Goal: Contribute content: Contribute content

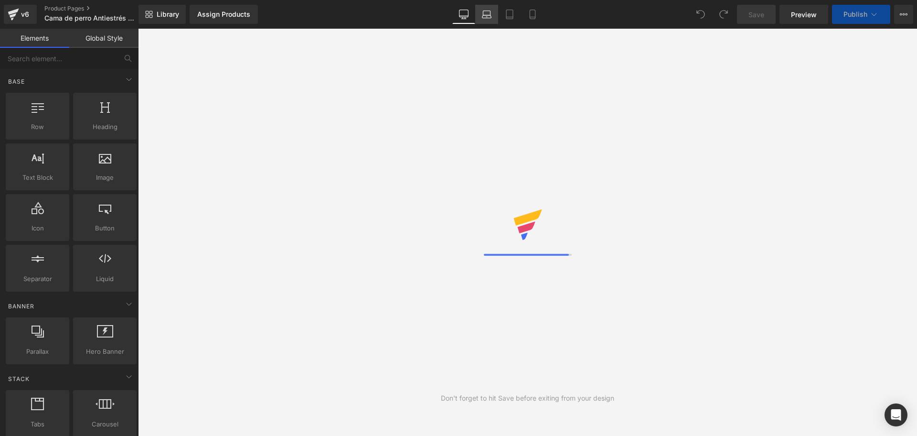
drag, startPoint x: 0, startPoint y: 0, endPoint x: 483, endPoint y: 22, distance: 483.9
click at [483, 22] on link "Laptop" at bounding box center [486, 14] width 23 height 19
click at [539, 6] on link "Mobile" at bounding box center [532, 14] width 23 height 19
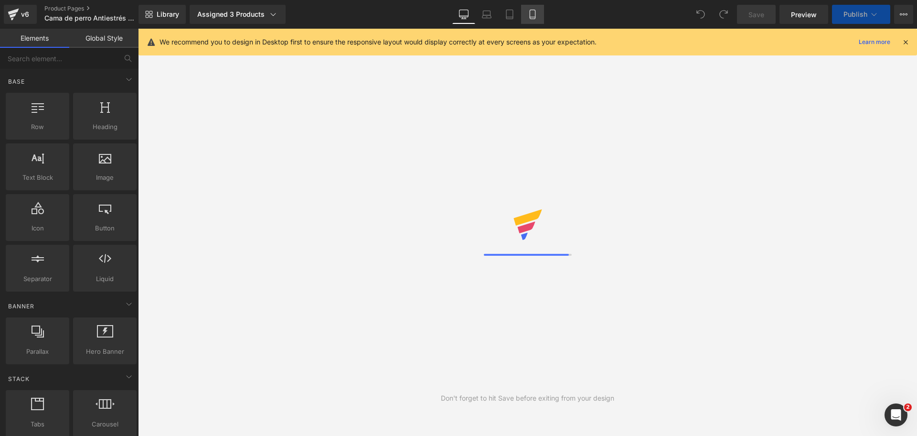
click at [530, 17] on icon at bounding box center [532, 14] width 5 height 9
click at [905, 49] on div "We recommend you to design in Desktop first to ensure the responsive layout wou…" at bounding box center [528, 42] width 779 height 27
click at [905, 44] on icon at bounding box center [905, 42] width 9 height 9
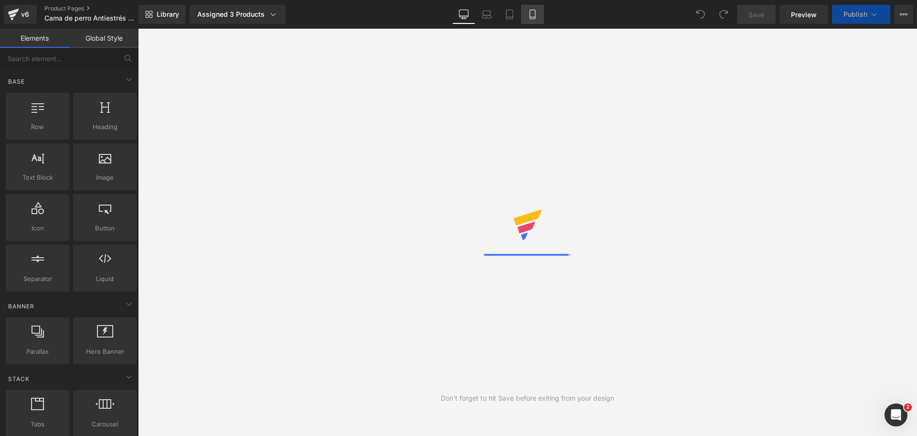
click at [530, 14] on icon at bounding box center [532, 14] width 5 height 9
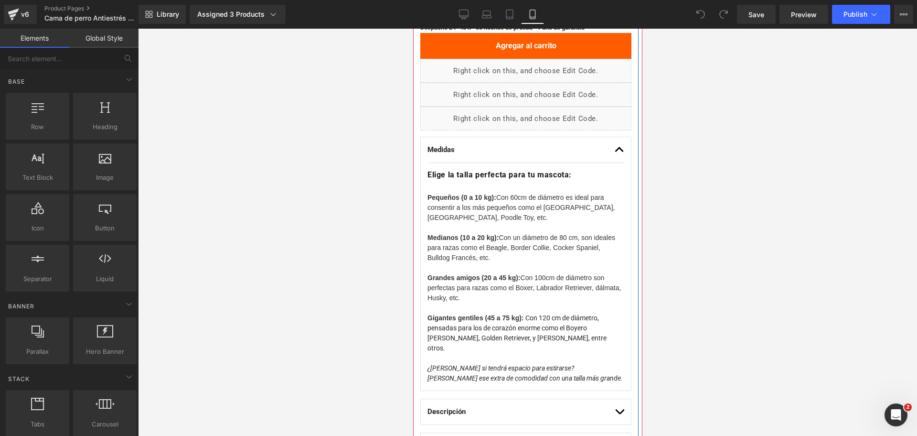
scroll to position [537, 0]
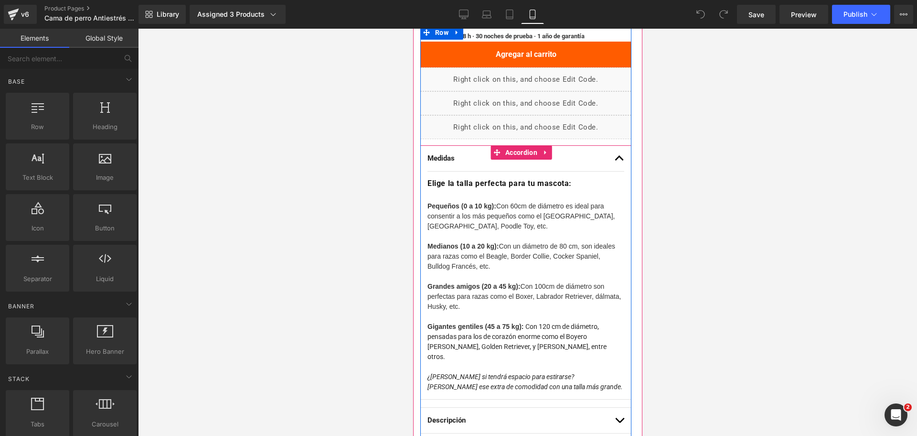
click at [614, 159] on button "button" at bounding box center [619, 158] width 10 height 25
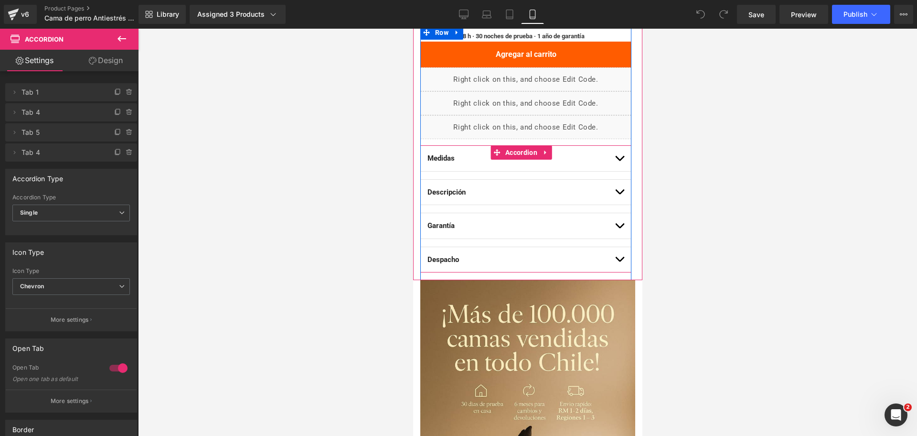
click at [614, 192] on button "button" at bounding box center [619, 192] width 10 height 25
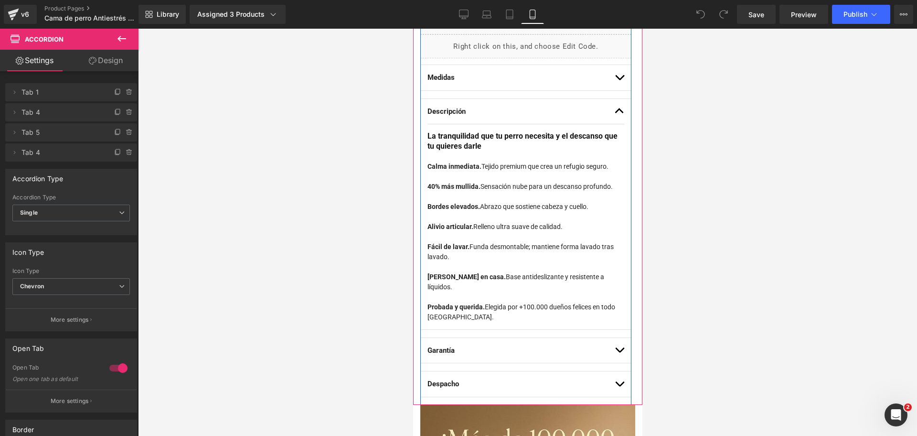
scroll to position [597, 0]
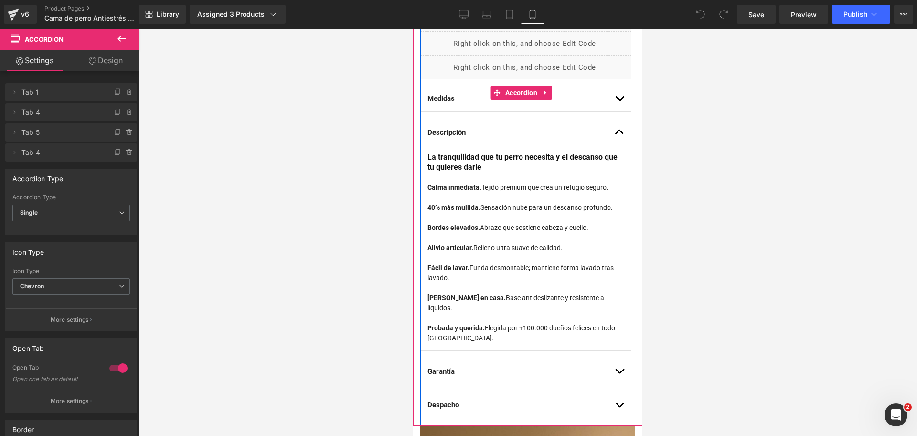
click at [619, 134] on span "button" at bounding box center [619, 134] width 0 height 0
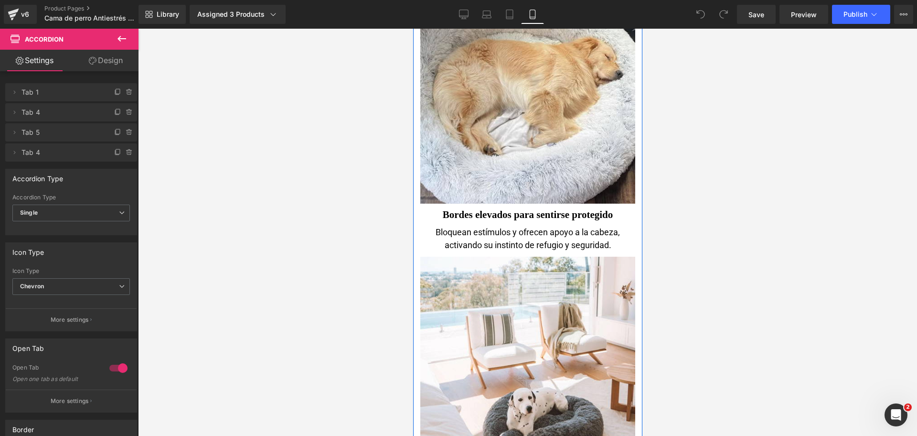
scroll to position [2388, 0]
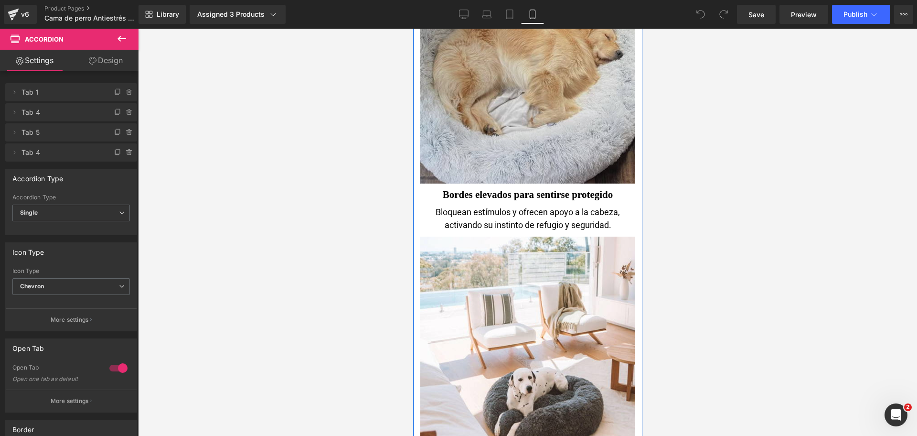
click at [591, 76] on img at bounding box center [527, 74] width 215 height 218
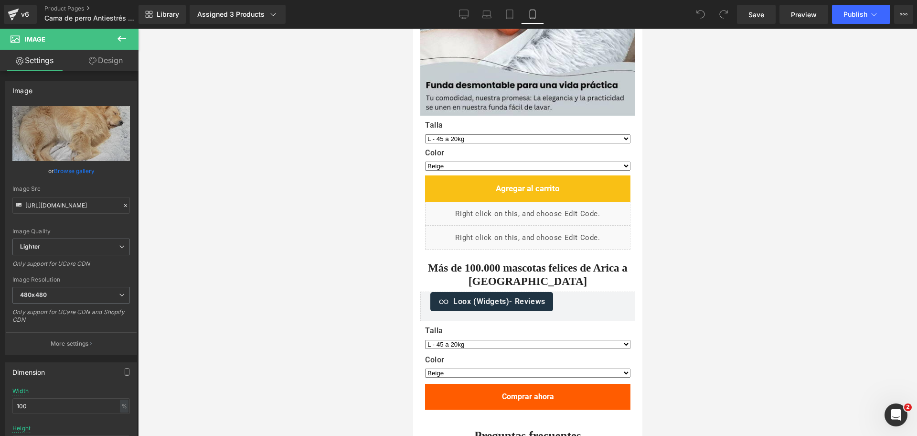
scroll to position [2986, 0]
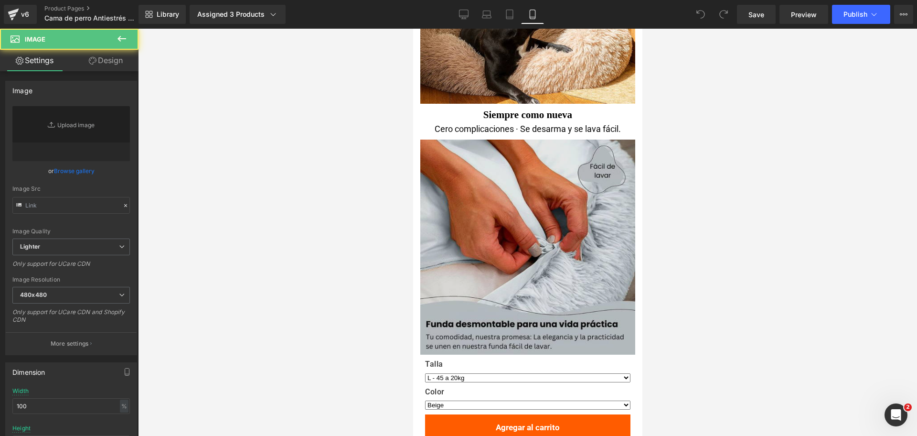
click at [560, 203] on img at bounding box center [527, 246] width 215 height 218
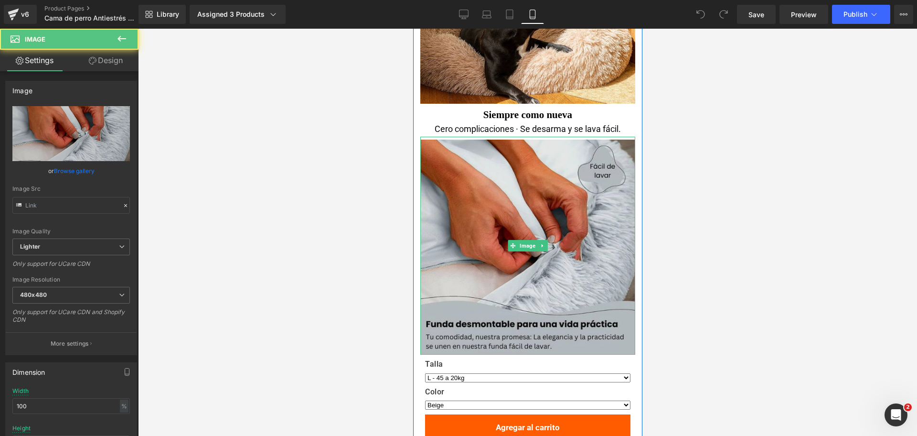
drag, startPoint x: 566, startPoint y: 148, endPoint x: 577, endPoint y: 145, distance: 11.2
click at [566, 147] on img at bounding box center [527, 246] width 215 height 218
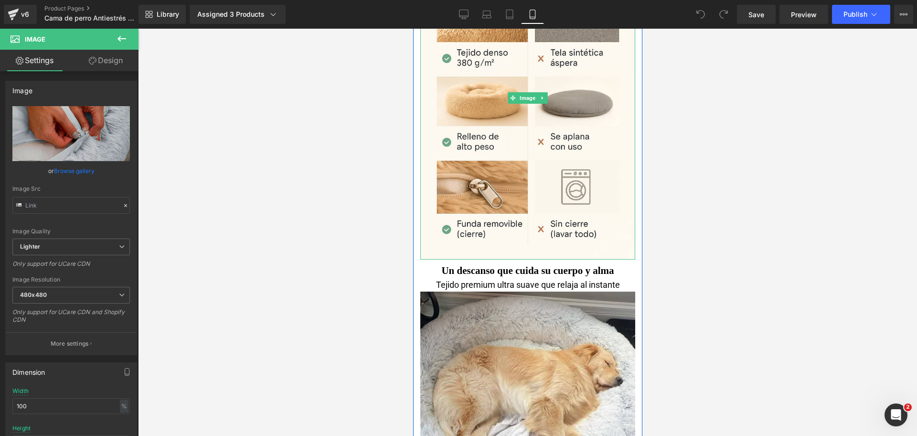
scroll to position [2090, 0]
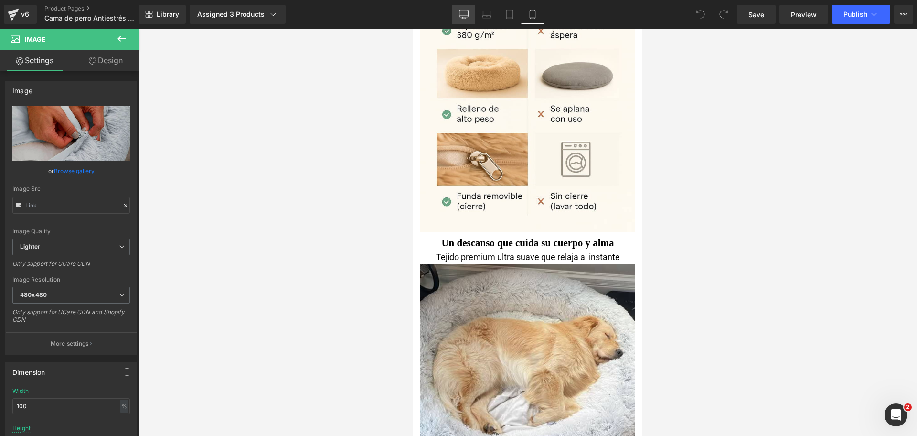
drag, startPoint x: 469, startPoint y: 18, endPoint x: 338, endPoint y: 67, distance: 140.0
click at [469, 18] on link "Desktop" at bounding box center [463, 14] width 23 height 19
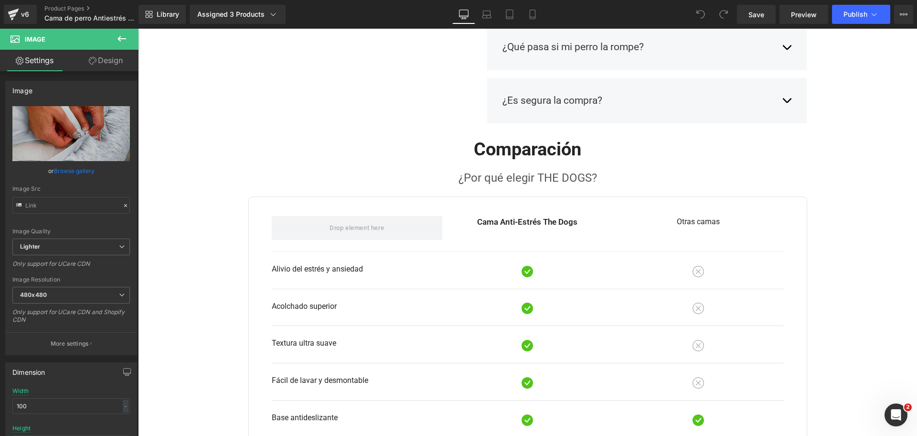
scroll to position [1314, 0]
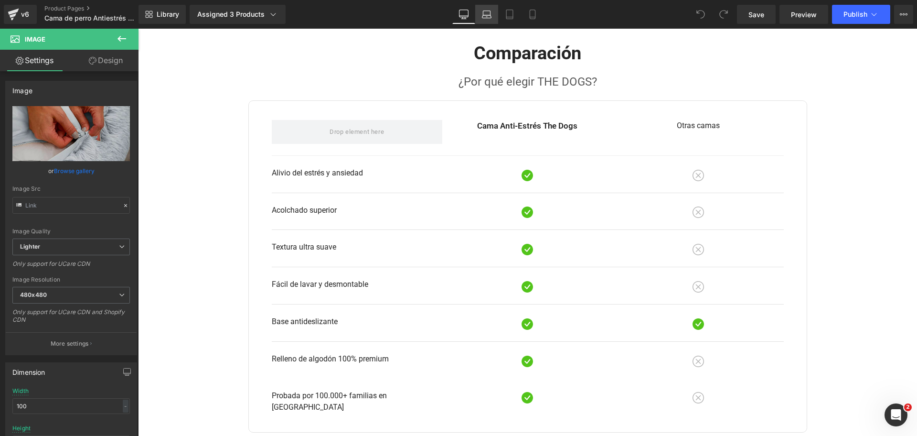
click at [482, 12] on link "Laptop" at bounding box center [486, 14] width 23 height 19
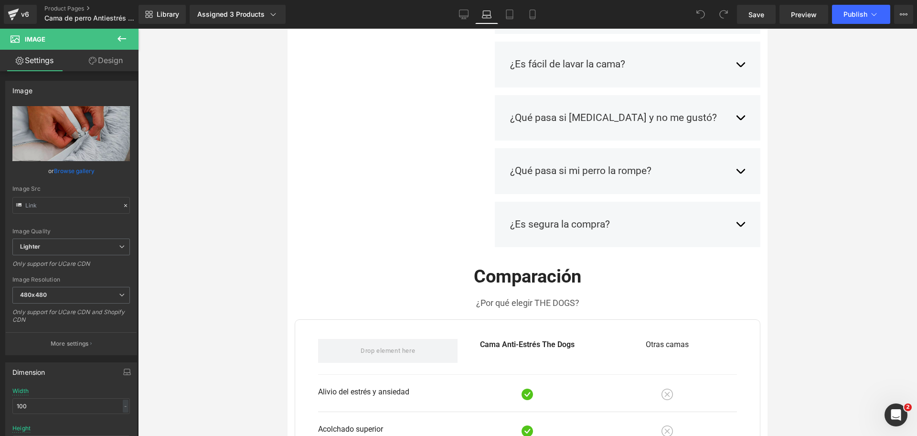
scroll to position [1732, 0]
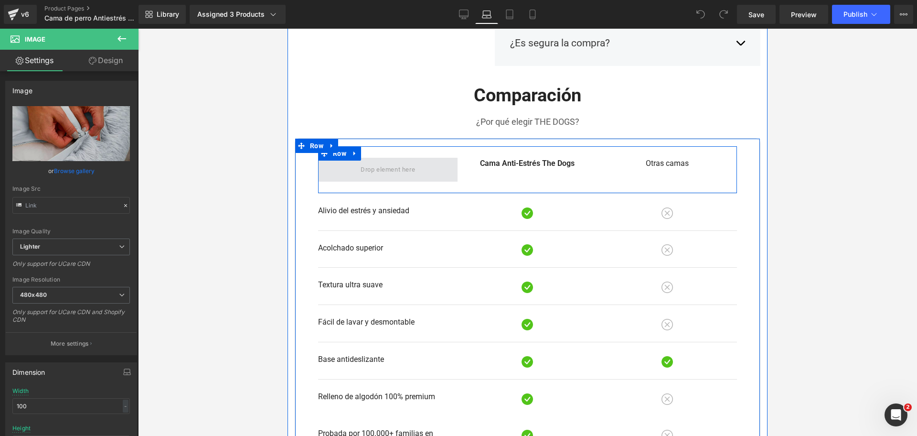
click at [411, 161] on span at bounding box center [387, 169] width 61 height 16
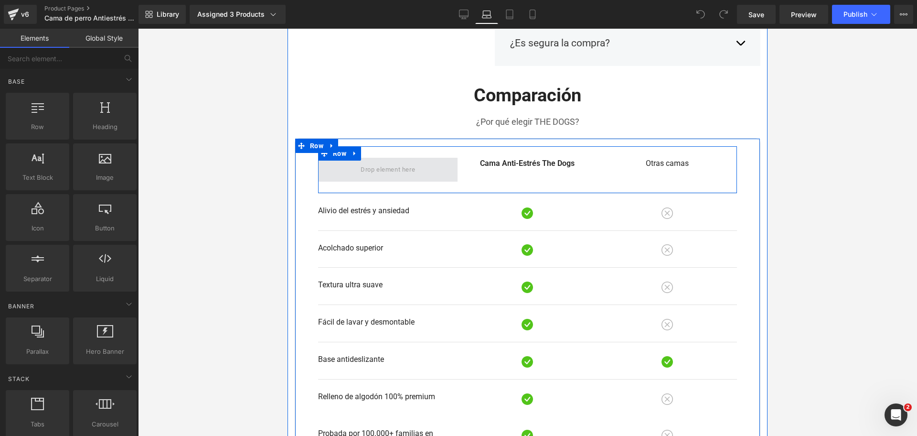
click at [414, 161] on span at bounding box center [387, 169] width 61 height 16
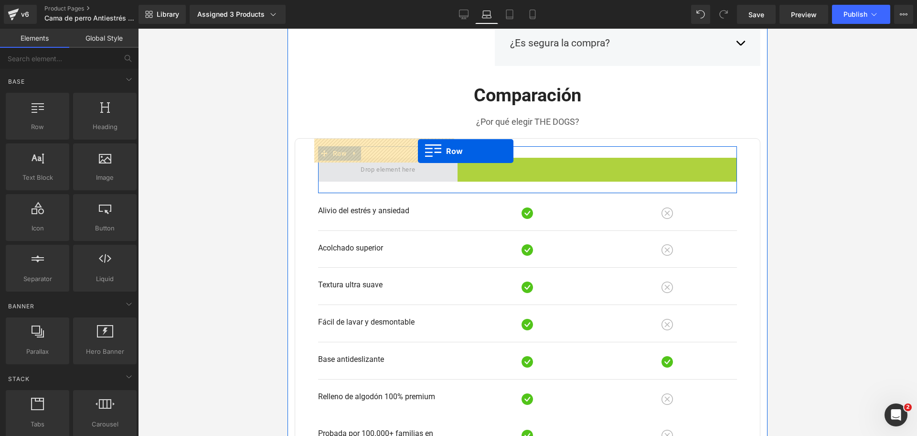
drag, startPoint x: 454, startPoint y: 146, endPoint x: 416, endPoint y: 151, distance: 38.1
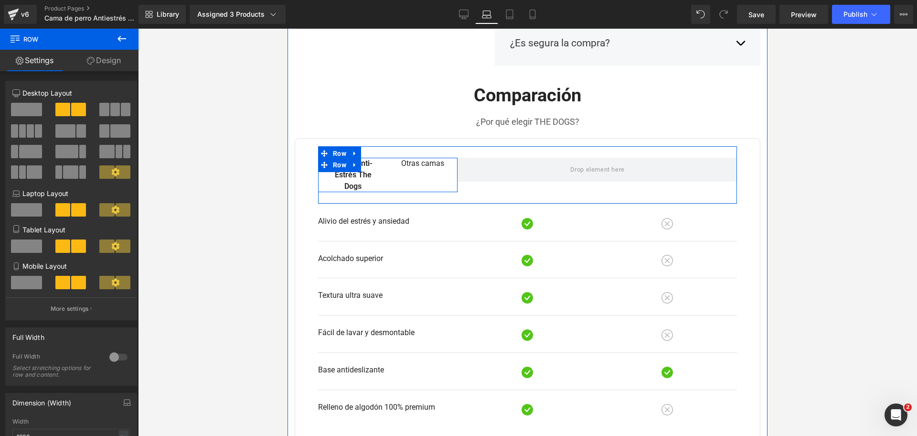
click at [409, 158] on div "Otras camas Text Block" at bounding box center [422, 163] width 55 height 11
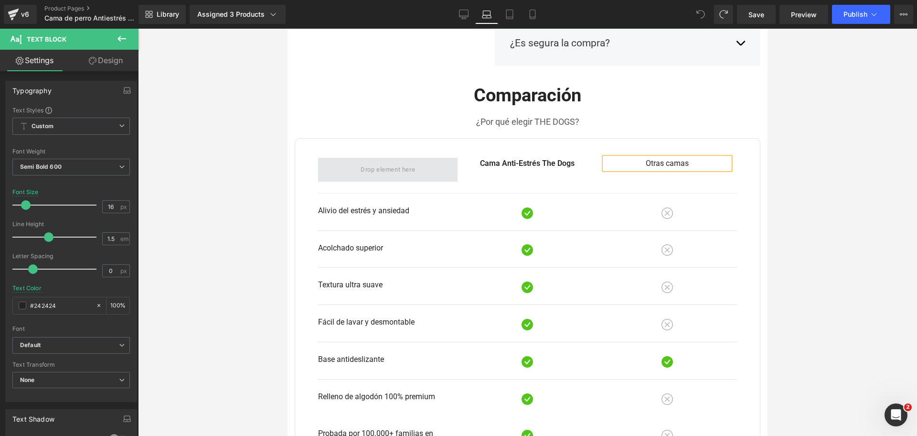
click at [416, 158] on span at bounding box center [387, 170] width 139 height 24
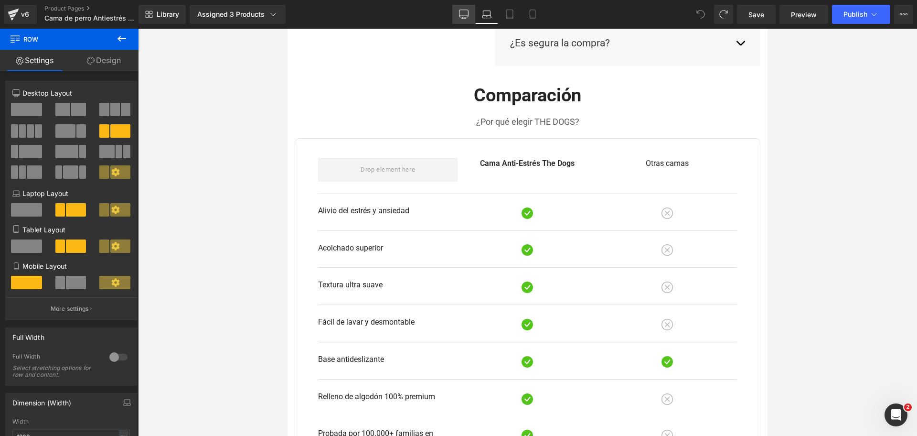
click at [457, 7] on link "Desktop" at bounding box center [463, 14] width 23 height 19
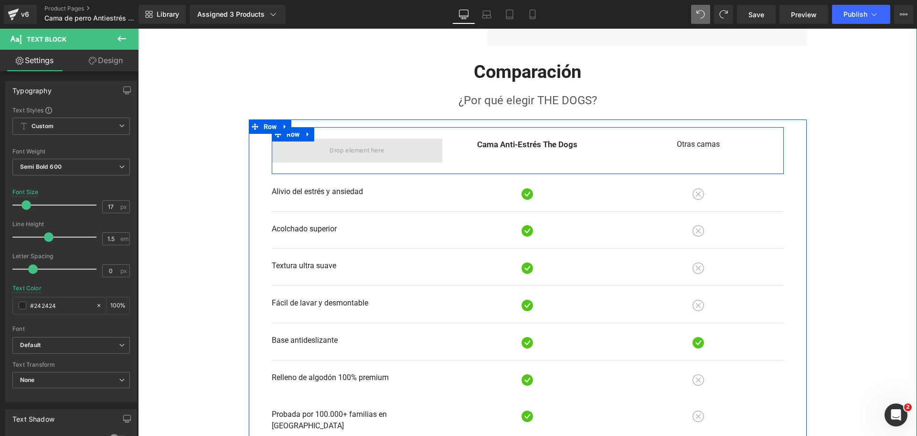
click at [399, 156] on span at bounding box center [357, 151] width 171 height 24
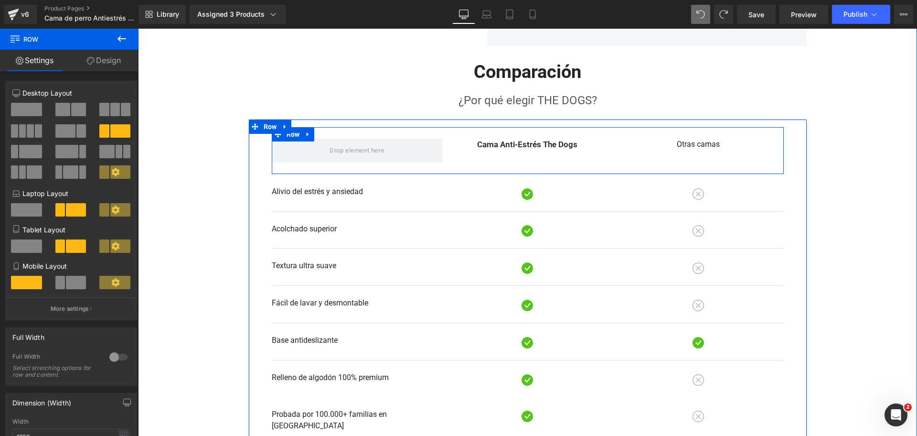
click at [460, 156] on div "Cama Anti-Estrés The Dogs Text Block Otras camas Text Block Row Row" at bounding box center [528, 150] width 512 height 47
click at [401, 158] on span at bounding box center [357, 151] width 171 height 24
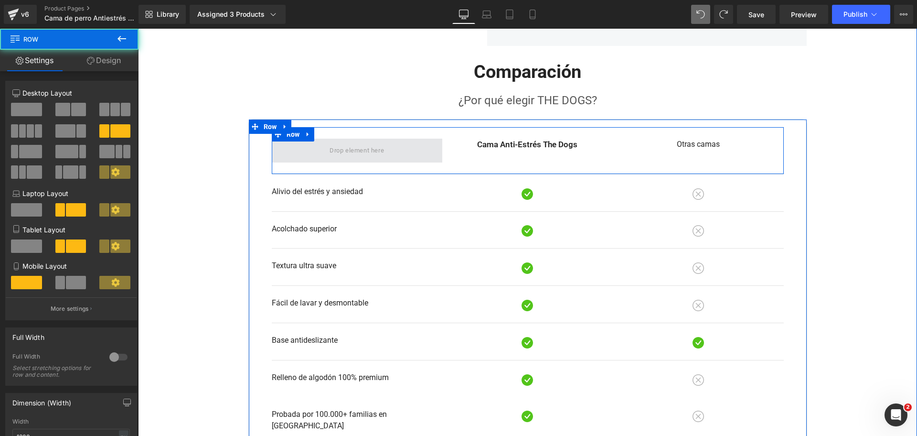
click at [401, 158] on span at bounding box center [357, 151] width 171 height 24
click at [394, 156] on span at bounding box center [357, 151] width 171 height 24
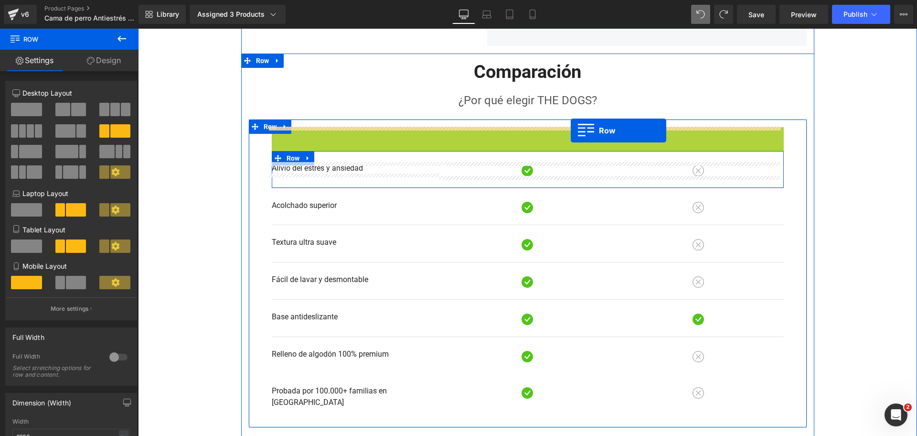
drag, startPoint x: 276, startPoint y: 136, endPoint x: 571, endPoint y: 130, distance: 295.3
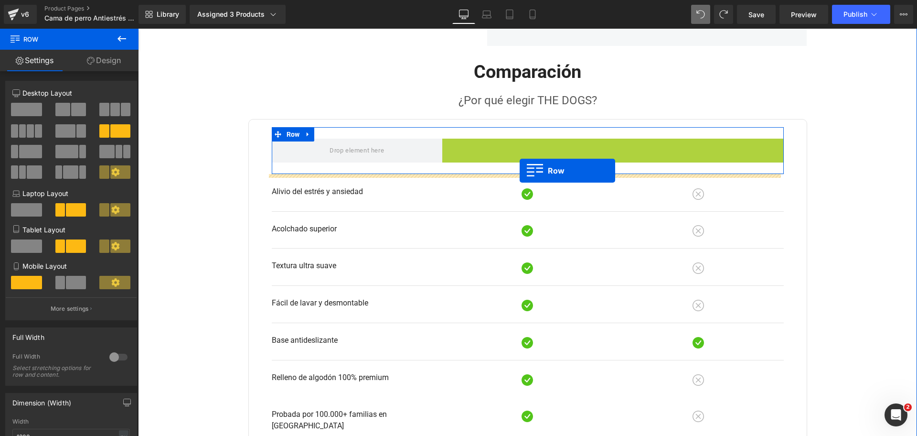
drag, startPoint x: 446, startPoint y: 148, endPoint x: 520, endPoint y: 171, distance: 77.5
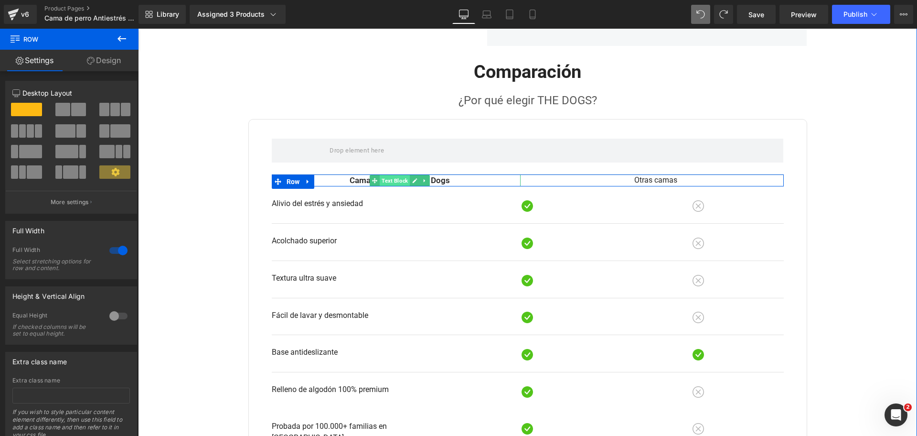
click at [380, 177] on span "Text Block" at bounding box center [395, 180] width 30 height 11
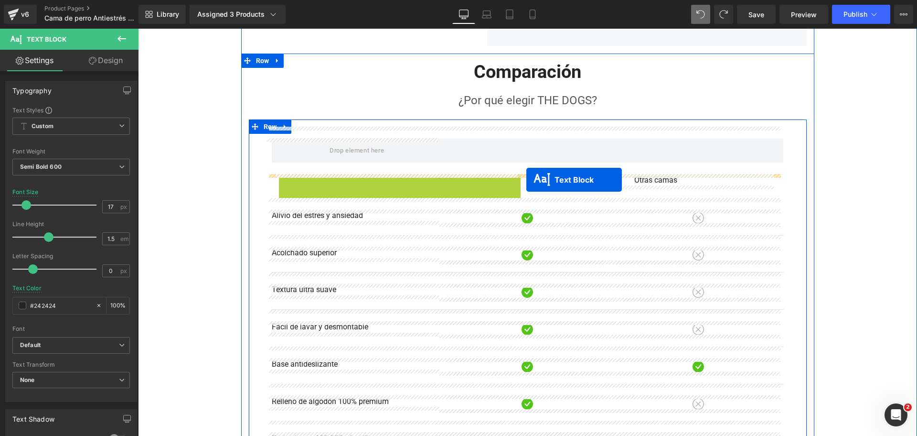
drag, startPoint x: 371, startPoint y: 177, endPoint x: 526, endPoint y: 180, distance: 155.3
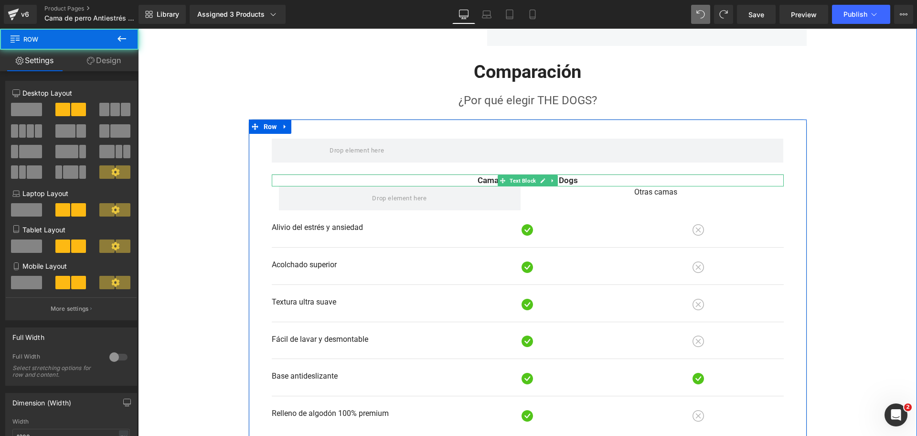
drag, startPoint x: 629, startPoint y: 188, endPoint x: 653, endPoint y: 178, distance: 26.5
click at [653, 178] on div "Row Cama Anti-Estrés The Dogs Text Block Otras camas Text Block Row Alivio del …" at bounding box center [528, 303] width 512 height 352
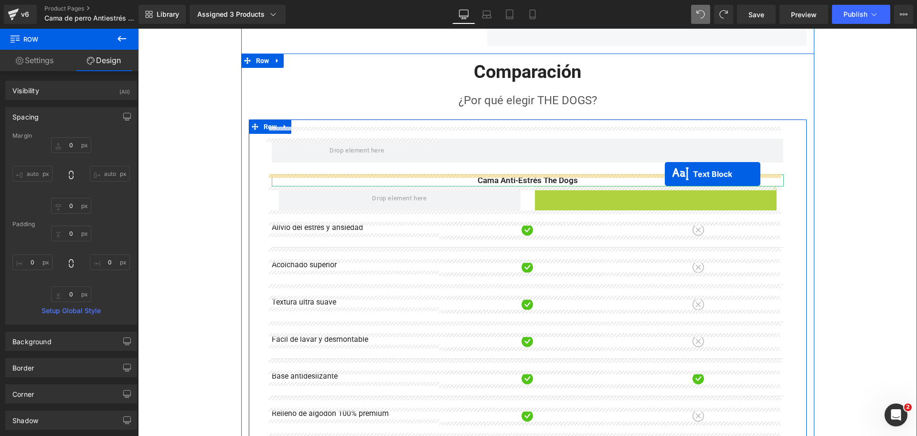
drag, startPoint x: 628, startPoint y: 193, endPoint x: 665, endPoint y: 178, distance: 39.7
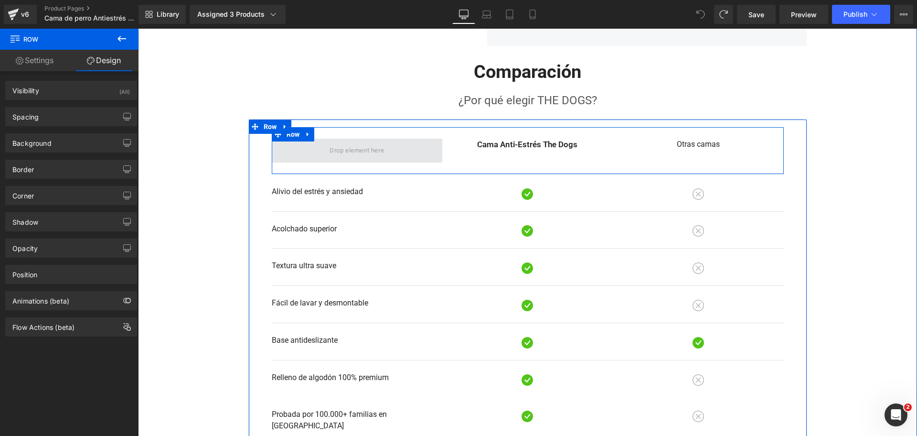
click at [363, 151] on span at bounding box center [356, 150] width 61 height 16
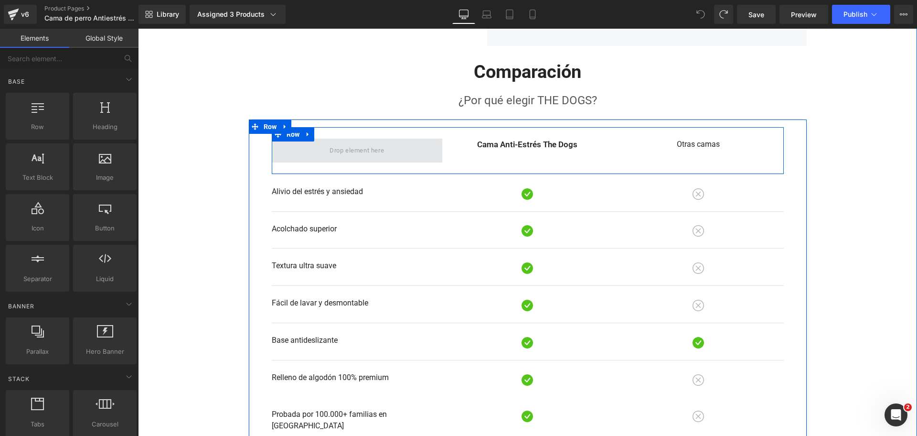
click at [363, 151] on span at bounding box center [356, 150] width 61 height 16
click at [285, 137] on span "Row" at bounding box center [293, 134] width 18 height 14
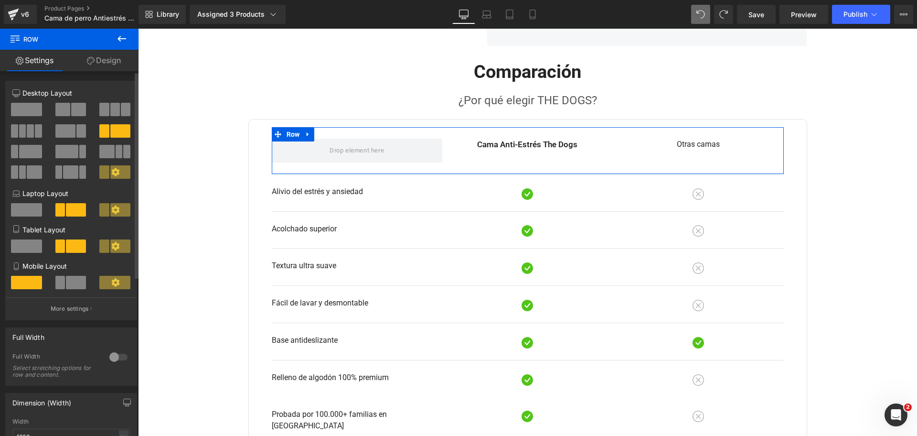
click at [73, 109] on span at bounding box center [78, 109] width 15 height 13
click at [64, 133] on span at bounding box center [65, 130] width 20 height 13
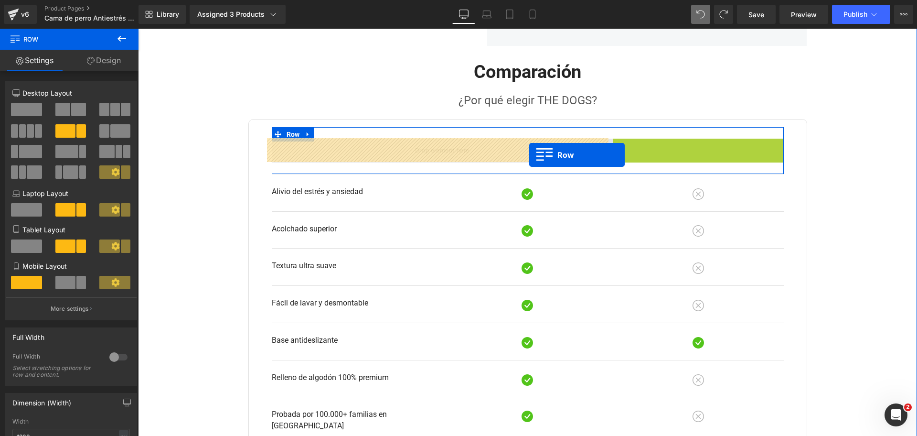
drag, startPoint x: 617, startPoint y: 148, endPoint x: 529, endPoint y: 155, distance: 88.1
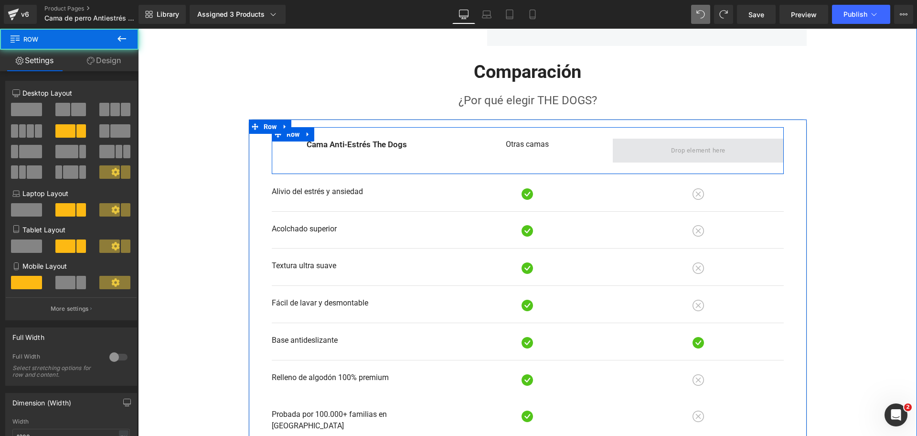
click at [619, 149] on span at bounding box center [698, 151] width 171 height 24
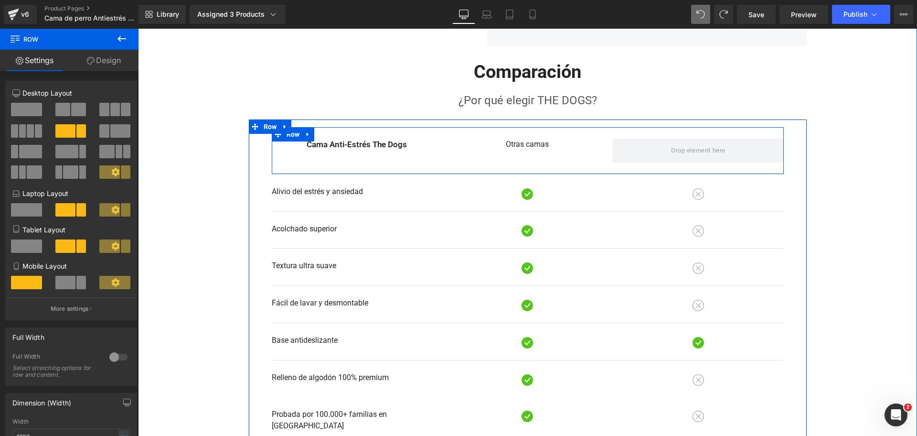
click at [478, 142] on p "Otras camas" at bounding box center [528, 144] width 156 height 11
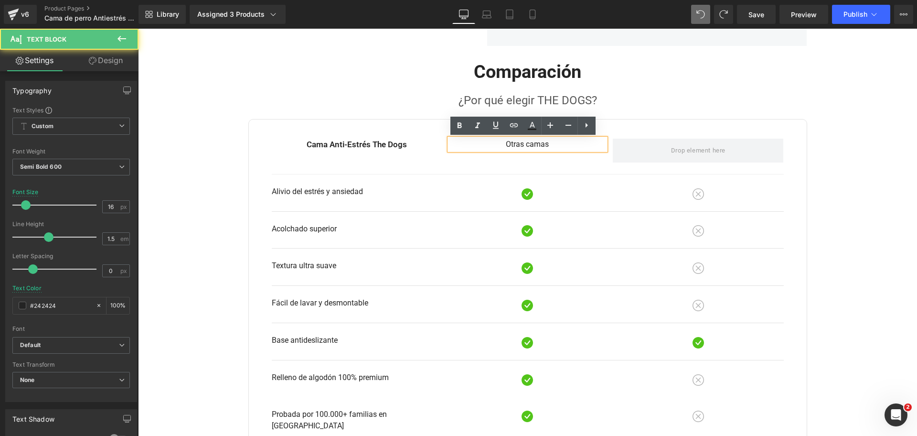
click at [428, 154] on div "Cama Anti-Estrés The Dogs Text Block Otras camas Text Block Row Row" at bounding box center [528, 150] width 512 height 47
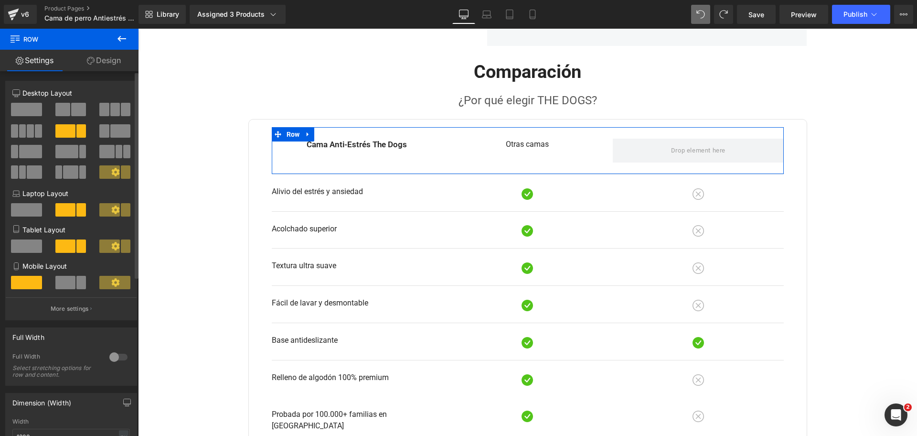
click at [66, 127] on span at bounding box center [65, 130] width 20 height 13
click at [67, 132] on span at bounding box center [65, 130] width 20 height 13
click at [63, 151] on span at bounding box center [66, 151] width 23 height 13
click at [37, 109] on span at bounding box center [26, 109] width 31 height 13
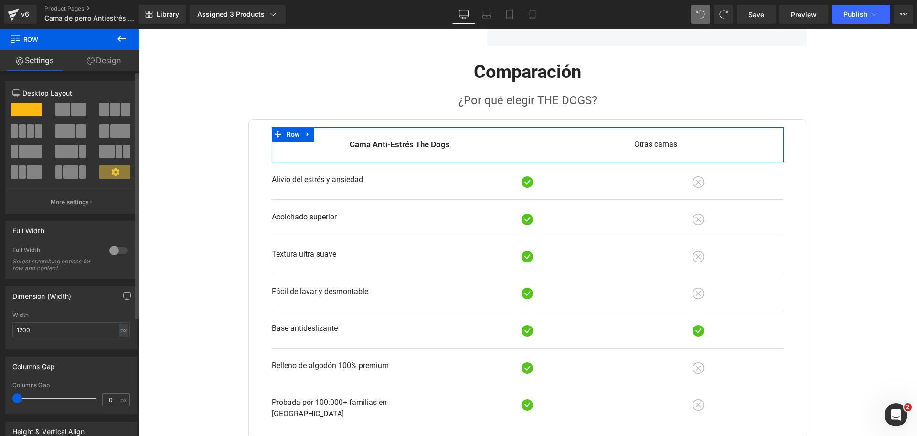
click at [58, 107] on span at bounding box center [62, 109] width 15 height 13
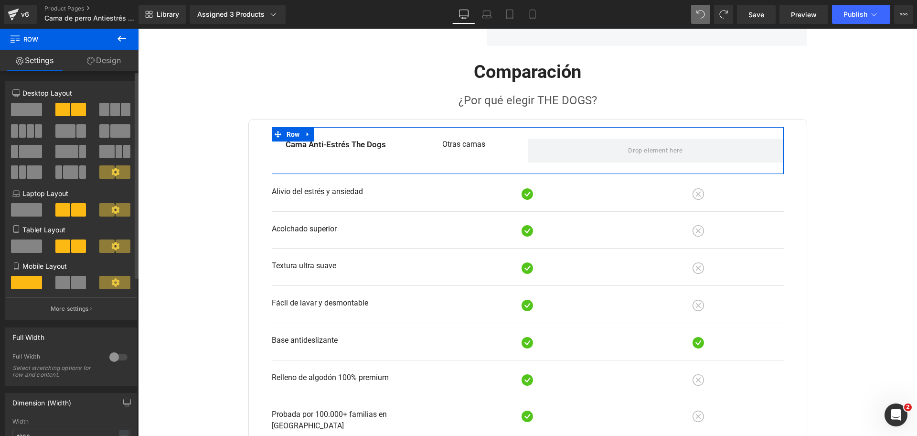
click at [113, 108] on span at bounding box center [115, 109] width 10 height 13
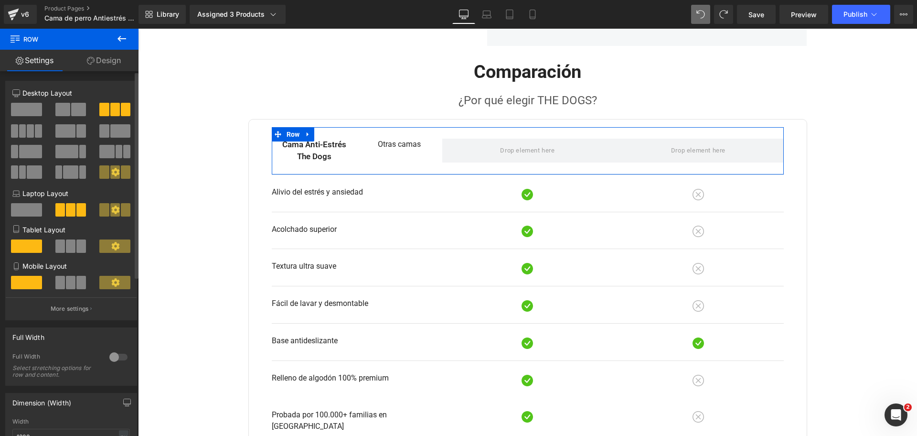
click at [53, 134] on div at bounding box center [71, 134] width 44 height 21
click at [63, 132] on span at bounding box center [65, 130] width 20 height 13
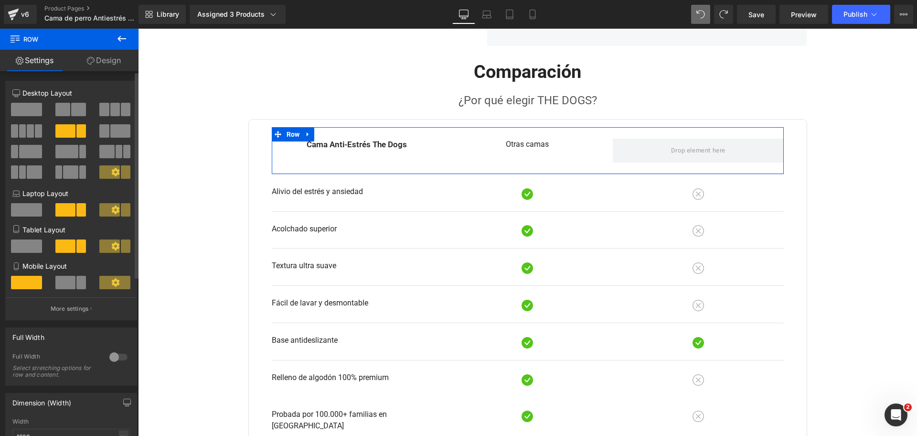
click at [99, 128] on span at bounding box center [104, 130] width 10 height 13
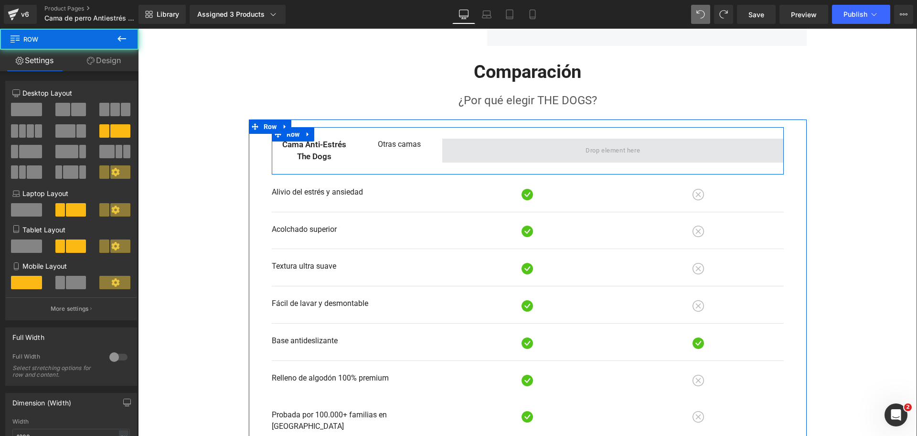
click at [571, 153] on span at bounding box center [613, 151] width 342 height 24
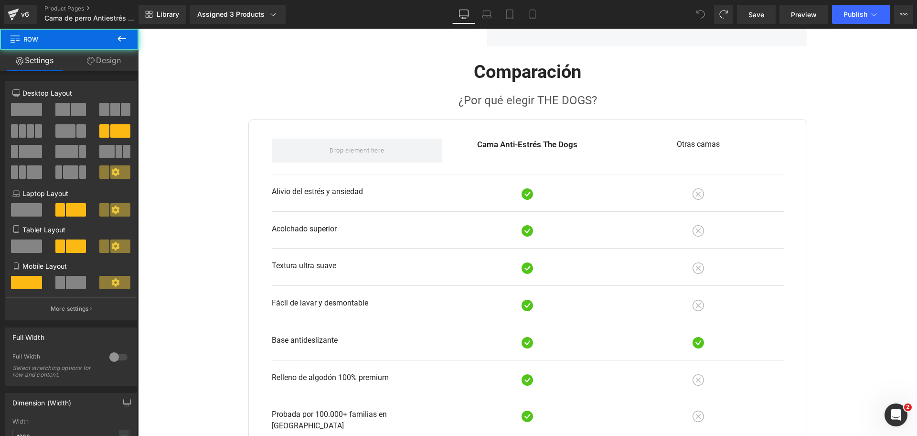
click at [700, 10] on icon at bounding box center [700, 14] width 9 height 9
click at [699, 10] on icon at bounding box center [700, 14] width 9 height 9
click at [702, 12] on icon at bounding box center [700, 14] width 9 height 9
click at [701, 12] on icon at bounding box center [700, 14] width 9 height 9
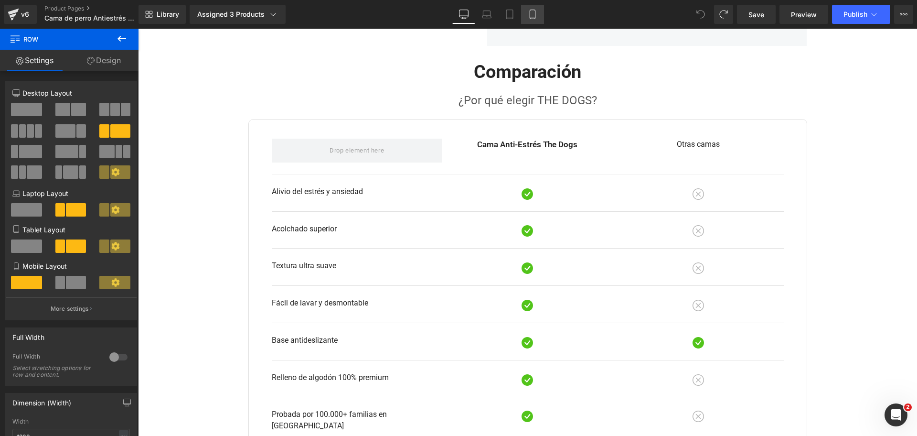
click at [535, 15] on icon at bounding box center [532, 14] width 5 height 9
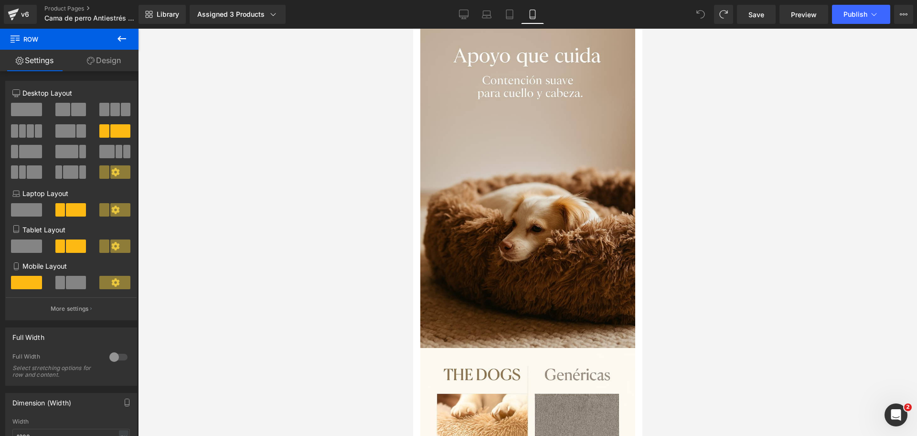
scroll to position [1501, 0]
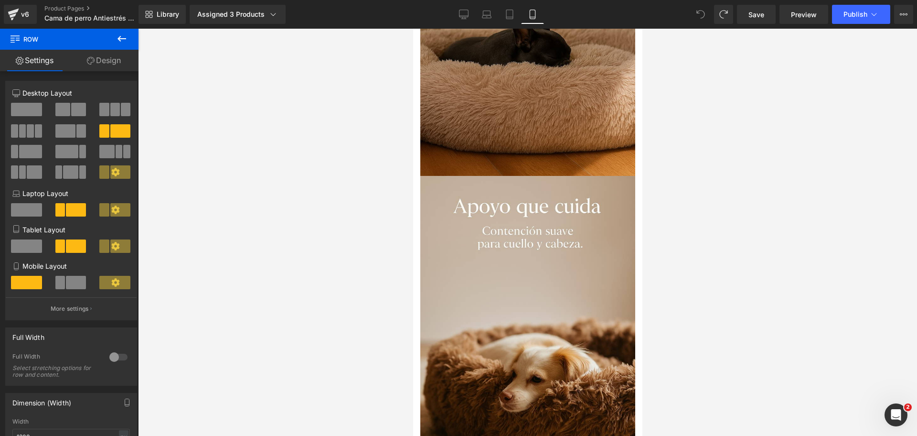
click at [468, 14] on icon at bounding box center [464, 15] width 10 height 10
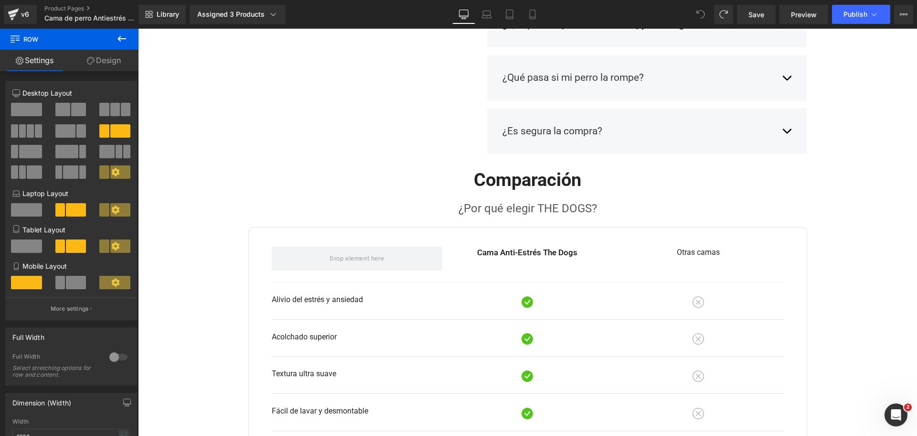
scroll to position [1254, 0]
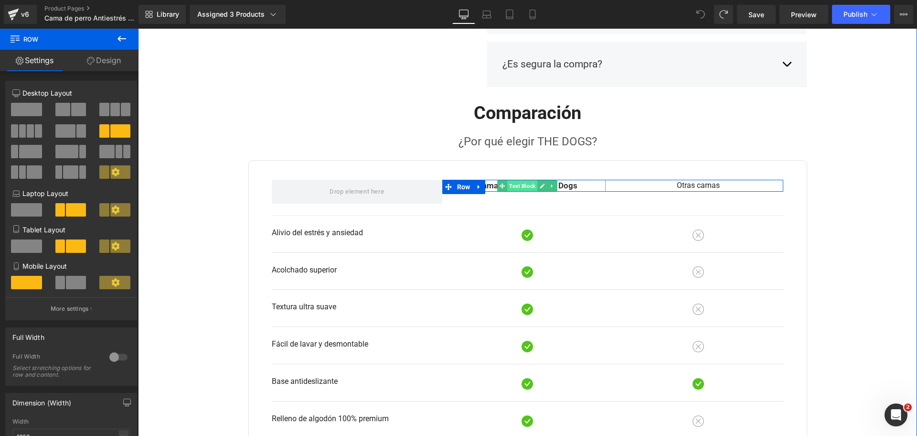
click at [528, 187] on span "Text Block" at bounding box center [522, 185] width 30 height 11
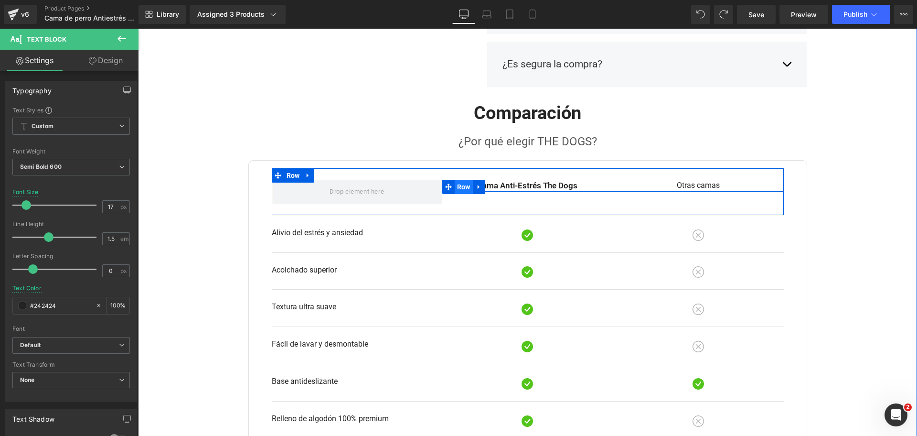
click at [460, 188] on span "Row" at bounding box center [464, 187] width 18 height 14
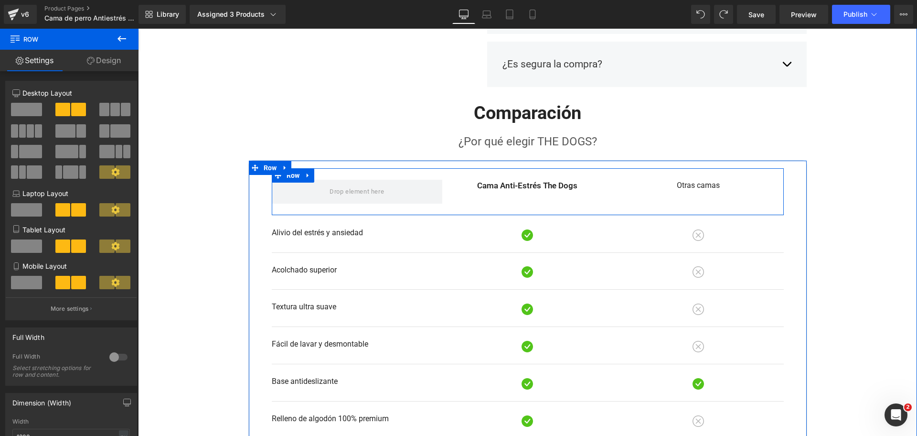
scroll to position [1314, 0]
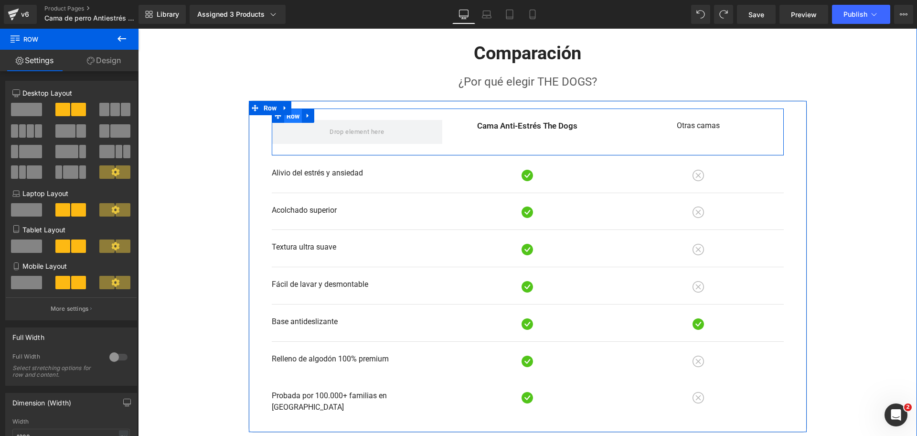
click at [288, 114] on span "Row" at bounding box center [293, 116] width 18 height 14
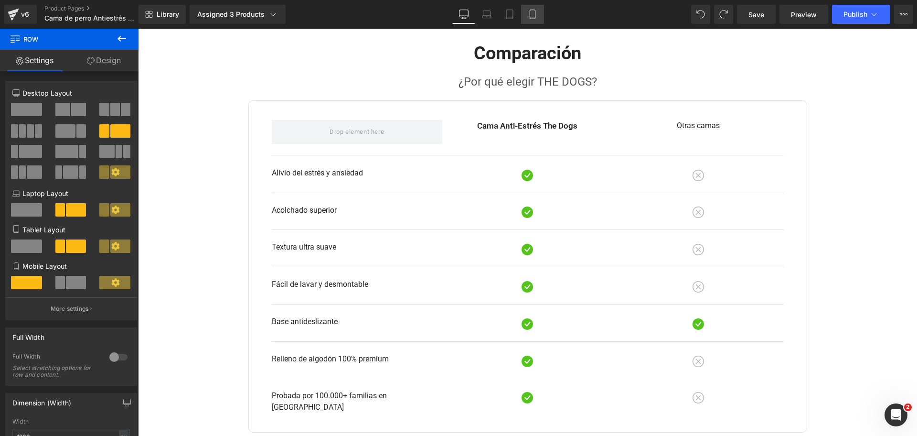
click at [533, 9] on link "Mobile" at bounding box center [532, 14] width 23 height 19
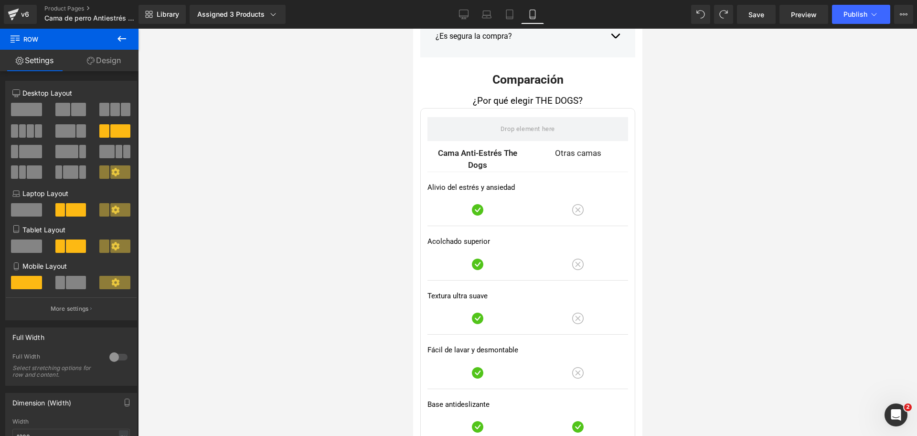
scroll to position [3908, 0]
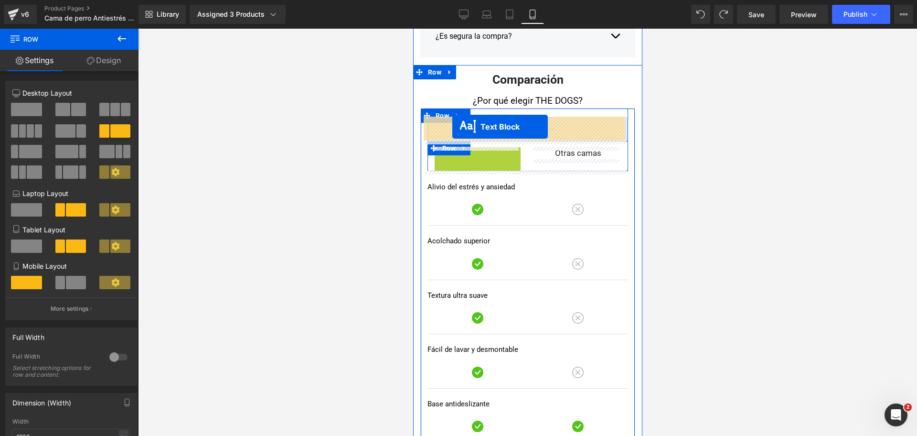
drag, startPoint x: 452, startPoint y: 162, endPoint x: 452, endPoint y: 127, distance: 35.3
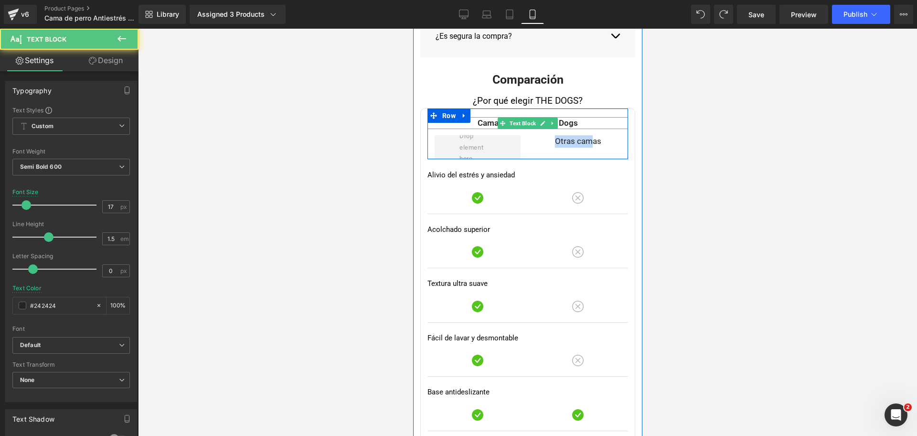
drag, startPoint x: 539, startPoint y: 140, endPoint x: 586, endPoint y: 119, distance: 51.3
click at [586, 119] on div "Cama Anti-Estrés The Dogs Text Block Otras camas Text Block Row Row" at bounding box center [527, 134] width 201 height 52
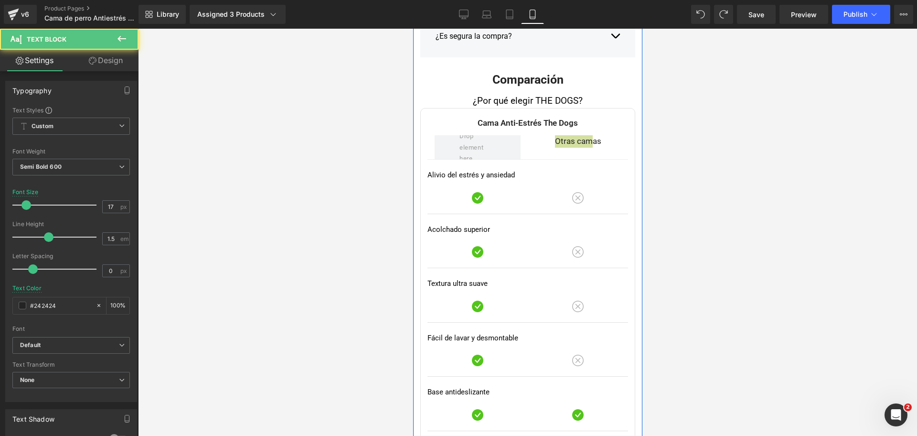
click at [643, 128] on div at bounding box center [527, 232] width 779 height 407
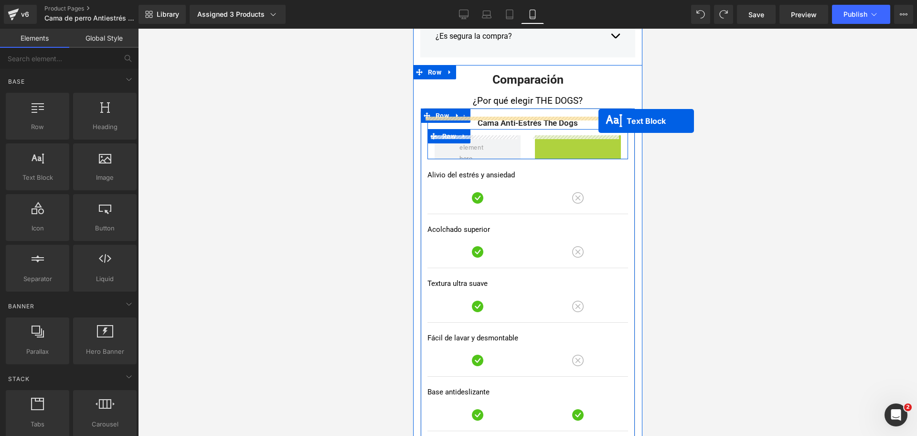
drag, startPoint x: 549, startPoint y: 143, endPoint x: 598, endPoint y: 121, distance: 54.1
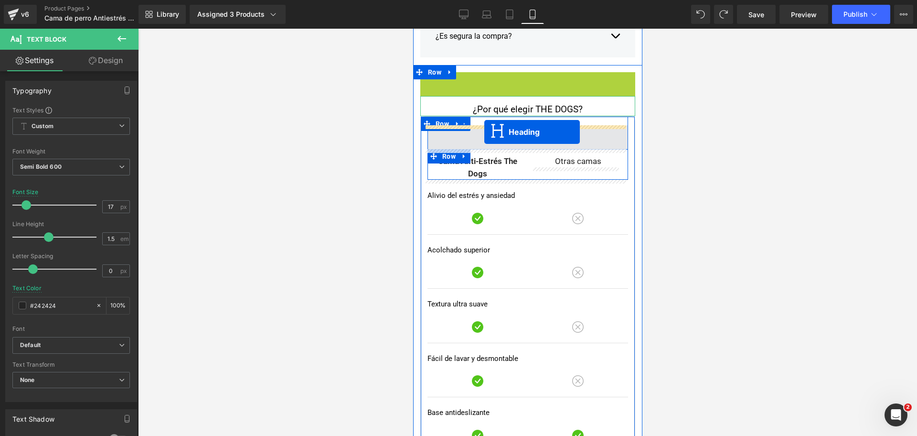
drag, startPoint x: 496, startPoint y: 82, endPoint x: 484, endPoint y: 132, distance: 51.1
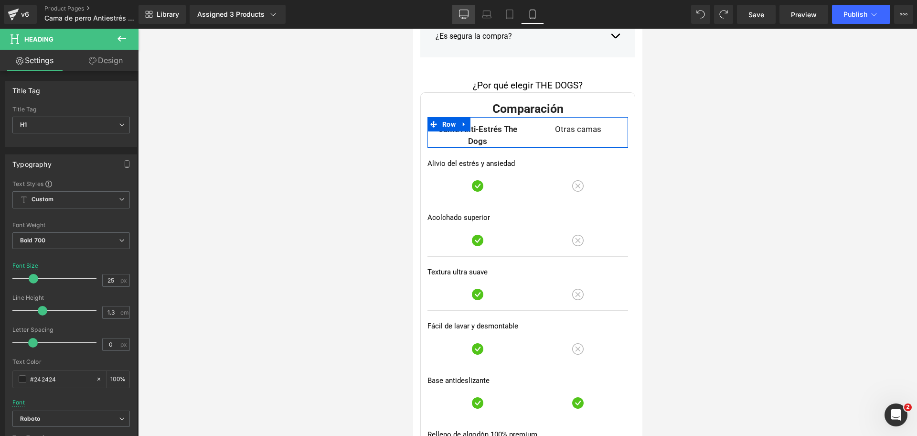
click at [471, 13] on link "Desktop" at bounding box center [463, 14] width 23 height 19
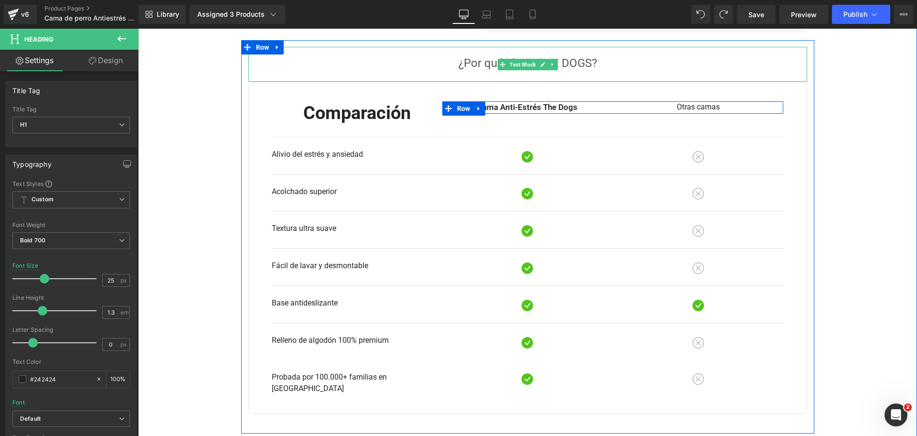
click at [626, 45] on div at bounding box center [527, 43] width 573 height 7
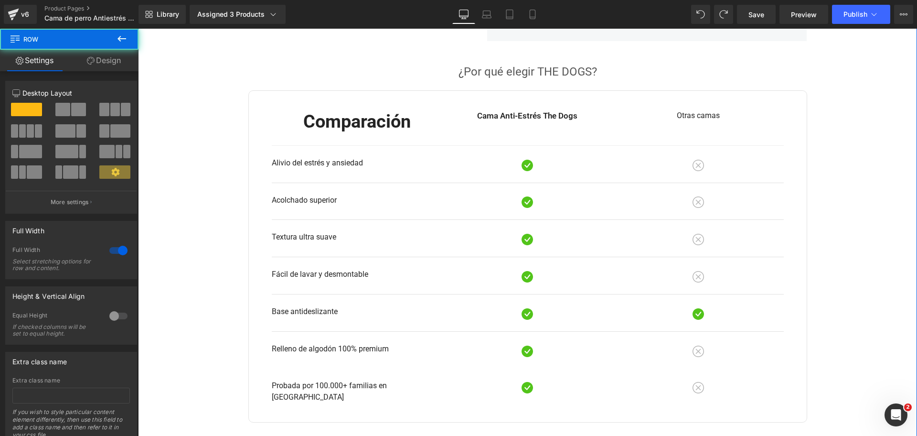
scroll to position [1249, 0]
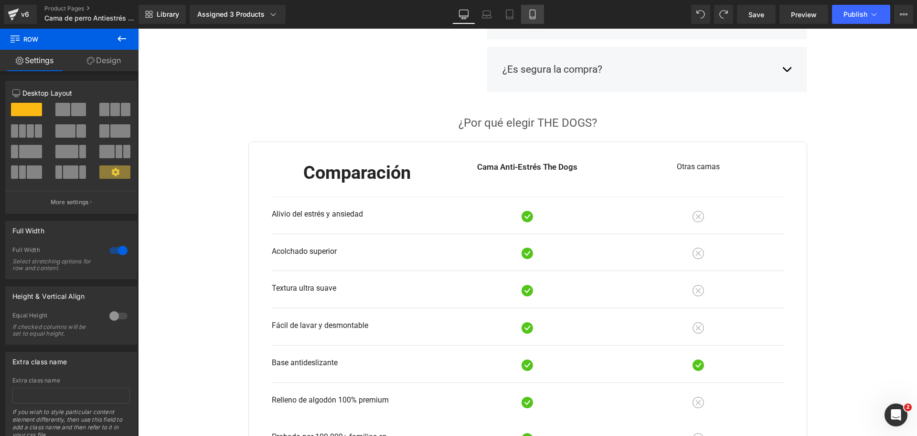
click at [536, 15] on icon at bounding box center [533, 15] width 10 height 10
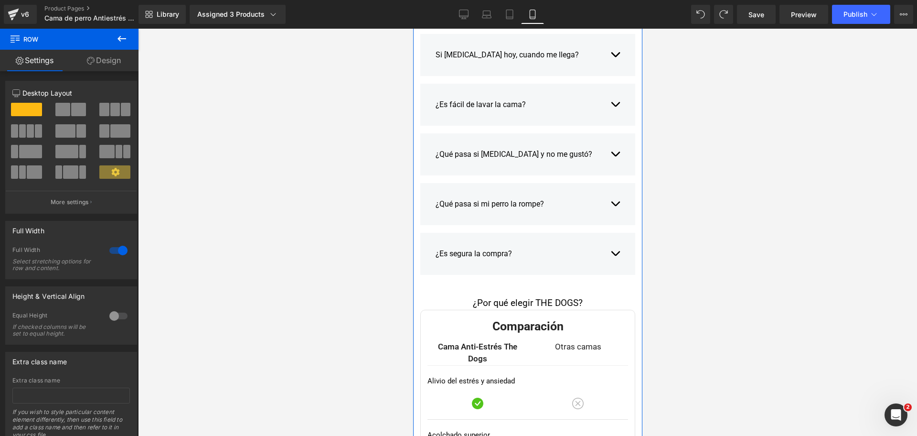
scroll to position [3791, 0]
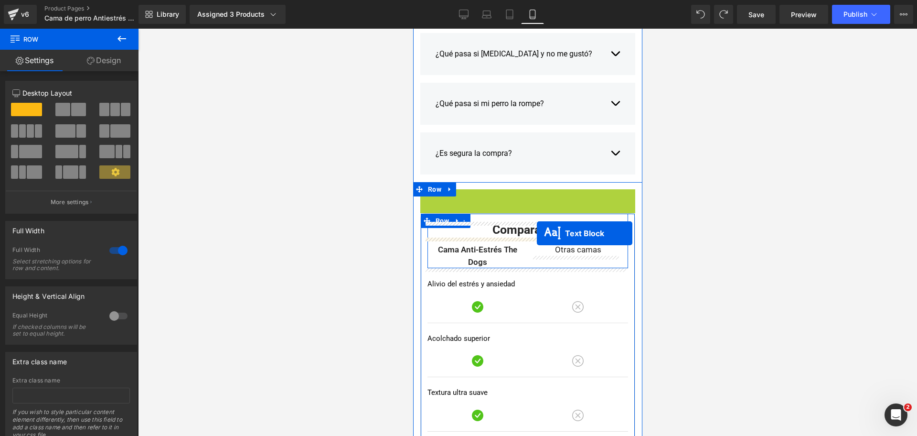
drag, startPoint x: 502, startPoint y: 198, endPoint x: 536, endPoint y: 233, distance: 49.3
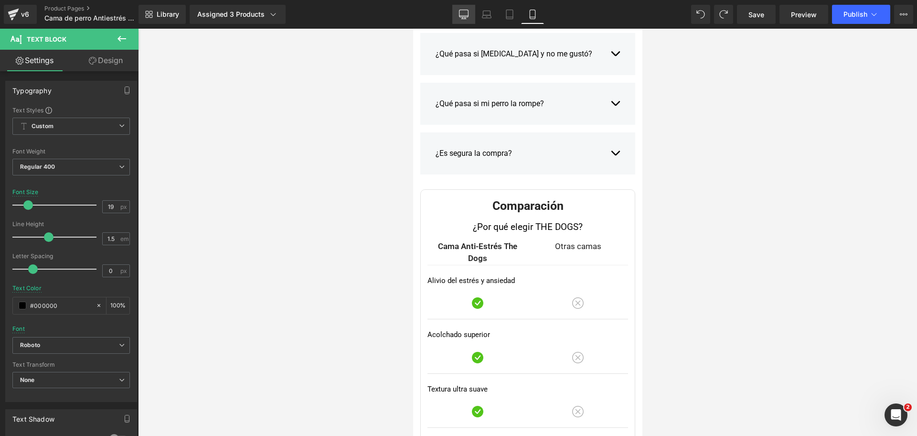
click at [464, 16] on icon at bounding box center [464, 16] width 9 height 0
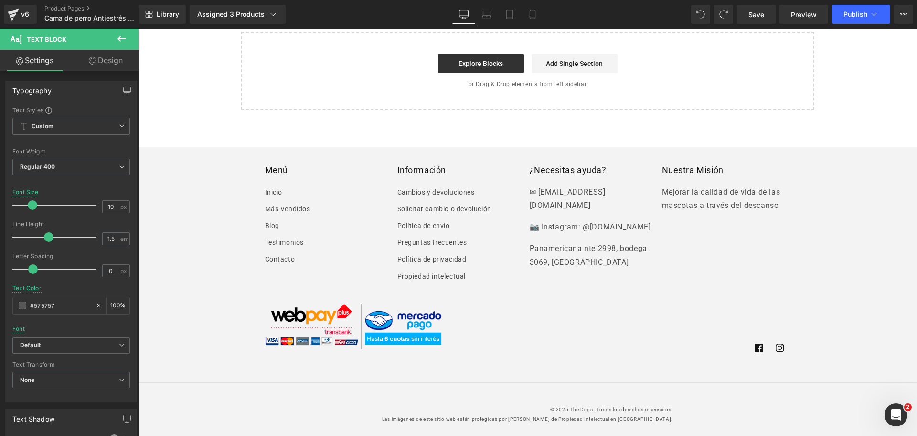
scroll to position [1185, 0]
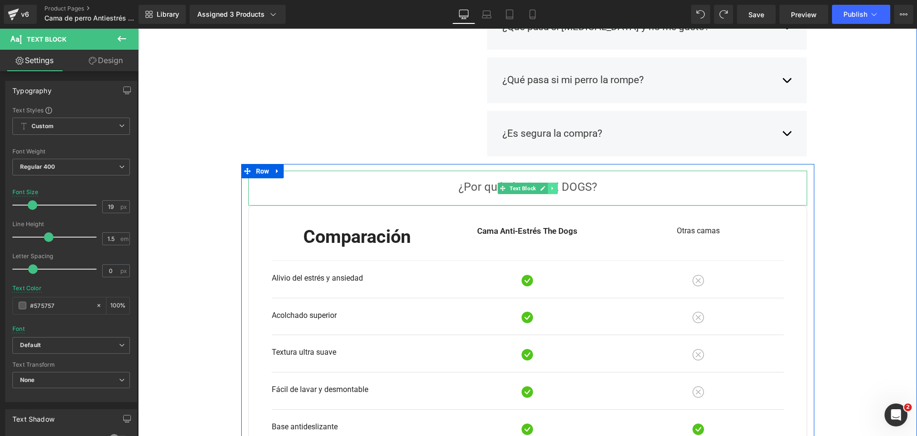
click at [548, 188] on link at bounding box center [553, 187] width 10 height 11
click at [555, 190] on icon at bounding box center [557, 187] width 5 height 5
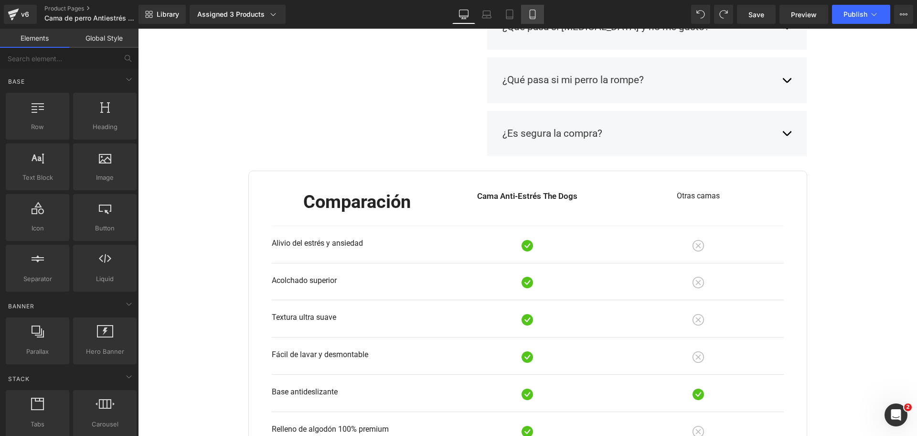
click at [537, 18] on icon at bounding box center [533, 15] width 10 height 10
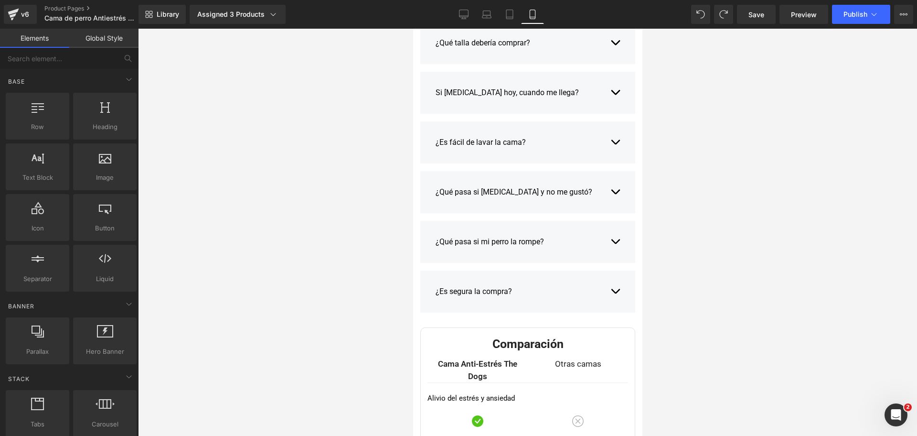
scroll to position [3730, 0]
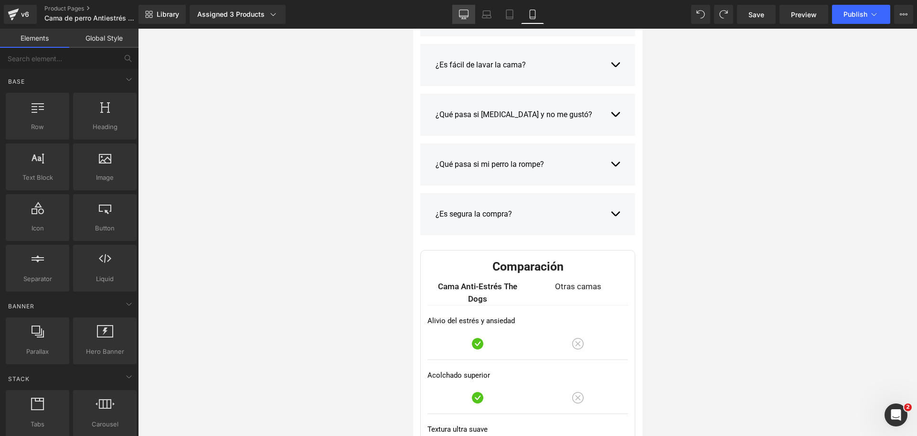
click at [461, 13] on icon at bounding box center [464, 15] width 10 height 10
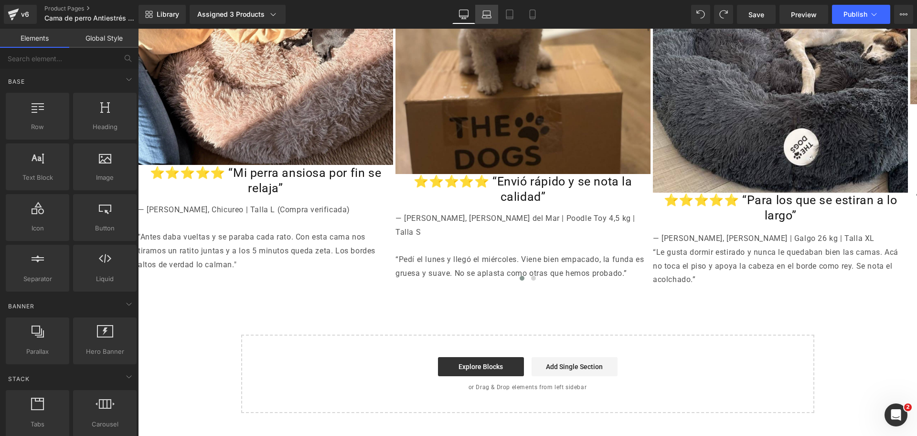
click at [491, 10] on icon at bounding box center [487, 15] width 10 height 10
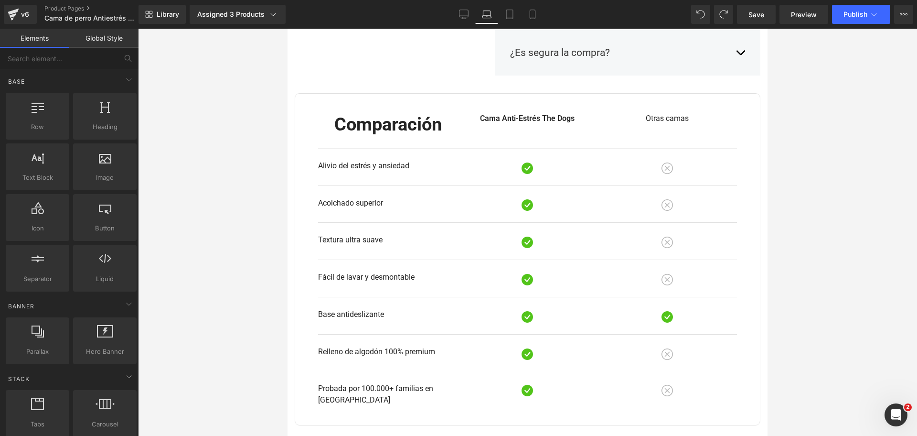
scroll to position [1606, 0]
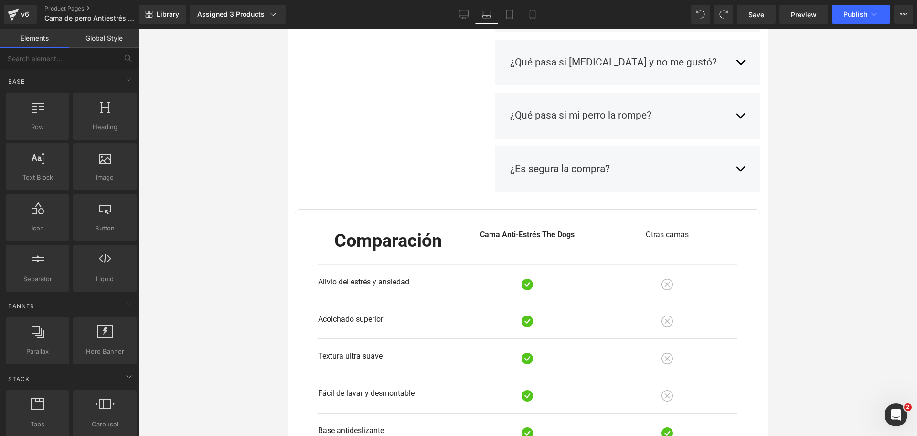
click at [460, 4] on div "Library Assigned 3 Products Product Preview Cama Anti-Estrés THE DOGS Cama Anti…" at bounding box center [528, 14] width 779 height 29
click at [469, 2] on div "Library Assigned 3 Products Product Preview Cama Anti-Estrés THE DOGS Cama Anti…" at bounding box center [528, 14] width 779 height 29
click at [466, 9] on link "Desktop" at bounding box center [463, 14] width 23 height 19
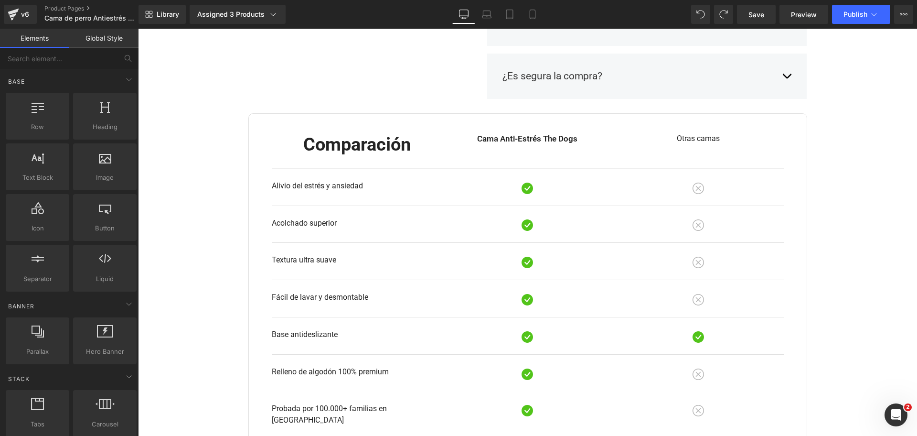
scroll to position [1222, 0]
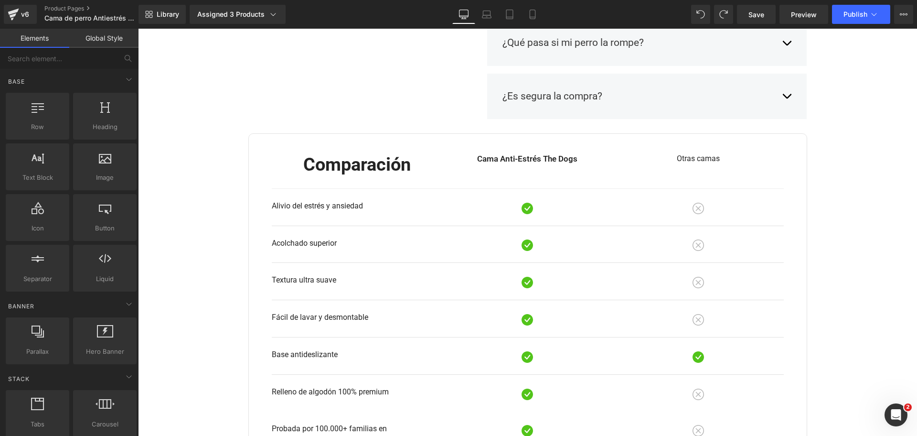
click at [520, 153] on div "Comparación Heading Cama Anti-Estrés The Dogs Text Block Otras camas Text Block…" at bounding box center [528, 164] width 512 height 47
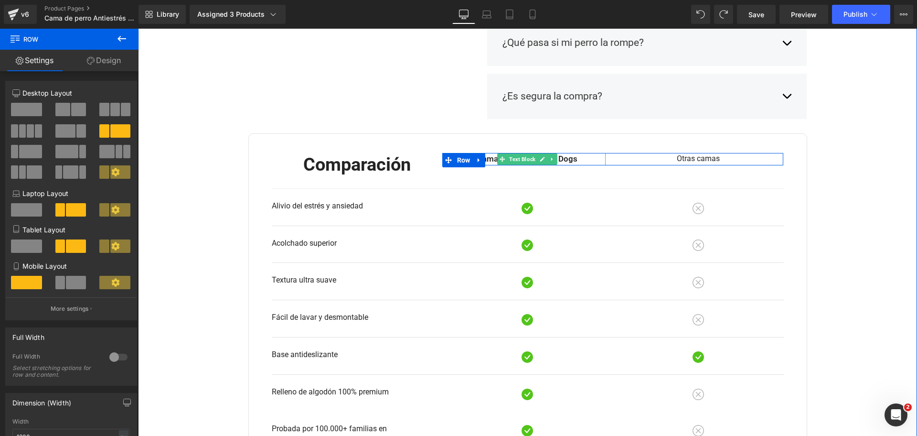
click at [557, 157] on p "Cama Anti-Estrés The Dogs" at bounding box center [528, 159] width 156 height 12
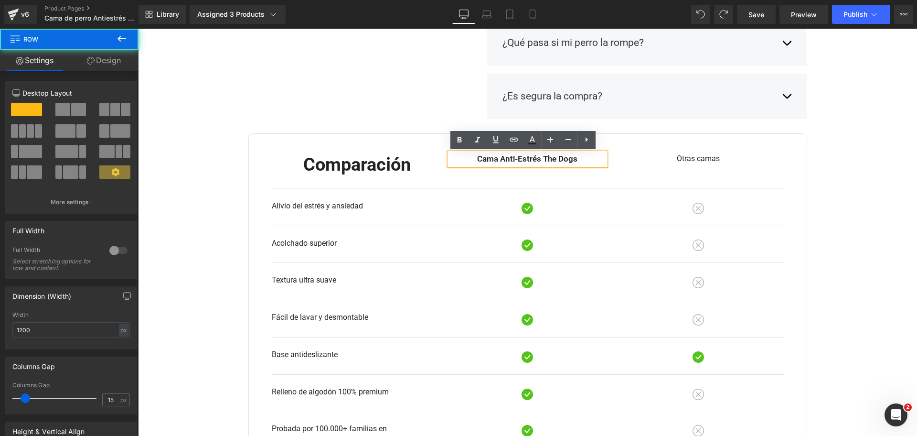
click at [809, 139] on div "Comparación Heading Cama Anti-Estrés The Dogs Text Block Otras camas Text Block…" at bounding box center [527, 299] width 573 height 332
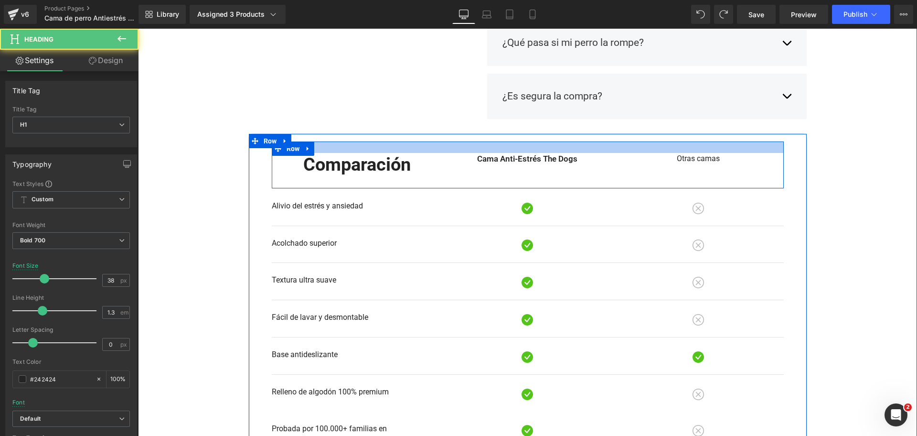
drag, startPoint x: 384, startPoint y: 154, endPoint x: 384, endPoint y: 150, distance: 4.8
click at [384, 150] on div "Comparación Heading Cama Anti-Estrés The Dogs Text Block Otras camas Text Block…" at bounding box center [528, 164] width 512 height 47
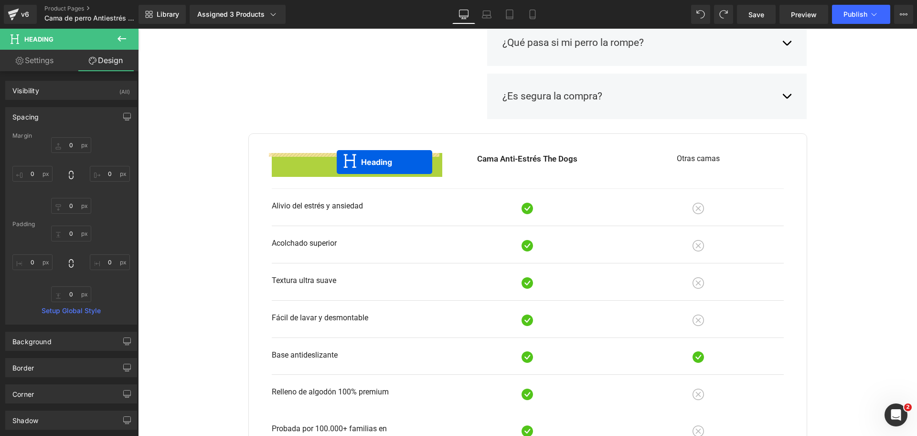
drag, startPoint x: 329, startPoint y: 166, endPoint x: 338, endPoint y: 160, distance: 10.7
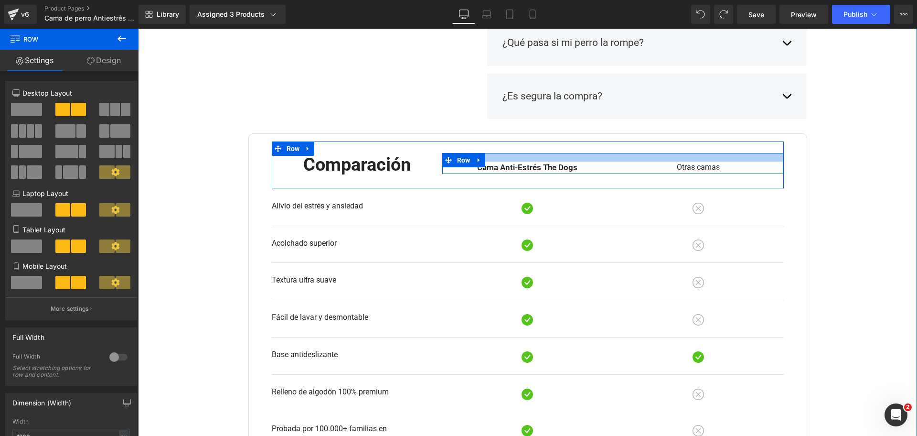
drag, startPoint x: 566, startPoint y: 155, endPoint x: 563, endPoint y: 163, distance: 9.1
click at [563, 163] on div "Cama Anti-Estrés The Dogs Text Block Otras camas Text Block Row" at bounding box center [613, 163] width 342 height 21
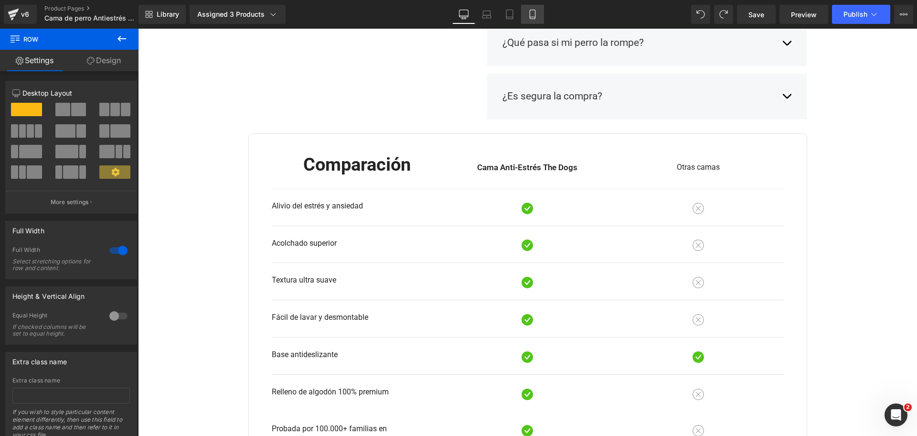
click at [536, 7] on link "Mobile" at bounding box center [532, 14] width 23 height 19
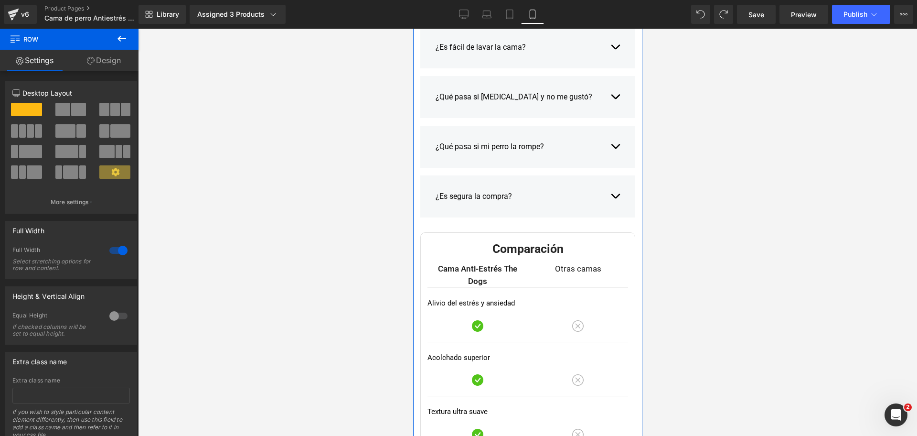
scroll to position [3910, 0]
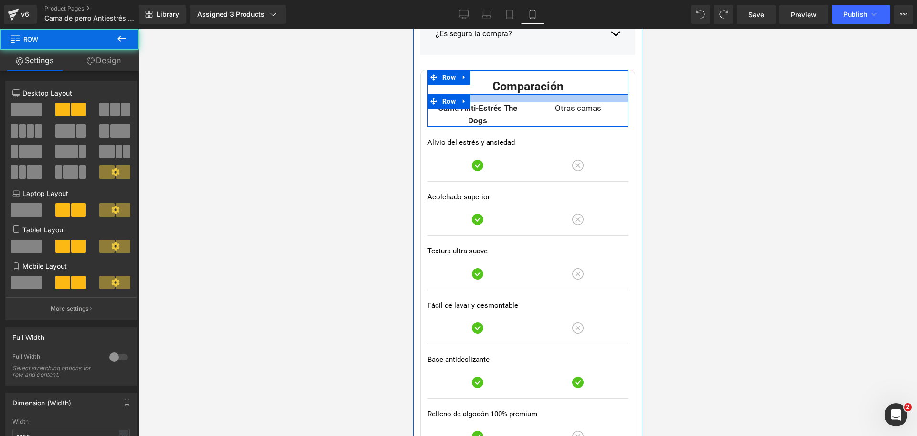
click at [529, 98] on div at bounding box center [527, 98] width 201 height 8
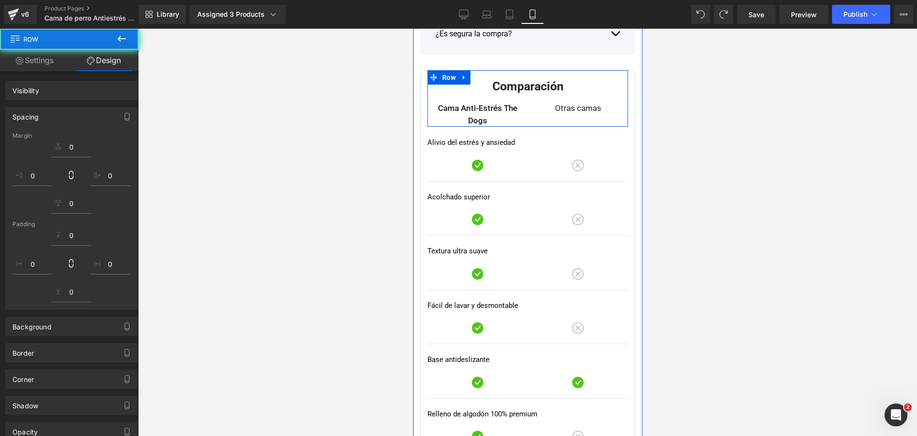
click at [786, 106] on div at bounding box center [527, 232] width 779 height 407
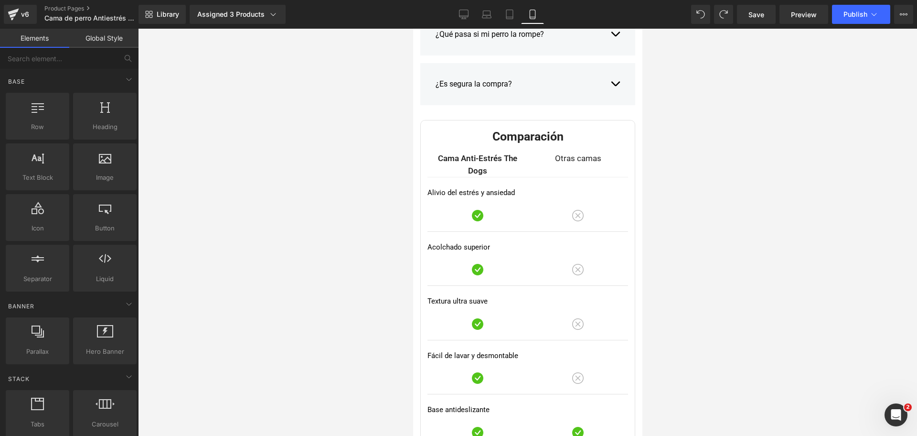
scroll to position [3791, 0]
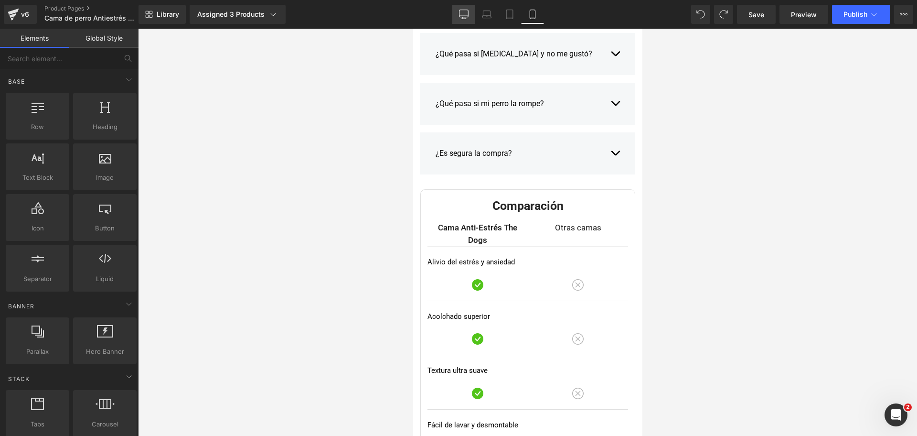
click at [464, 11] on icon at bounding box center [464, 15] width 10 height 10
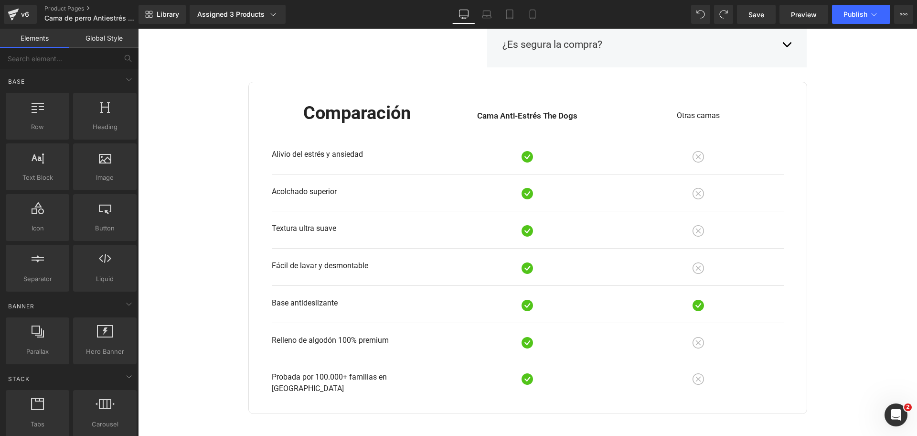
scroll to position [1222, 0]
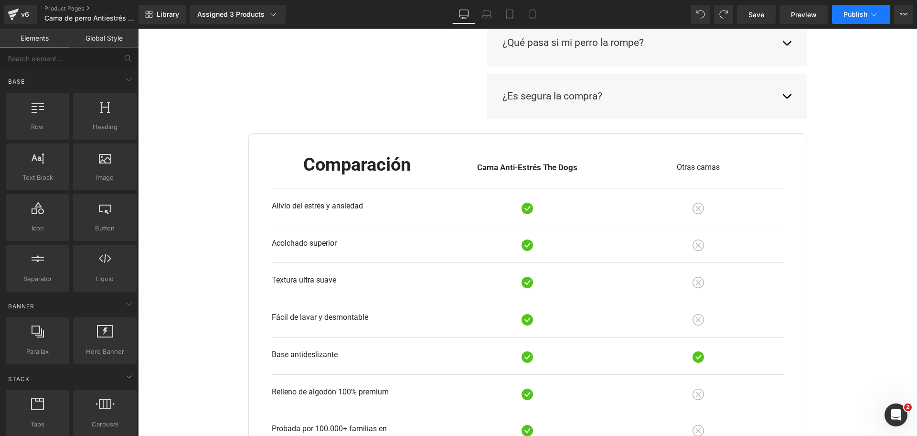
click at [865, 7] on button "Publish" at bounding box center [861, 14] width 58 height 19
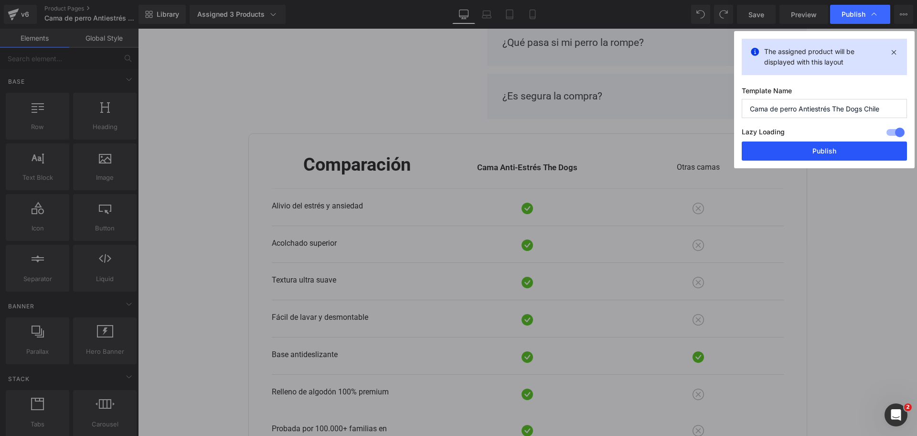
click at [814, 145] on button "Publish" at bounding box center [824, 150] width 165 height 19
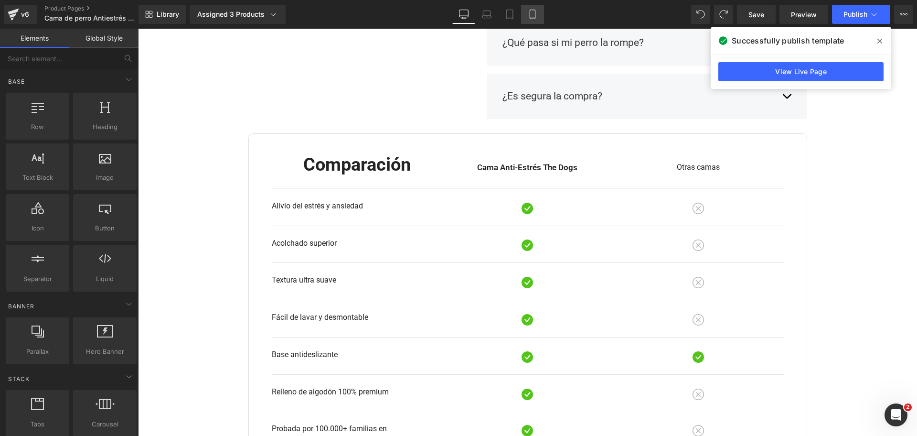
click at [537, 6] on link "Mobile" at bounding box center [532, 14] width 23 height 19
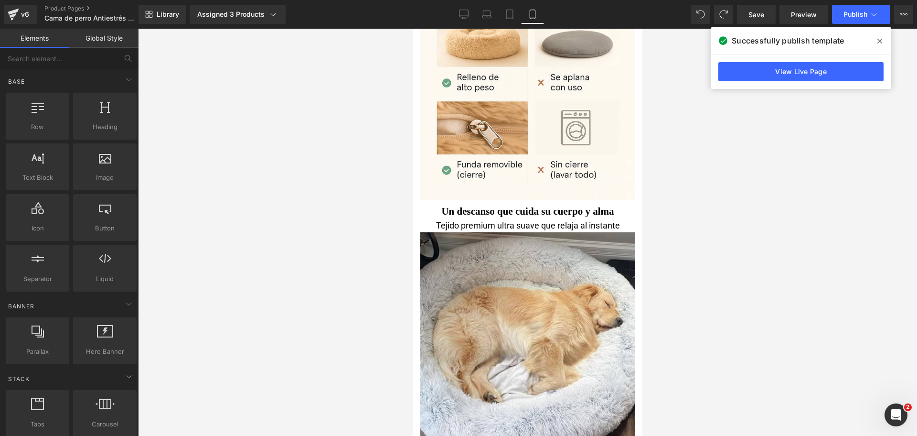
scroll to position [2167, 0]
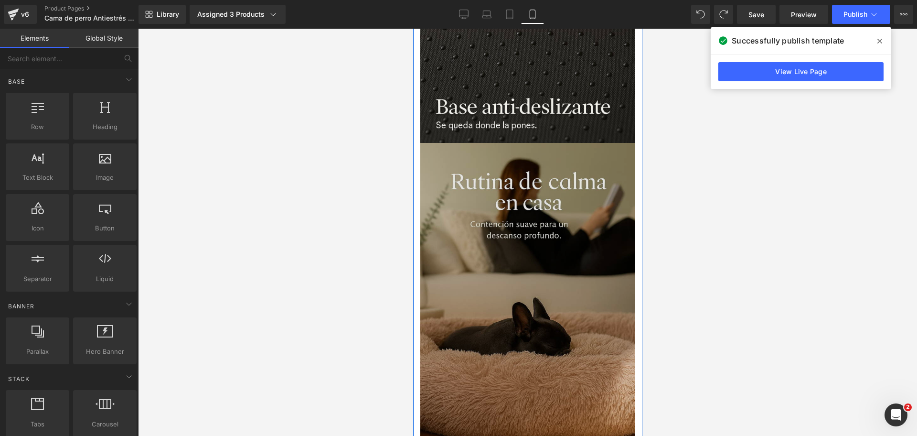
click at [550, 236] on img at bounding box center [527, 304] width 215 height 322
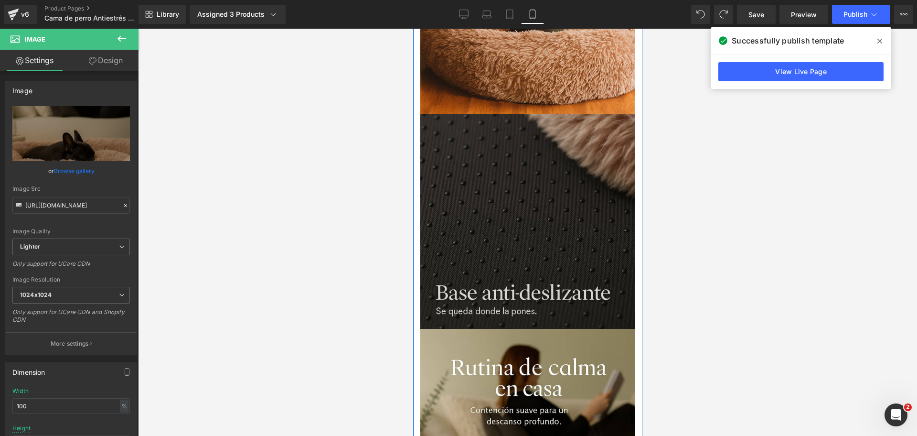
scroll to position [1033, 0]
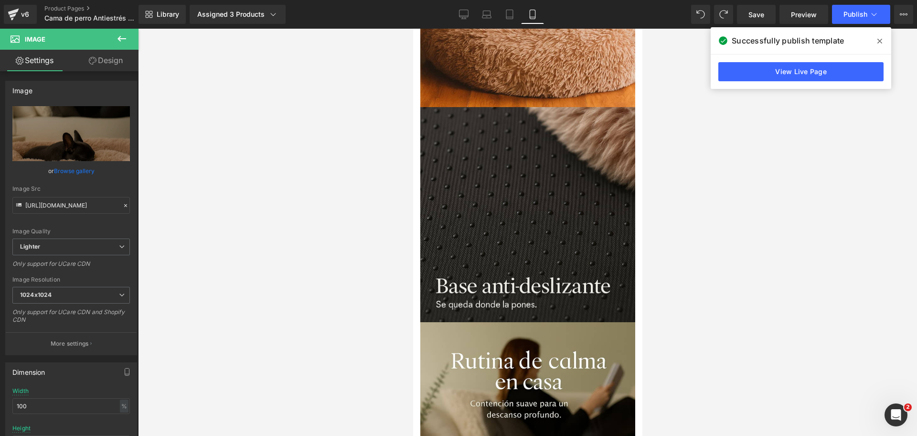
click at [880, 40] on icon at bounding box center [880, 41] width 5 height 5
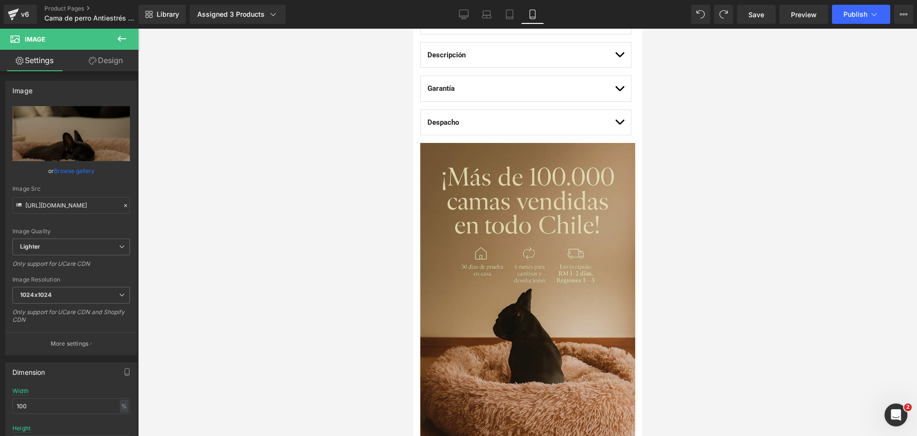
click at [592, 252] on img at bounding box center [527, 304] width 215 height 322
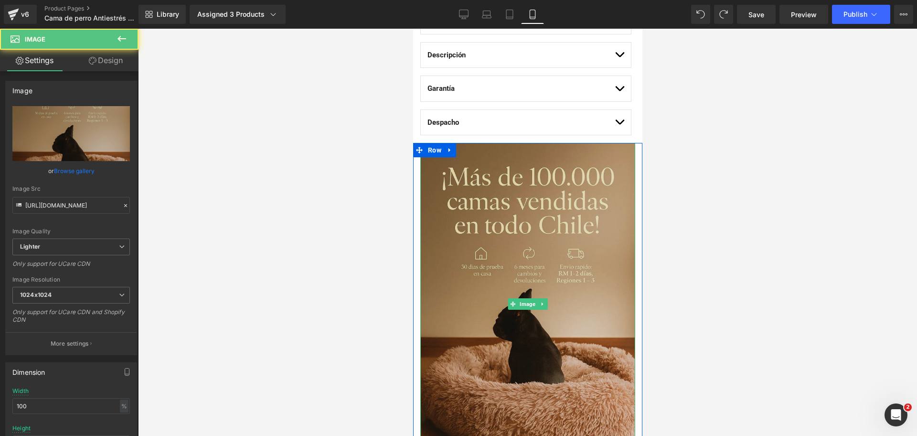
scroll to position [913, 0]
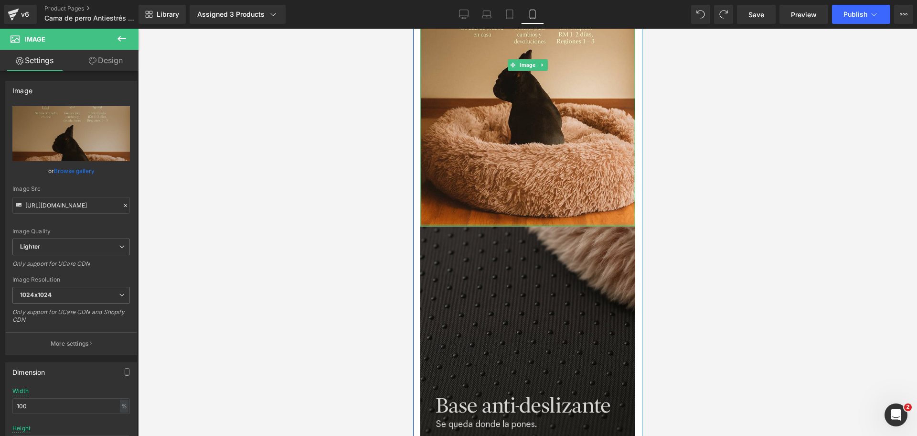
click at [491, 271] on img at bounding box center [527, 333] width 215 height 215
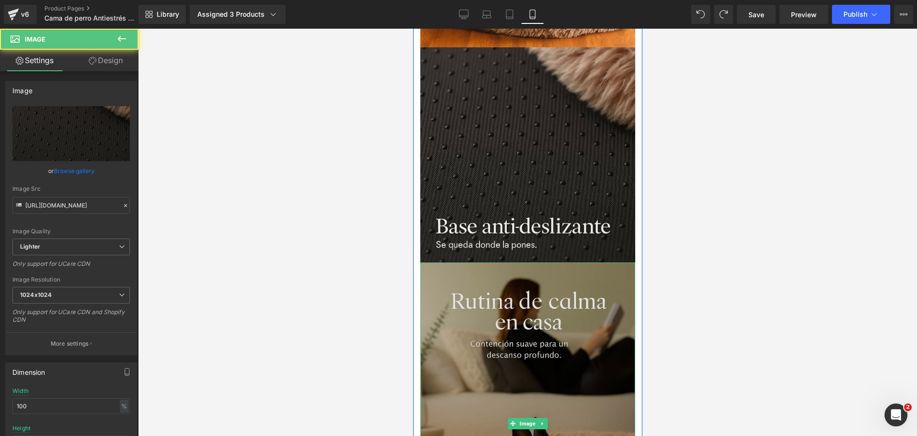
click at [537, 282] on img at bounding box center [527, 423] width 215 height 322
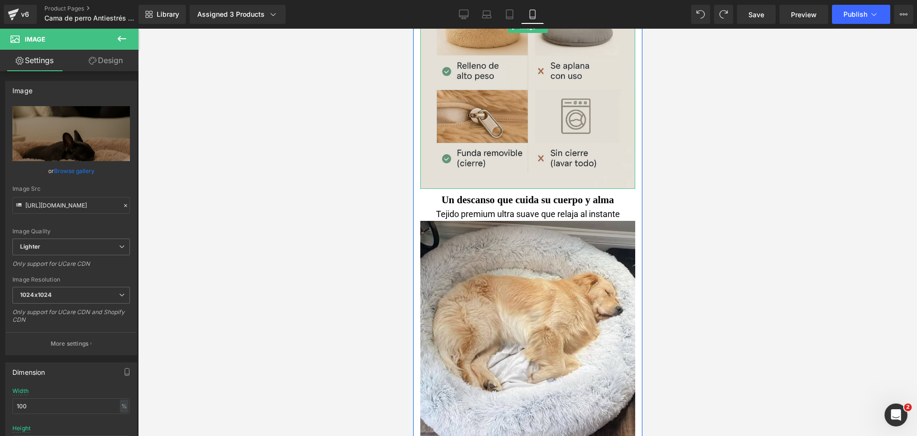
scroll to position [2135, 0]
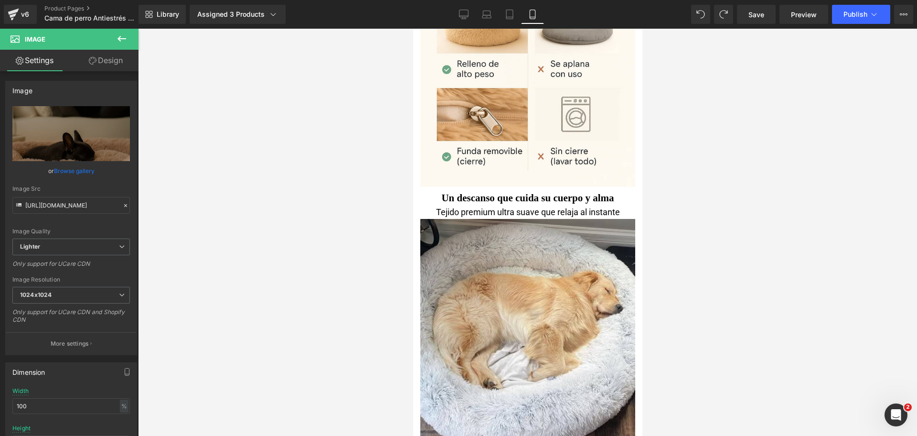
click at [124, 38] on icon at bounding box center [122, 39] width 9 height 6
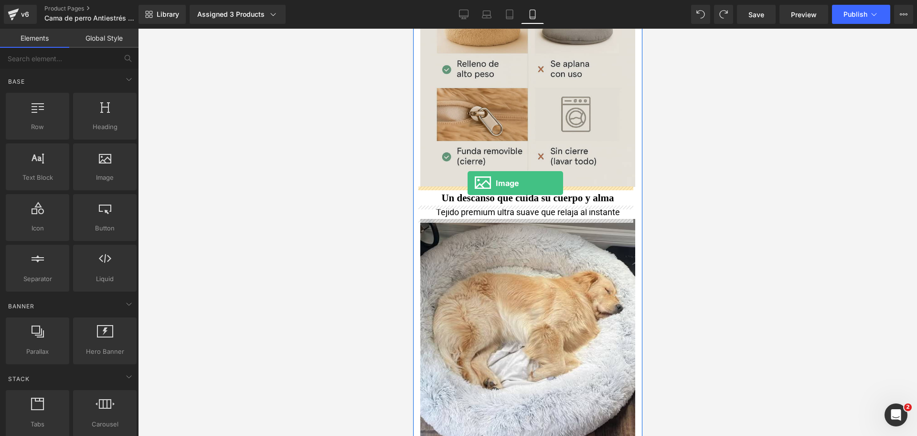
drag, startPoint x: 523, startPoint y: 189, endPoint x: 467, endPoint y: 183, distance: 55.8
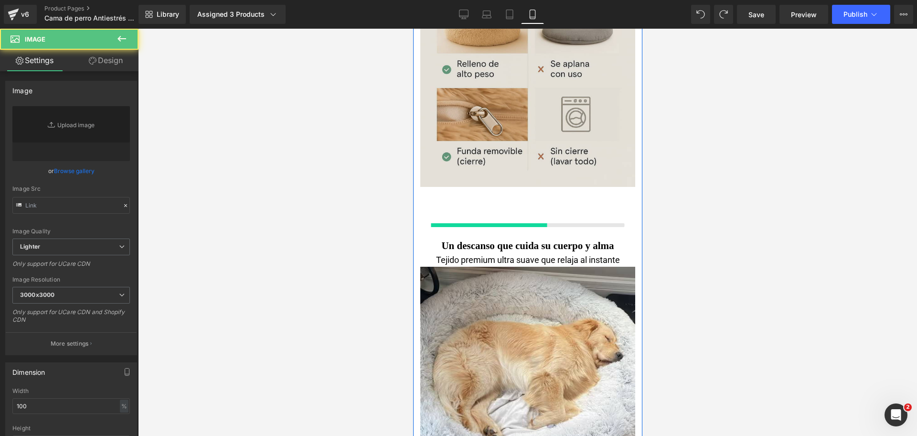
type input "//[DOMAIN_NAME][URL]"
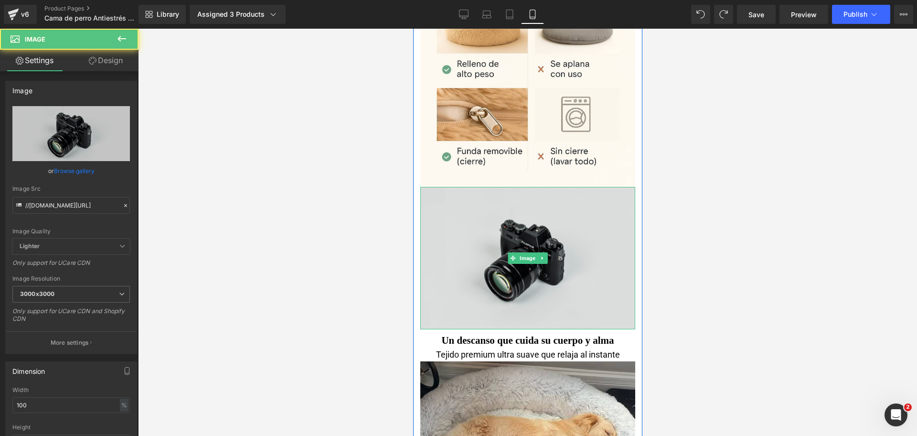
click at [471, 208] on img at bounding box center [527, 258] width 215 height 142
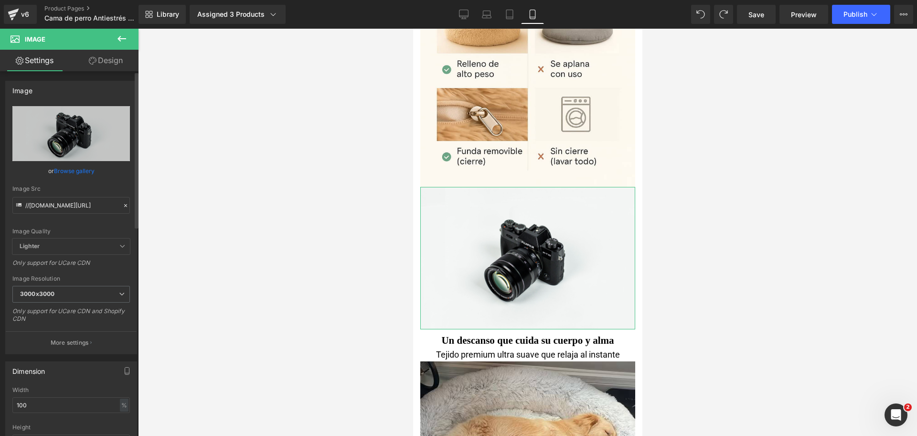
click at [79, 171] on link "Browse gallery" at bounding box center [74, 170] width 41 height 17
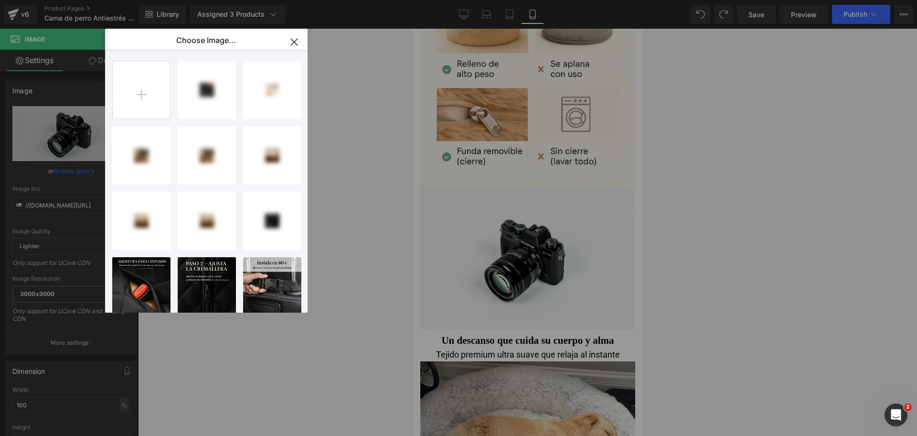
click at [146, 90] on input "file" at bounding box center [141, 89] width 57 height 57
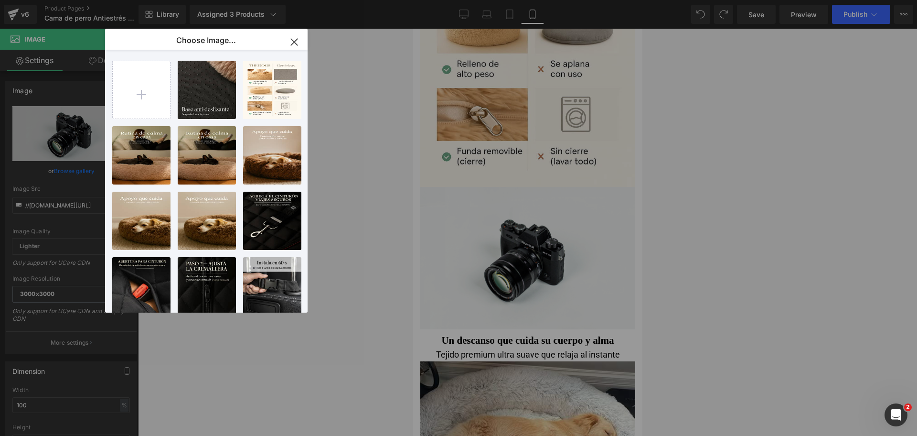
type input "C:\fakepath\20250922_0541_Perro en Descanso Luminoso_remix_01k5r96yxye229szavzb…"
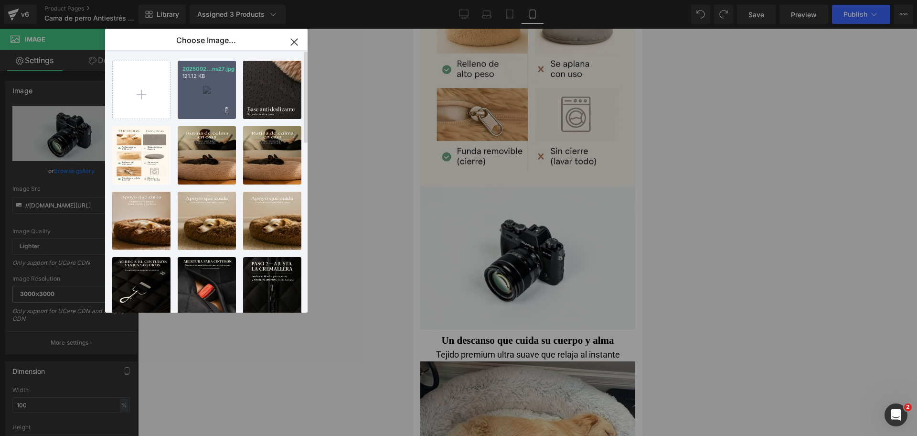
click at [205, 96] on div "2025092...ns27.jpg 121.12 KB" at bounding box center [207, 90] width 58 height 58
type input "[URL][DOMAIN_NAME]"
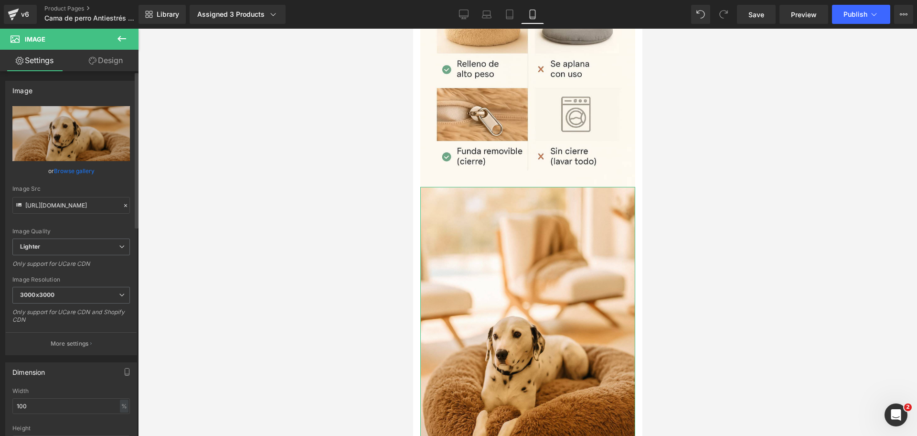
click at [88, 174] on link "Browse gallery" at bounding box center [74, 170] width 41 height 17
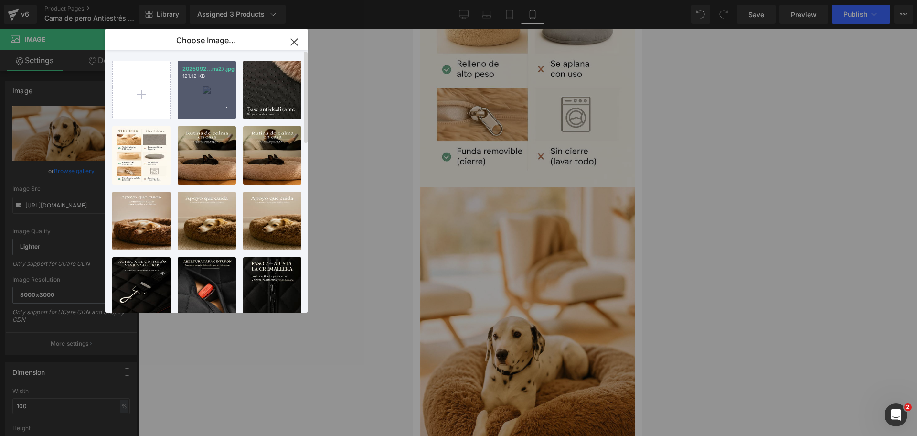
click at [184, 113] on div "2025092...ns27.jpg 121.12 KB" at bounding box center [207, 90] width 58 height 58
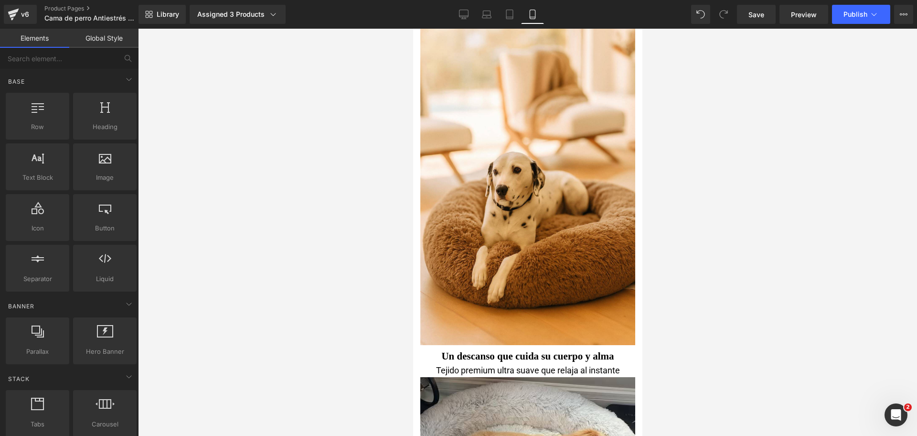
click at [680, 163] on div at bounding box center [527, 232] width 779 height 407
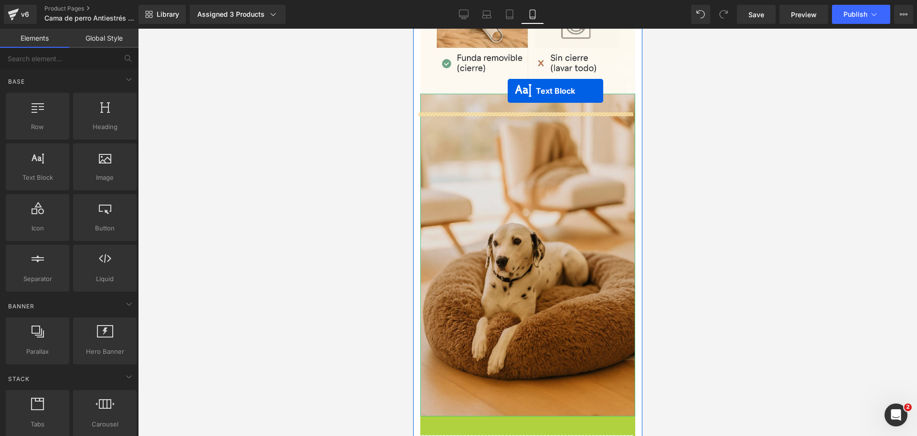
scroll to position [2209, 0]
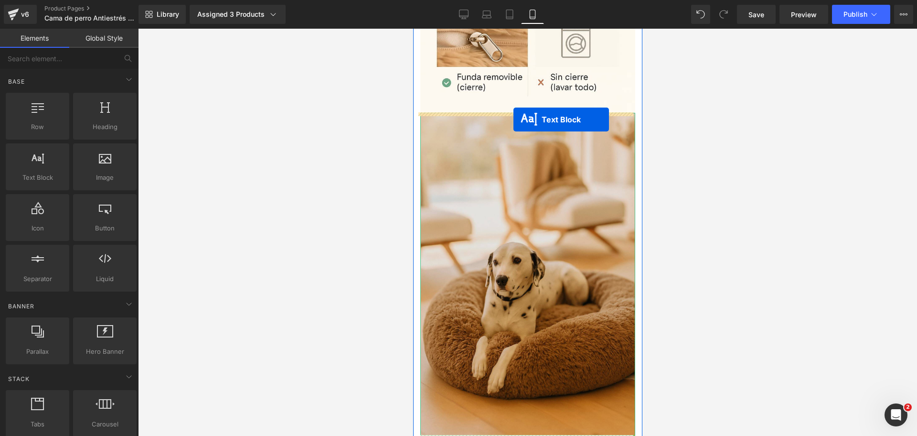
drag, startPoint x: 500, startPoint y: 301, endPoint x: 513, endPoint y: 119, distance: 182.0
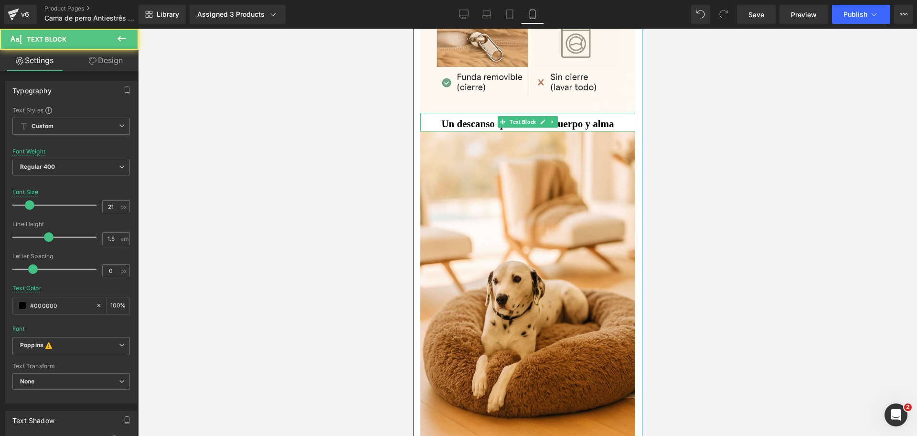
click at [484, 125] on b "Un descanso que cuida su cuerpo y alma" at bounding box center [527, 123] width 172 height 11
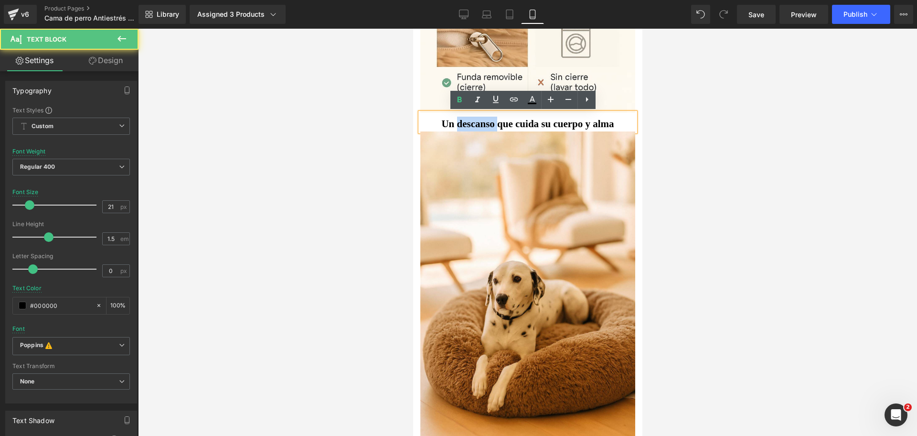
click at [484, 125] on b "Un descanso que cuida su cuerpo y alma" at bounding box center [527, 123] width 172 height 11
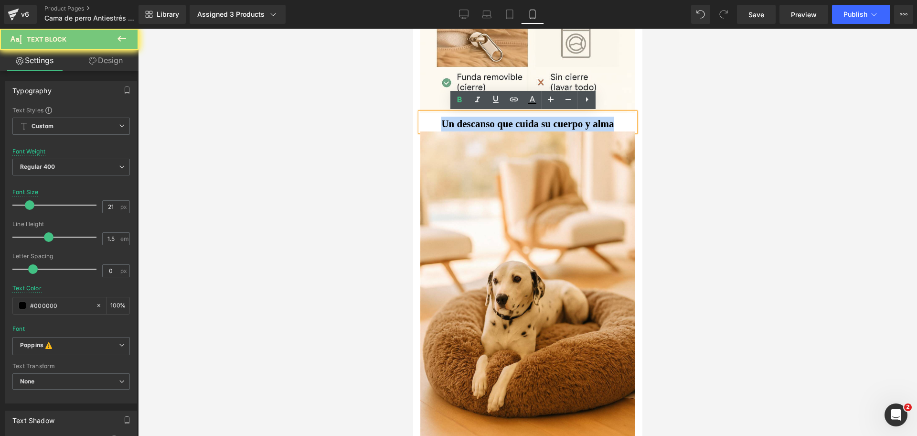
click at [484, 125] on b "Un descanso que cuida su cuerpo y alma" at bounding box center [527, 123] width 172 height 11
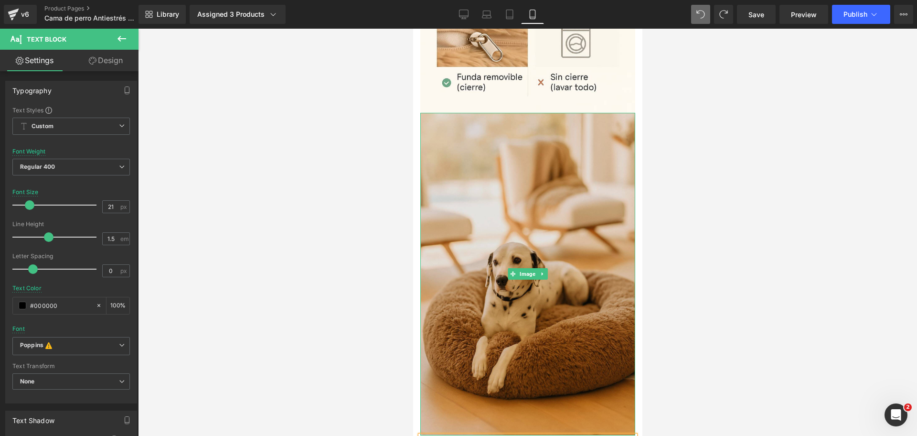
scroll to position [2322, 0]
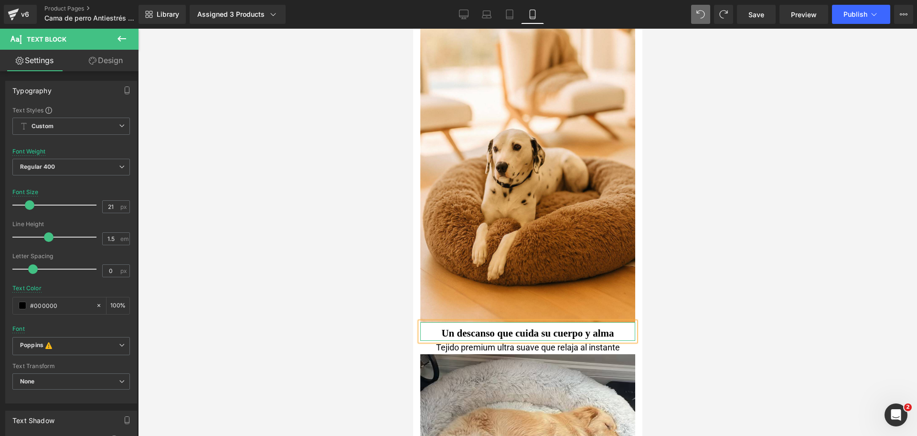
click at [501, 334] on b "Un descanso que cuida su cuerpo y alma" at bounding box center [527, 332] width 172 height 11
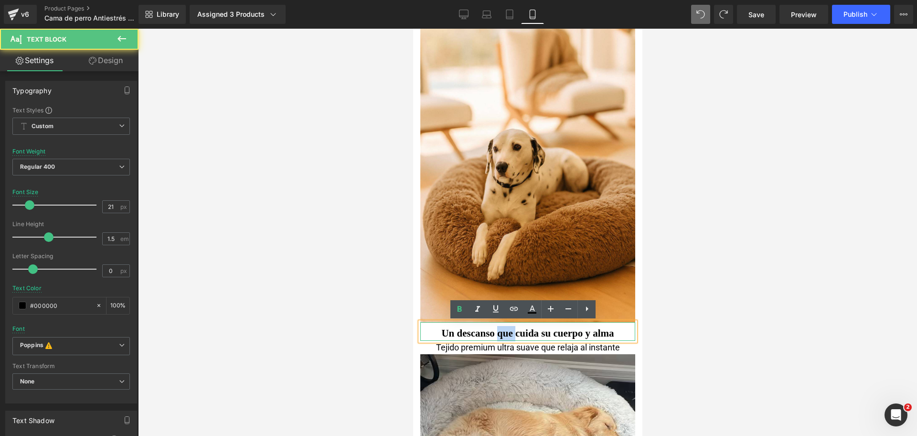
click at [501, 334] on b "Un descanso que cuida su cuerpo y alma" at bounding box center [527, 332] width 172 height 11
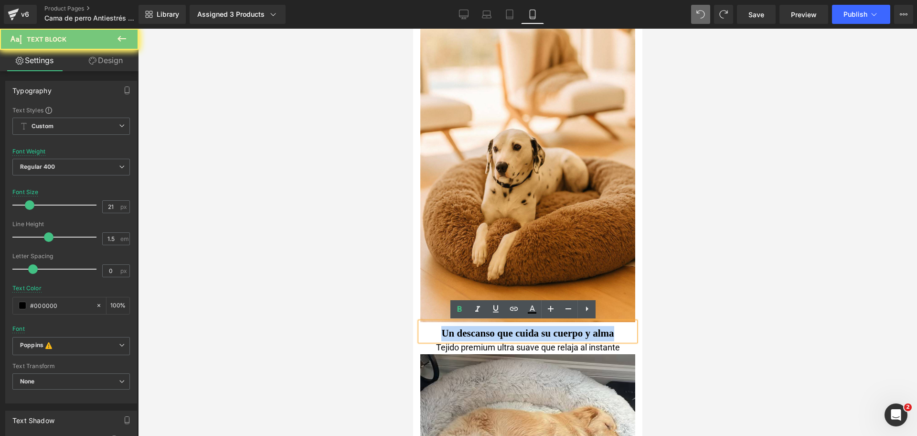
click at [501, 334] on b "Un descanso que cuida su cuerpo y alma" at bounding box center [527, 332] width 172 height 11
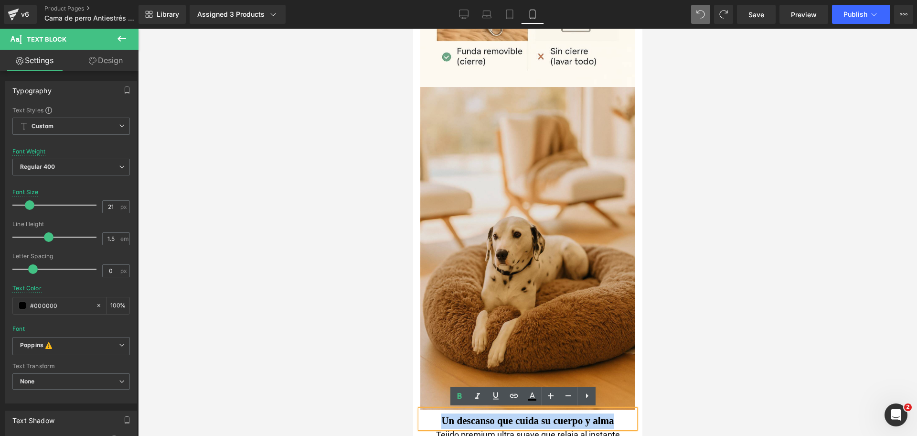
scroll to position [2235, 0]
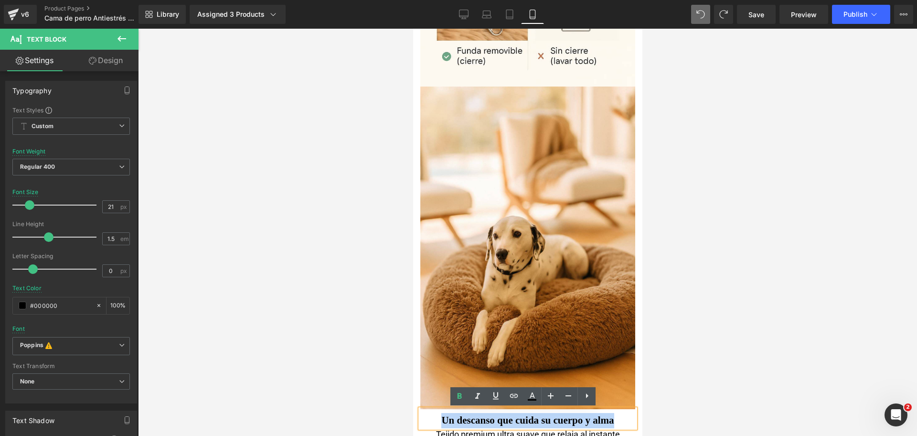
click at [522, 417] on b "Un descanso que cuida su cuerpo y alma" at bounding box center [527, 419] width 172 height 11
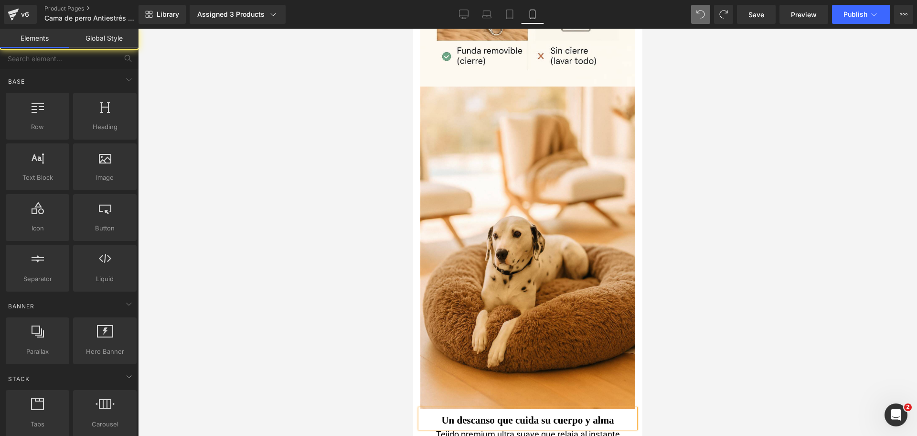
click at [691, 376] on div at bounding box center [527, 232] width 779 height 407
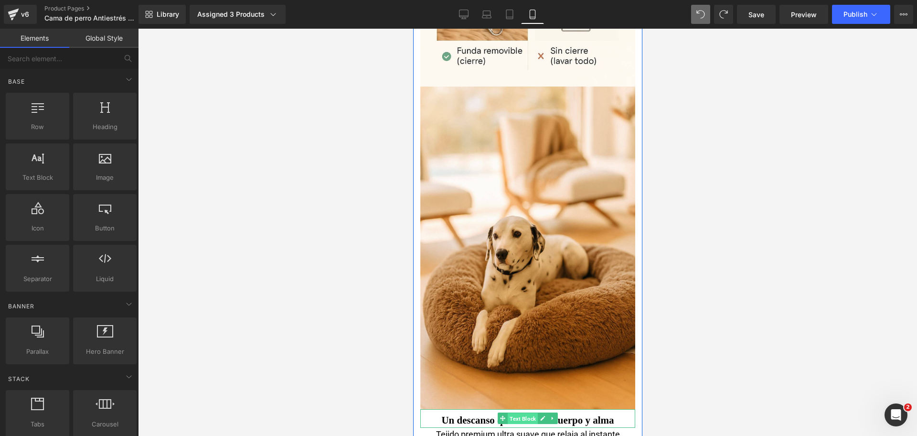
click at [517, 418] on span "Text Block" at bounding box center [522, 418] width 30 height 11
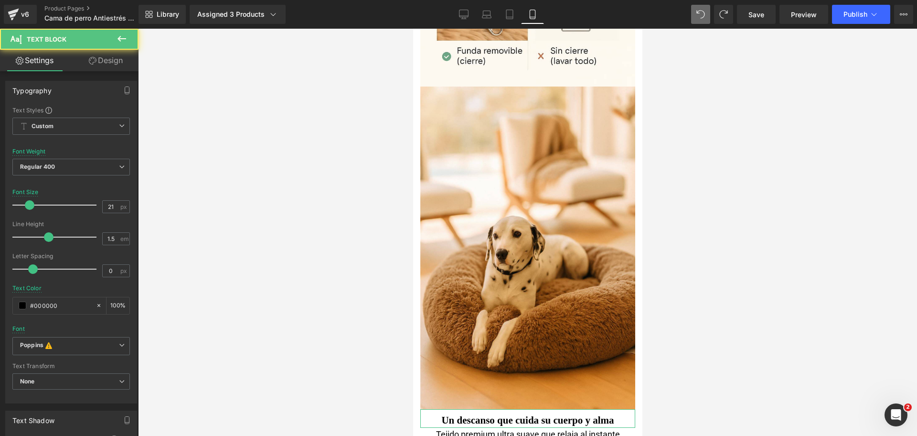
click at [102, 63] on link "Design" at bounding box center [105, 60] width 69 height 21
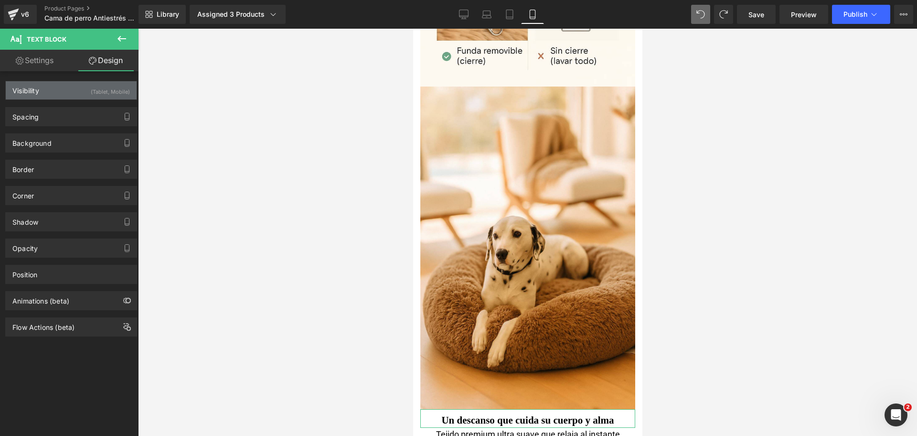
click at [94, 87] on div "(Tablet, Mobile)" at bounding box center [110, 89] width 39 height 16
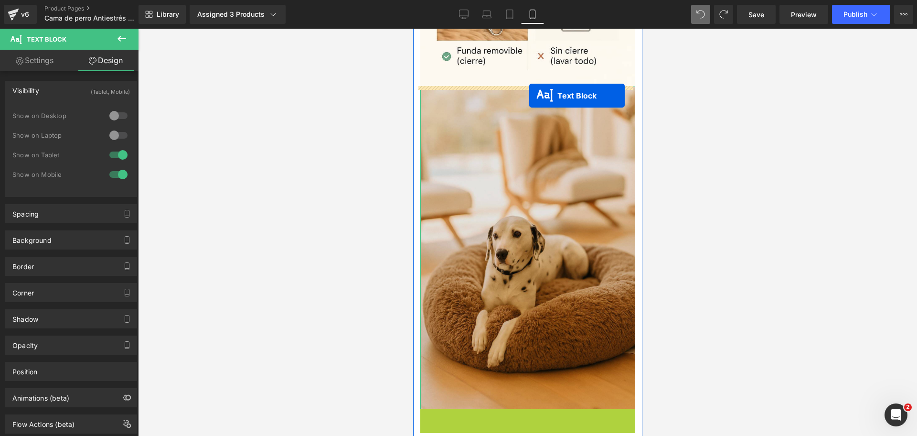
drag, startPoint x: 500, startPoint y: 415, endPoint x: 529, endPoint y: 96, distance: 320.9
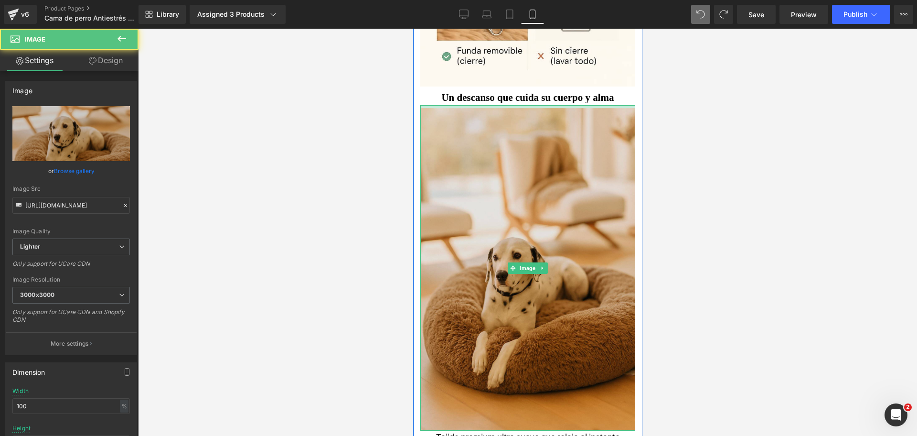
click at [482, 107] on div at bounding box center [527, 106] width 215 height 3
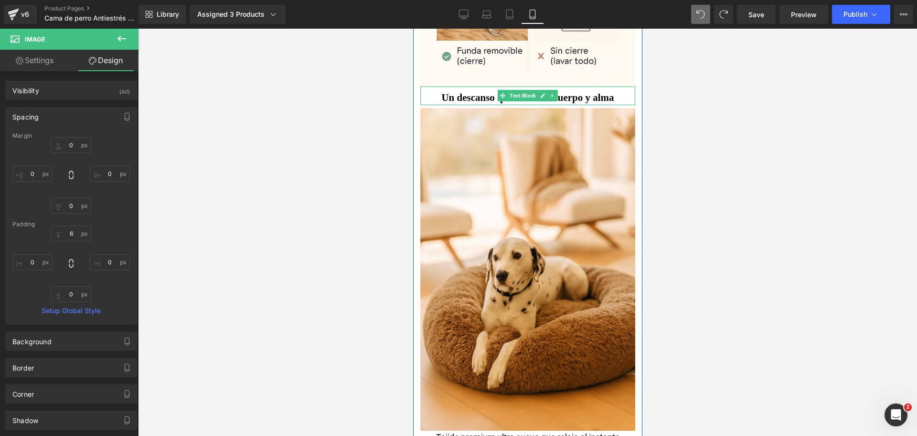
click at [481, 98] on b "Un descanso que cuida su cuerpo y alma" at bounding box center [527, 97] width 172 height 11
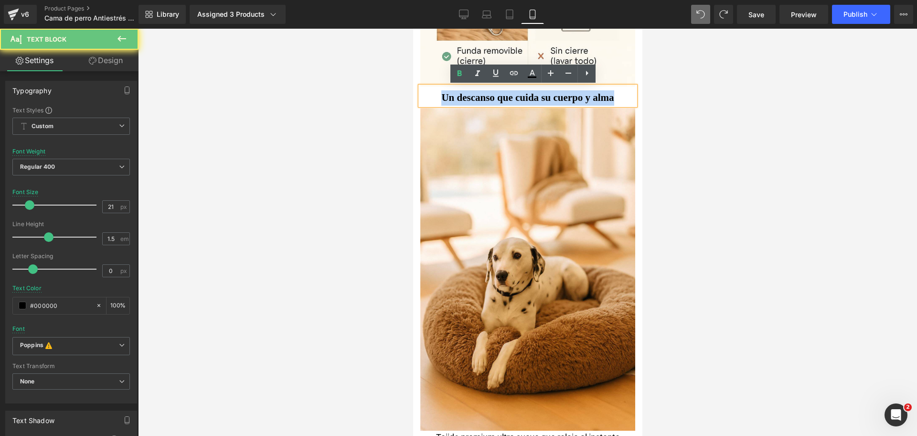
click at [481, 98] on b "Un descanso que cuida su cuerpo y alma" at bounding box center [527, 97] width 172 height 11
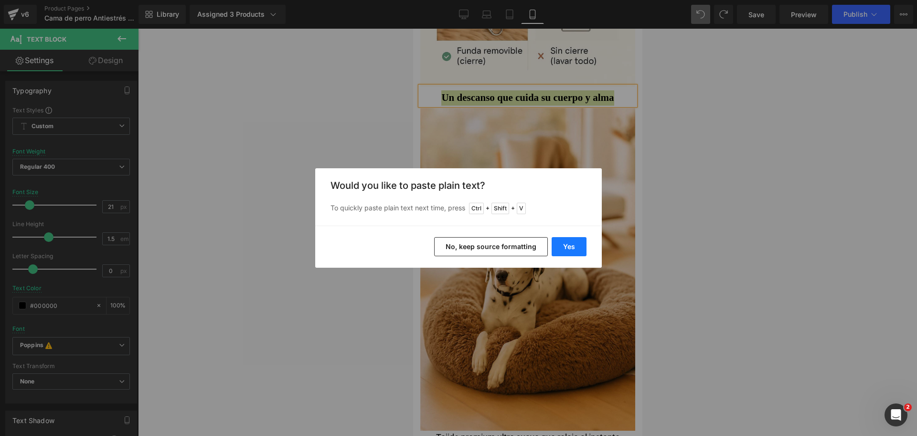
click at [580, 243] on button "Yes" at bounding box center [569, 246] width 35 height 19
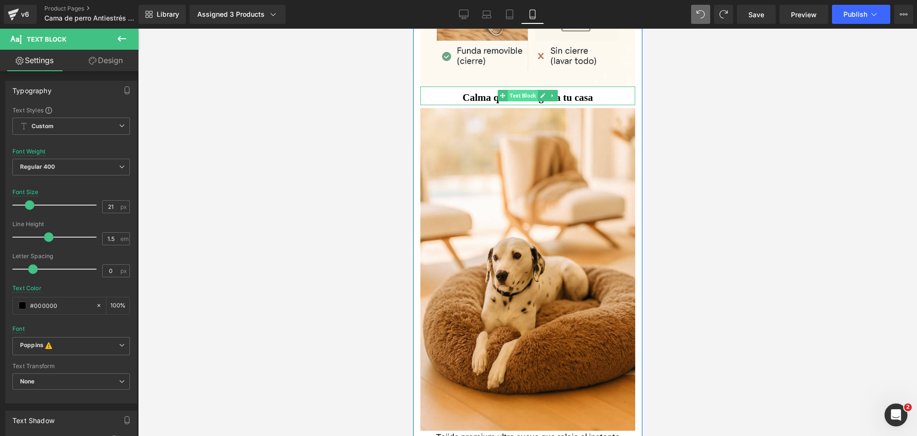
click at [513, 98] on span "Text Block" at bounding box center [522, 95] width 30 height 11
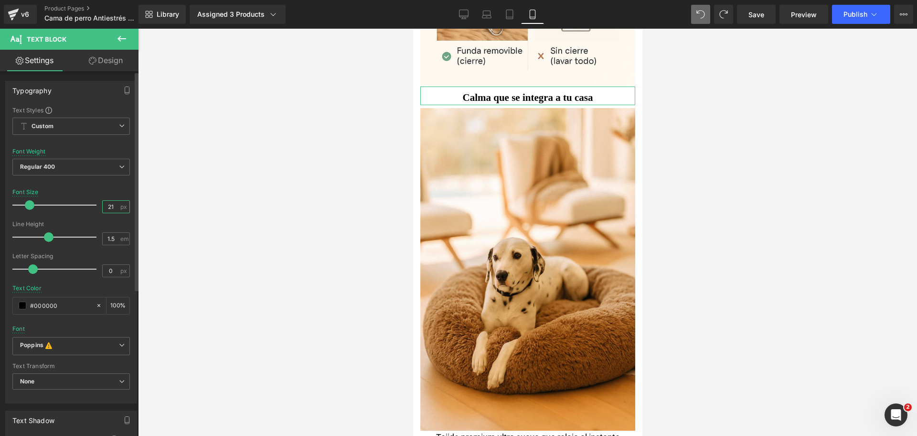
click at [103, 203] on input "21" at bounding box center [111, 207] width 17 height 12
type input "26"
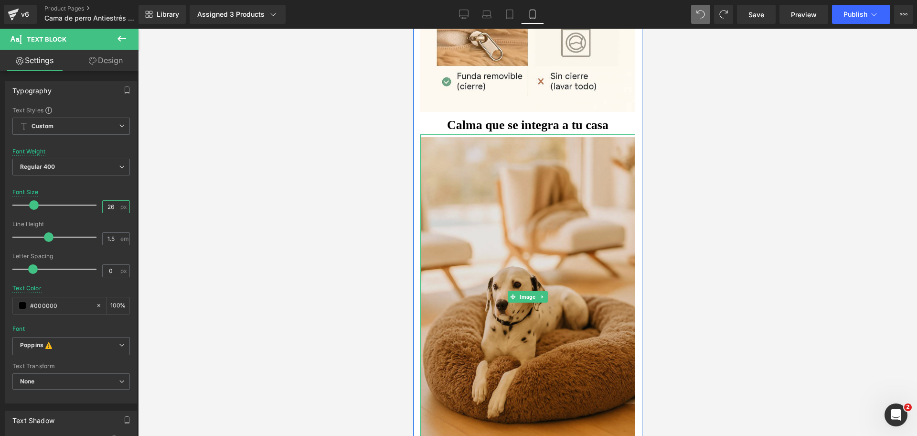
scroll to position [2209, 0]
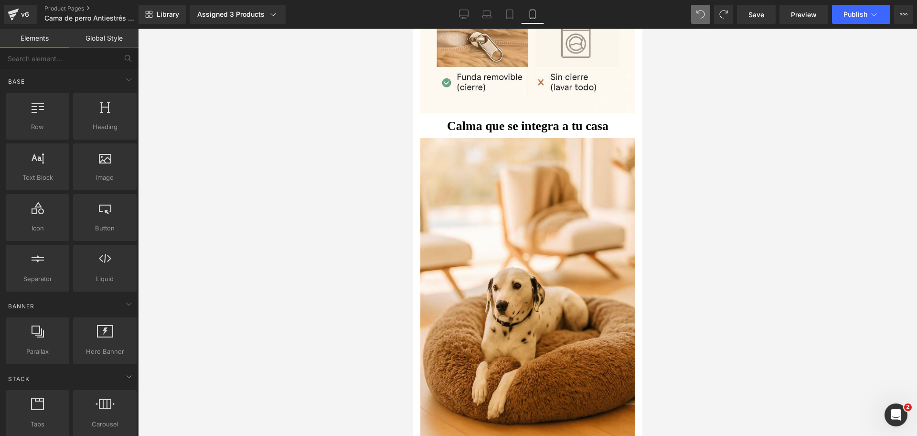
click at [657, 184] on div at bounding box center [527, 232] width 779 height 407
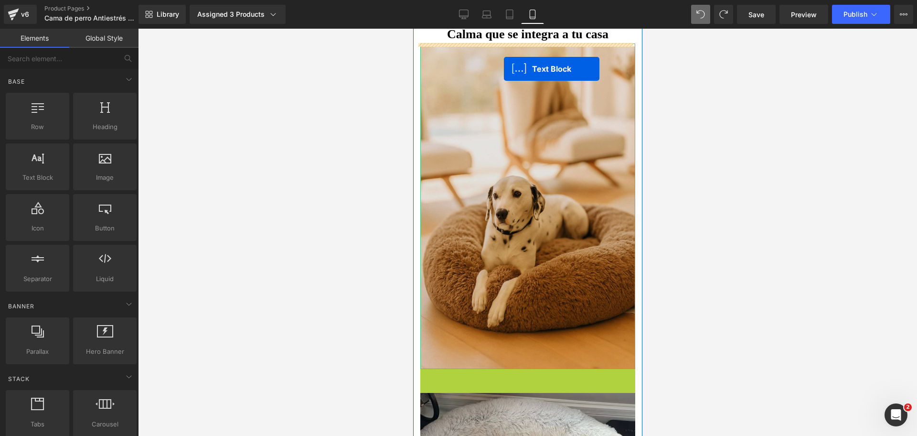
scroll to position [2281, 0]
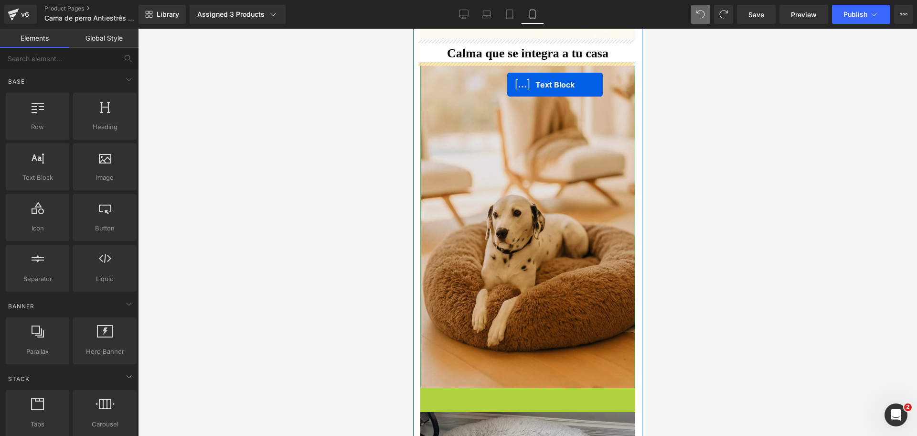
drag, startPoint x: 504, startPoint y: 252, endPoint x: 507, endPoint y: 85, distance: 166.7
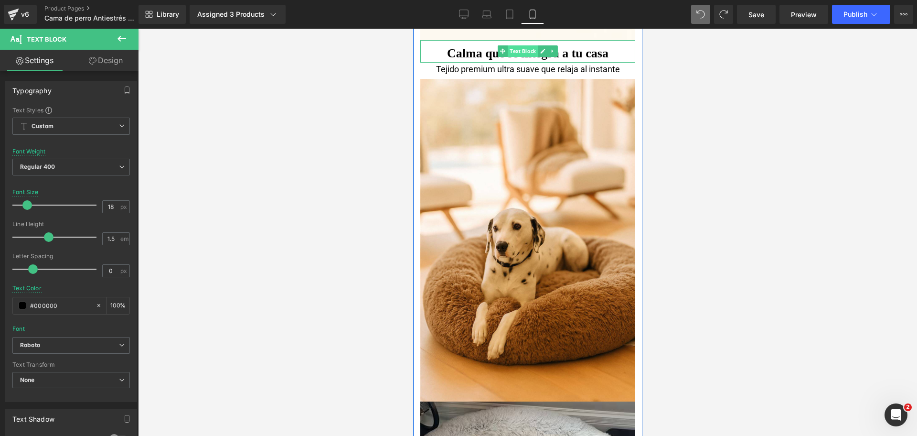
click at [518, 53] on span "Text Block" at bounding box center [522, 50] width 30 height 11
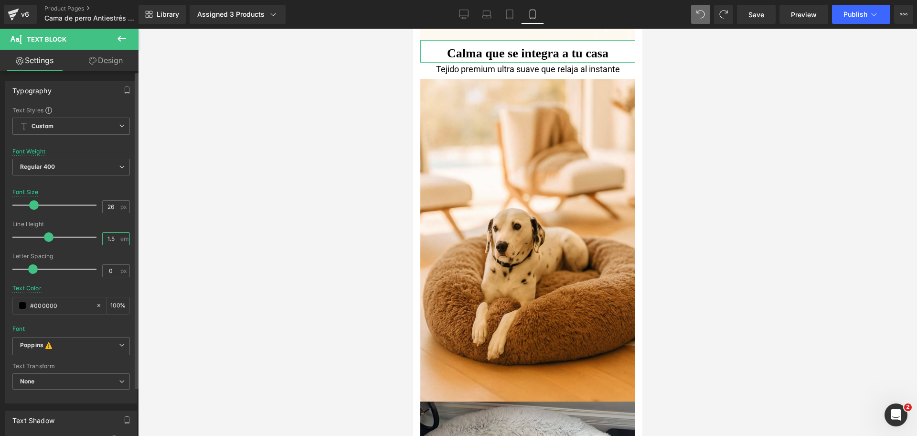
click at [111, 238] on input "1.5" at bounding box center [111, 239] width 17 height 12
type input "1.2"
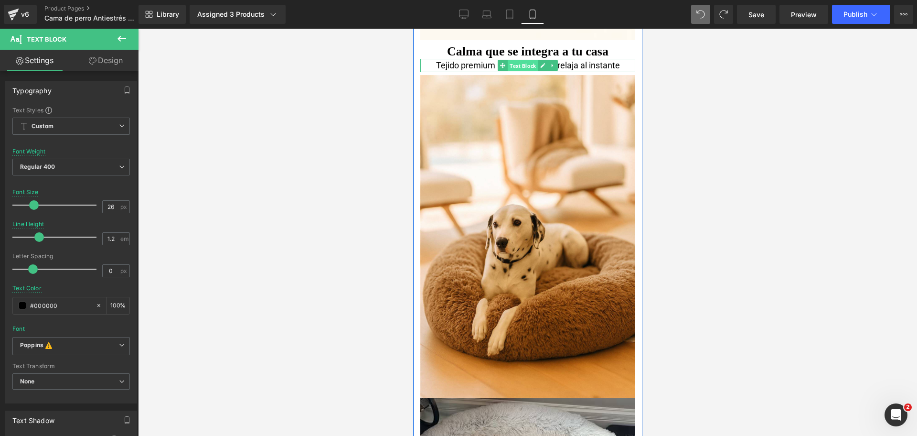
click at [522, 64] on span "Text Block" at bounding box center [522, 65] width 30 height 11
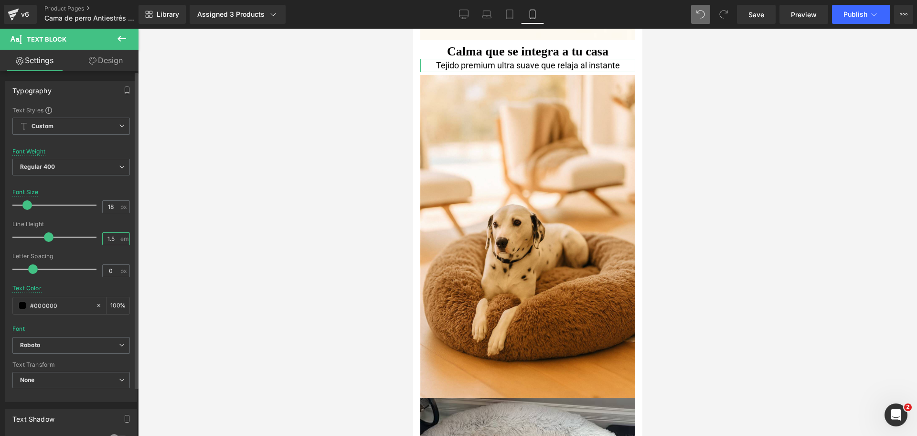
click at [110, 239] on input "1.5" at bounding box center [111, 239] width 17 height 12
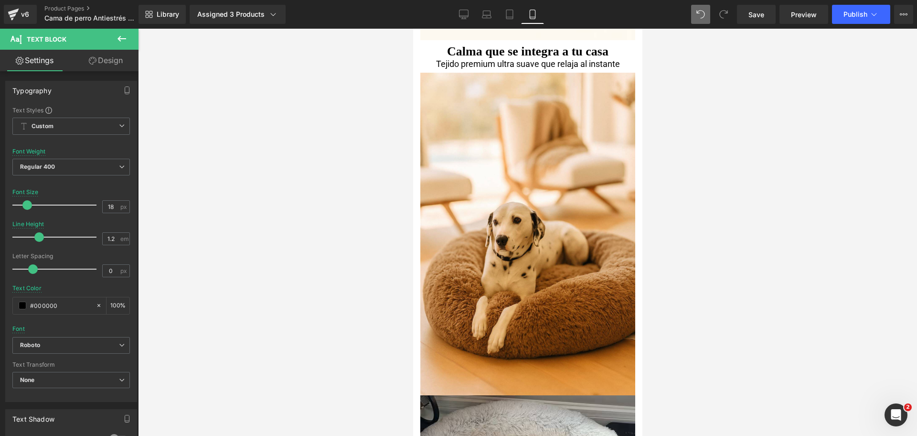
click at [707, 13] on span at bounding box center [700, 14] width 19 height 19
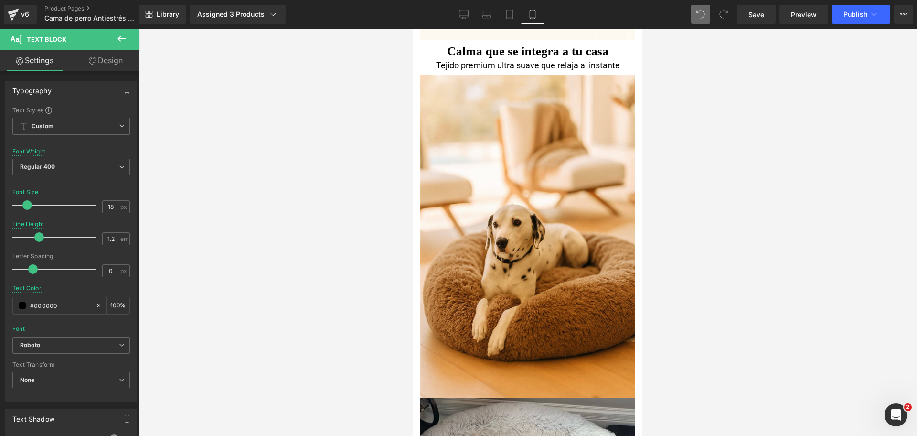
type input "1.5"
click at [715, 110] on div at bounding box center [527, 232] width 779 height 407
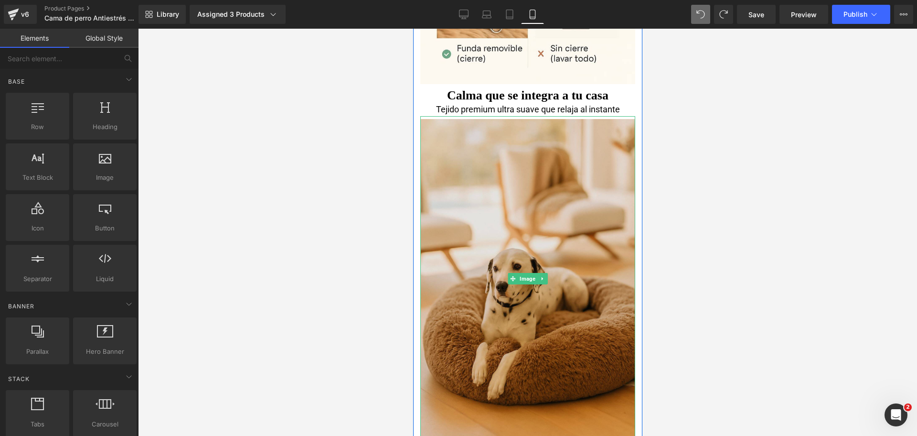
scroll to position [2233, 0]
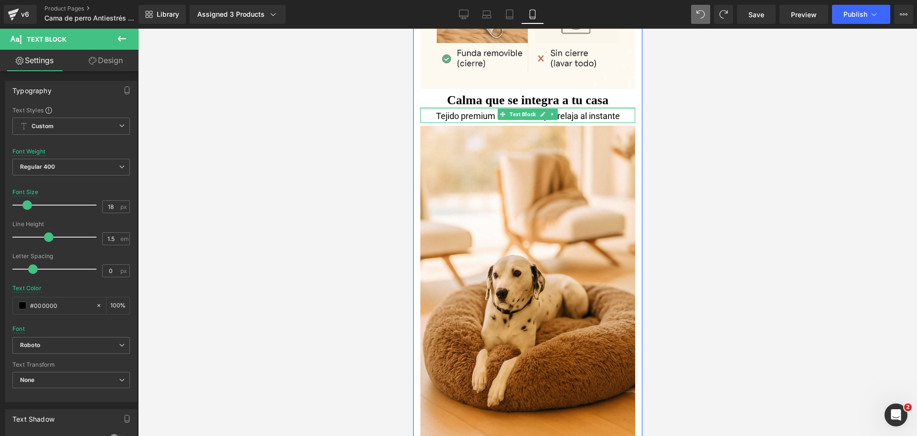
click at [576, 111] on div "Tejido premium ultra suave que relaja al instante Text Block" at bounding box center [527, 114] width 215 height 15
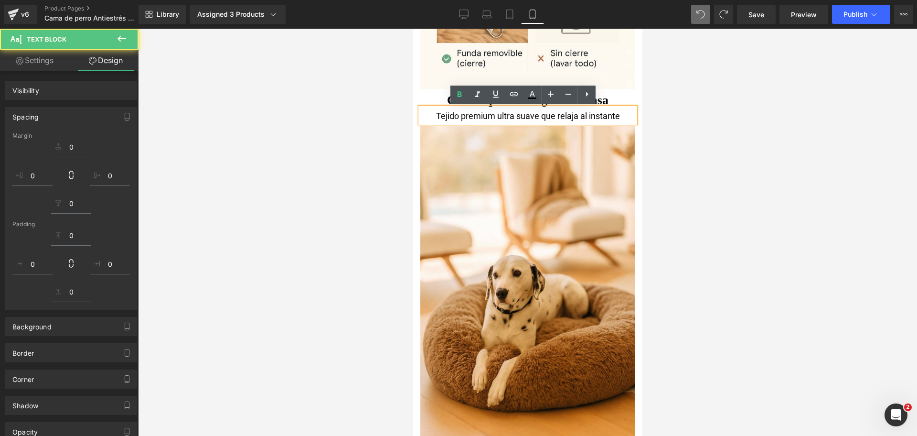
click at [660, 115] on div at bounding box center [527, 232] width 779 height 407
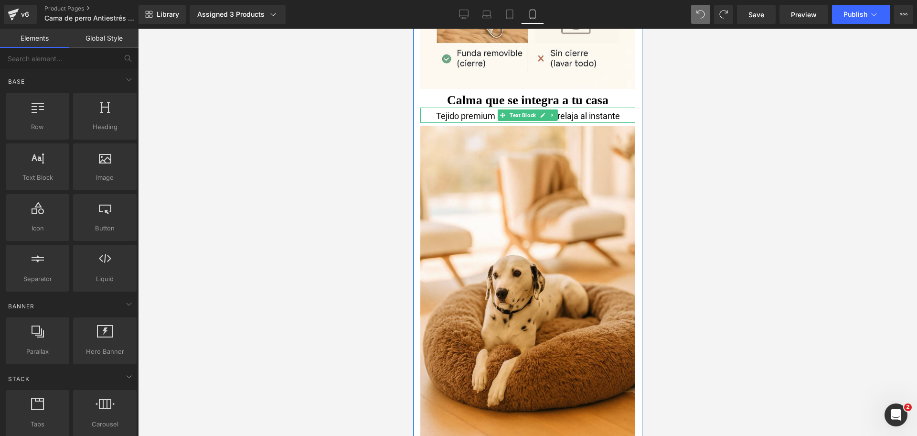
click at [461, 117] on div "Tejido premium ultra suave que relaja al instante" at bounding box center [527, 115] width 215 height 13
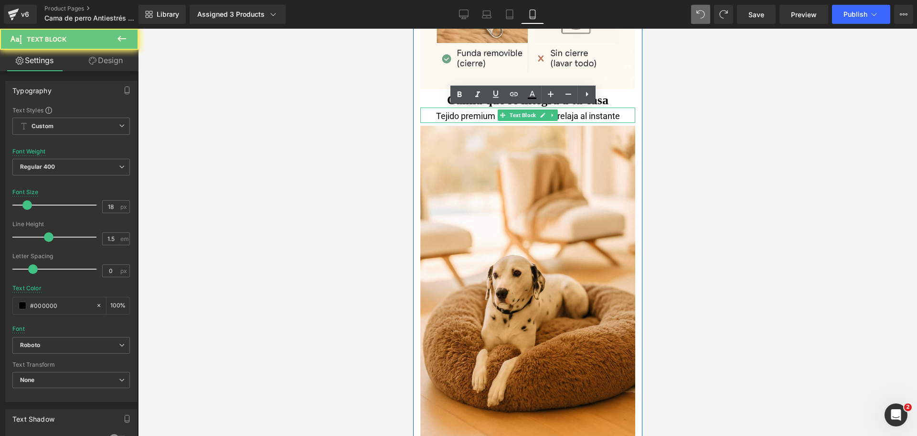
click at [461, 117] on div "Tejido premium ultra suave que relaja al instante" at bounding box center [527, 115] width 215 height 13
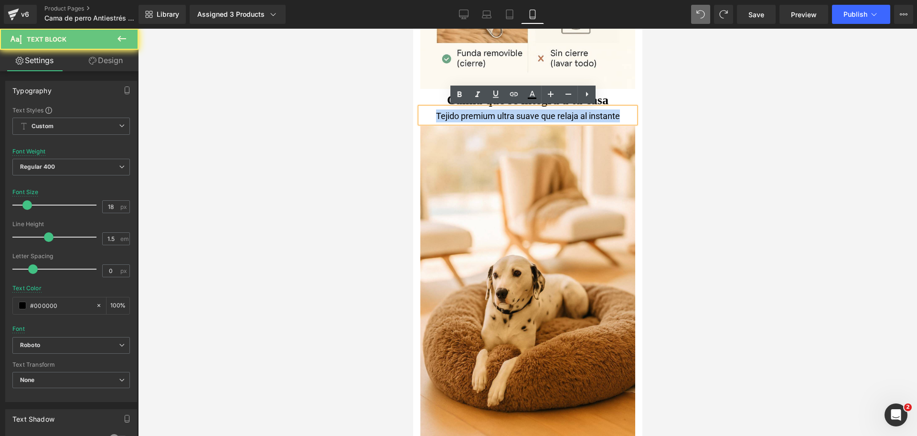
click at [461, 117] on div "Tejido premium ultra suave que relaja al instante" at bounding box center [527, 115] width 215 height 13
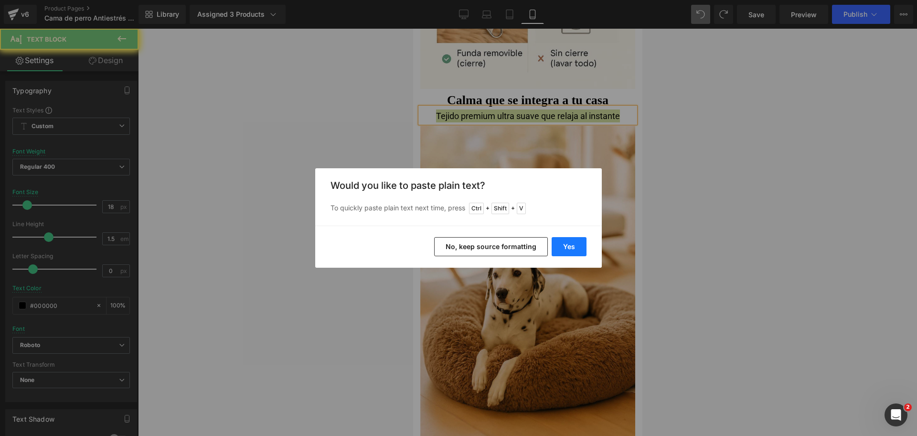
click at [579, 252] on button "Yes" at bounding box center [569, 246] width 35 height 19
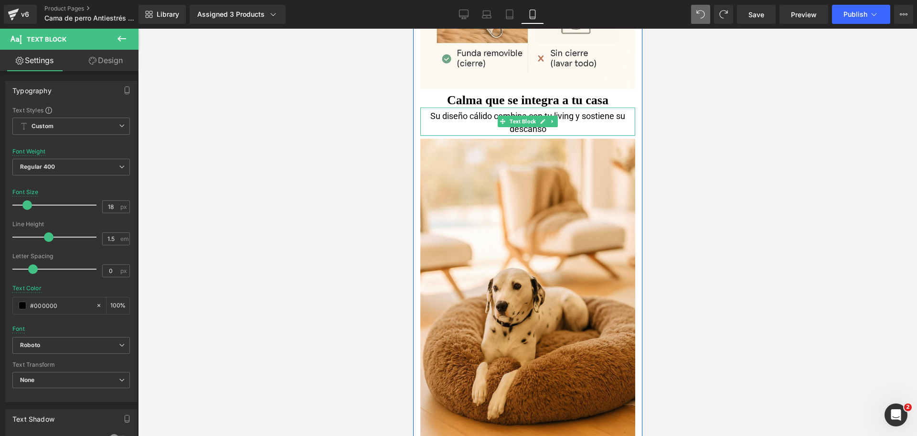
click at [489, 115] on div "Su diseño cálido combina con tu living y sostiene su descanso" at bounding box center [527, 122] width 215 height 26
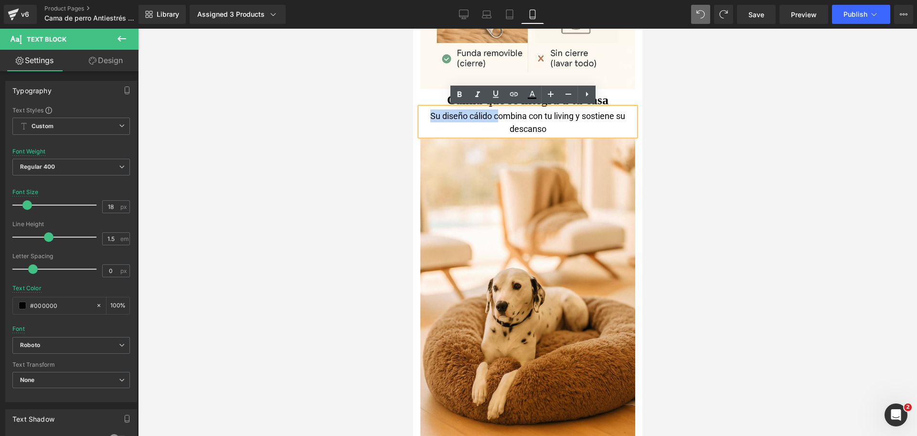
drag, startPoint x: 491, startPoint y: 116, endPoint x: 424, endPoint y: 117, distance: 66.9
click at [424, 117] on div "Su diseño cálido combina con tu living y sostiene su descanso" at bounding box center [527, 122] width 215 height 26
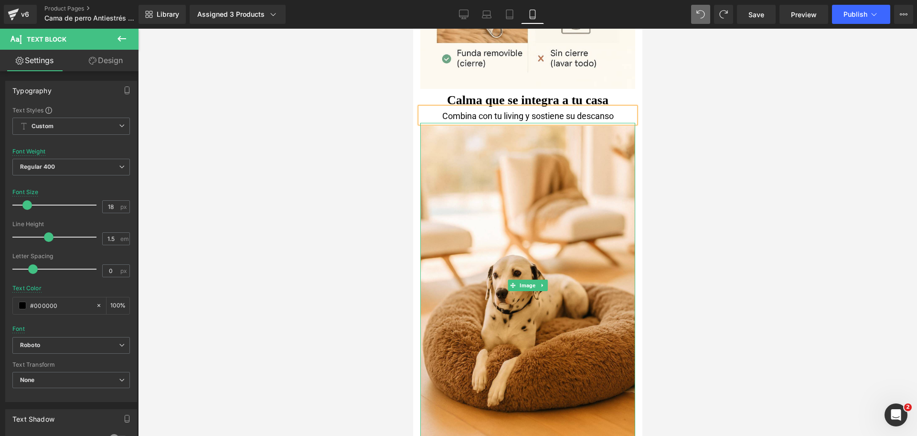
click at [728, 162] on div at bounding box center [527, 232] width 779 height 407
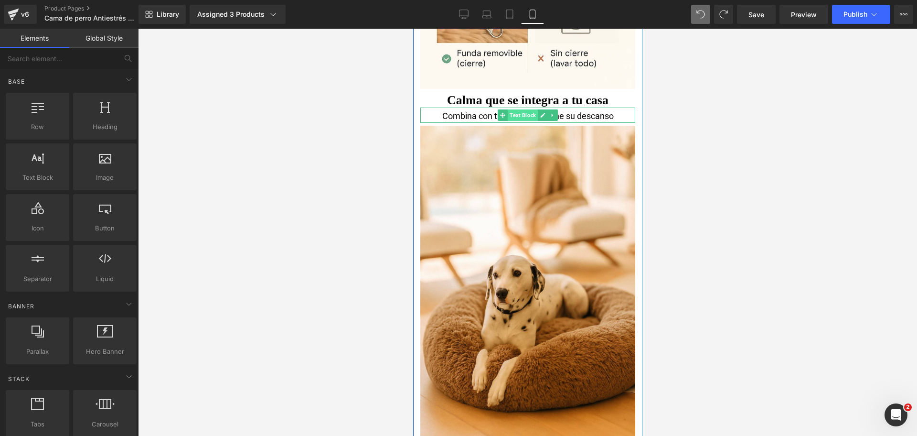
click at [518, 114] on span "Text Block" at bounding box center [522, 114] width 30 height 11
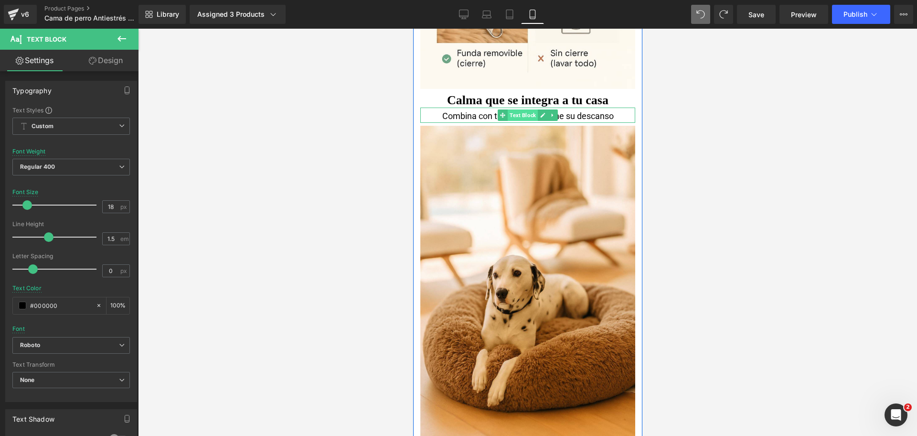
click at [512, 116] on span "Text Block" at bounding box center [522, 114] width 30 height 11
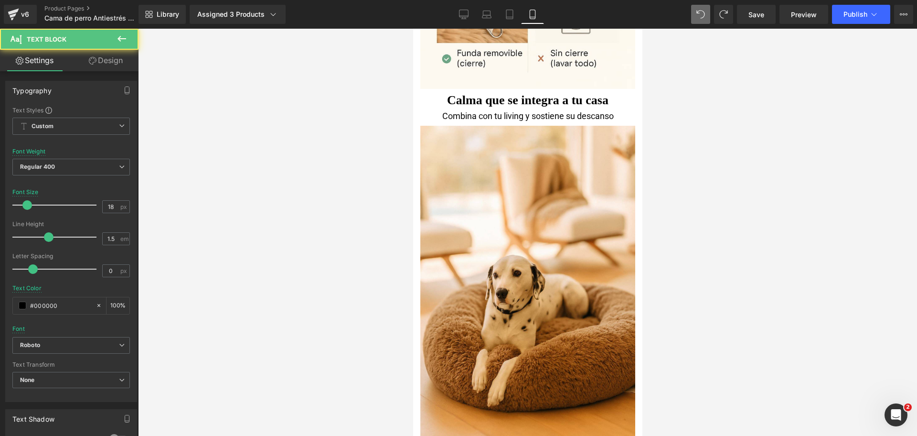
click at [686, 111] on div at bounding box center [527, 232] width 779 height 407
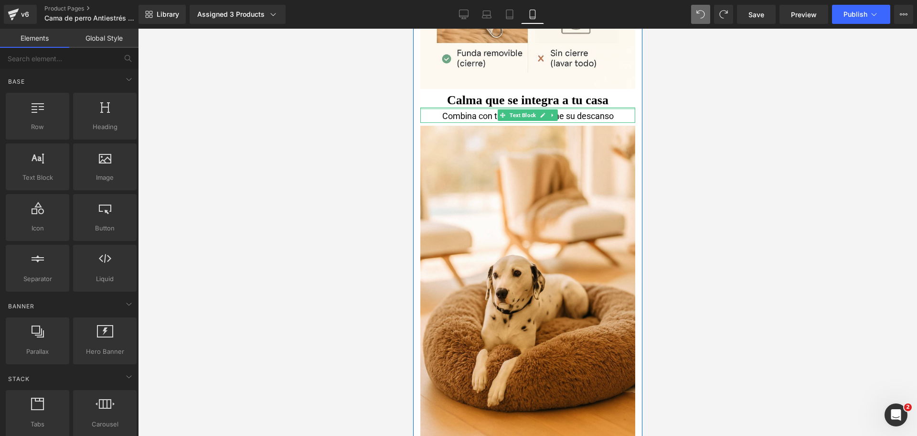
click at [593, 107] on div at bounding box center [527, 108] width 215 height 2
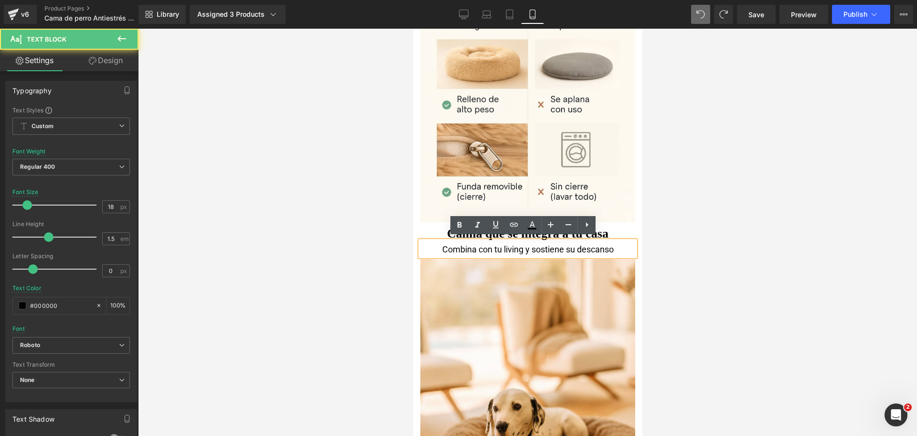
scroll to position [2099, 0]
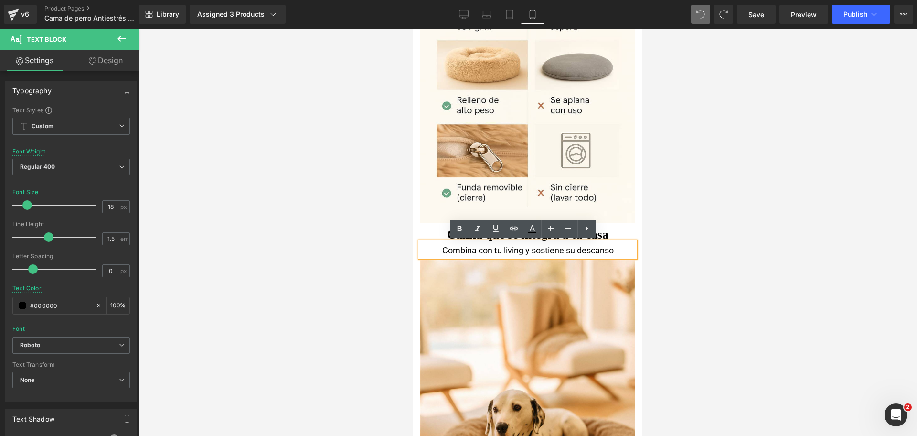
click at [673, 131] on div at bounding box center [527, 232] width 779 height 407
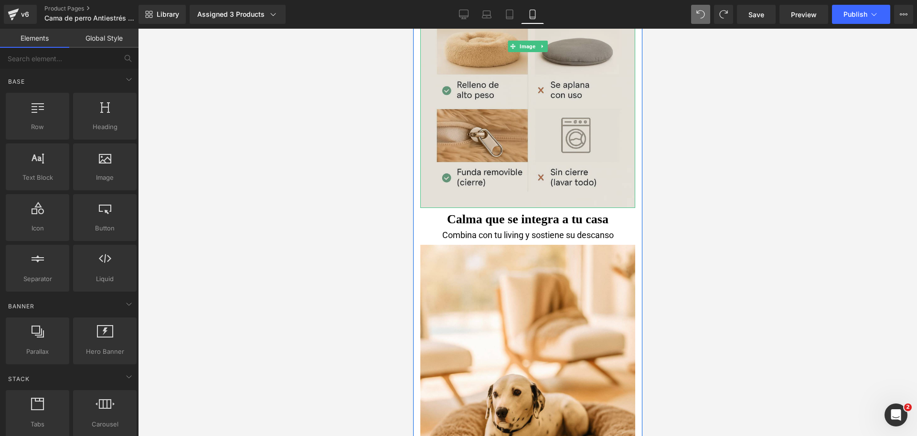
scroll to position [2114, 0]
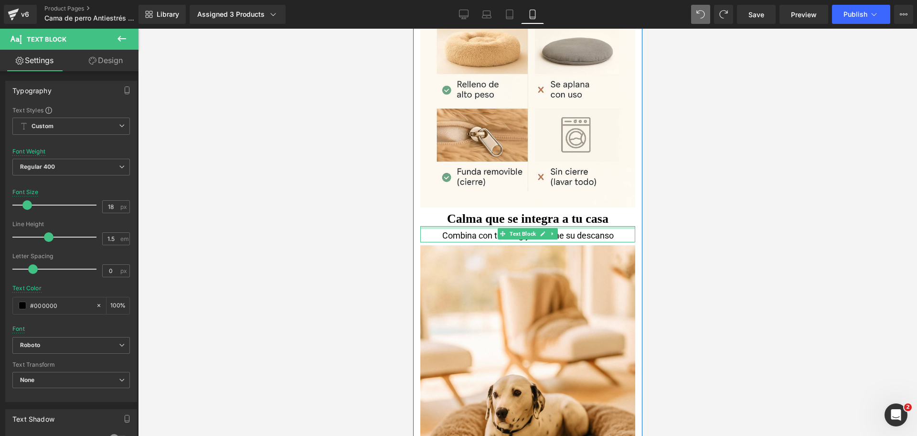
click at [570, 227] on div at bounding box center [527, 227] width 215 height 3
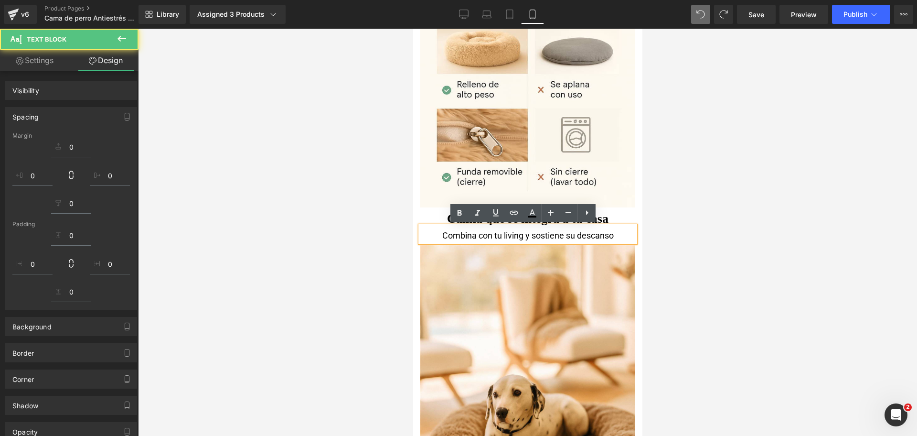
click at [649, 221] on div at bounding box center [527, 232] width 779 height 407
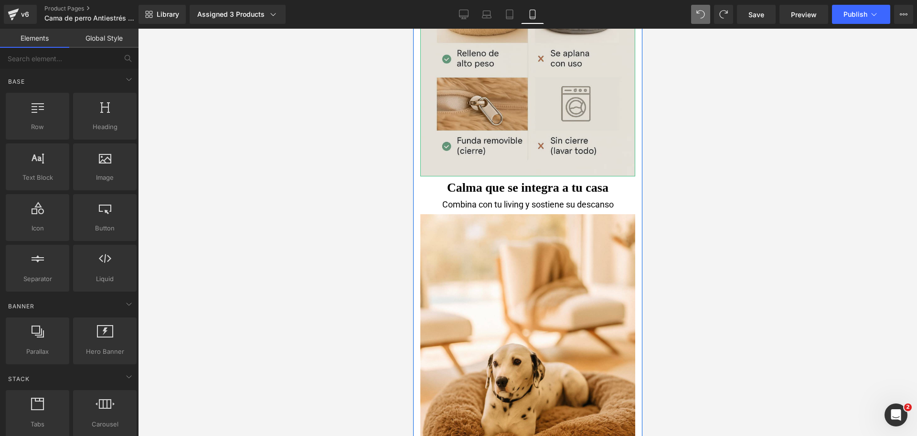
scroll to position [2175, 0]
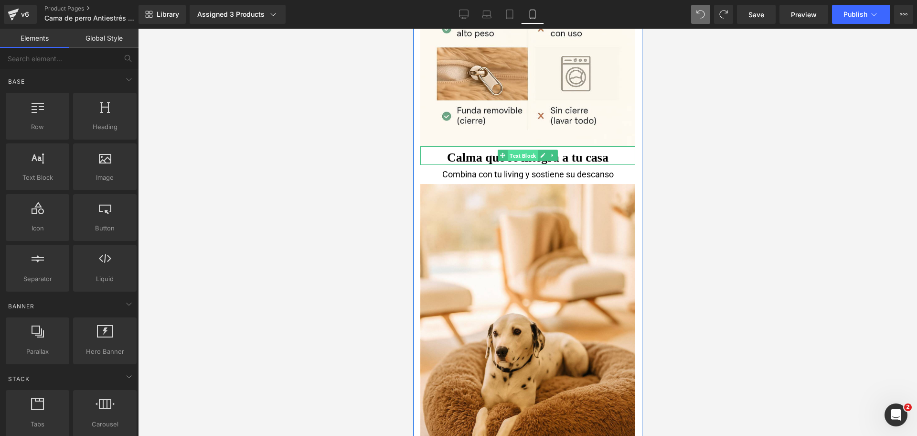
click at [513, 154] on span "Text Block" at bounding box center [522, 155] width 30 height 11
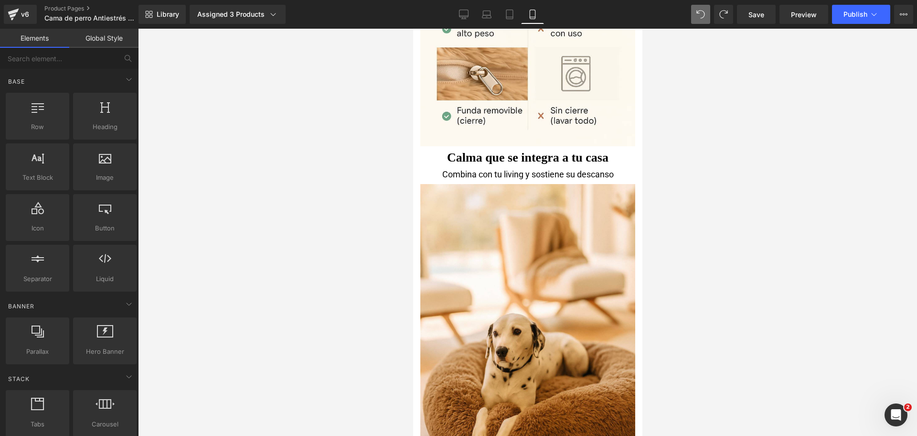
click at [718, 102] on div at bounding box center [527, 232] width 779 height 407
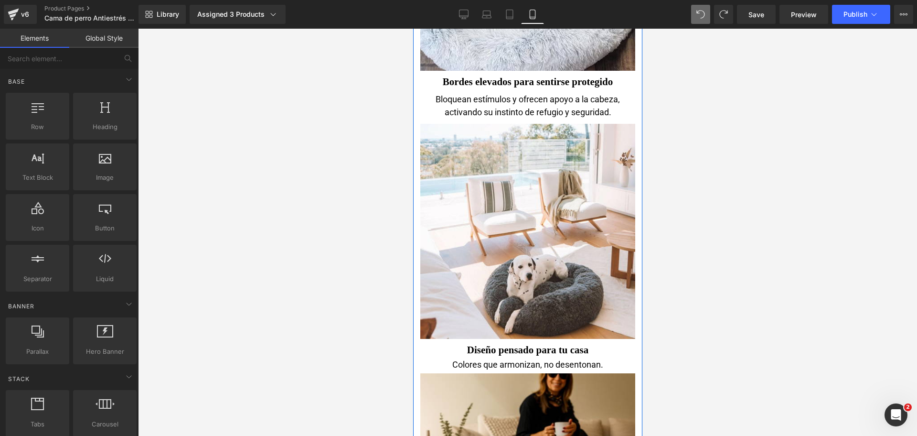
scroll to position [2823, 0]
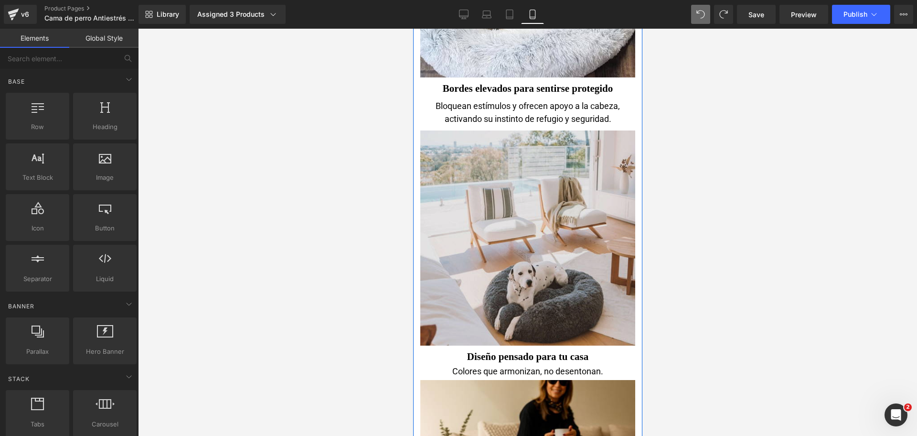
click at [545, 238] on img at bounding box center [527, 237] width 215 height 215
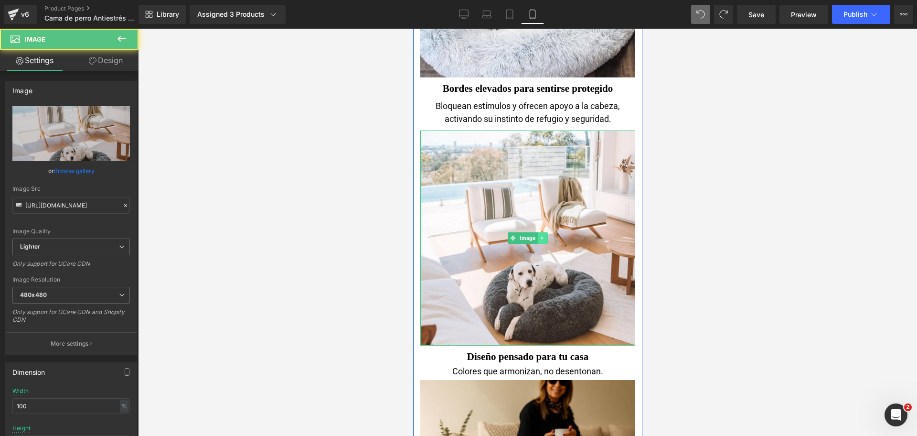
click at [540, 242] on link at bounding box center [542, 237] width 10 height 11
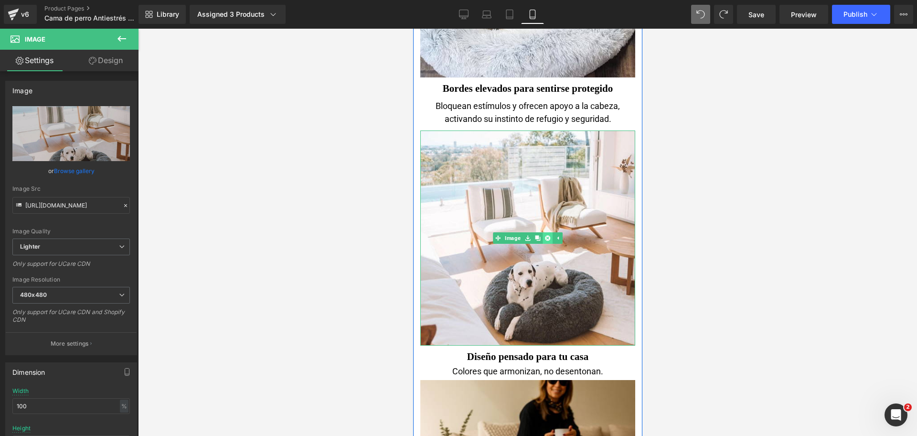
click at [542, 241] on link at bounding box center [547, 237] width 10 height 11
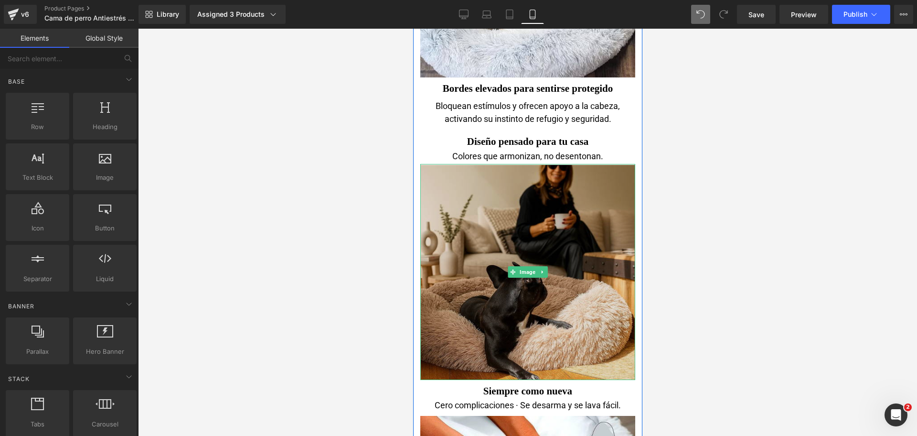
click at [565, 220] on img at bounding box center [527, 272] width 215 height 216
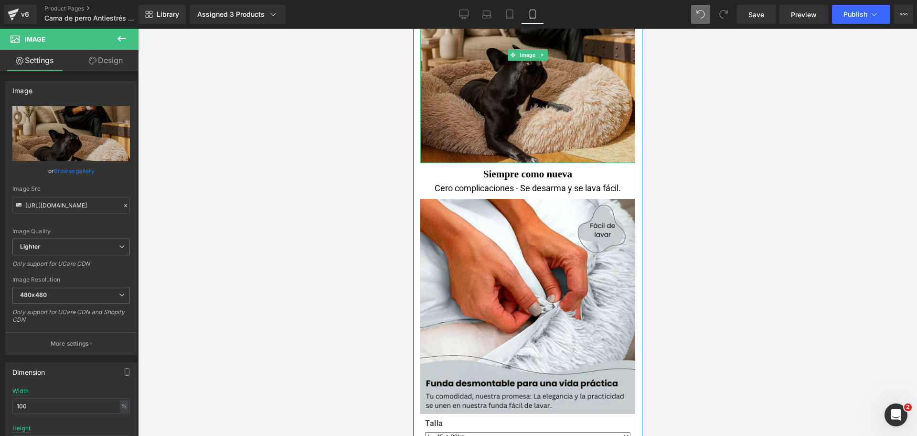
scroll to position [3065, 0]
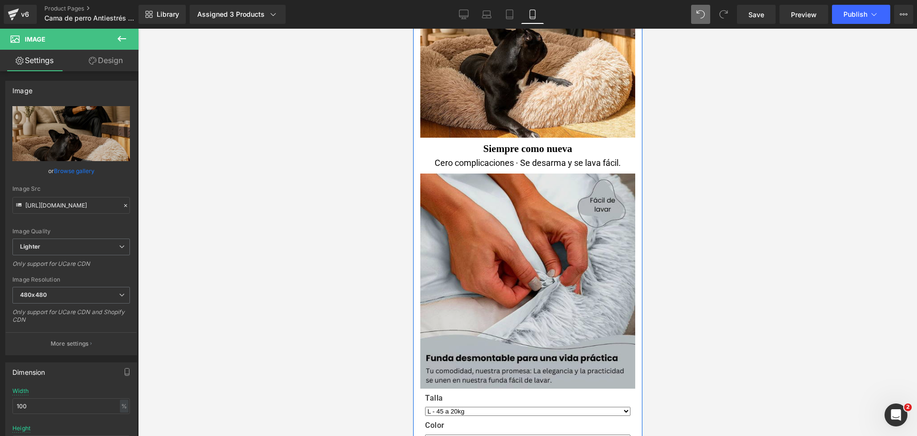
click at [499, 238] on img at bounding box center [527, 280] width 215 height 218
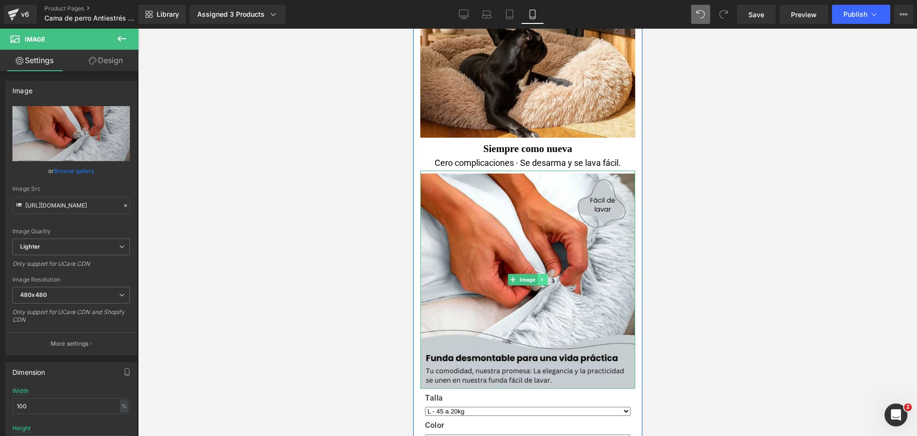
click at [540, 276] on link at bounding box center [542, 279] width 10 height 11
click at [542, 276] on link at bounding box center [547, 279] width 10 height 11
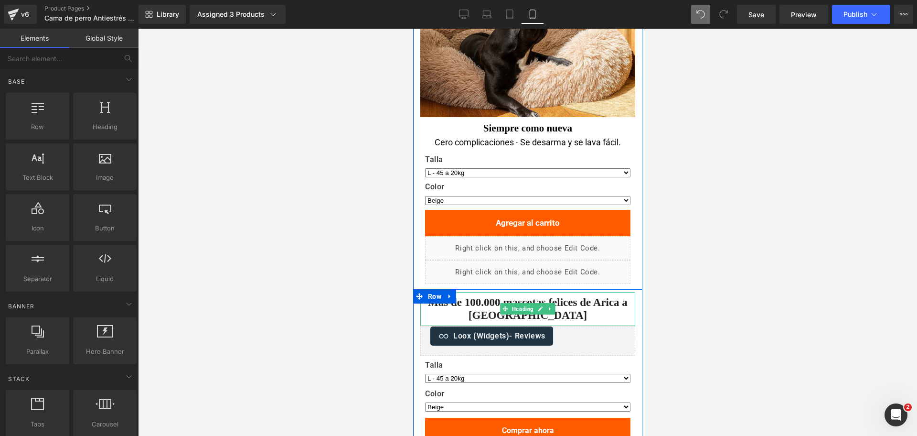
scroll to position [3102, 0]
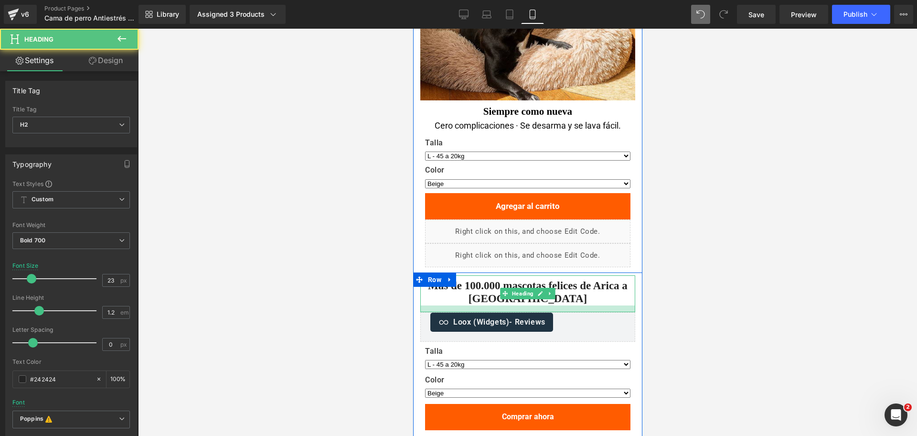
click at [589, 311] on div at bounding box center [527, 308] width 215 height 7
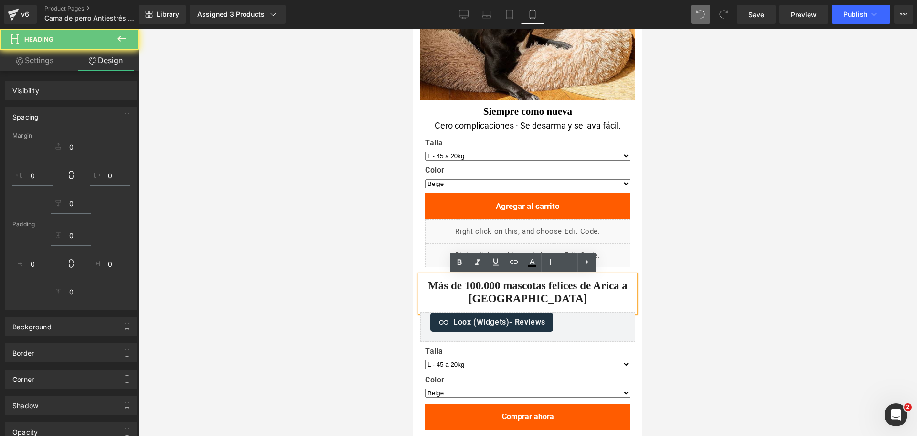
click at [681, 280] on div at bounding box center [527, 232] width 779 height 407
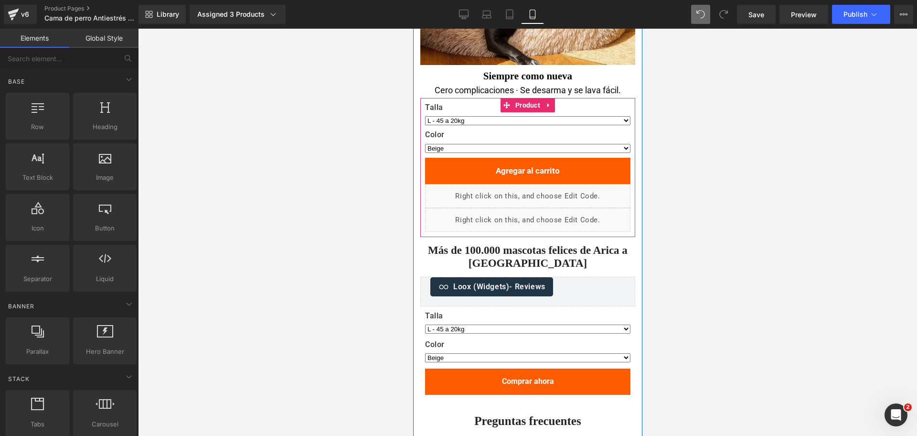
scroll to position [3138, 0]
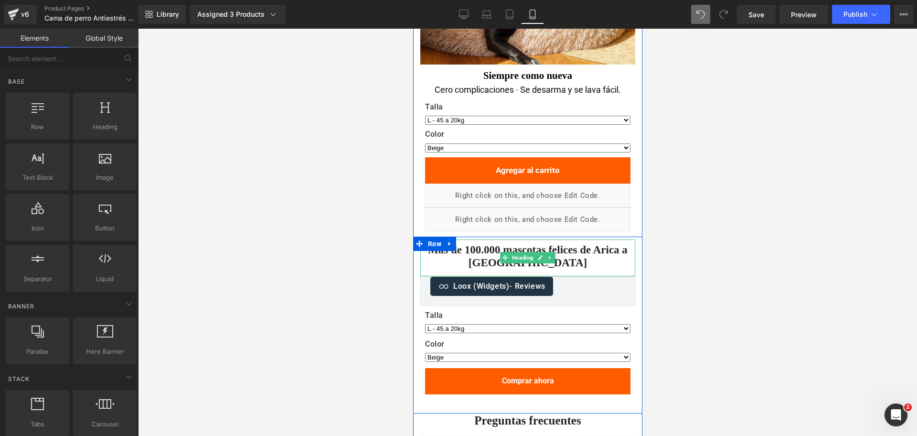
click at [559, 252] on h2 "Más de 100.000 mascotas felices de Arica a [GEOGRAPHIC_DATA]" at bounding box center [527, 256] width 215 height 26
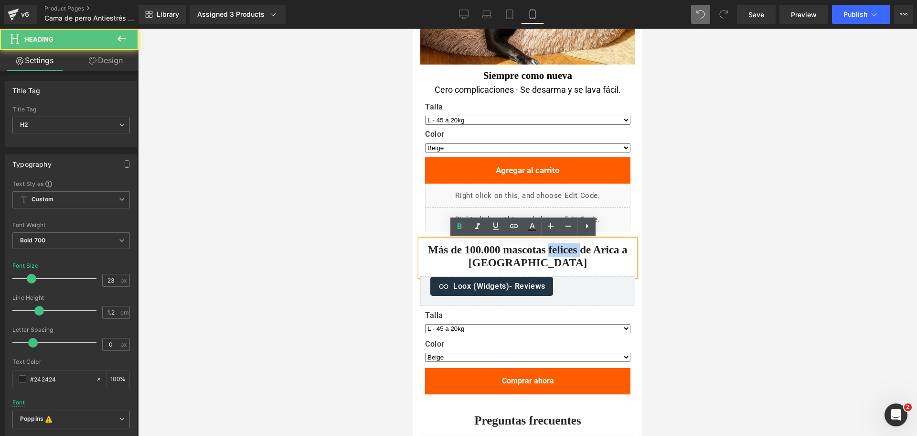
click at [559, 252] on h2 "Más de 100.000 mascotas felices de Arica a [GEOGRAPHIC_DATA]" at bounding box center [527, 256] width 215 height 26
click at [573, 254] on h2 "Más de 100.000 mascotas felices de Arica a [GEOGRAPHIC_DATA]" at bounding box center [527, 256] width 215 height 26
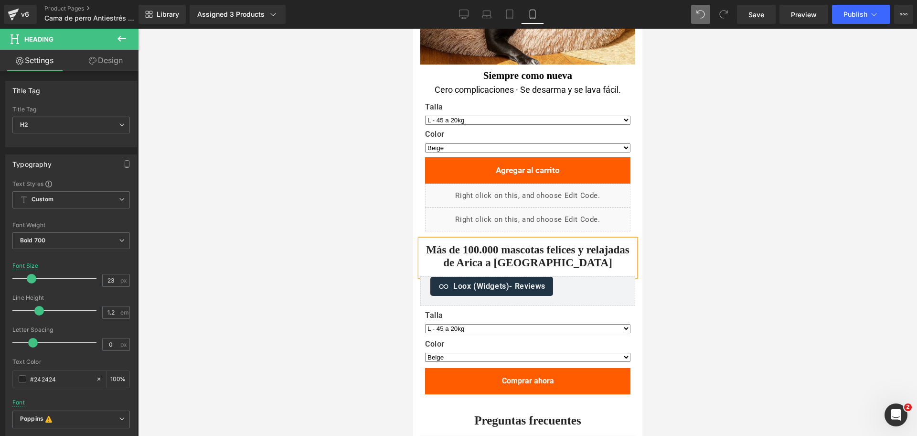
click at [676, 229] on div at bounding box center [527, 232] width 779 height 407
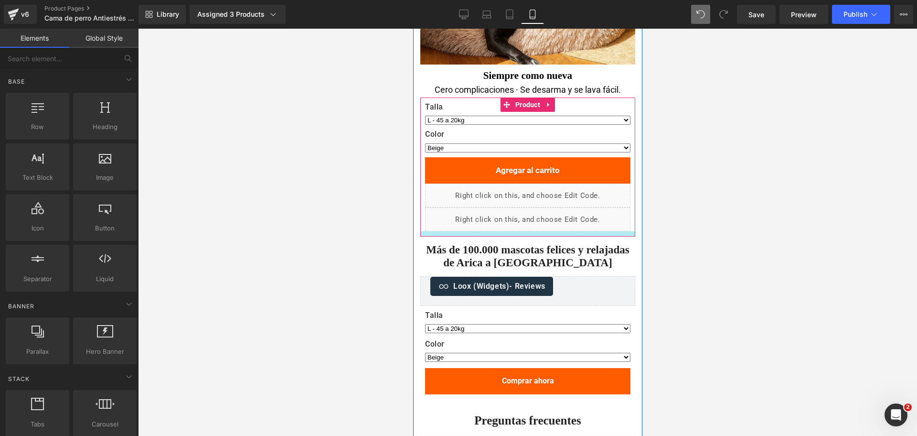
scroll to position [3150, 0]
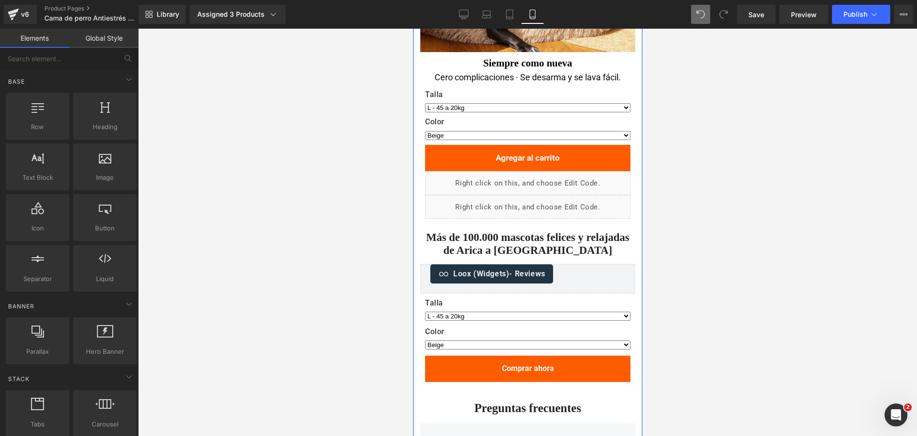
click at [590, 239] on h2 "Más de 100.000 mascotas felices y relajadas de Arica a [GEOGRAPHIC_DATA]" at bounding box center [527, 244] width 215 height 26
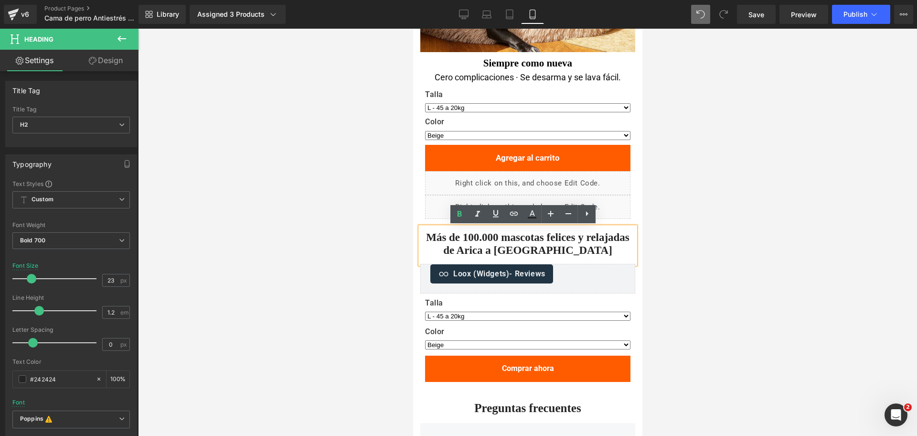
drag, startPoint x: 543, startPoint y: 235, endPoint x: 622, endPoint y: 230, distance: 78.9
click at [622, 231] on h2 "Más de 100.000 mascotas felices y relajadas de Arica a [GEOGRAPHIC_DATA]" at bounding box center [527, 244] width 215 height 26
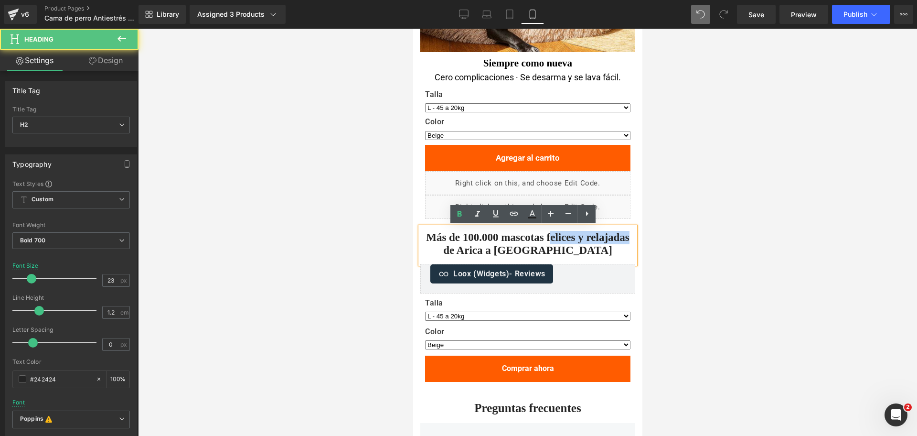
drag, startPoint x: 625, startPoint y: 236, endPoint x: 543, endPoint y: 237, distance: 81.7
click at [543, 237] on h2 "Más de 100.000 mascotas felices y relajadas de Arica a [GEOGRAPHIC_DATA]" at bounding box center [527, 244] width 215 height 26
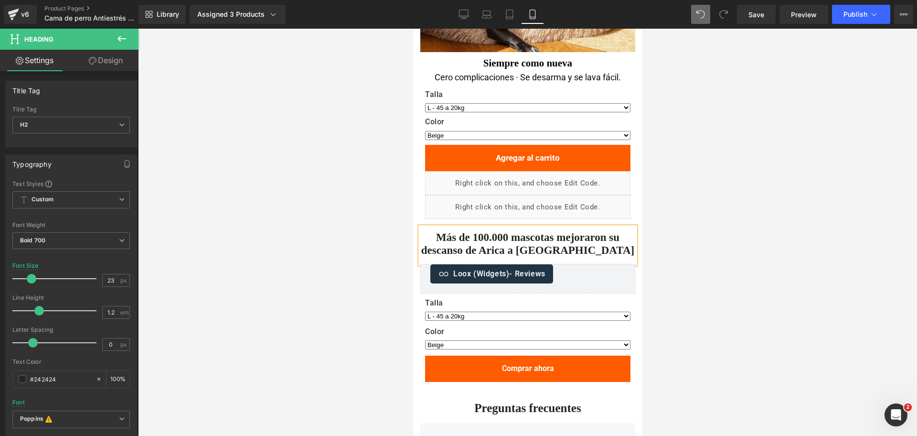
click at [689, 224] on div at bounding box center [527, 232] width 779 height 407
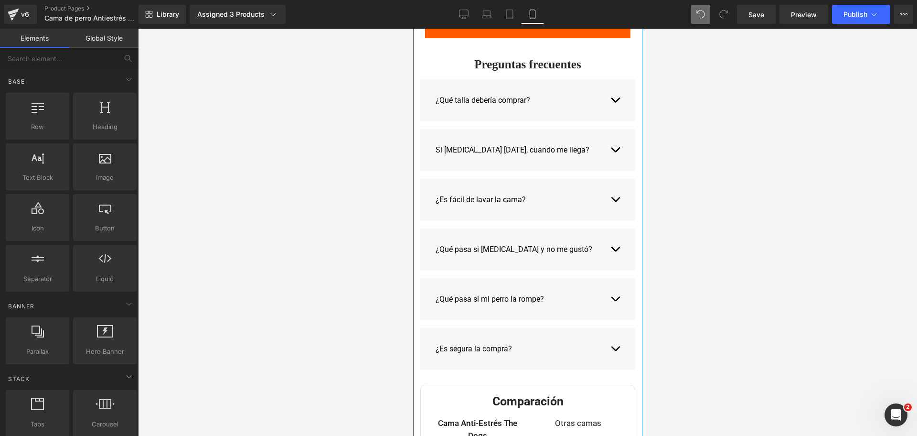
scroll to position [3493, 0]
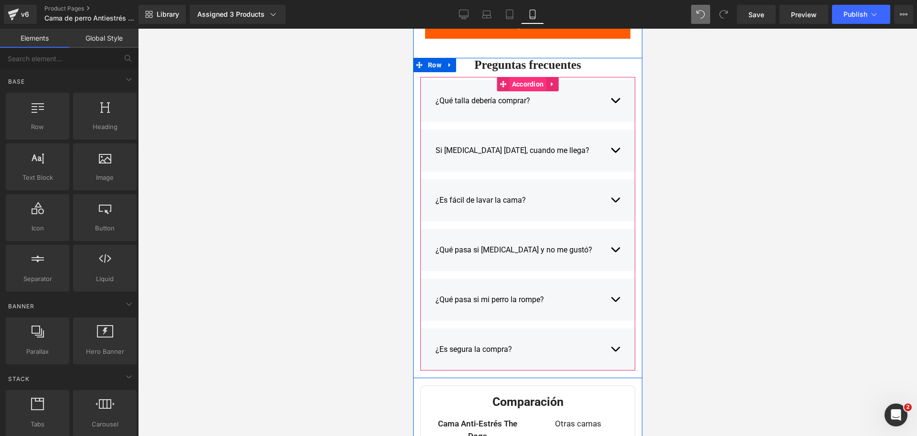
click at [515, 85] on span "Accordion" at bounding box center [527, 84] width 37 height 14
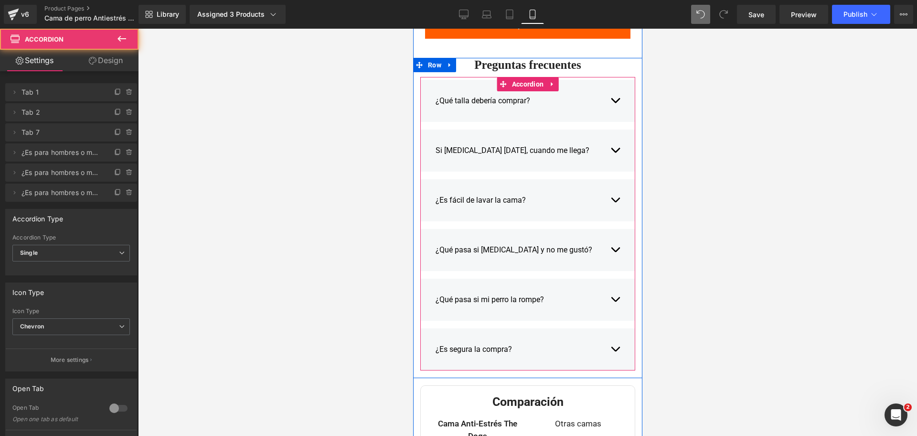
click at [610, 101] on button "button" at bounding box center [615, 101] width 10 height 26
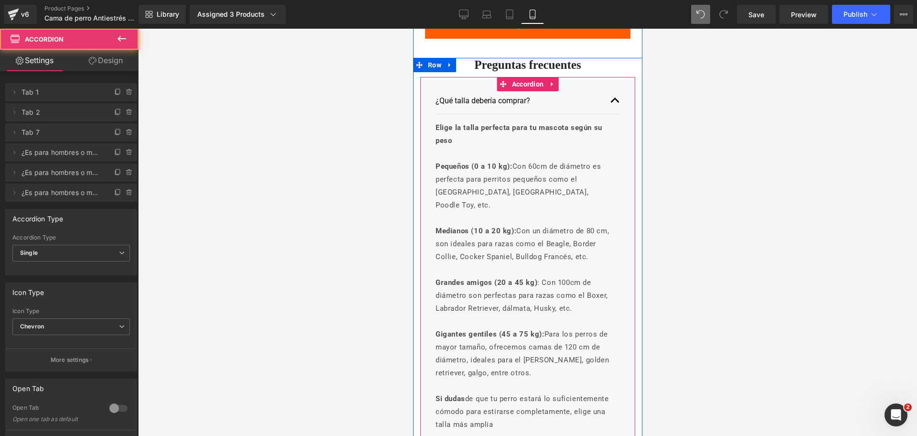
click at [615, 103] on span "button" at bounding box center [615, 103] width 0 height 0
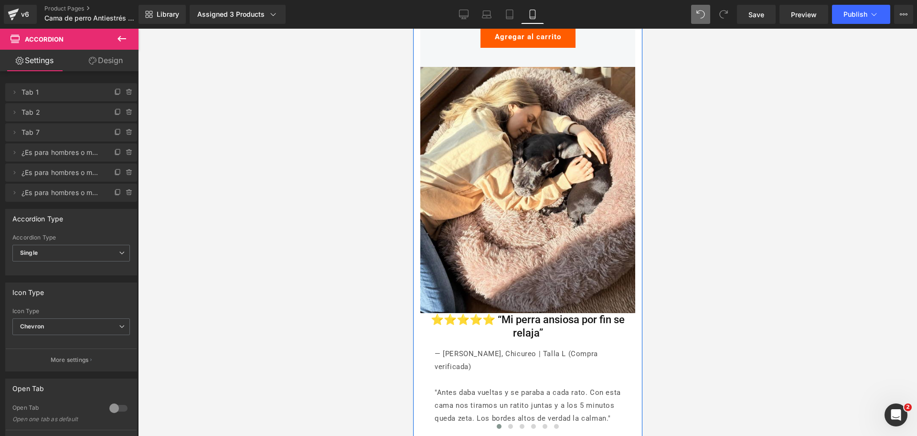
scroll to position [4683, 0]
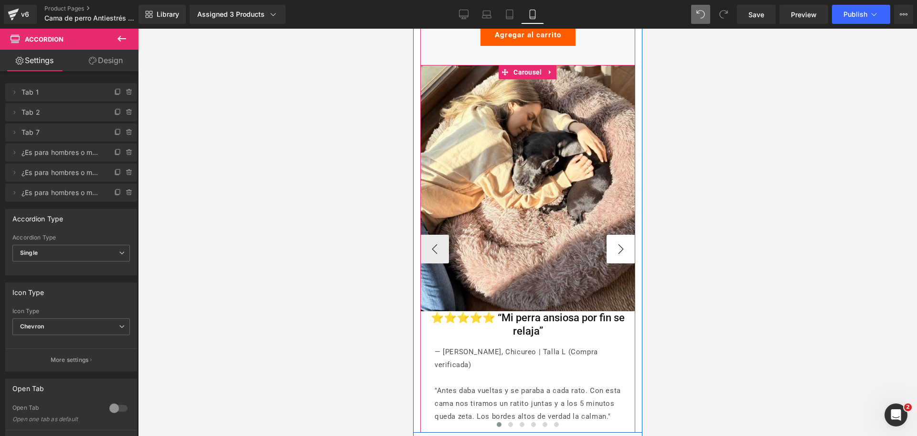
click at [615, 239] on button "›" at bounding box center [620, 249] width 29 height 29
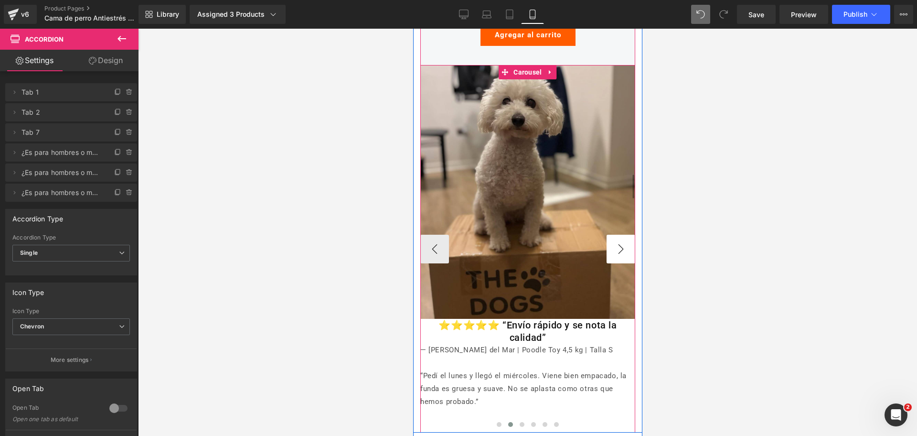
click at [615, 239] on button "›" at bounding box center [620, 249] width 29 height 29
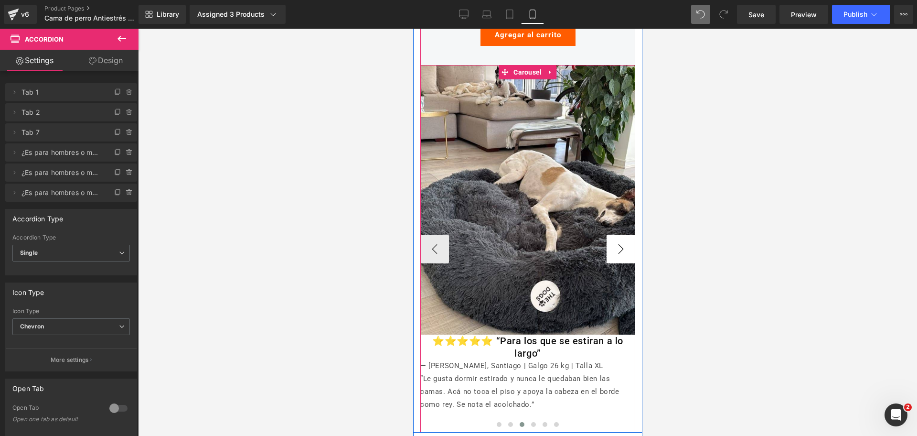
click at [615, 239] on button "›" at bounding box center [620, 249] width 29 height 29
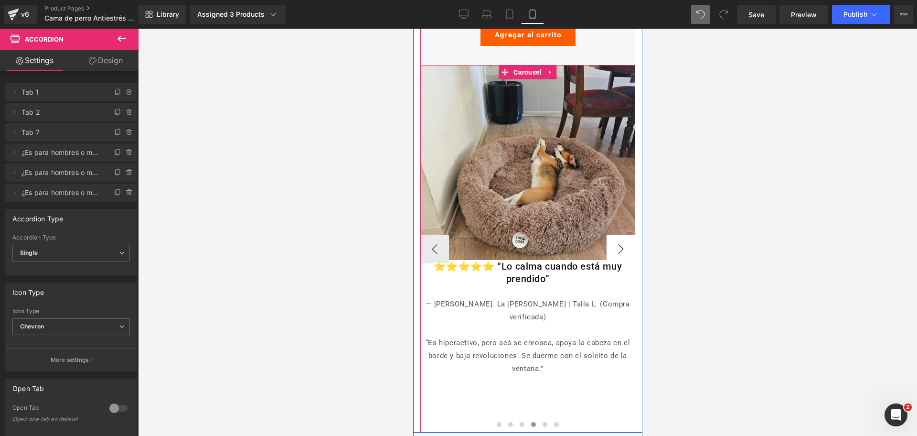
click at [615, 239] on button "›" at bounding box center [620, 249] width 29 height 29
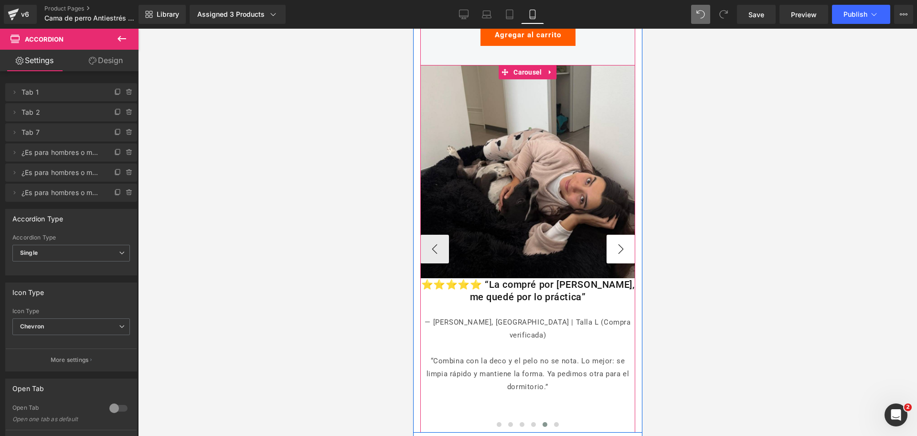
click at [615, 239] on button "›" at bounding box center [620, 249] width 29 height 29
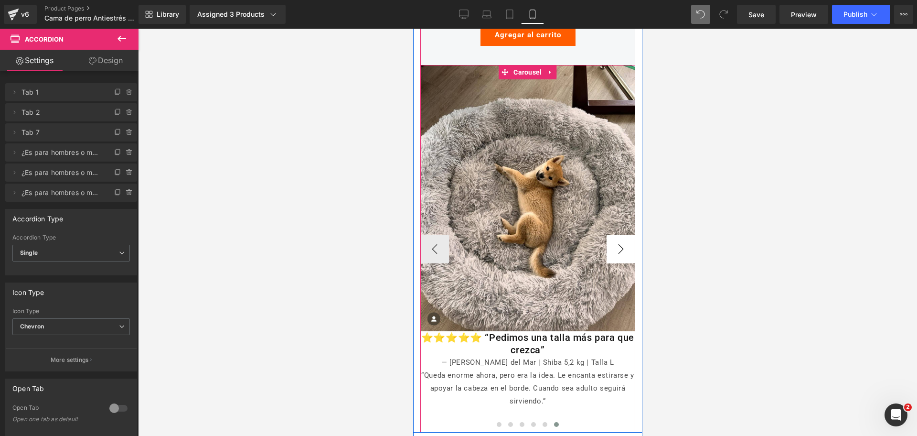
click at [615, 239] on button "›" at bounding box center [620, 249] width 29 height 29
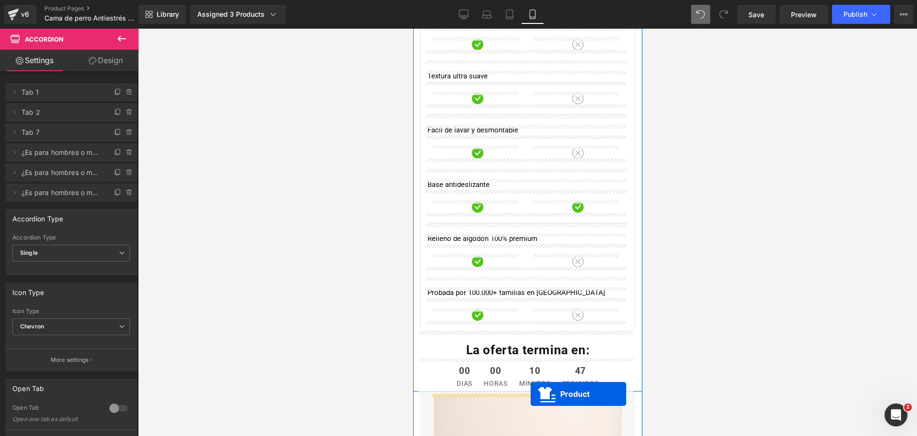
scroll to position [3943, 0]
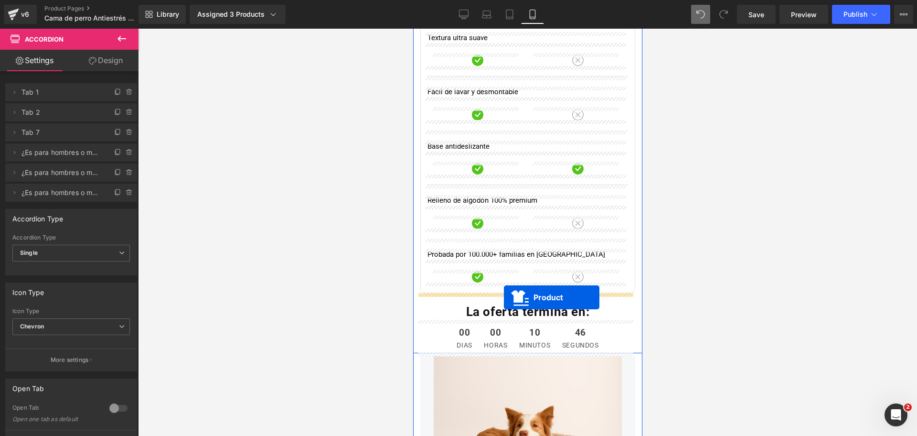
drag, startPoint x: 503, startPoint y: 165, endPoint x: 503, endPoint y: 297, distance: 131.8
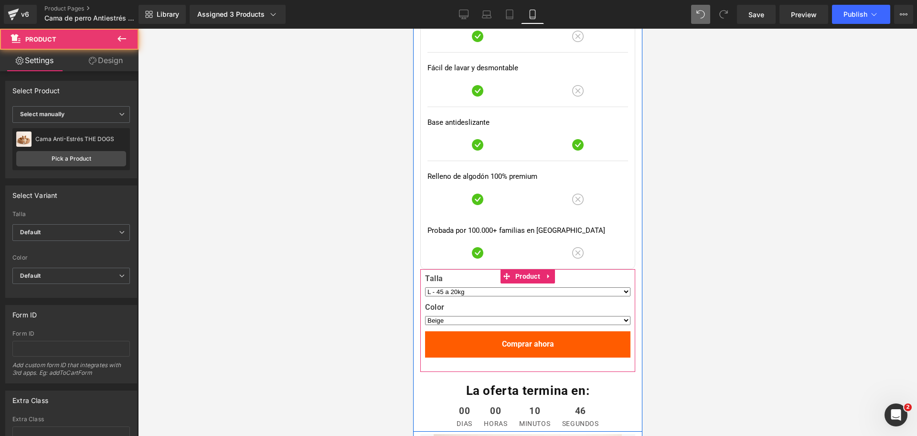
scroll to position [3919, 0]
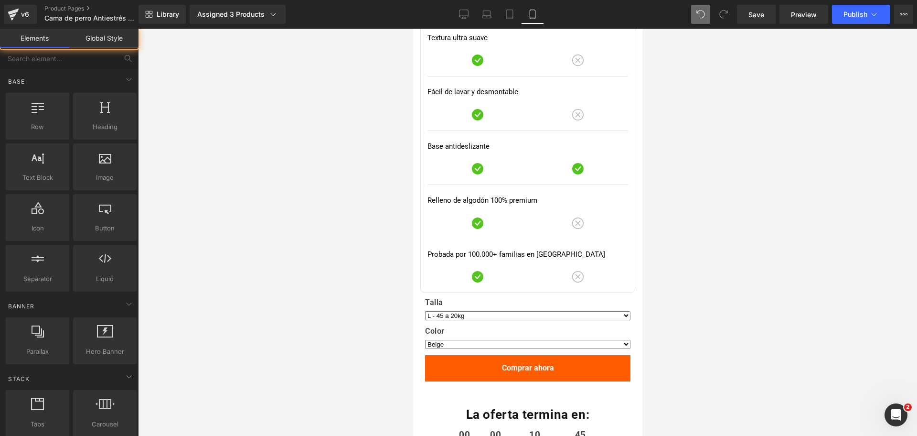
click at [669, 246] on div at bounding box center [527, 232] width 779 height 407
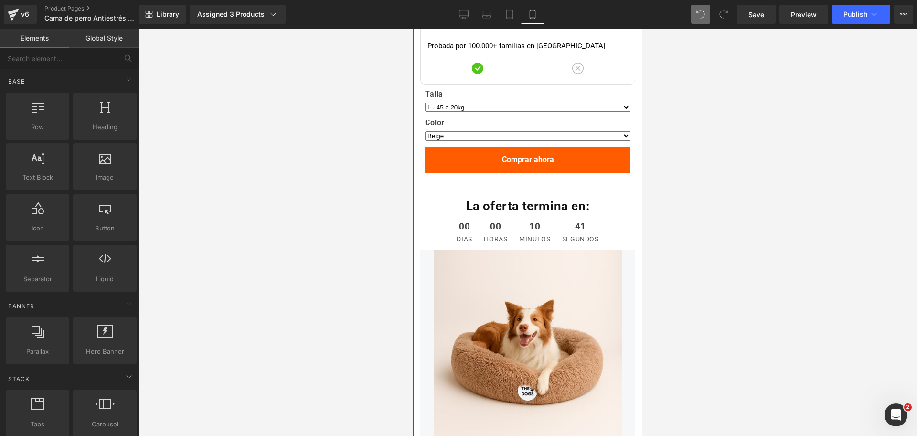
scroll to position [4126, 0]
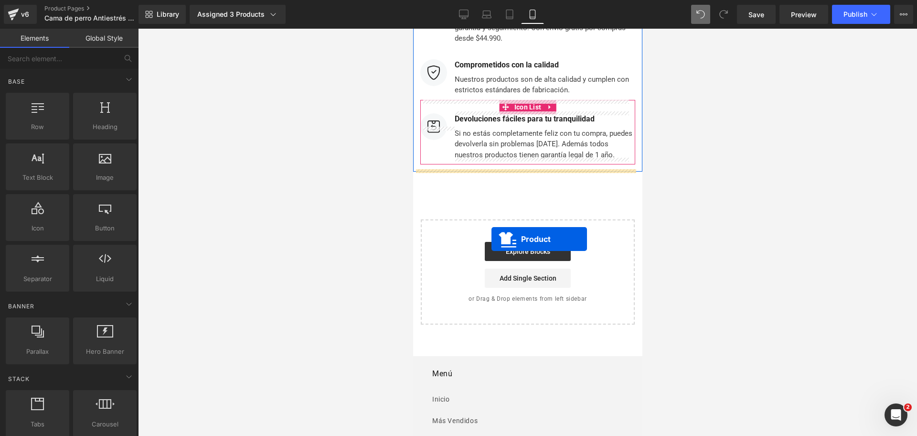
drag, startPoint x: 504, startPoint y: 90, endPoint x: 491, endPoint y: 238, distance: 148.7
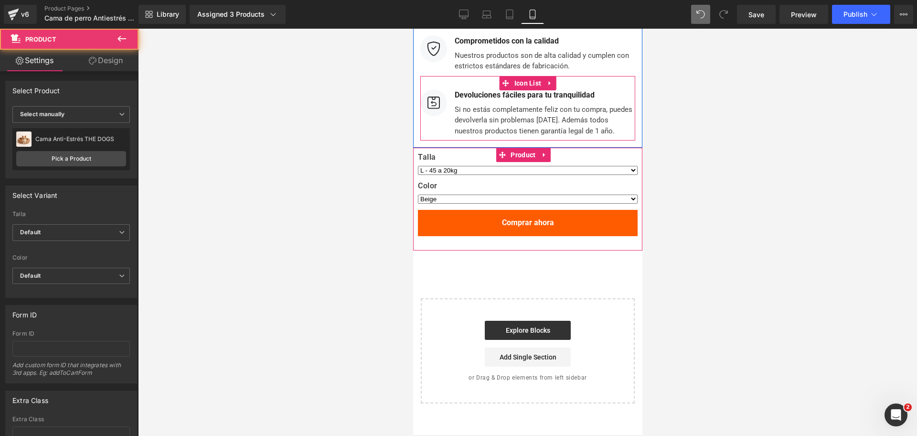
scroll to position [6233, 0]
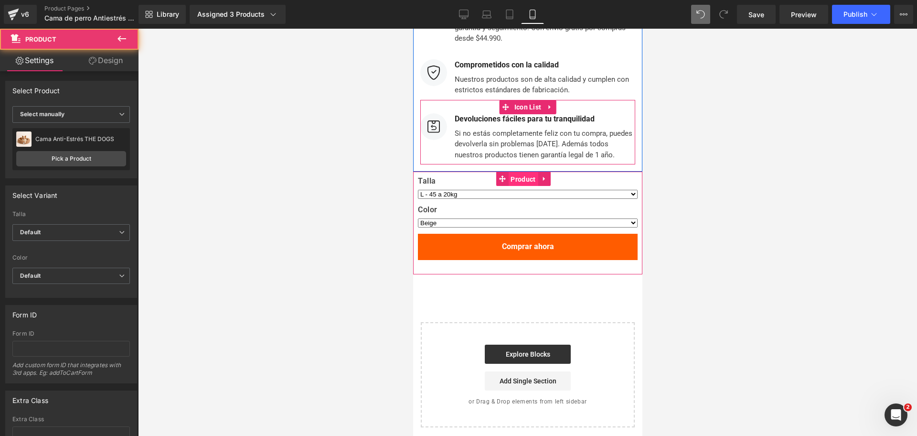
click at [515, 178] on span "Product" at bounding box center [523, 179] width 30 height 14
click at [125, 62] on link "Design" at bounding box center [105, 60] width 69 height 21
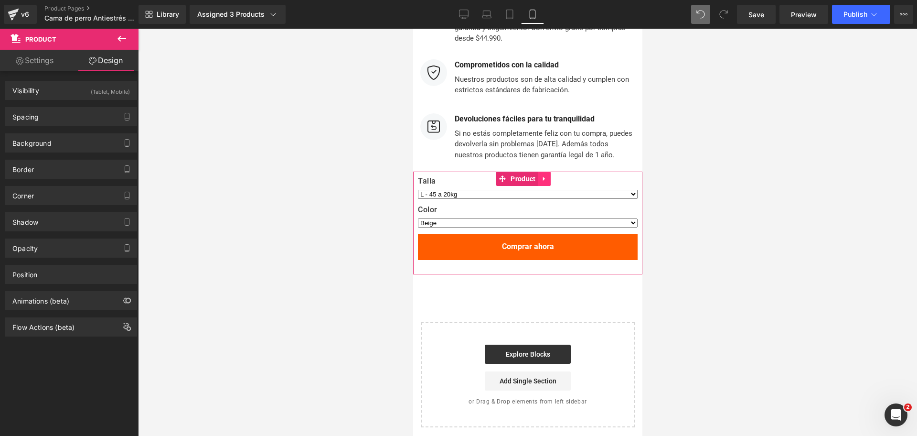
click at [543, 177] on icon at bounding box center [543, 179] width 2 height 4
click at [553, 179] on link at bounding box center [550, 178] width 12 height 14
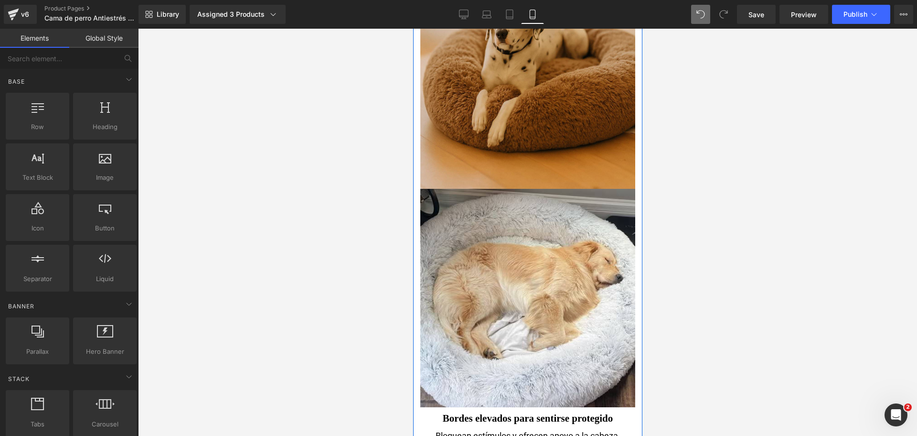
scroll to position [2512, 0]
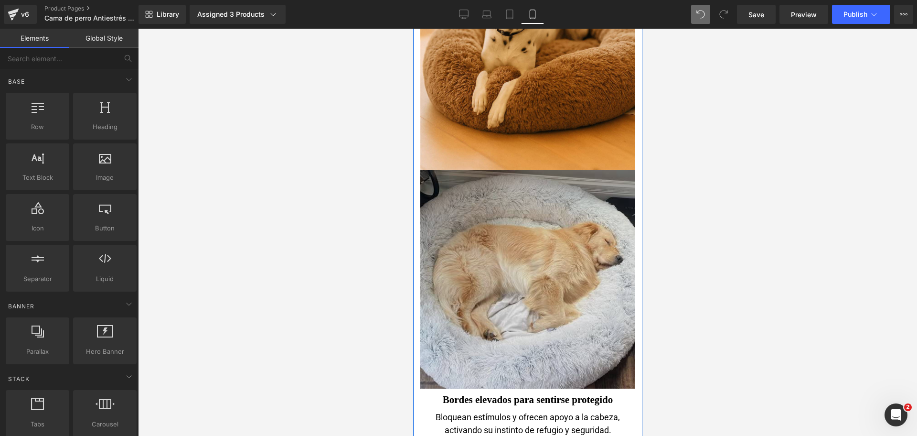
click at [545, 233] on img at bounding box center [527, 279] width 215 height 218
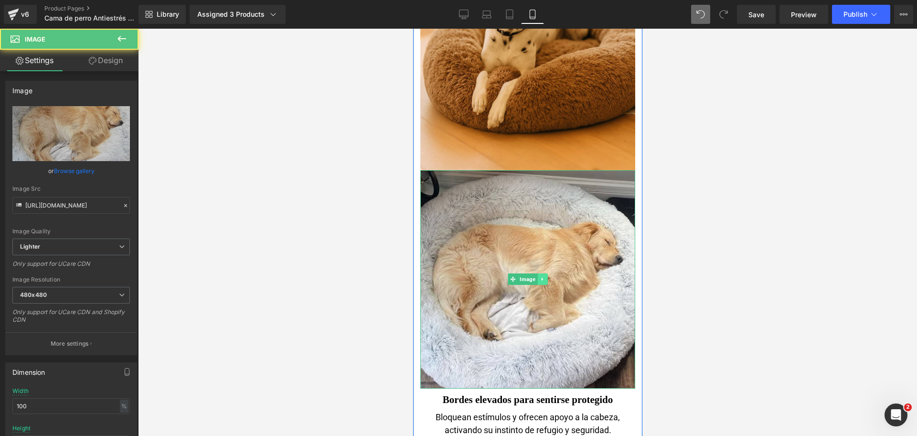
click at [542, 274] on link at bounding box center [542, 278] width 10 height 11
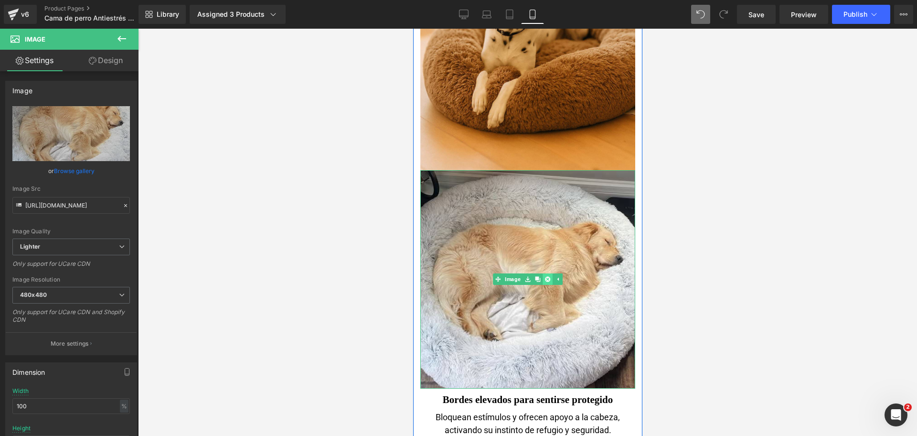
click at [545, 277] on icon at bounding box center [547, 279] width 5 height 5
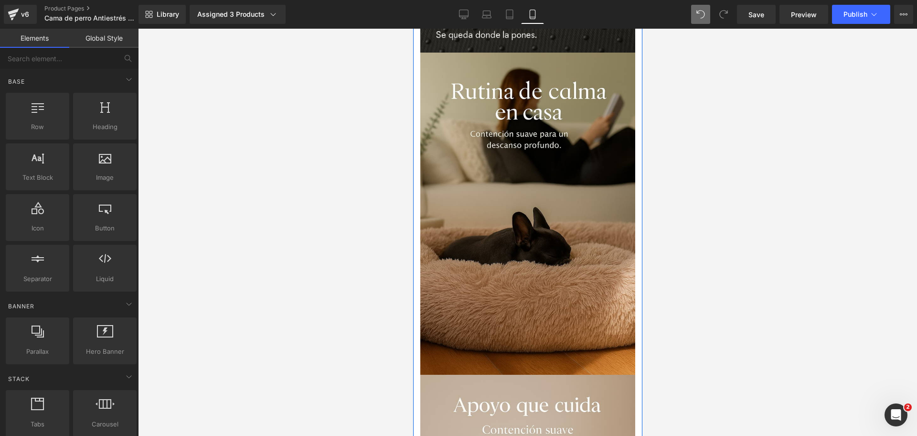
scroll to position [1303, 0]
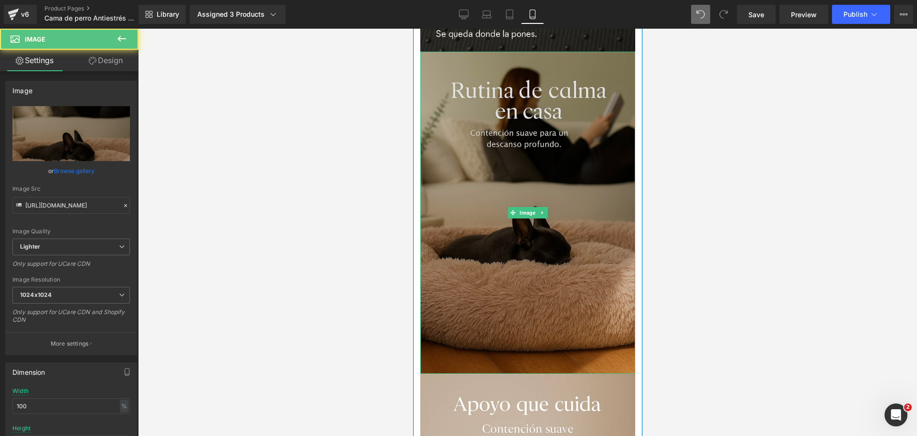
click at [488, 126] on img at bounding box center [527, 213] width 215 height 322
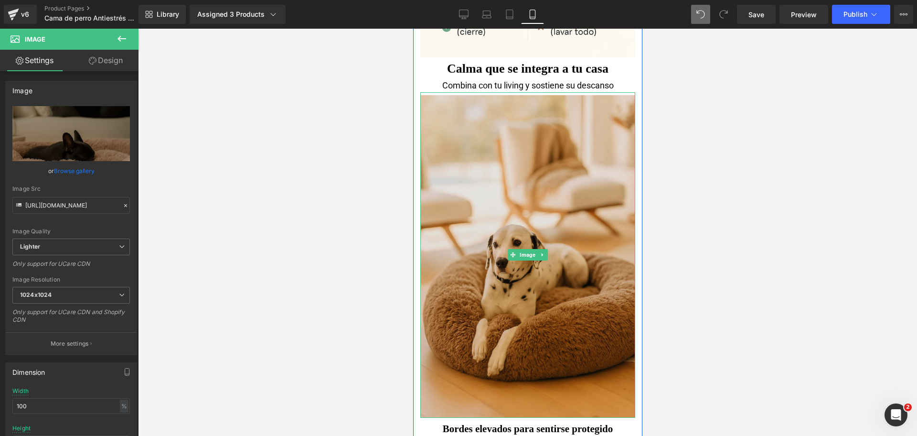
scroll to position [2266, 0]
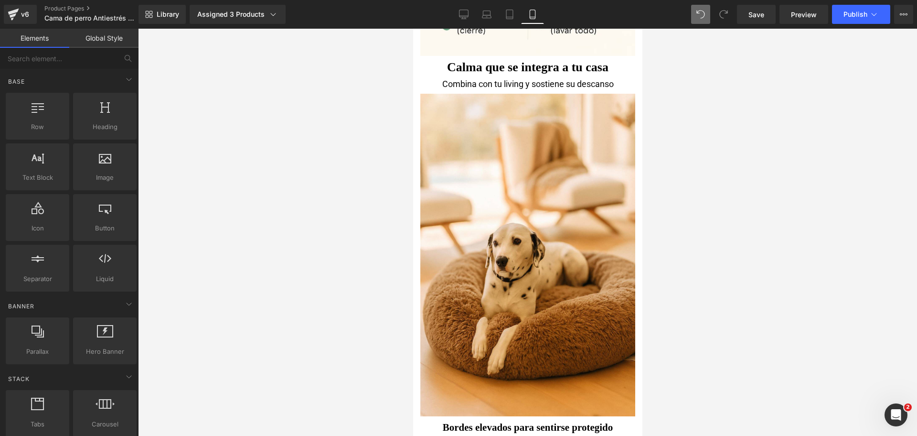
click at [642, 313] on div at bounding box center [527, 232] width 779 height 407
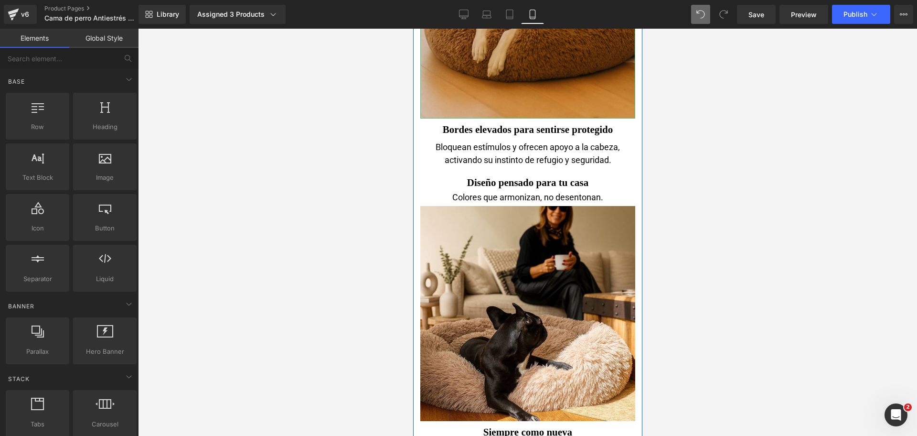
scroll to position [2583, 0]
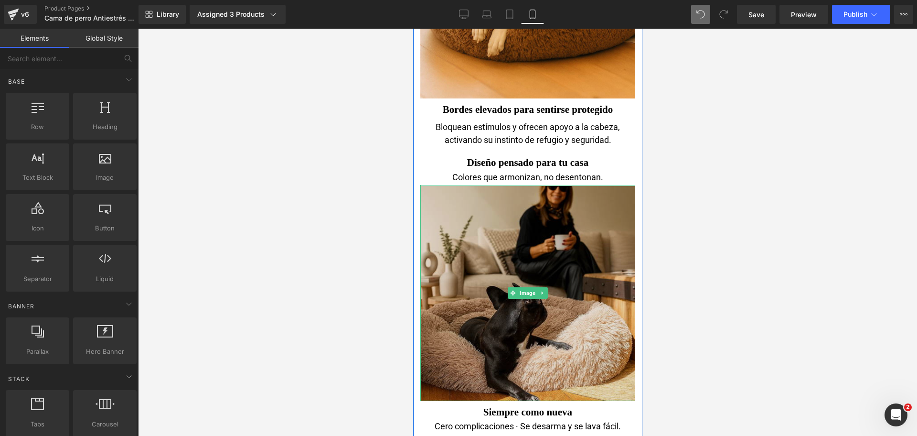
click at [585, 214] on img at bounding box center [527, 293] width 215 height 216
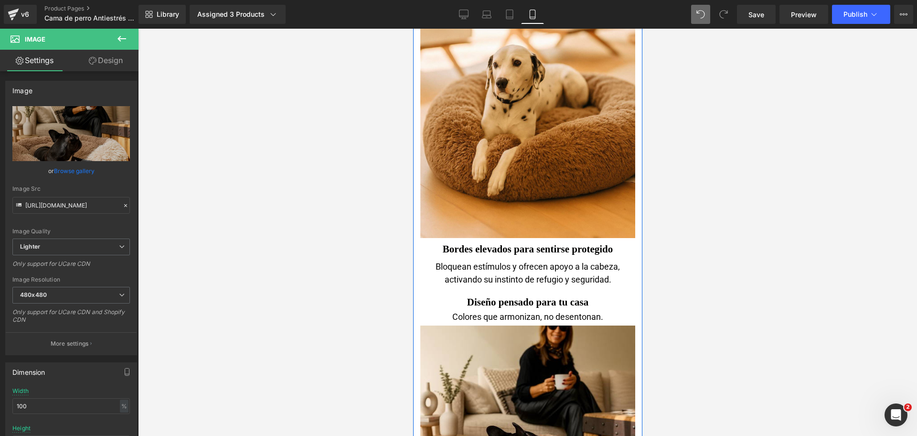
scroll to position [2445, 0]
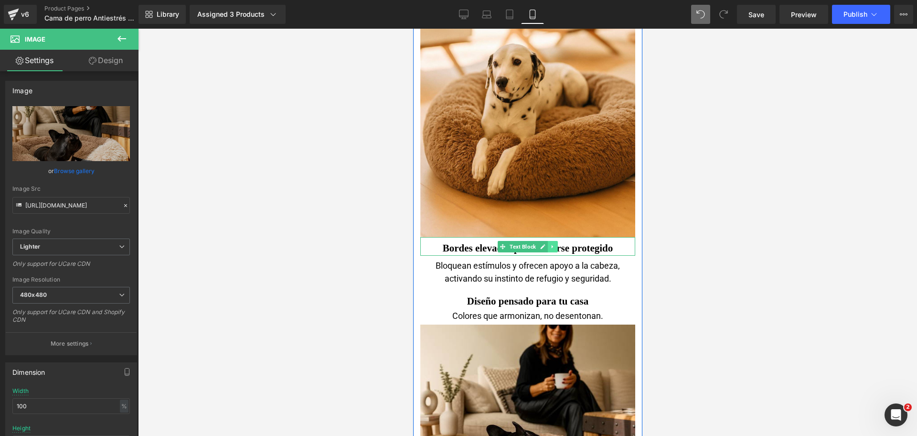
click at [550, 248] on icon at bounding box center [552, 247] width 5 height 6
click at [555, 248] on icon at bounding box center [557, 247] width 5 height 6
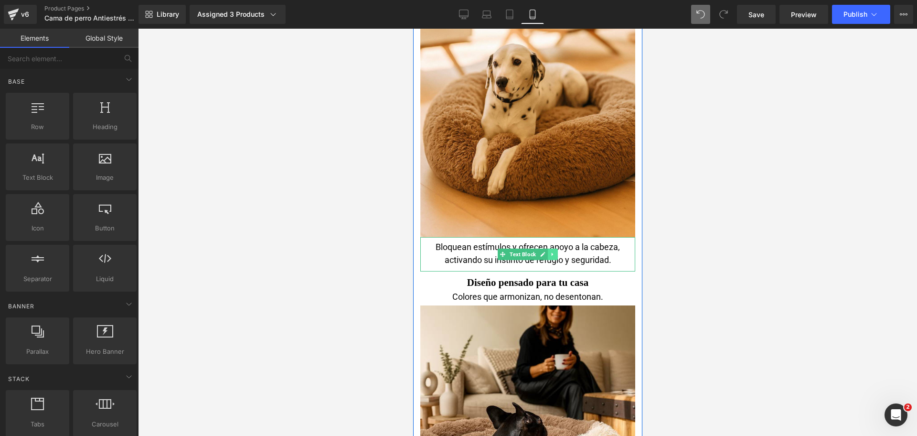
click at [550, 256] on icon at bounding box center [552, 254] width 5 height 6
click at [555, 257] on icon at bounding box center [557, 253] width 5 height 5
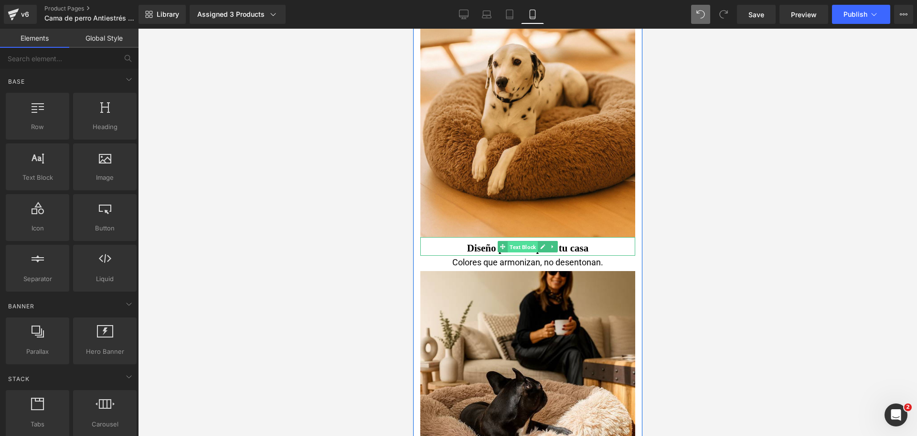
click at [524, 247] on span "Text Block" at bounding box center [522, 246] width 30 height 11
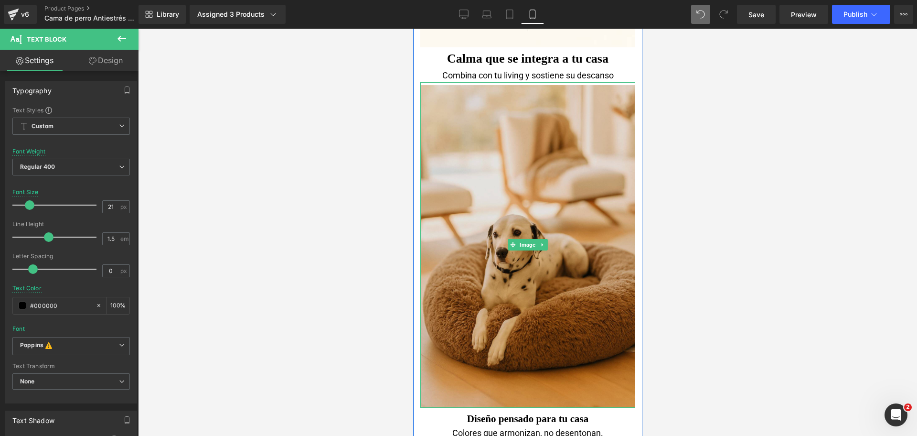
scroll to position [2271, 0]
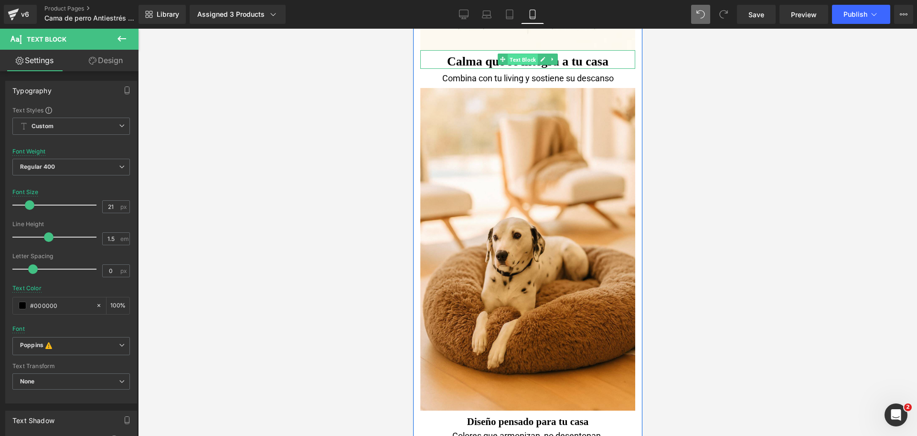
click at [521, 64] on span "Text Block" at bounding box center [522, 59] width 30 height 11
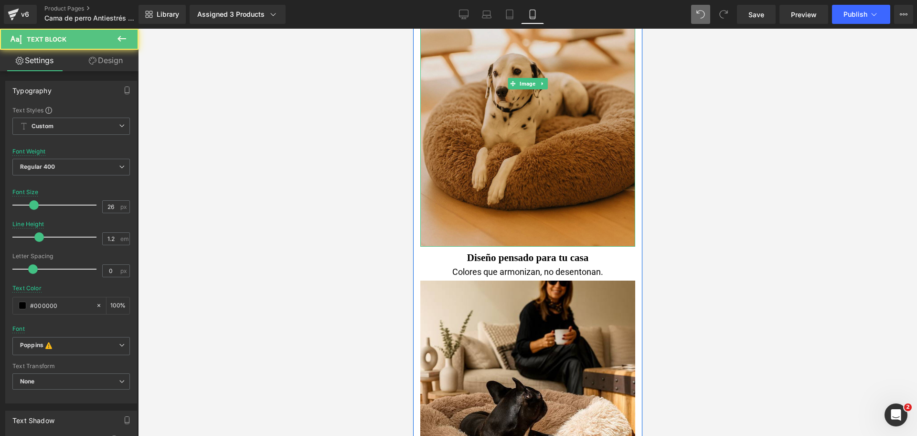
scroll to position [2437, 0]
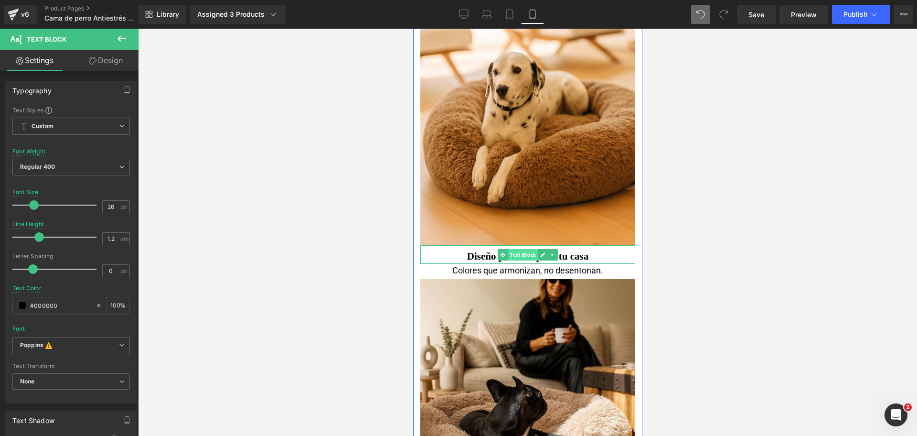
click at [517, 256] on span "Text Block" at bounding box center [522, 254] width 30 height 11
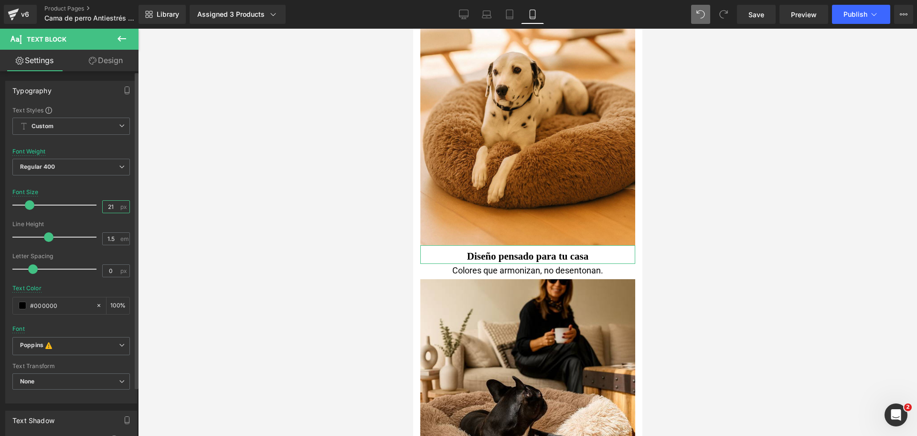
click at [110, 209] on input "21" at bounding box center [111, 207] width 17 height 12
type input "26"
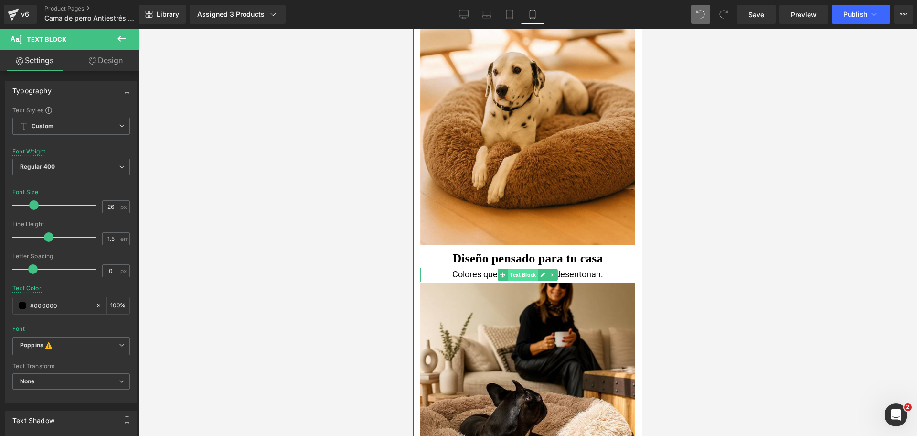
click at [519, 272] on span "Text Block" at bounding box center [522, 274] width 30 height 11
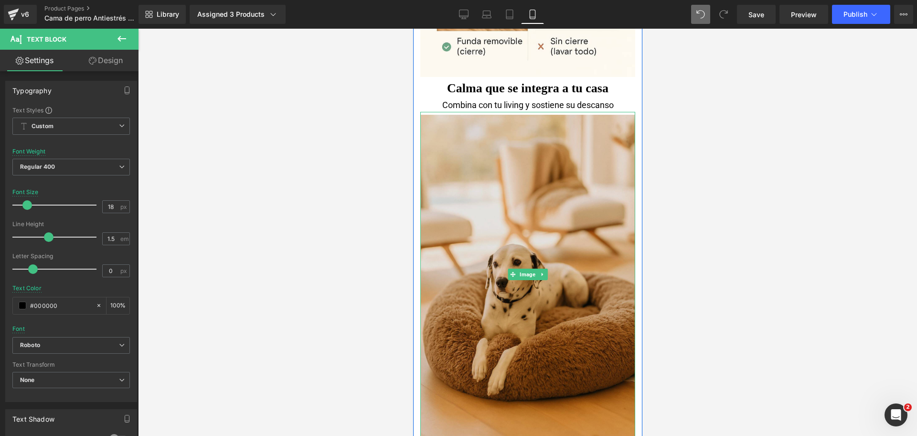
scroll to position [2244, 0]
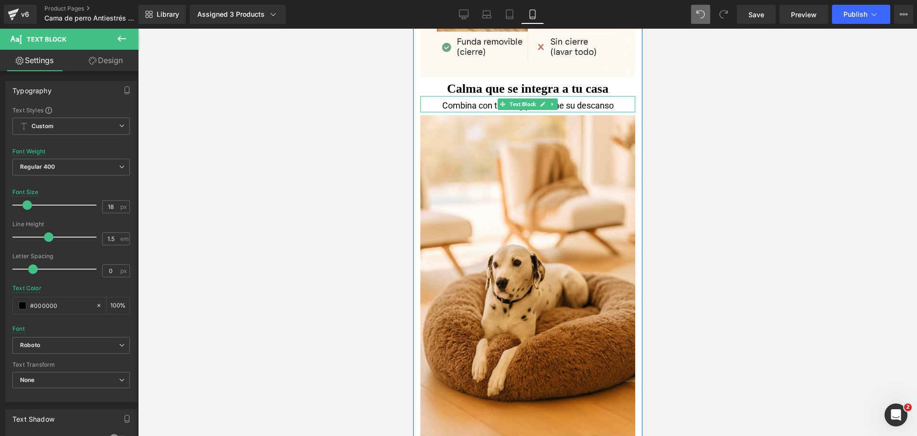
click at [507, 104] on span "Text Block" at bounding box center [522, 103] width 30 height 11
click at [517, 105] on span "Text Block" at bounding box center [522, 103] width 30 height 11
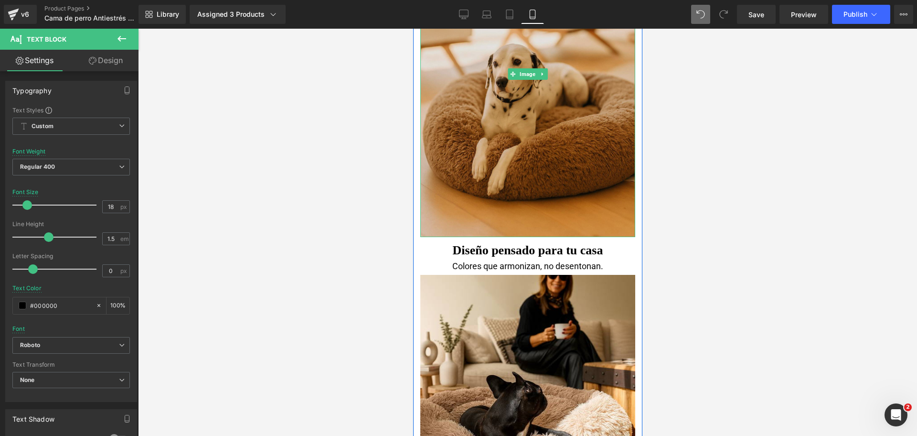
scroll to position [2445, 0]
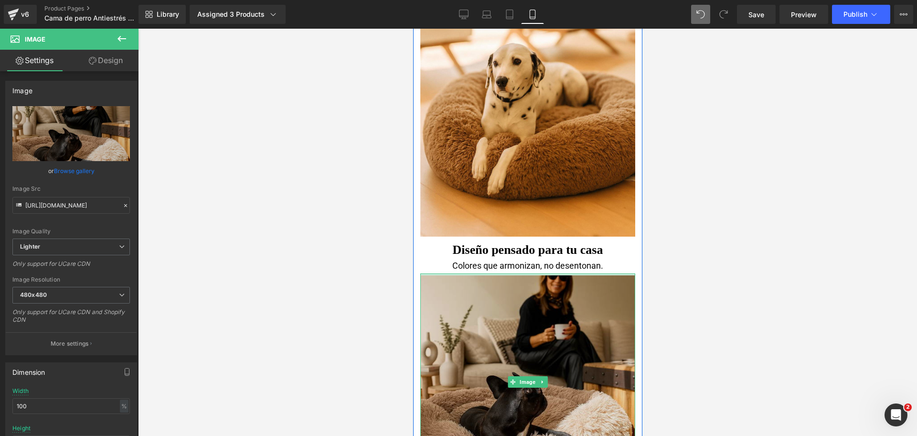
click at [610, 276] on div "Image" at bounding box center [527, 381] width 215 height 217
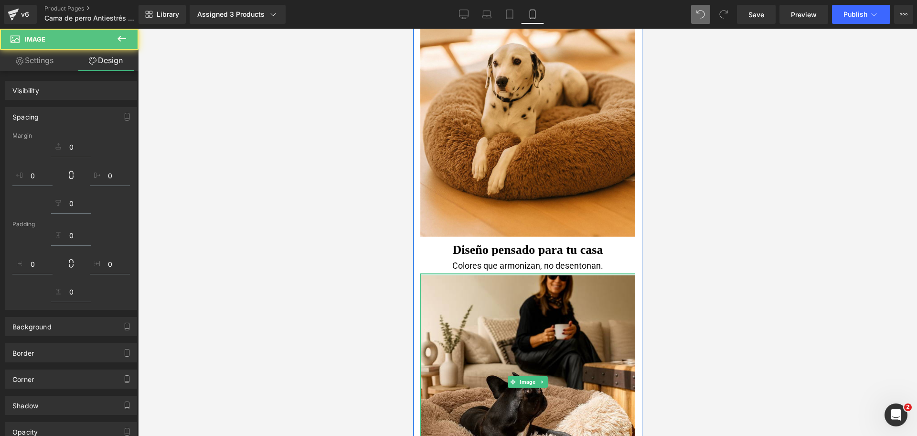
click at [690, 270] on div at bounding box center [527, 232] width 779 height 407
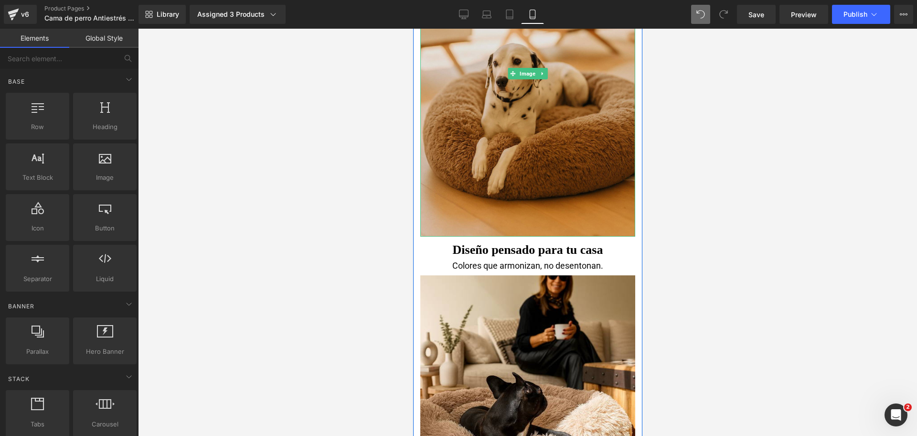
scroll to position [2452, 0]
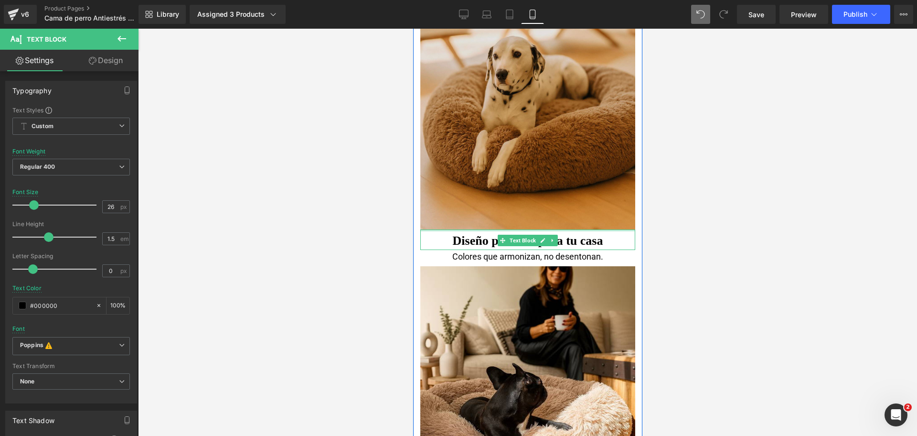
click at [622, 227] on div "Image Image Image Image Image Calma que se integra a tu casa Text Block Combina…" at bounding box center [527, 328] width 229 height 3926
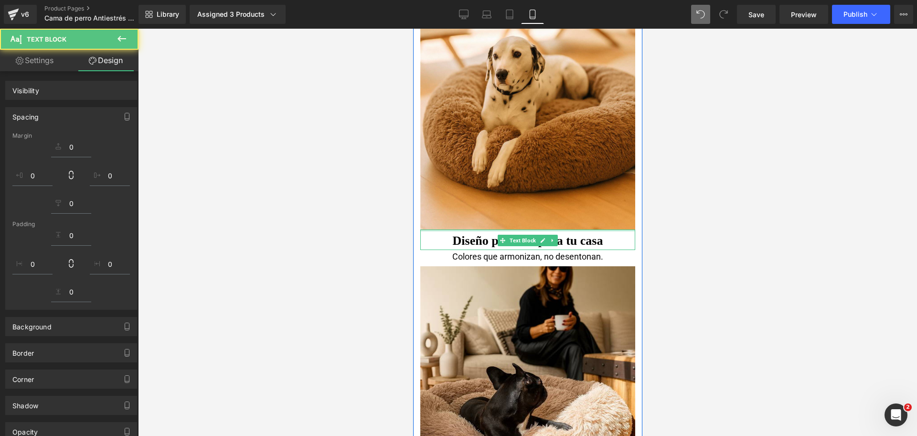
click at [668, 229] on div at bounding box center [527, 232] width 779 height 407
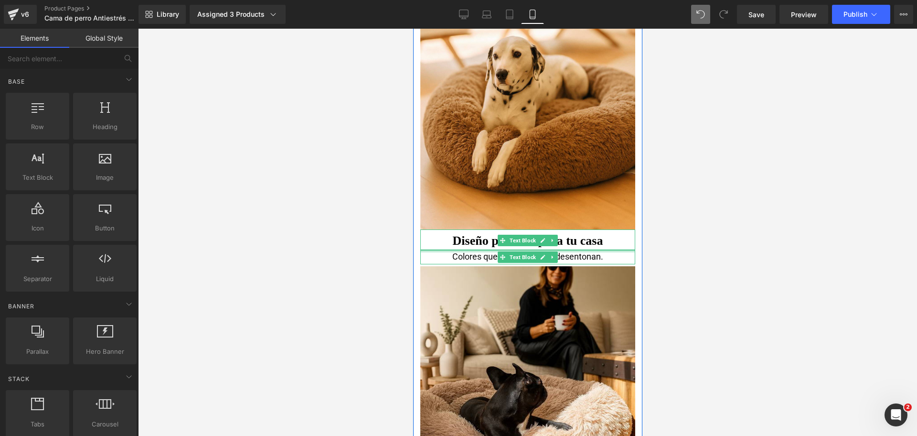
click at [607, 251] on div at bounding box center [527, 251] width 215 height 2
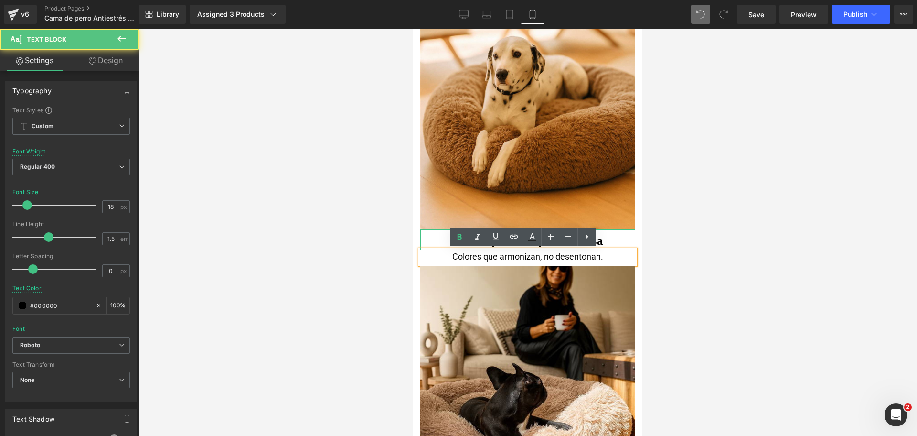
click at [701, 268] on div at bounding box center [527, 232] width 779 height 407
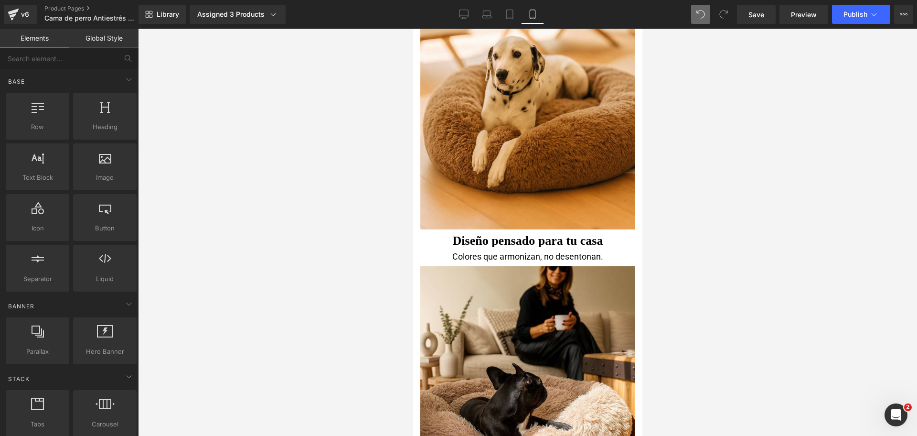
click at [349, 243] on div at bounding box center [527, 232] width 779 height 407
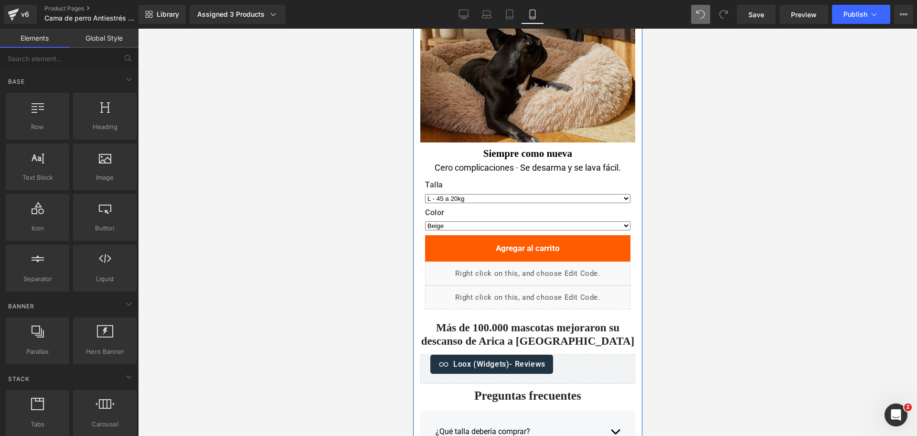
scroll to position [2792, 0]
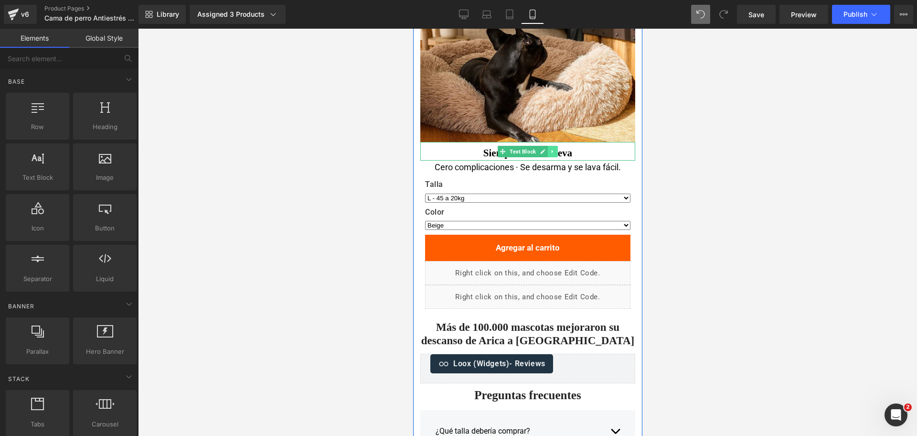
click at [550, 150] on icon at bounding box center [552, 152] width 5 height 6
click at [555, 150] on icon at bounding box center [557, 152] width 5 height 6
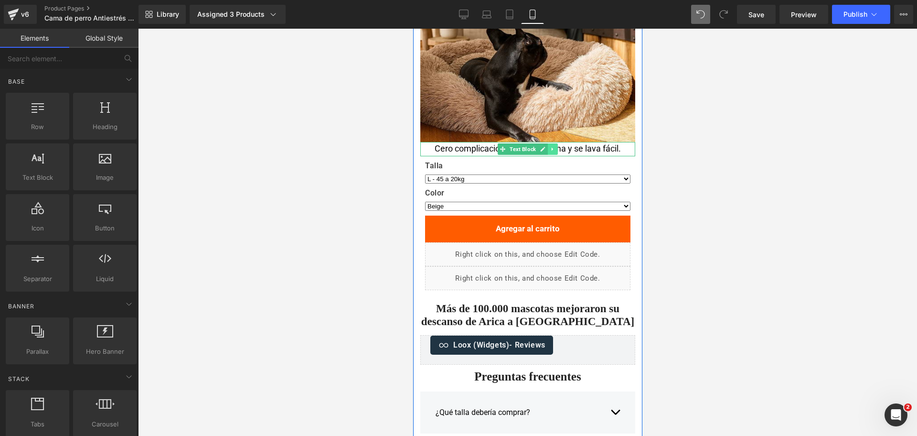
click at [550, 150] on icon at bounding box center [552, 149] width 5 height 6
click at [555, 150] on icon at bounding box center [557, 148] width 5 height 5
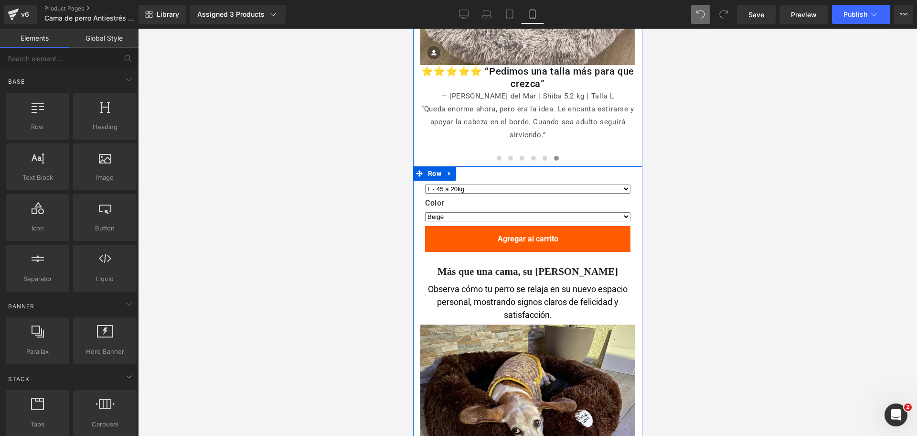
scroll to position [4651, 0]
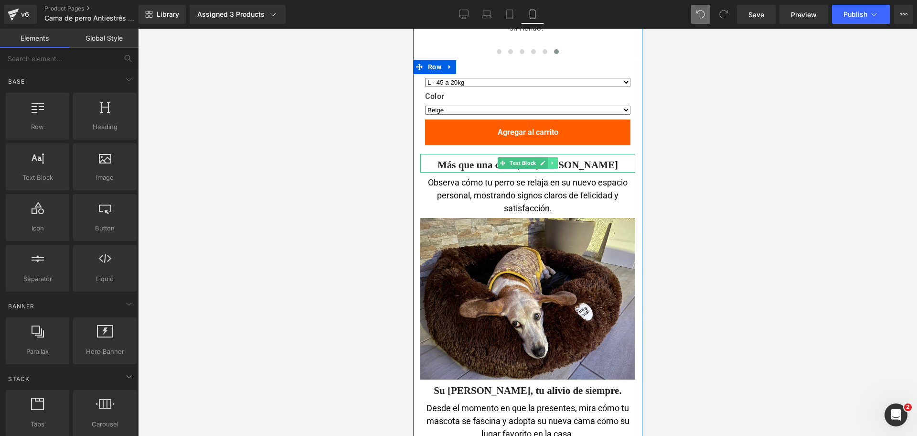
click at [551, 157] on link at bounding box center [552, 162] width 10 height 11
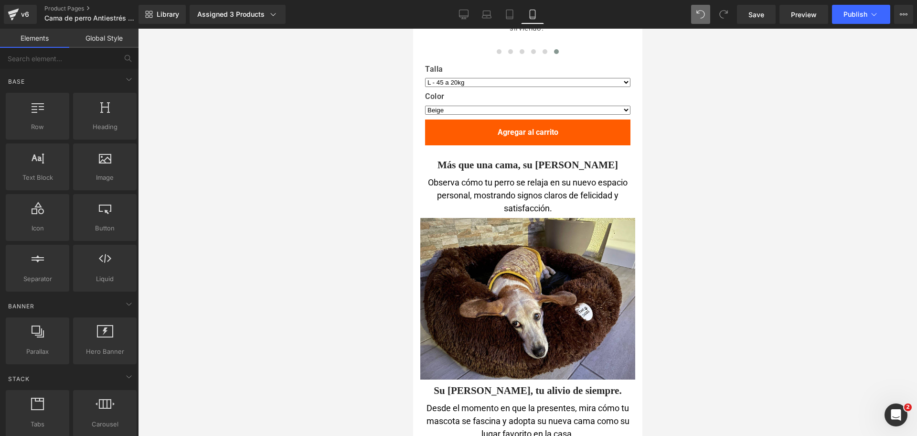
click at [647, 190] on div at bounding box center [527, 232] width 779 height 407
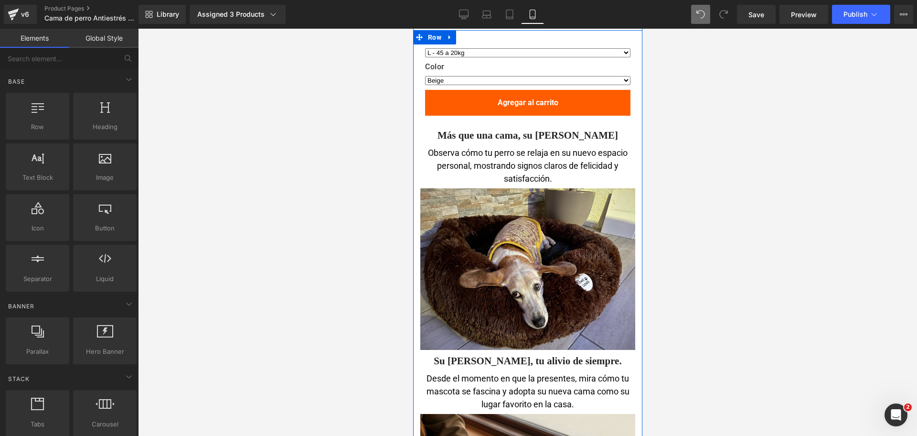
scroll to position [4684, 0]
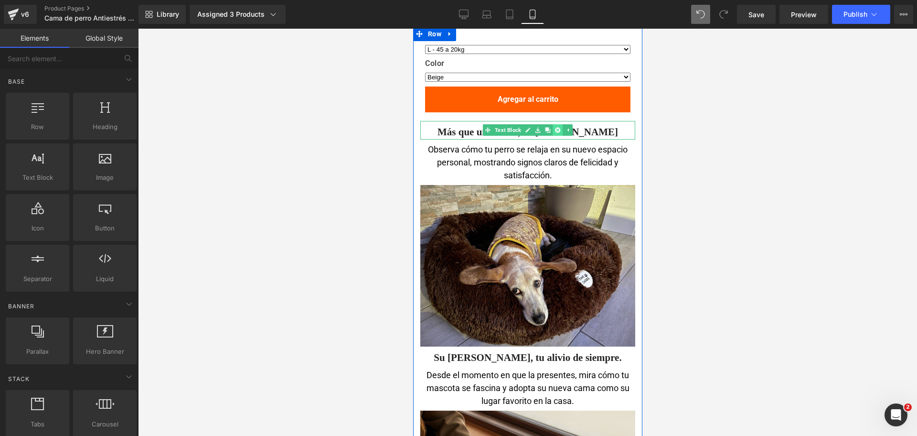
drag, startPoint x: 546, startPoint y: 116, endPoint x: 555, endPoint y: 116, distance: 8.6
click at [555, 124] on li at bounding box center [548, 129] width 30 height 11
click at [555, 128] on icon at bounding box center [557, 130] width 5 height 5
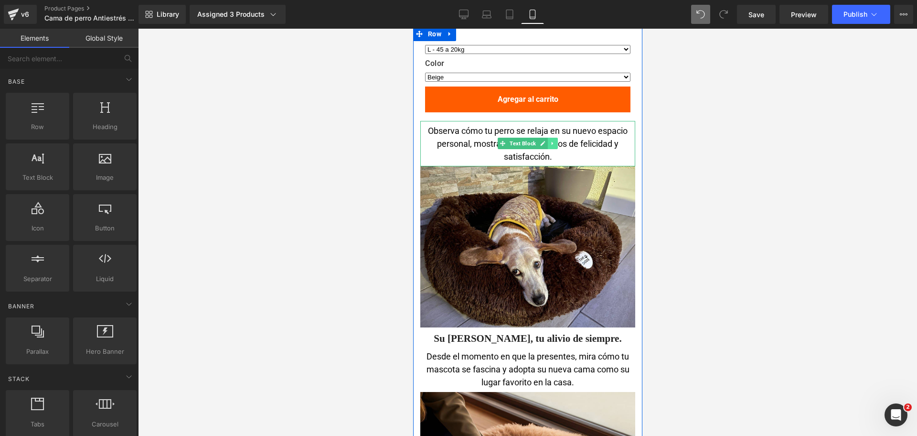
click at [552, 138] on link at bounding box center [552, 143] width 10 height 11
click at [555, 141] on icon at bounding box center [557, 143] width 5 height 5
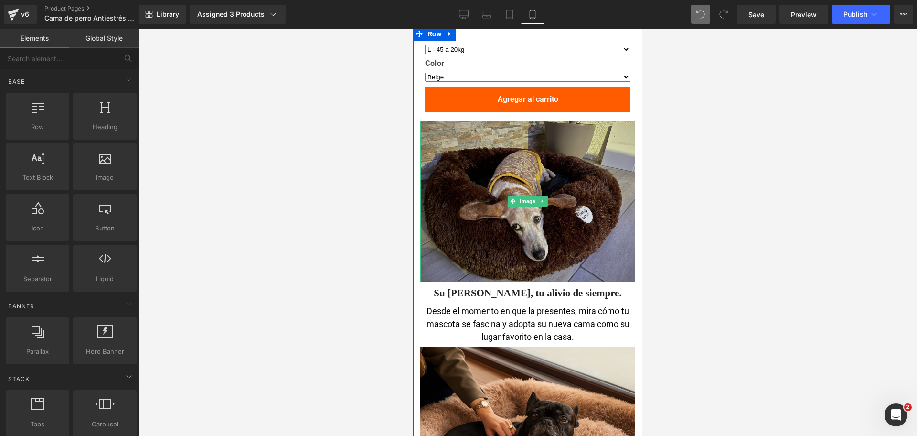
click at [543, 187] on img at bounding box center [527, 201] width 215 height 161
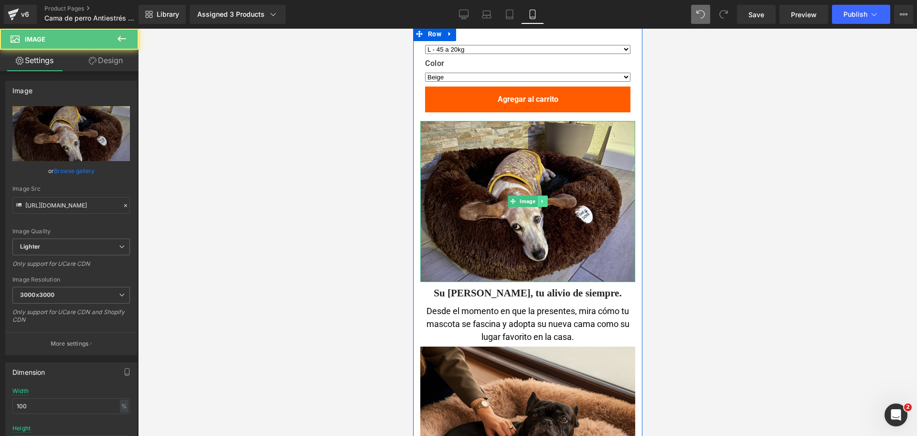
click at [539, 198] on icon at bounding box center [541, 201] width 5 height 6
click at [545, 199] on icon at bounding box center [547, 201] width 5 height 5
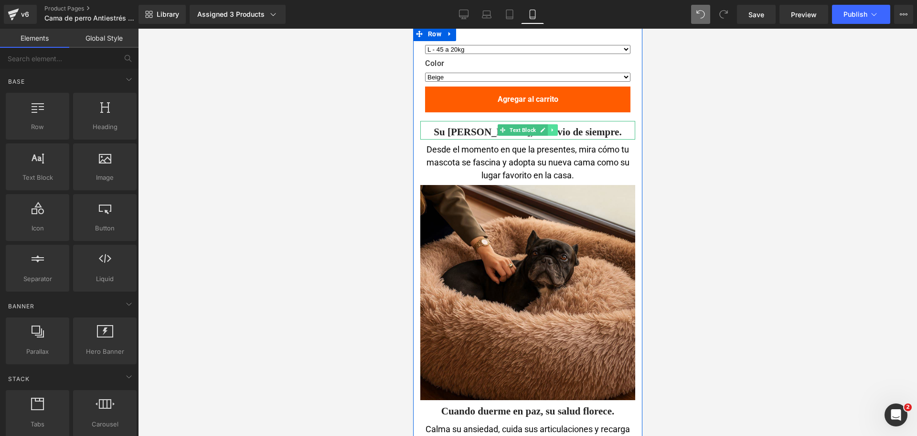
click at [550, 127] on icon at bounding box center [552, 130] width 5 height 6
click at [552, 124] on link at bounding box center [557, 129] width 10 height 11
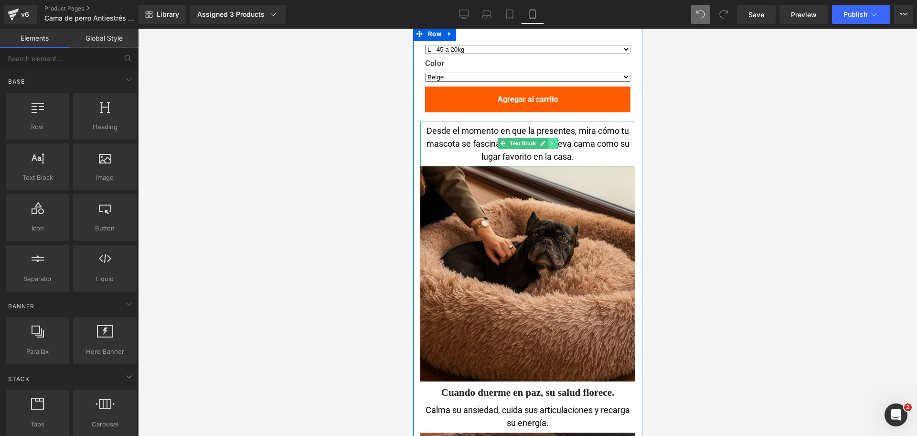
click at [550, 140] on icon at bounding box center [552, 143] width 5 height 6
click at [552, 138] on link at bounding box center [557, 143] width 10 height 11
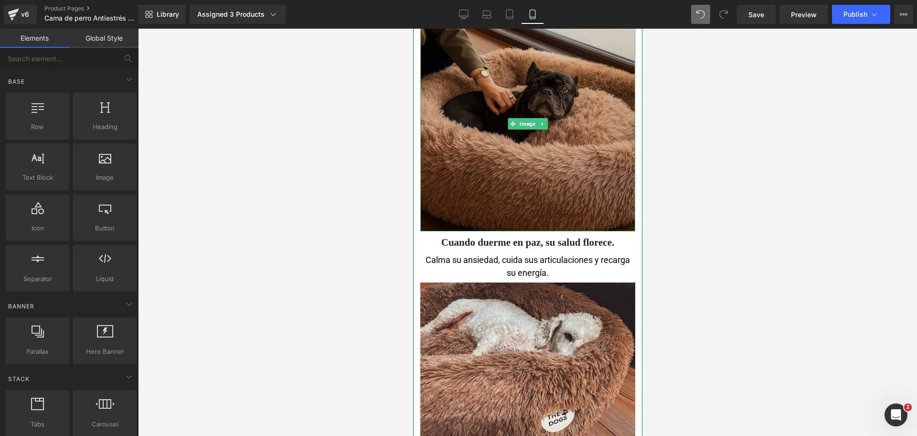
scroll to position [4816, 0]
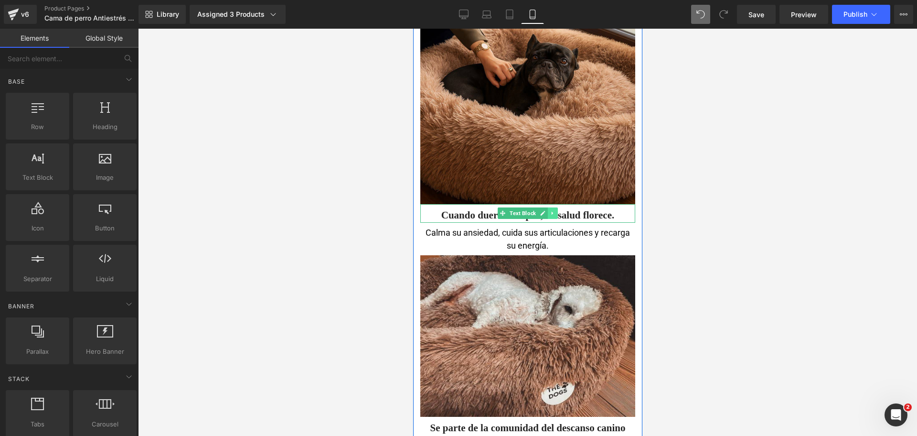
click at [551, 207] on link at bounding box center [552, 212] width 10 height 11
click at [555, 210] on icon at bounding box center [557, 213] width 5 height 6
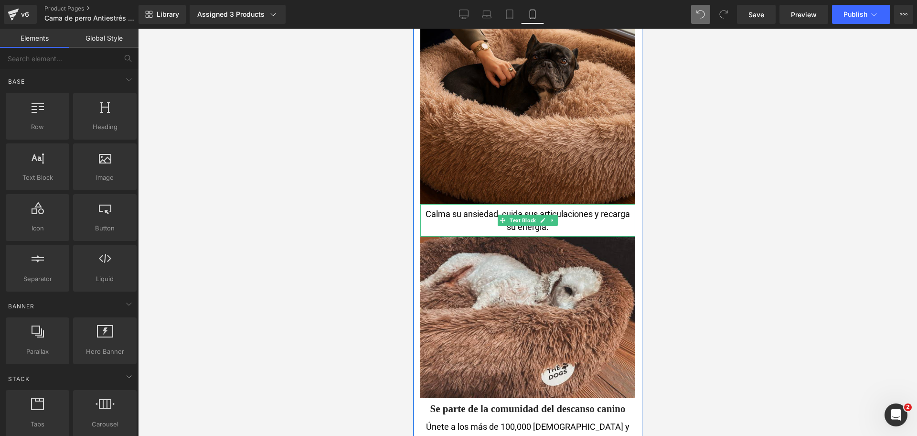
click at [551, 214] on link at bounding box center [552, 219] width 10 height 11
click at [552, 214] on link at bounding box center [557, 219] width 10 height 11
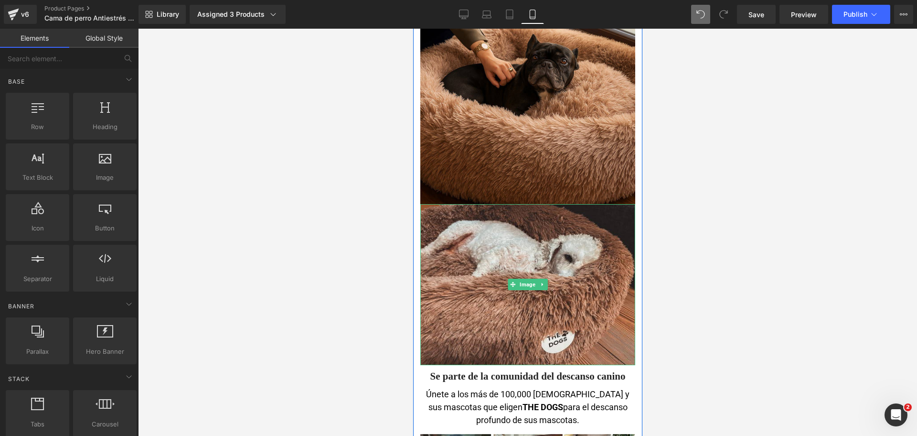
click at [551, 204] on img at bounding box center [527, 284] width 215 height 161
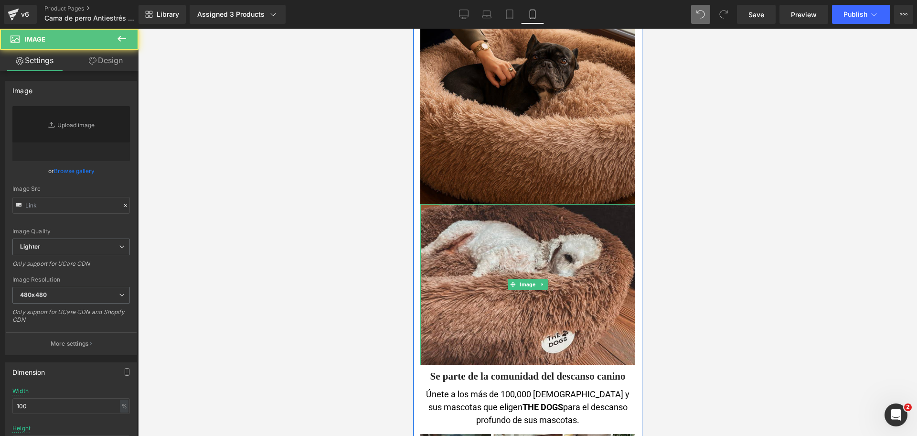
type input "[URL][DOMAIN_NAME]"
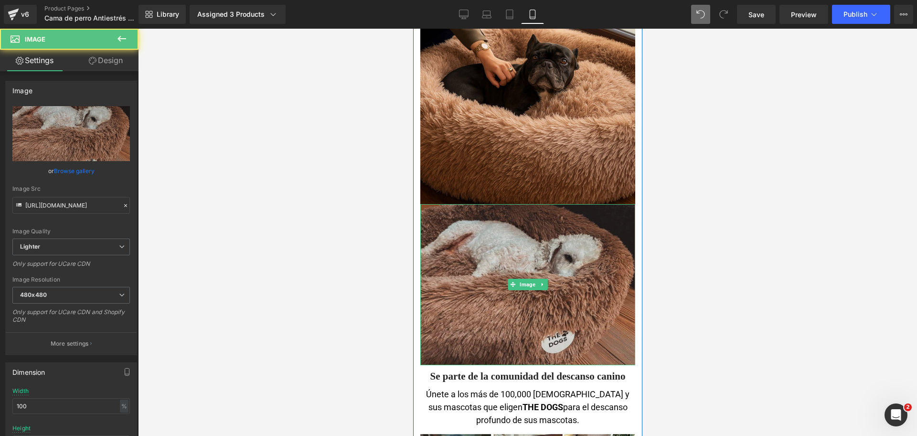
click at [544, 275] on img at bounding box center [527, 284] width 215 height 161
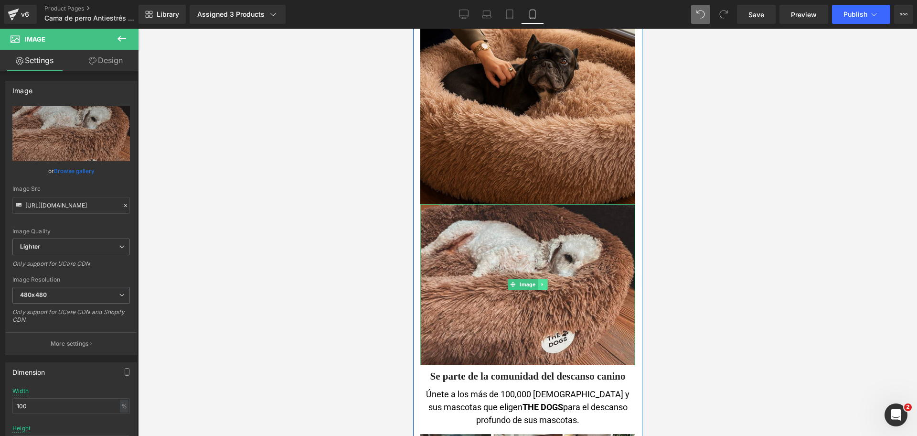
click at [540, 278] on link at bounding box center [542, 283] width 10 height 11
click at [545, 281] on icon at bounding box center [547, 284] width 5 height 6
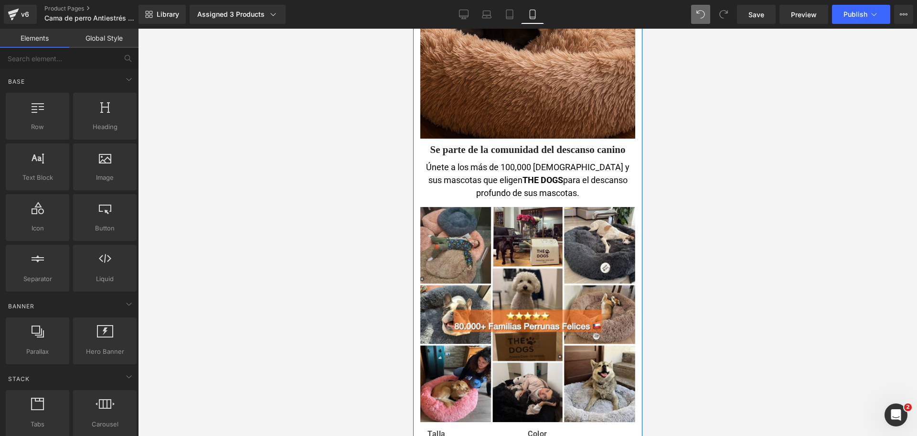
scroll to position [4894, 0]
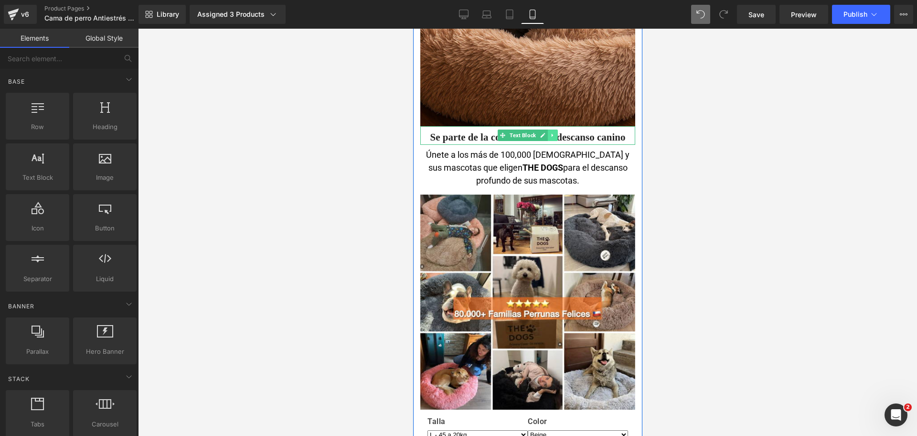
click at [547, 129] on link at bounding box center [552, 134] width 10 height 11
click at [552, 129] on link at bounding box center [557, 134] width 10 height 11
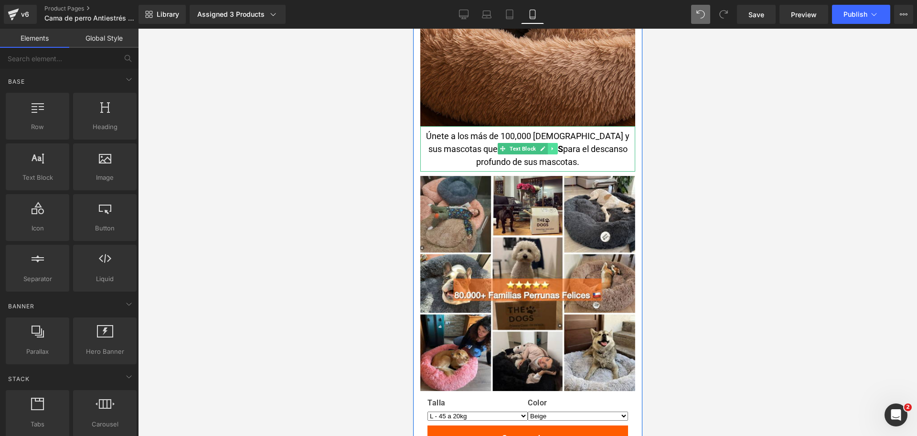
click at [547, 143] on link at bounding box center [552, 148] width 10 height 11
click at [555, 146] on icon at bounding box center [557, 149] width 5 height 6
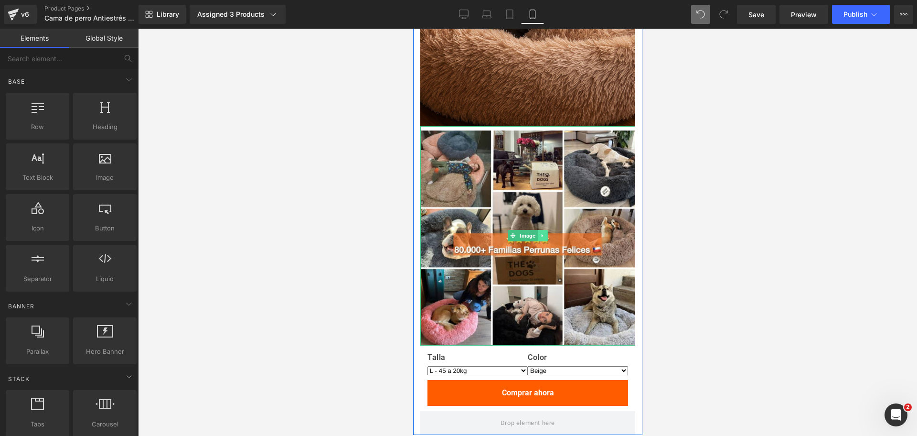
click at [539, 233] on icon at bounding box center [541, 236] width 5 height 6
click at [545, 233] on icon at bounding box center [547, 235] width 5 height 5
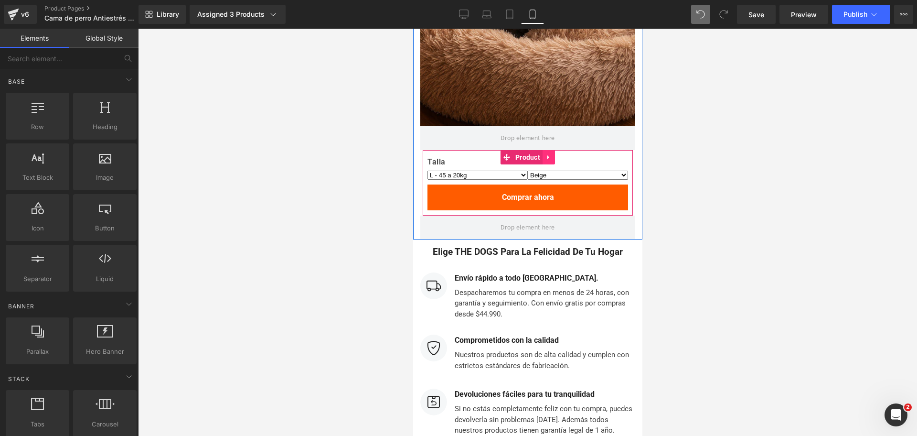
click at [546, 153] on icon at bounding box center [548, 156] width 7 height 7
click at [551, 153] on icon at bounding box center [554, 156] width 7 height 7
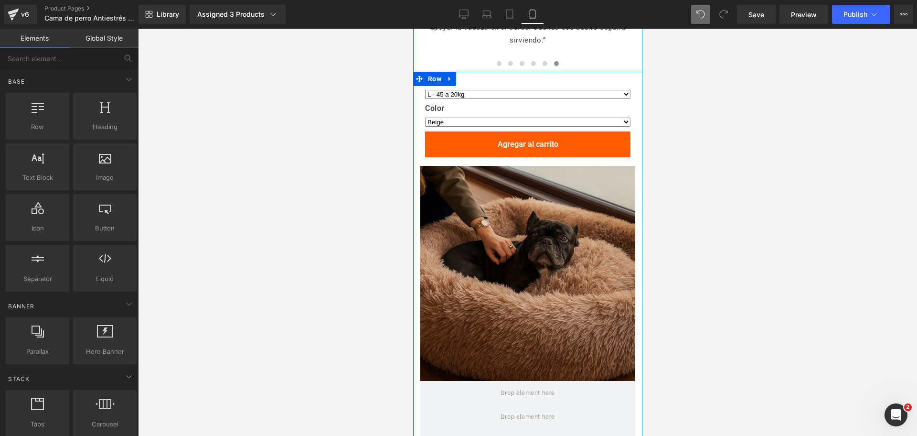
scroll to position [4636, 0]
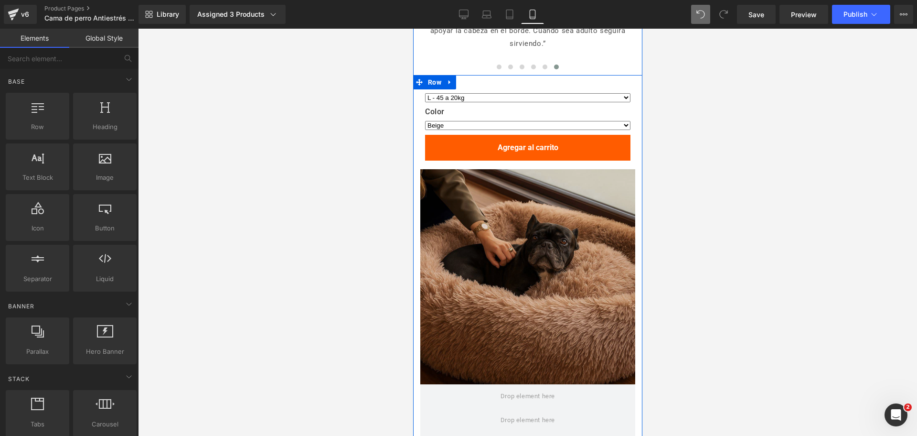
click at [547, 205] on img at bounding box center [527, 276] width 215 height 215
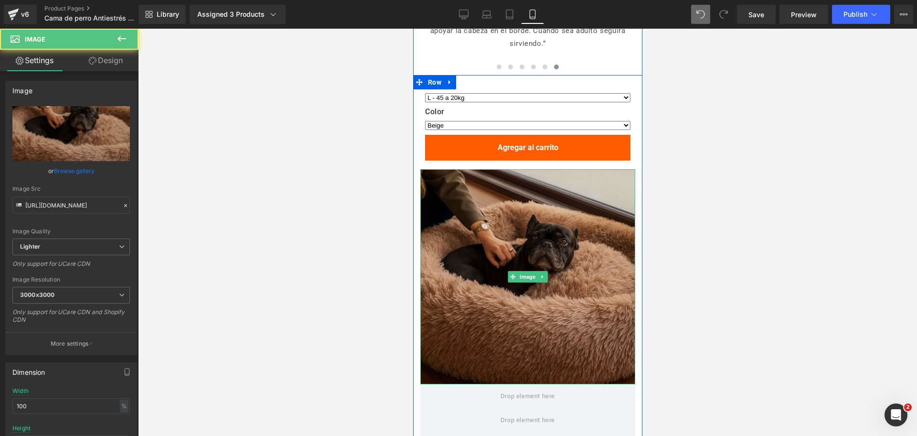
click at [544, 262] on img at bounding box center [527, 276] width 215 height 215
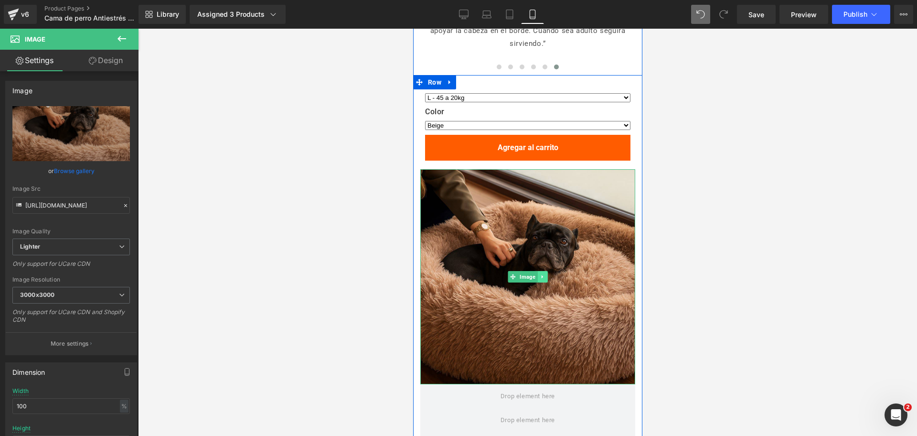
click at [539, 274] on icon at bounding box center [541, 277] width 5 height 6
click at [545, 274] on icon at bounding box center [547, 276] width 5 height 5
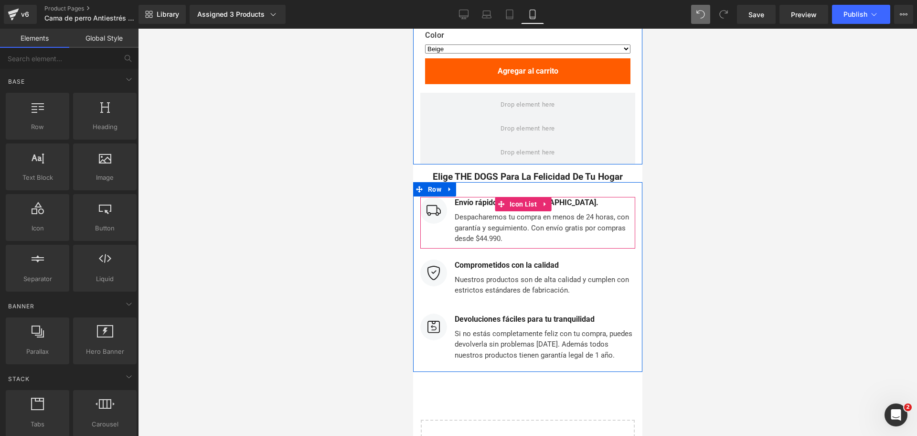
scroll to position [4714, 0]
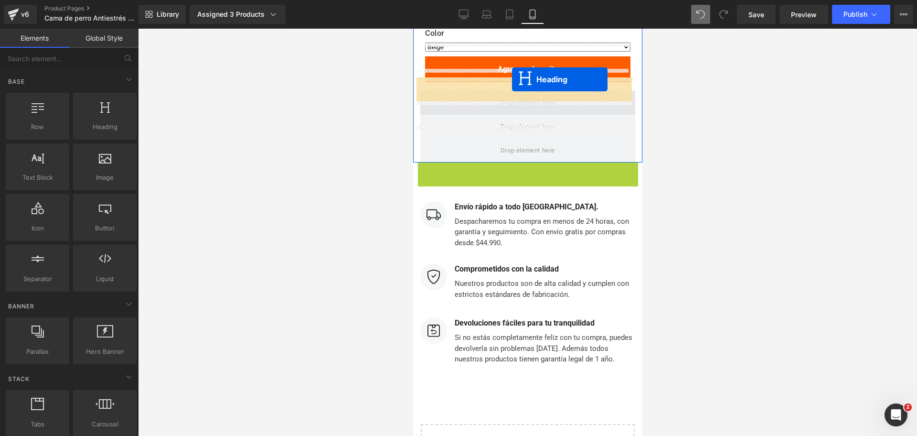
drag, startPoint x: 500, startPoint y: 157, endPoint x: 512, endPoint y: 79, distance: 78.3
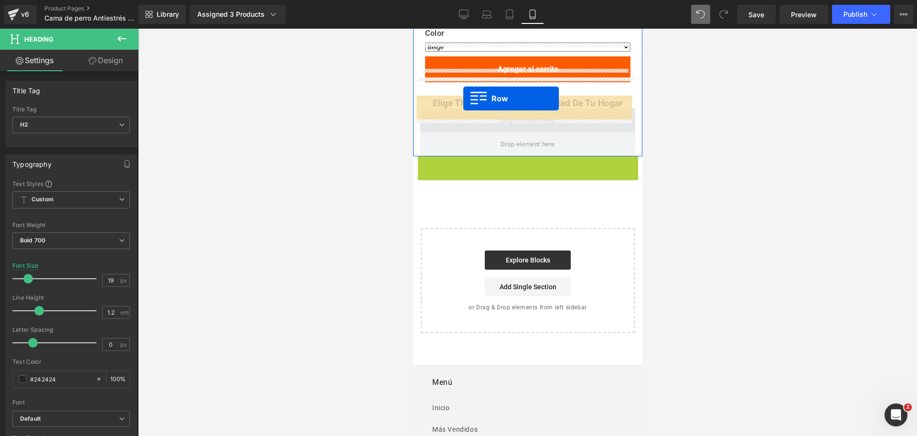
drag, startPoint x: 423, startPoint y: 151, endPoint x: 463, endPoint y: 97, distance: 67.3
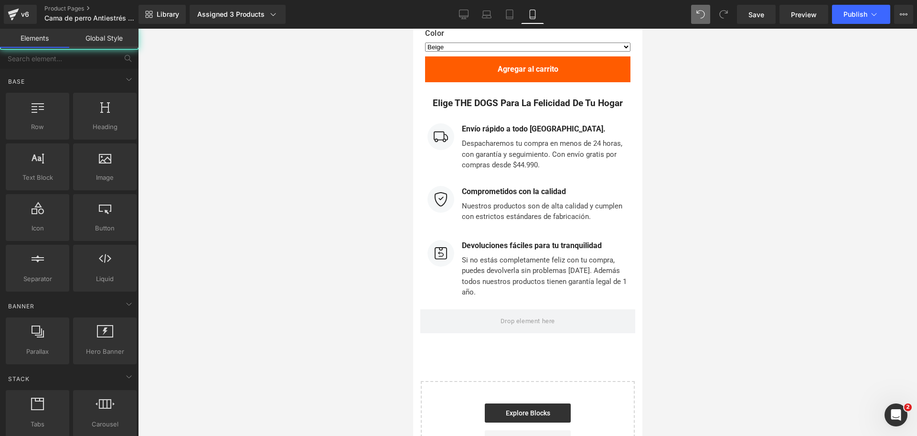
click at [661, 135] on div at bounding box center [527, 232] width 779 height 407
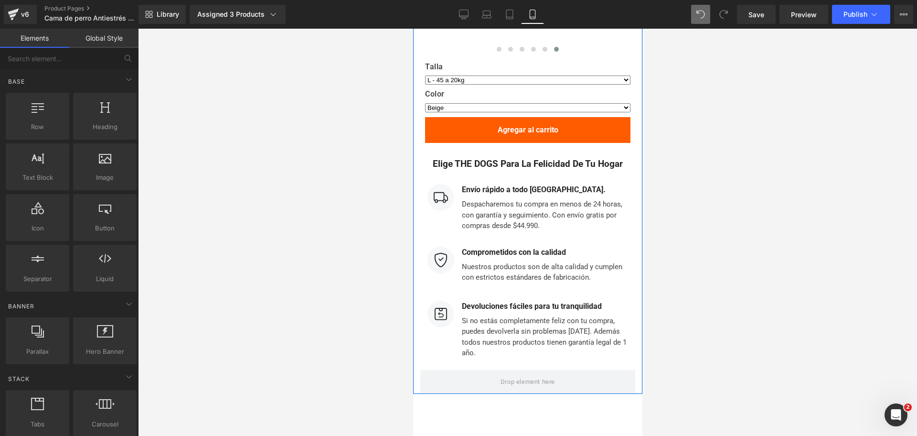
scroll to position [4670, 0]
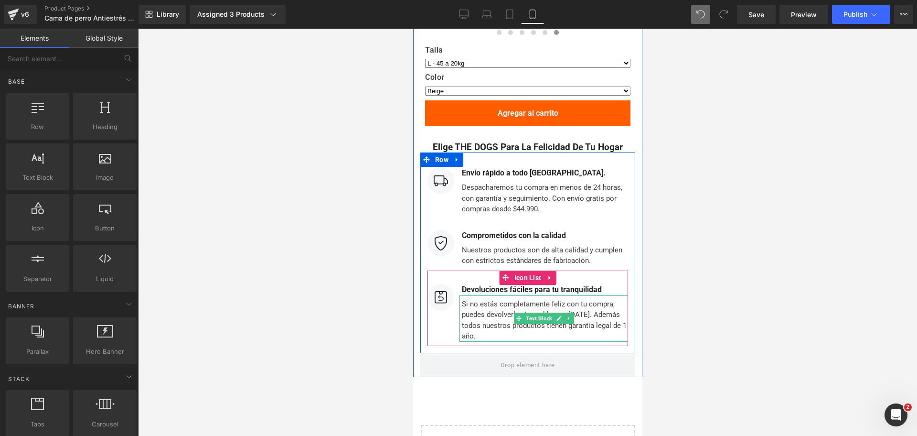
click at [469, 322] on div "Si no estás completamente feliz con tu compra, puedes devolverla sin problemas …" at bounding box center [543, 318] width 169 height 46
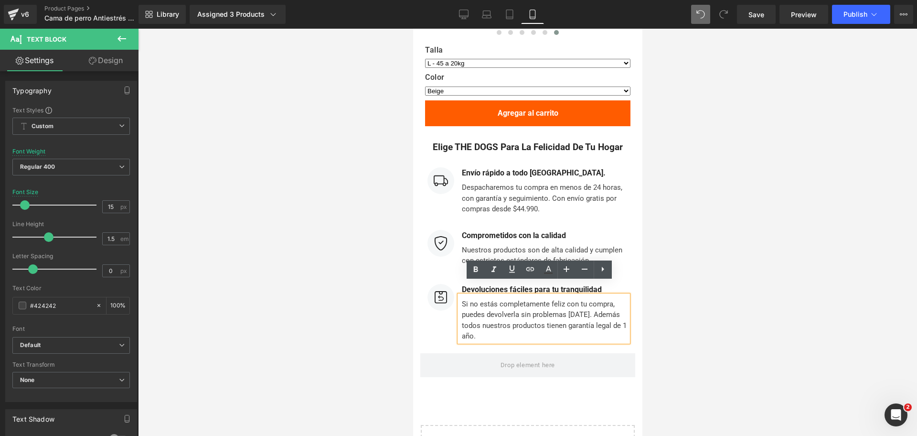
drag, startPoint x: 472, startPoint y: 322, endPoint x: 460, endPoint y: 325, distance: 13.2
click at [460, 325] on div "Si no estás completamente feliz con tu compra, puedes devolverla sin problemas …" at bounding box center [543, 318] width 169 height 46
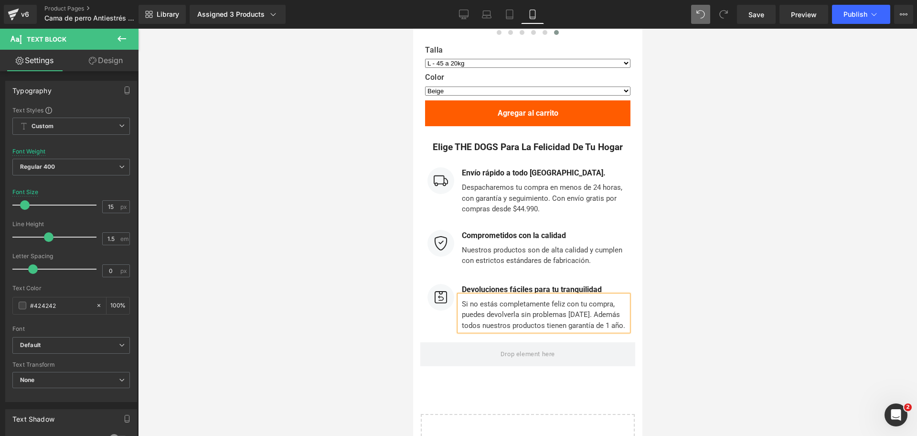
scroll to position [4314, 0]
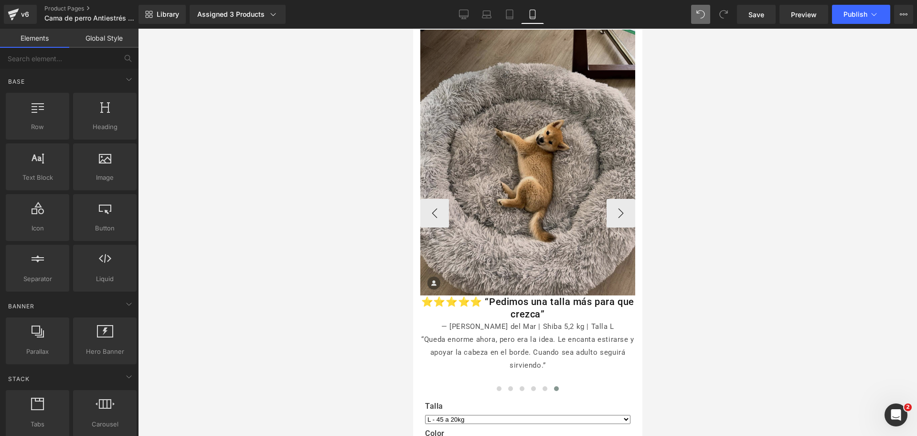
drag, startPoint x: 1068, startPoint y: 251, endPoint x: 568, endPoint y: 118, distance: 517.0
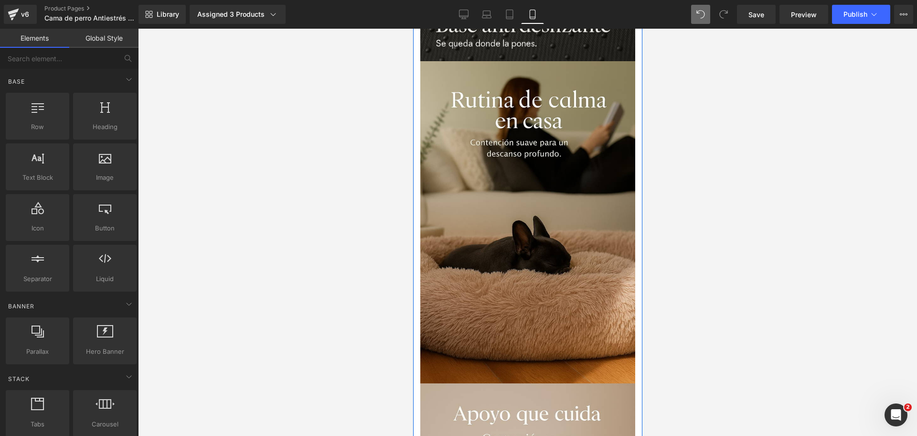
scroll to position [1299, 0]
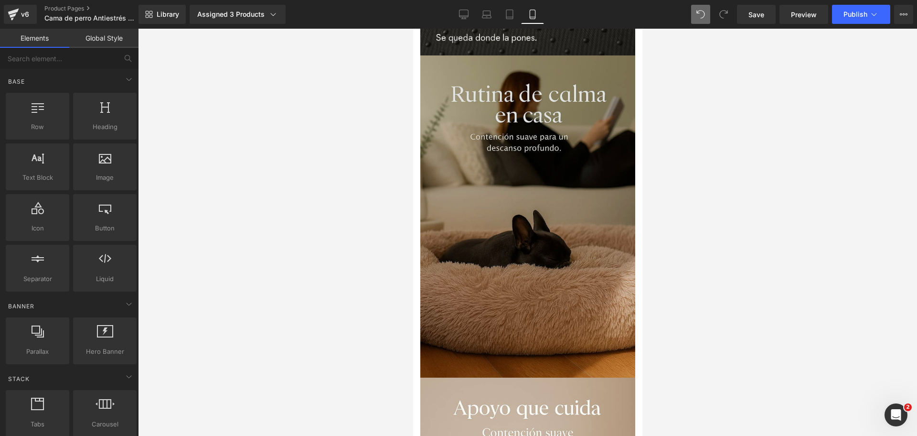
click at [495, 155] on img at bounding box center [527, 216] width 215 height 322
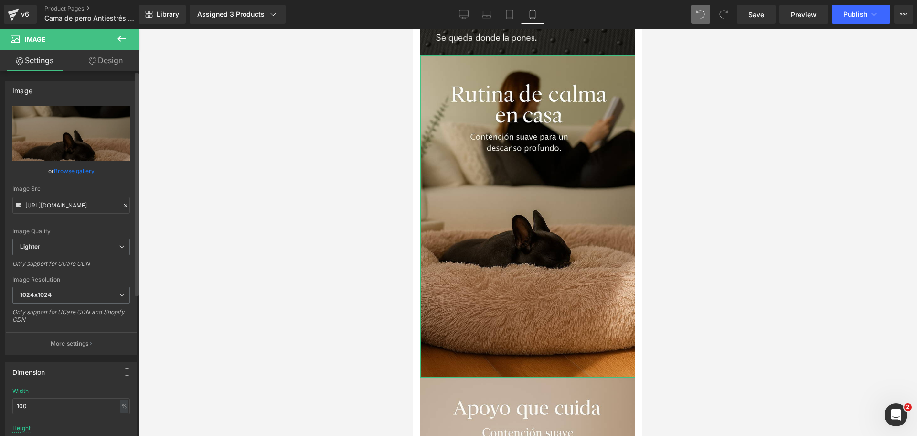
click at [75, 171] on link "Browse gallery" at bounding box center [74, 170] width 41 height 17
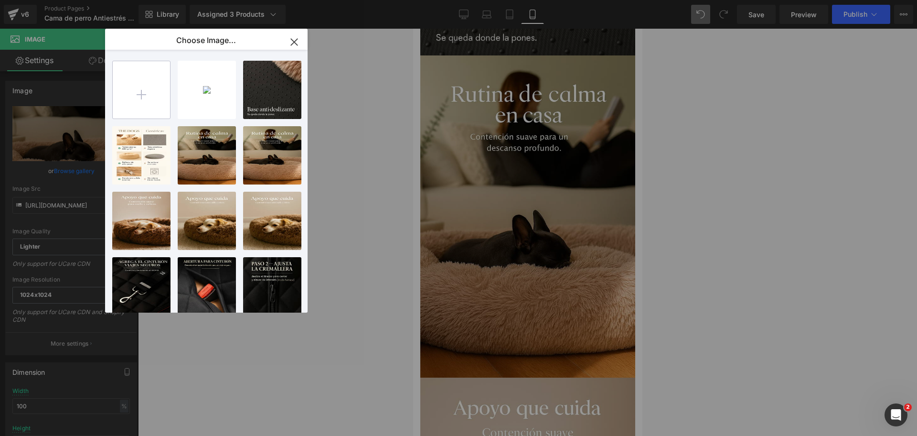
click at [131, 114] on input "file" at bounding box center [141, 89] width 57 height 57
type input "C:\fakepath\20250922_0614_Calma y Descanso_remix_01k5rb5h50f0fa26q8he9w195f.jpg"
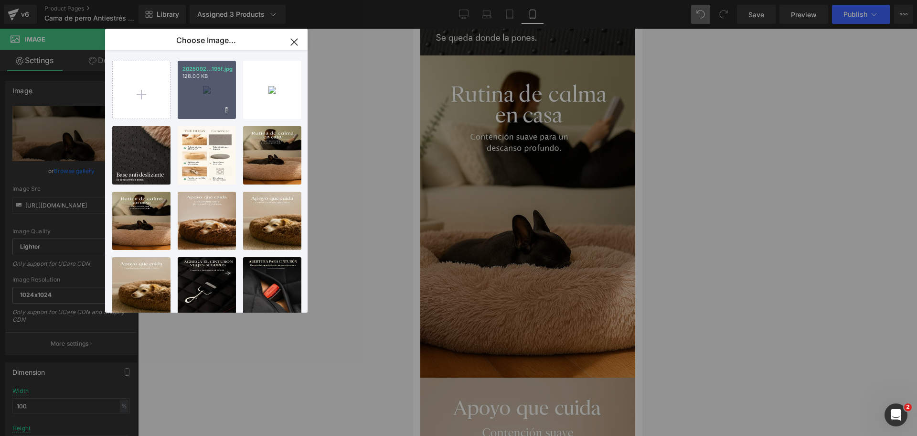
click at [212, 96] on div "2025092...195f.jpg 128.00 KB" at bounding box center [207, 90] width 58 height 58
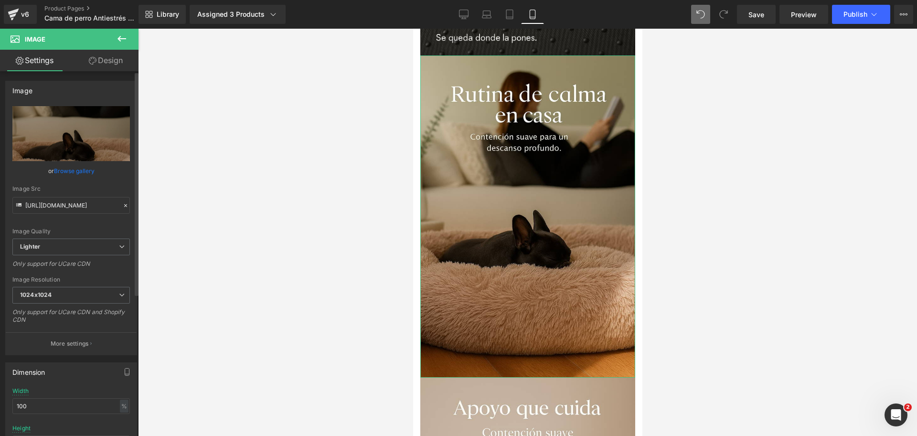
click at [87, 174] on link "Browse gallery" at bounding box center [74, 170] width 41 height 17
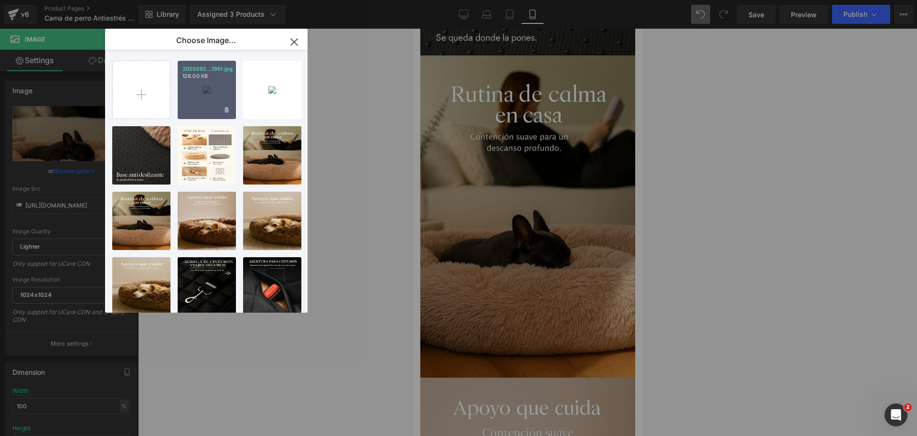
click at [189, 103] on div "2025092...195f.jpg 128.00 KB" at bounding box center [207, 90] width 58 height 58
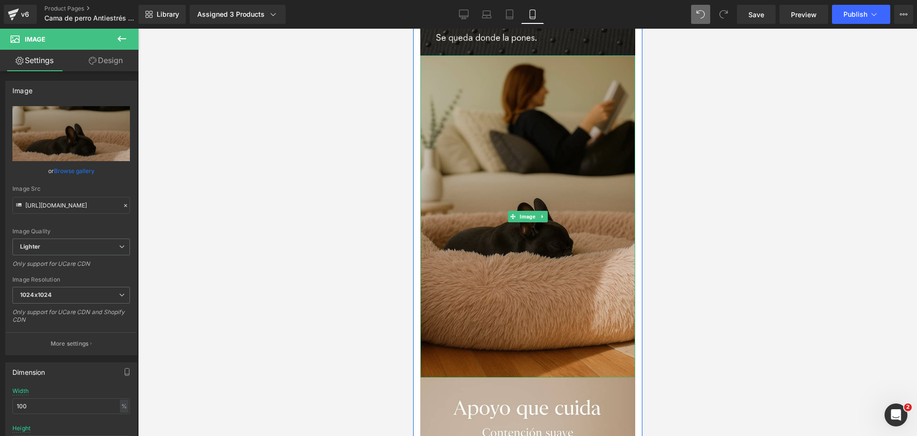
type input "[URL][DOMAIN_NAME]"
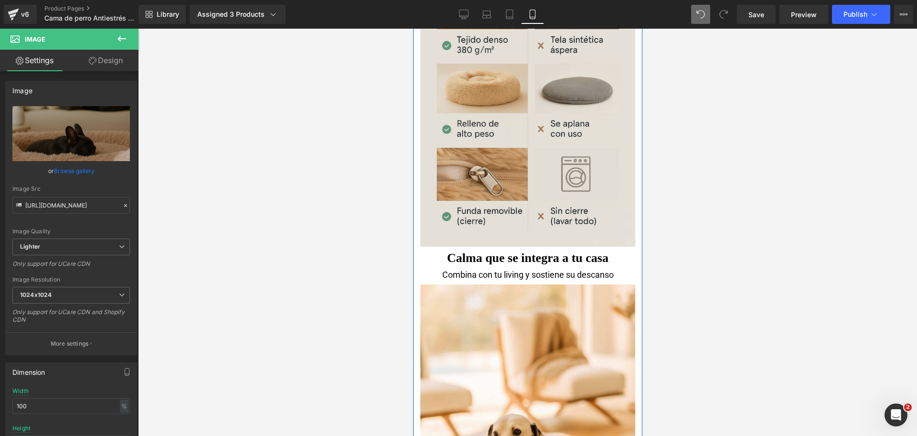
scroll to position [2090, 0]
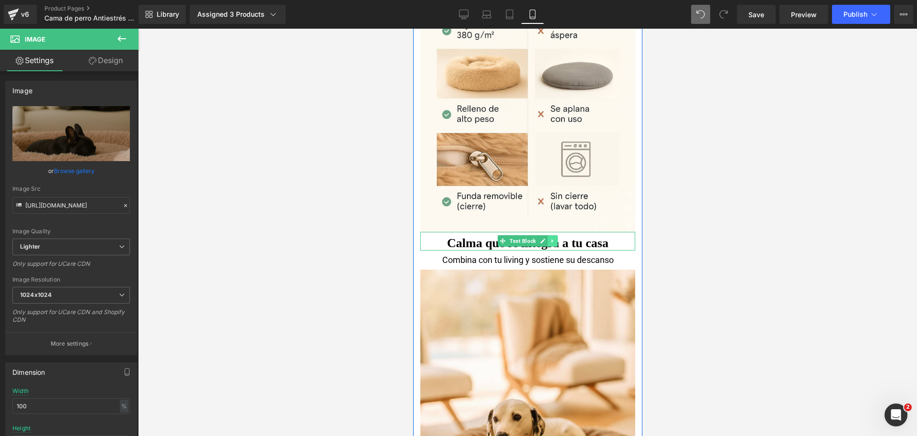
click at [547, 242] on link at bounding box center [552, 240] width 10 height 11
click at [545, 243] on icon at bounding box center [547, 240] width 5 height 5
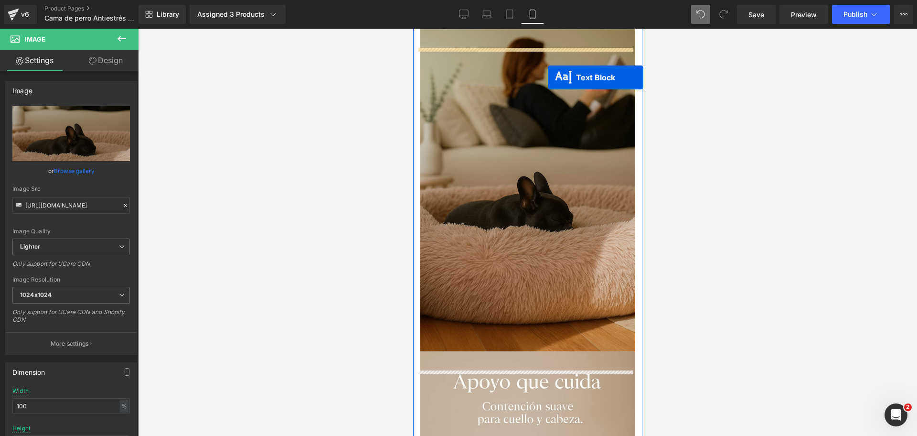
scroll to position [1306, 0]
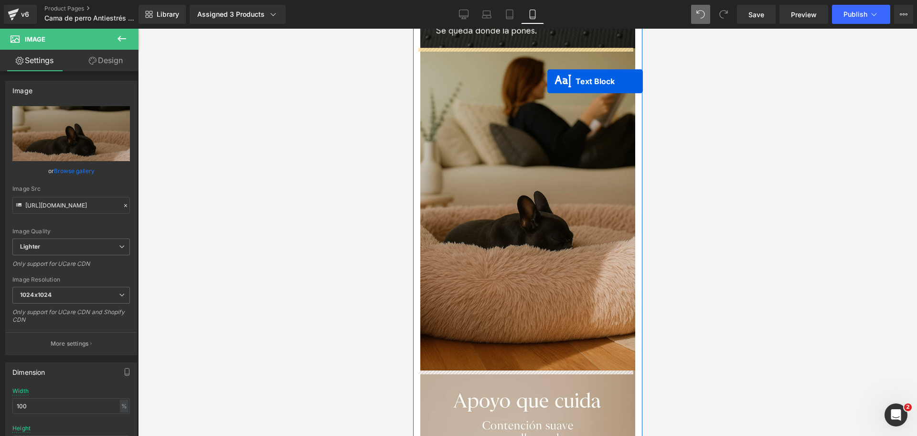
drag, startPoint x: 493, startPoint y: 263, endPoint x: 543, endPoint y: 83, distance: 186.7
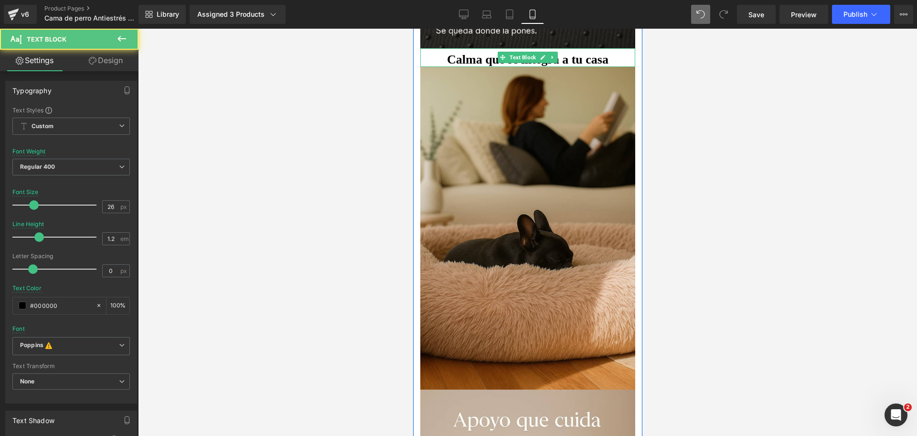
click at [483, 58] on b "Calma que se integra a tu casa" at bounding box center [527, 60] width 161 height 14
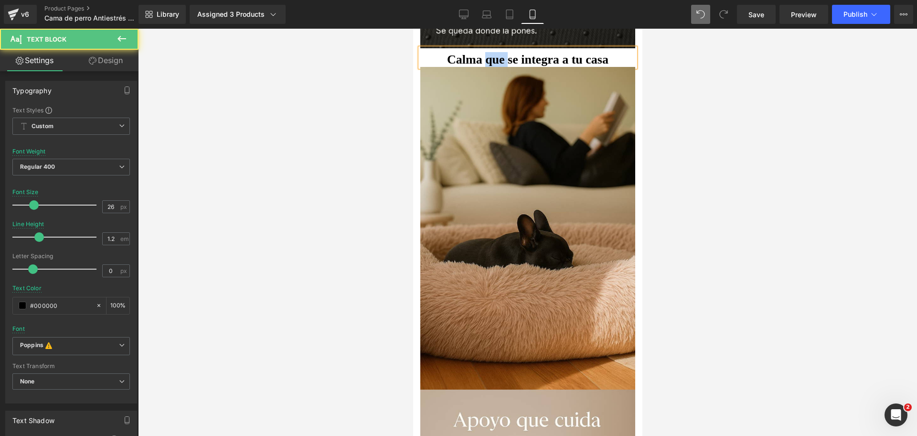
click at [483, 58] on b "Calma que se integra a tu casa" at bounding box center [527, 60] width 161 height 14
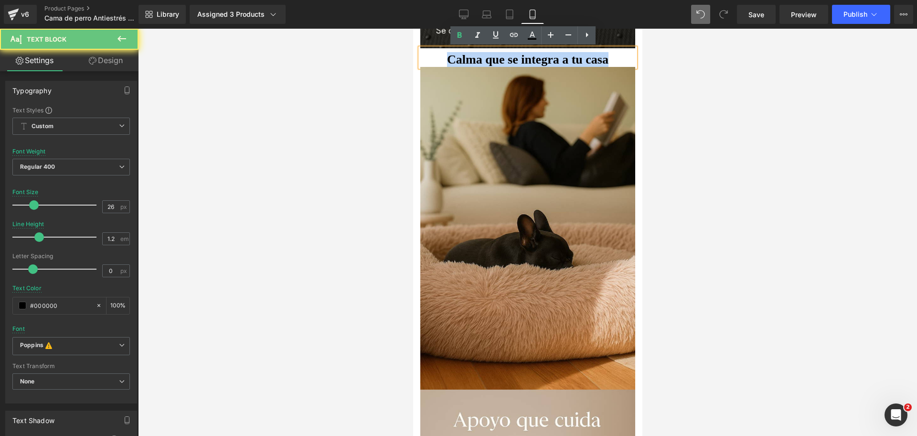
click at [483, 58] on b "Calma que se integra a tu casa" at bounding box center [527, 60] width 161 height 14
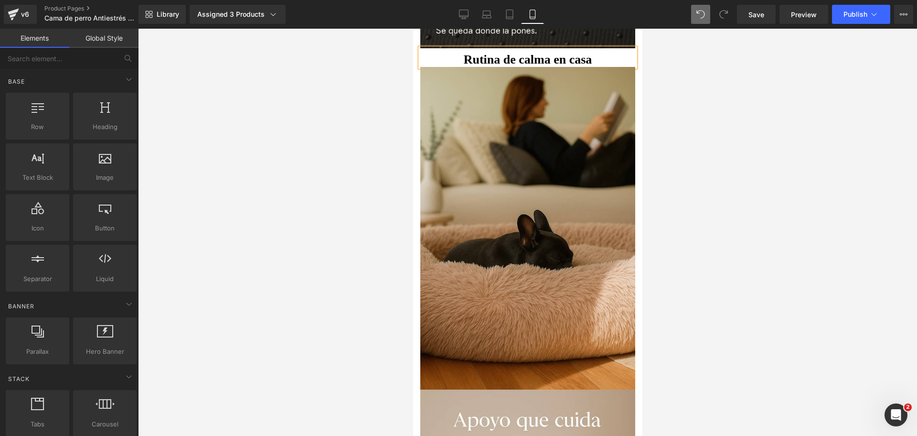
click at [695, 102] on div at bounding box center [527, 232] width 779 height 407
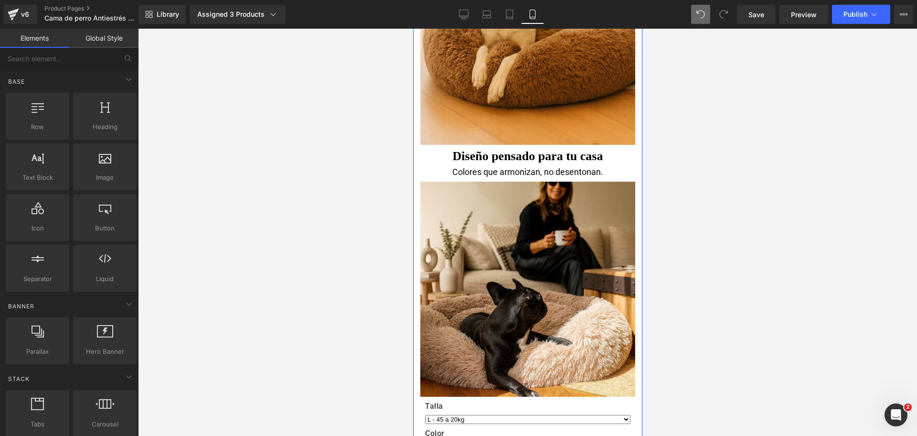
scroll to position [2540, 0]
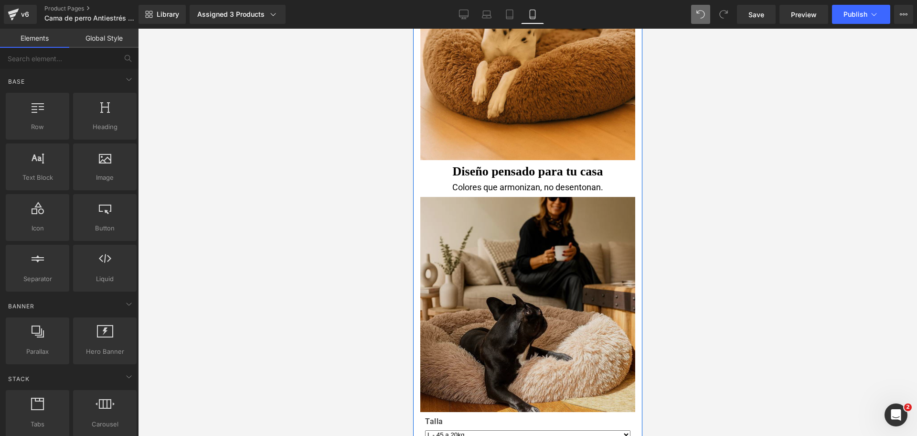
click at [554, 266] on img at bounding box center [527, 303] width 215 height 217
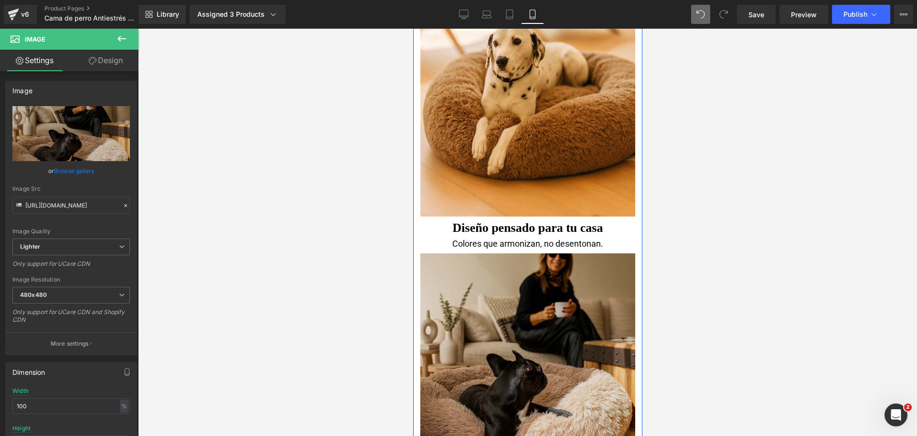
scroll to position [2484, 0]
click at [546, 307] on img at bounding box center [527, 360] width 215 height 217
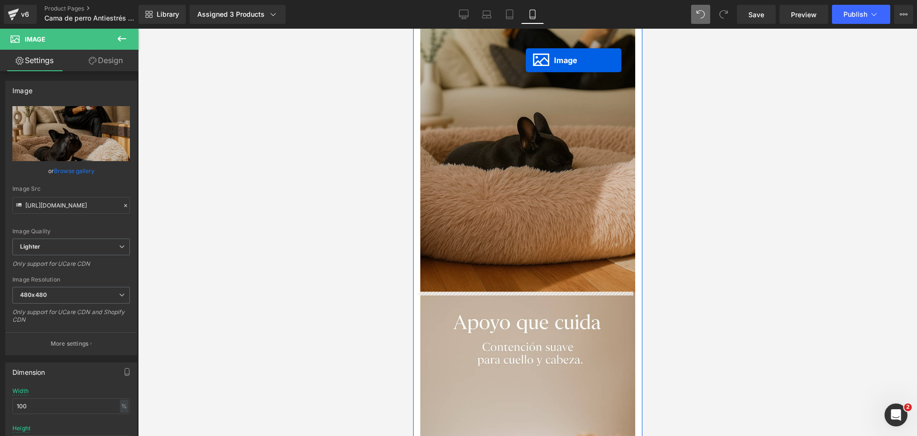
scroll to position [1385, 0]
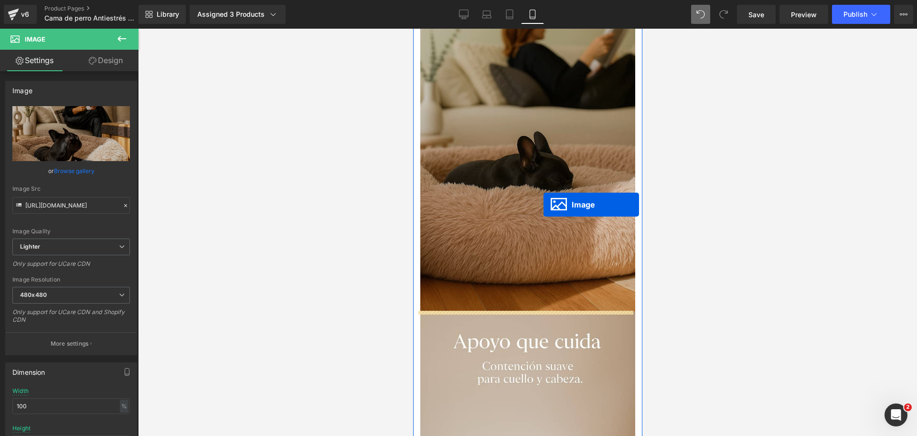
drag, startPoint x: 510, startPoint y: 361, endPoint x: 544, endPoint y: 210, distance: 155.2
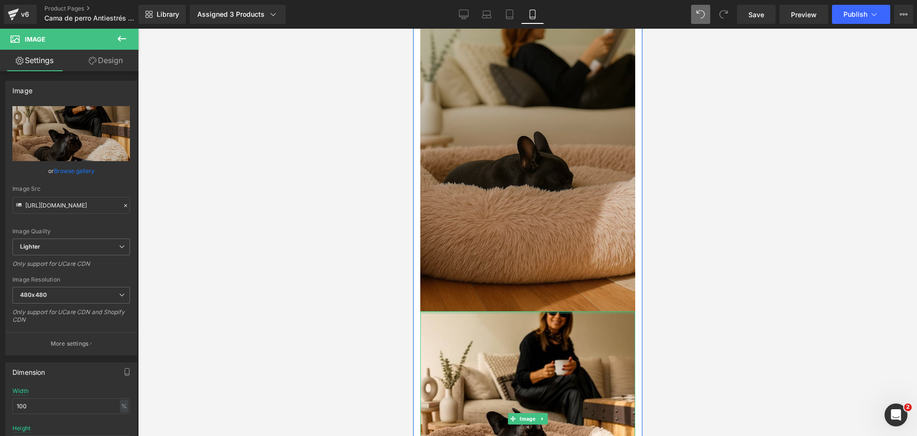
drag, startPoint x: 570, startPoint y: 311, endPoint x: 571, endPoint y: 283, distance: 28.2
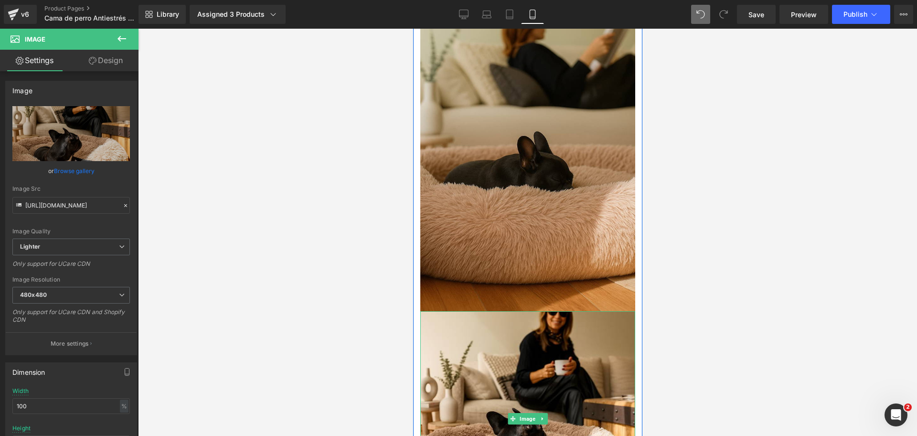
click at [673, 256] on div at bounding box center [527, 232] width 779 height 407
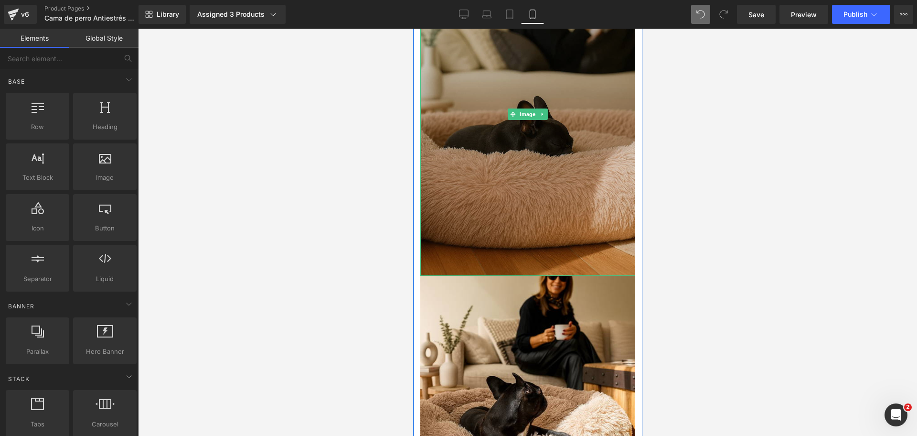
scroll to position [1418, 0]
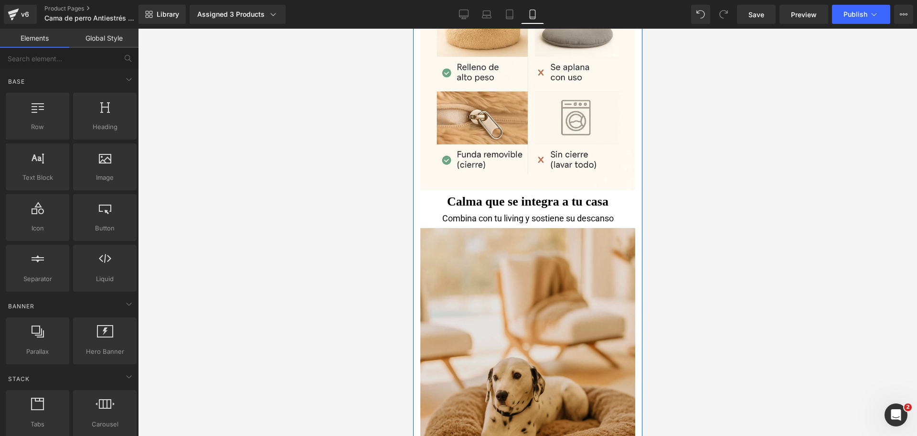
scroll to position [2368, 0]
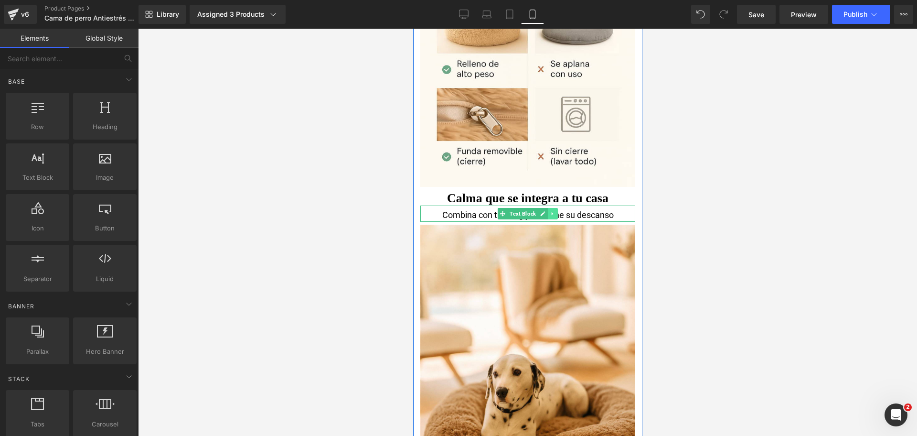
click at [550, 215] on icon at bounding box center [552, 214] width 5 height 6
click at [546, 215] on icon at bounding box center [547, 213] width 5 height 5
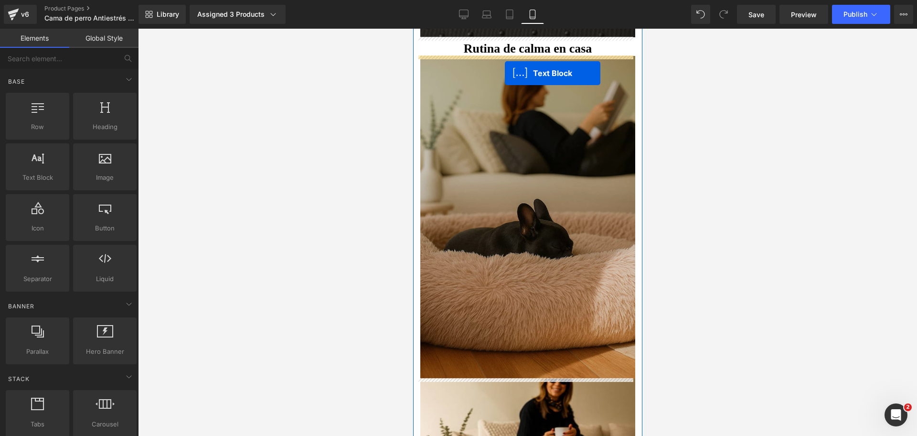
scroll to position [1308, 0]
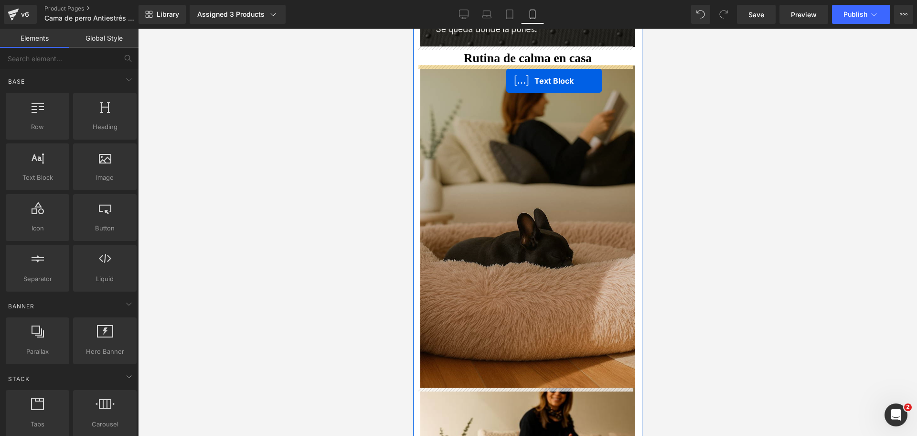
drag, startPoint x: 496, startPoint y: 231, endPoint x: 506, endPoint y: 81, distance: 150.3
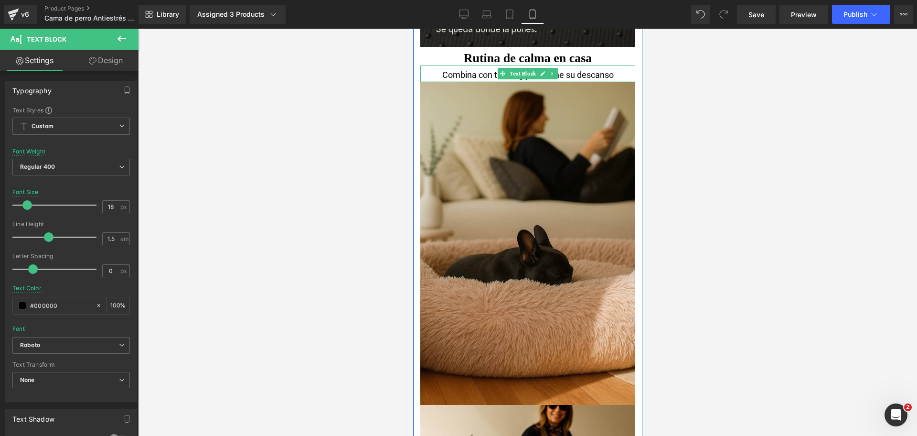
click at [614, 81] on div at bounding box center [527, 81] width 215 height 1
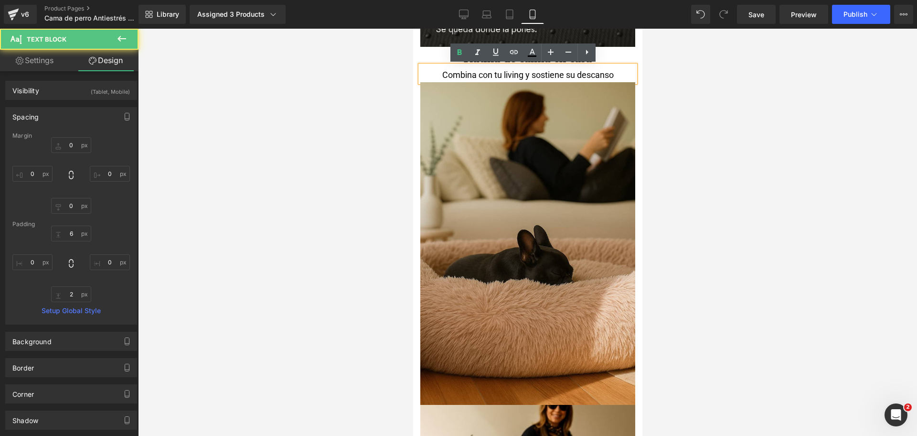
click at [586, 76] on div "Combina con tu living y sostiene su descanso" at bounding box center [527, 74] width 215 height 13
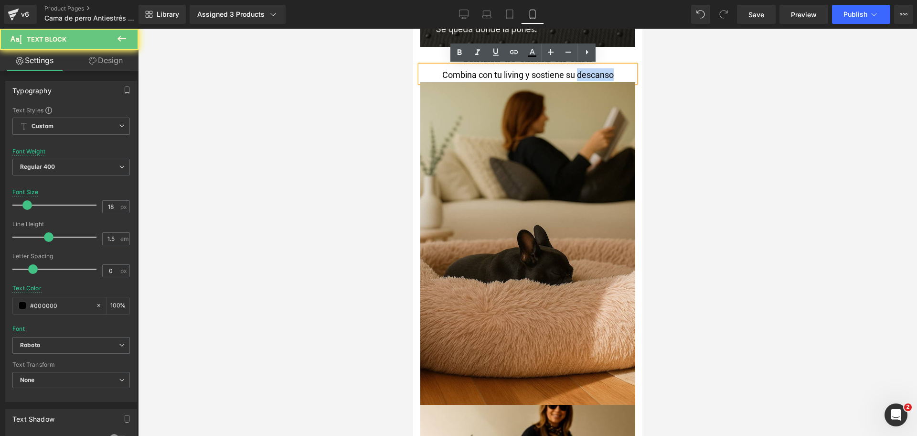
click at [586, 76] on div "Combina con tu living y sostiene su descanso" at bounding box center [527, 74] width 215 height 13
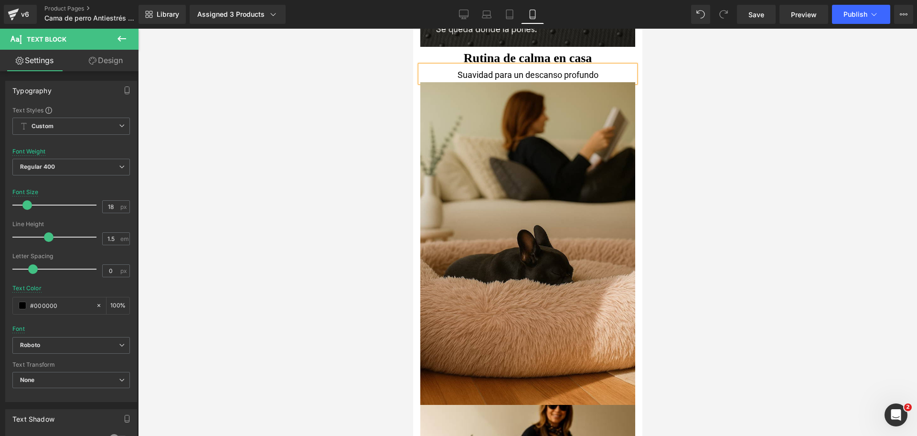
click at [560, 76] on div "Suavidad para un descanso profundo" at bounding box center [527, 74] width 215 height 13
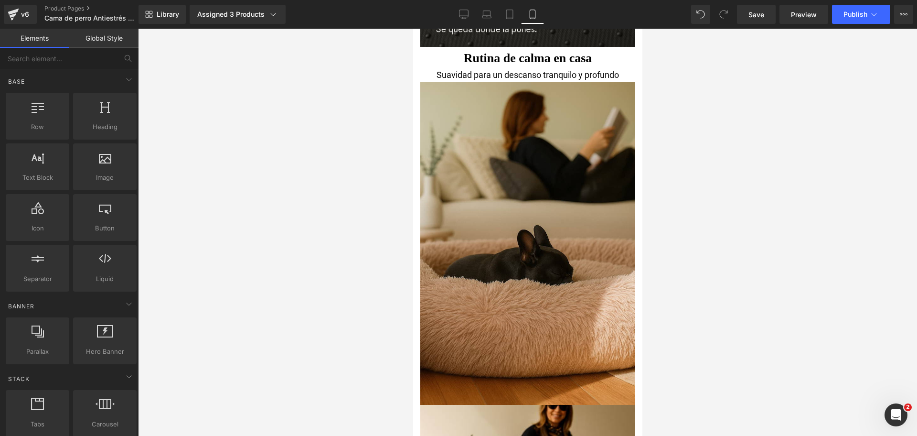
click at [745, 105] on div at bounding box center [527, 232] width 779 height 407
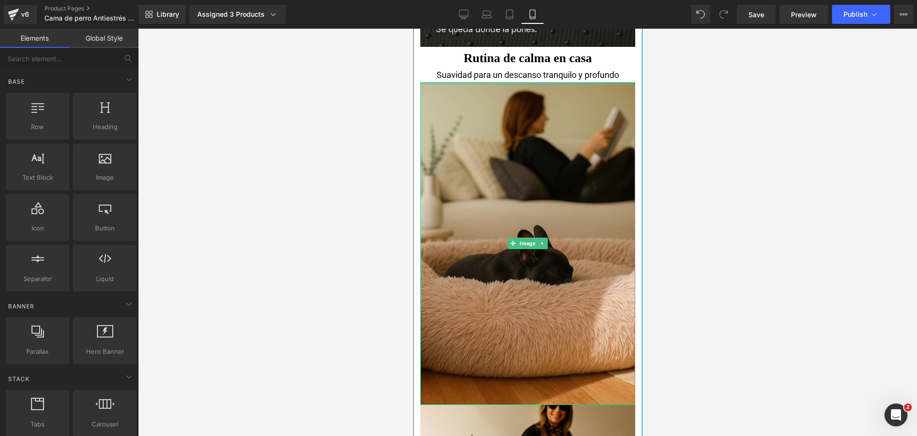
scroll to position [1294, 0]
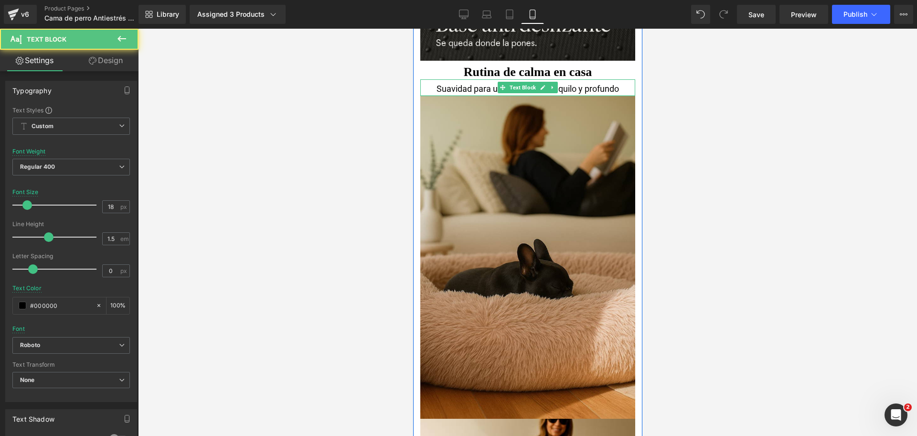
click at [609, 95] on div at bounding box center [527, 95] width 215 height 1
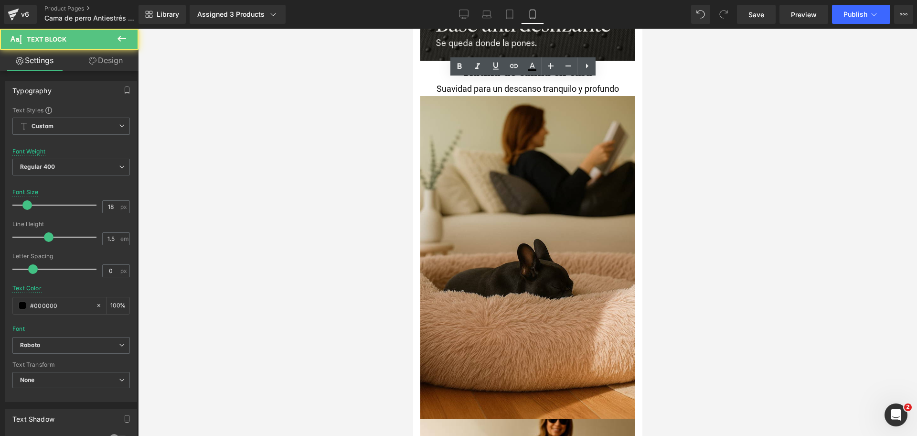
click at [669, 93] on div at bounding box center [527, 232] width 779 height 407
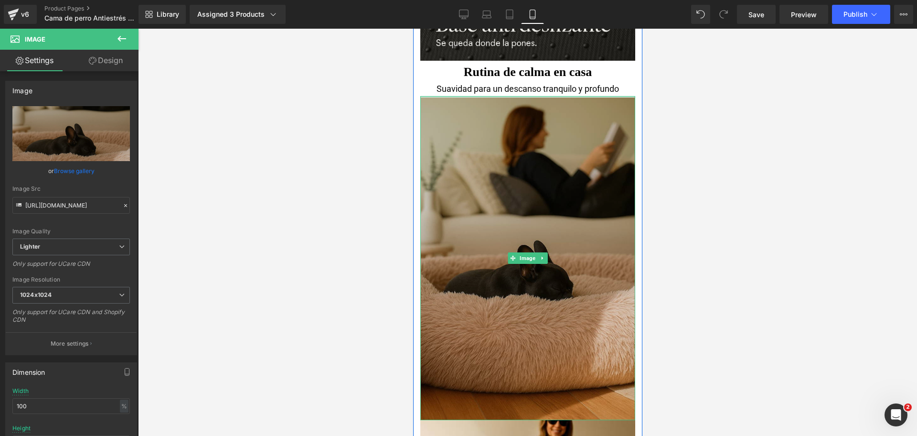
click at [612, 97] on div "Image" at bounding box center [527, 258] width 215 height 324
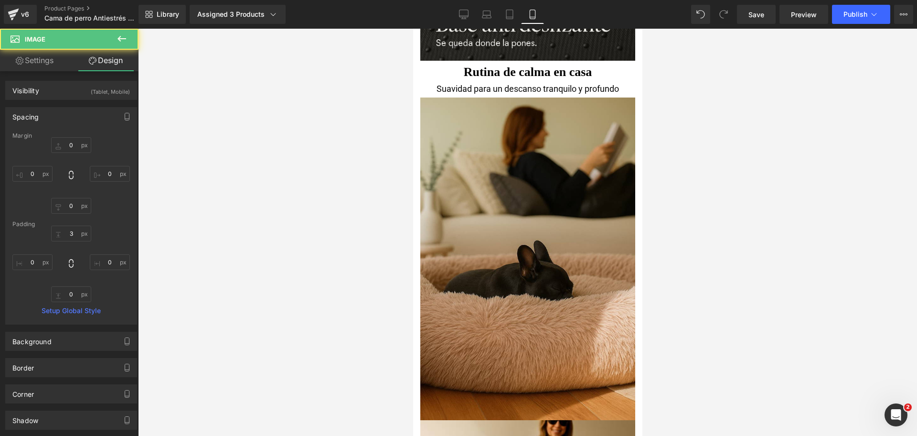
click at [677, 107] on div at bounding box center [527, 232] width 779 height 407
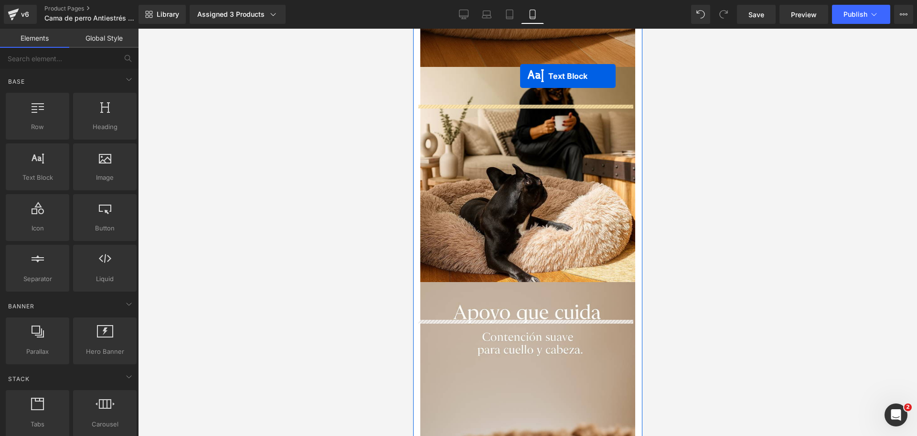
scroll to position [1609, 0]
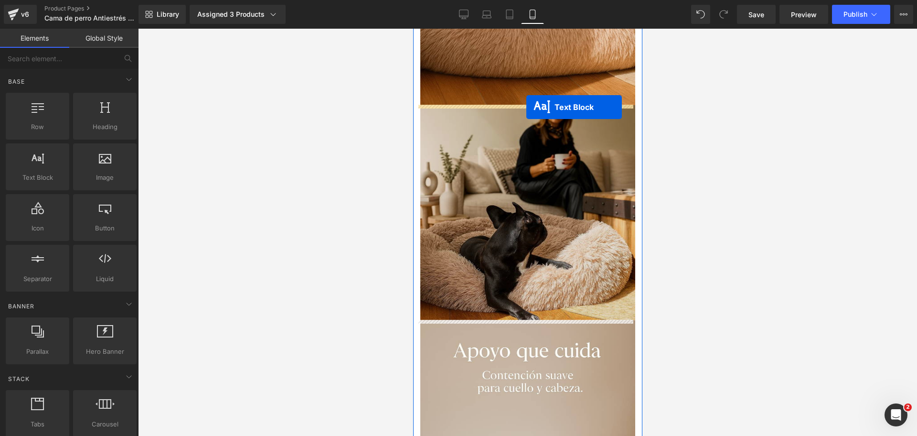
drag, startPoint x: 497, startPoint y: 268, endPoint x: 526, endPoint y: 109, distance: 161.7
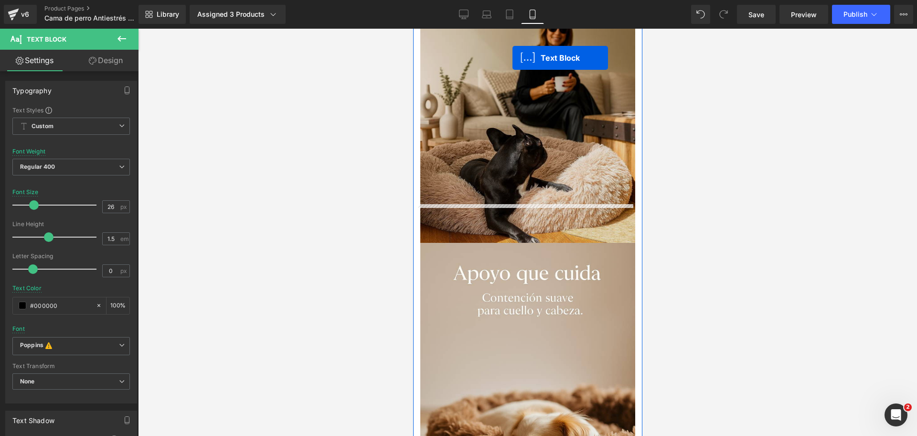
scroll to position [1659, 0]
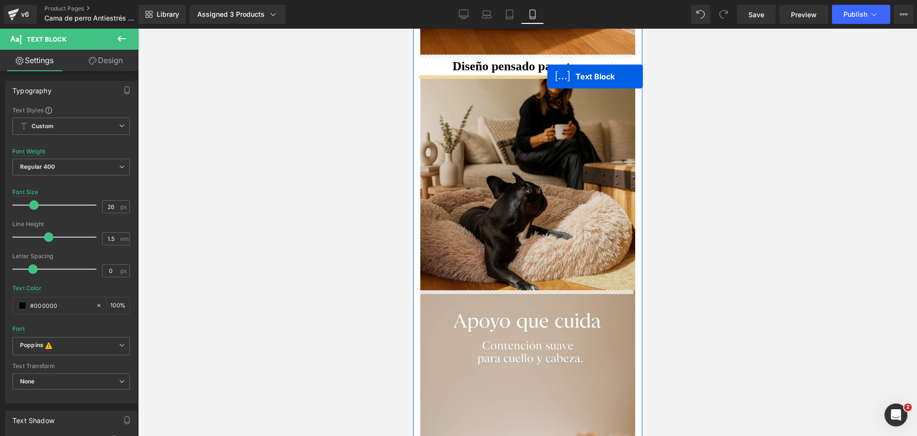
drag, startPoint x: 502, startPoint y: 230, endPoint x: 544, endPoint y: 87, distance: 148.6
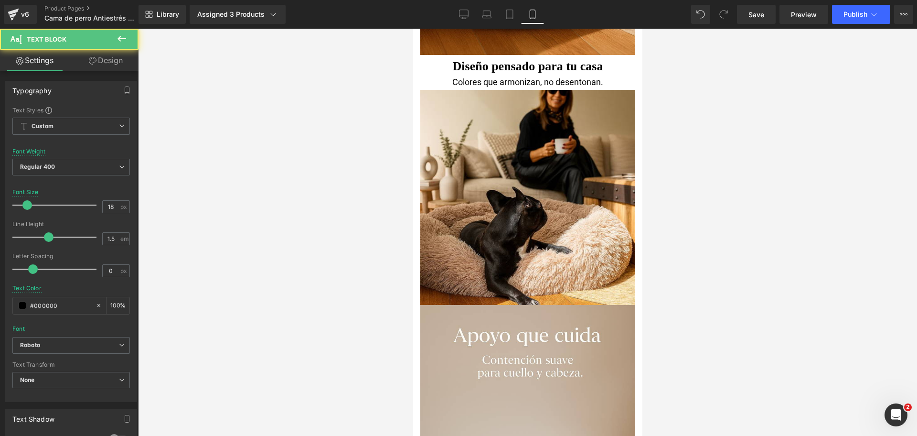
click at [699, 111] on div at bounding box center [527, 232] width 779 height 407
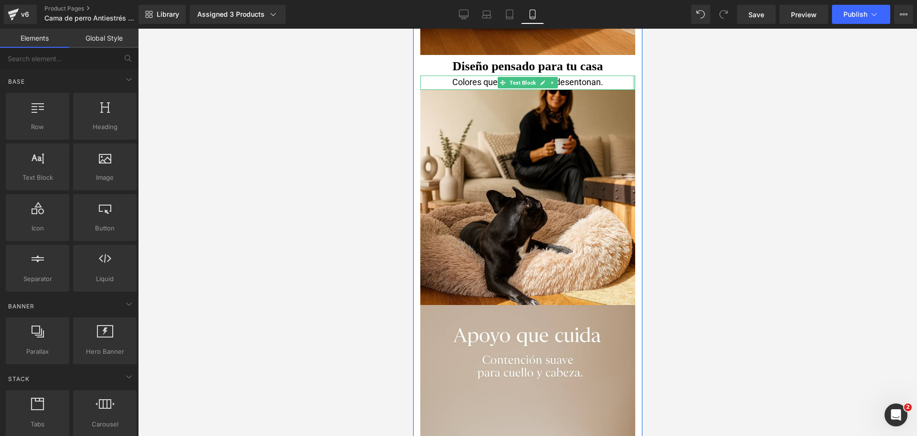
scroll to position [1633, 0]
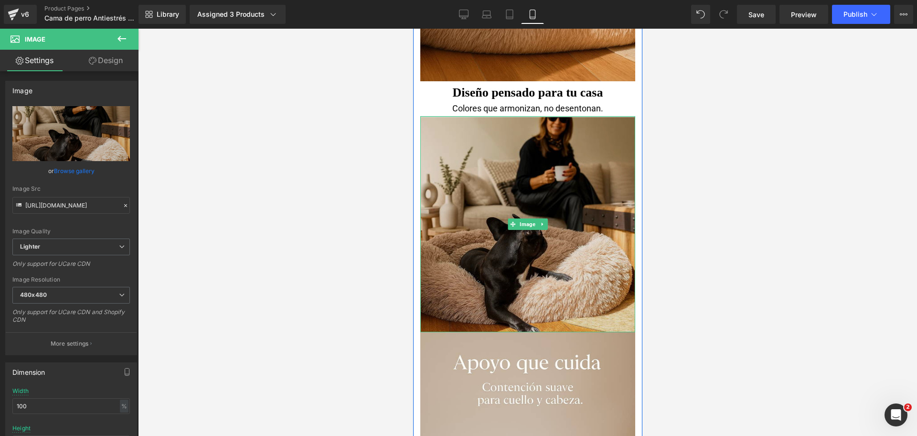
click at [618, 118] on div "Image" at bounding box center [527, 224] width 215 height 216
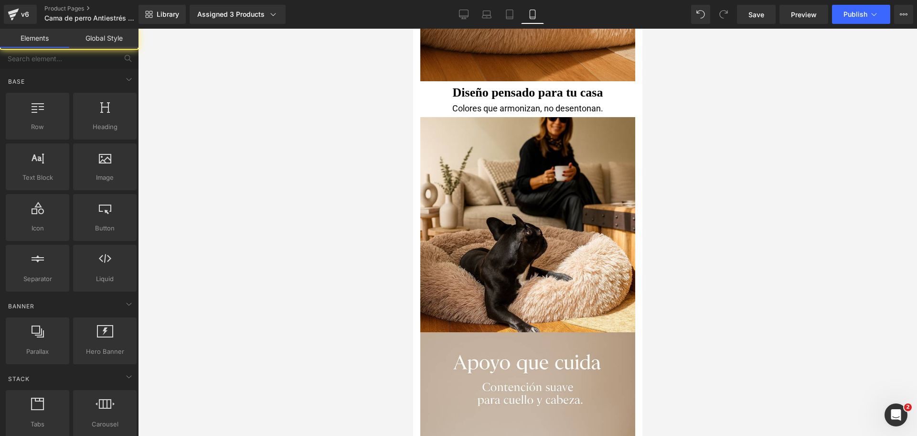
click at [679, 119] on div at bounding box center [527, 232] width 779 height 407
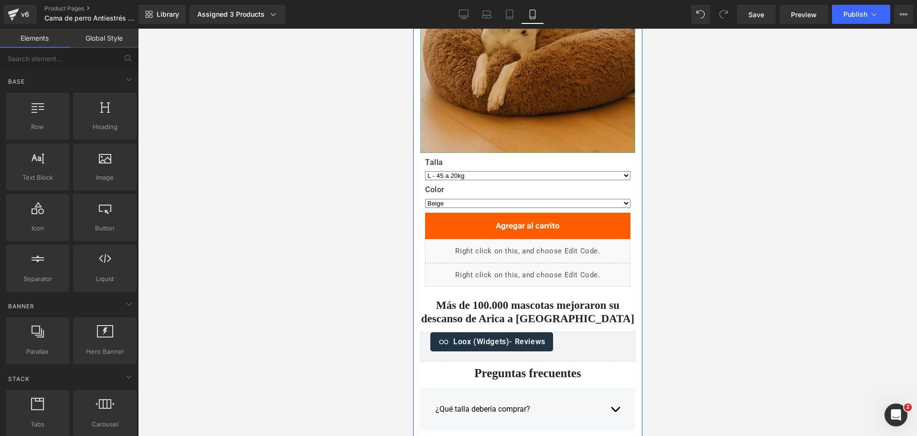
scroll to position [2817, 0]
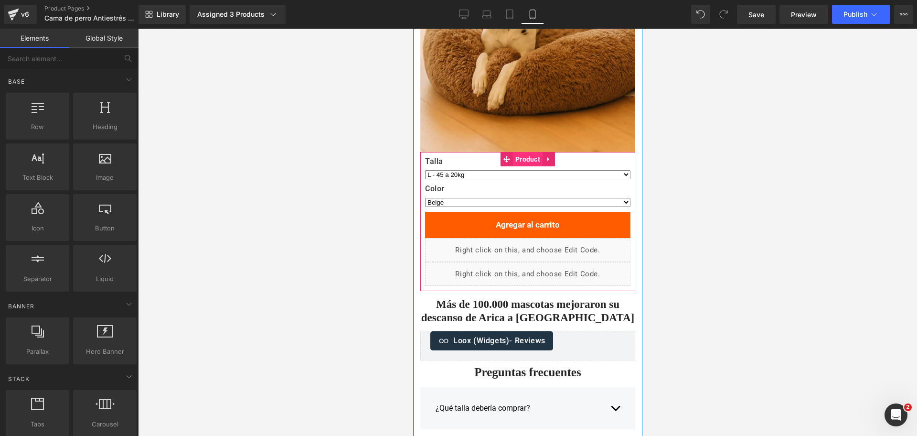
click at [519, 160] on span "Product" at bounding box center [528, 159] width 30 height 14
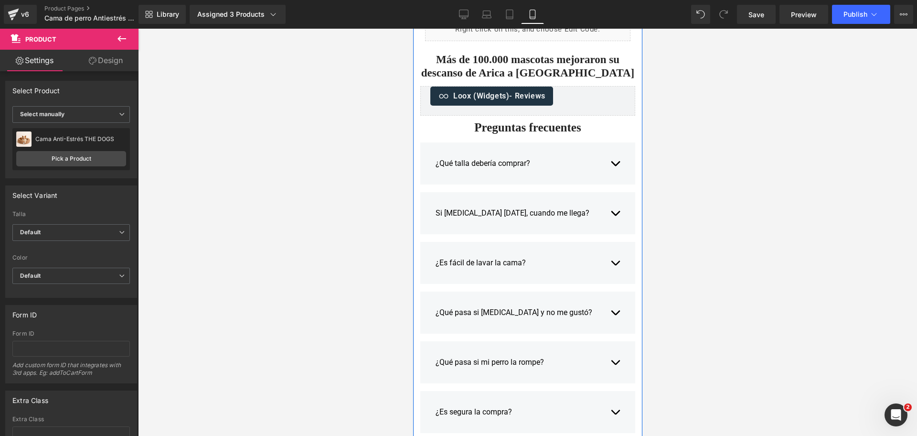
scroll to position [3009, 0]
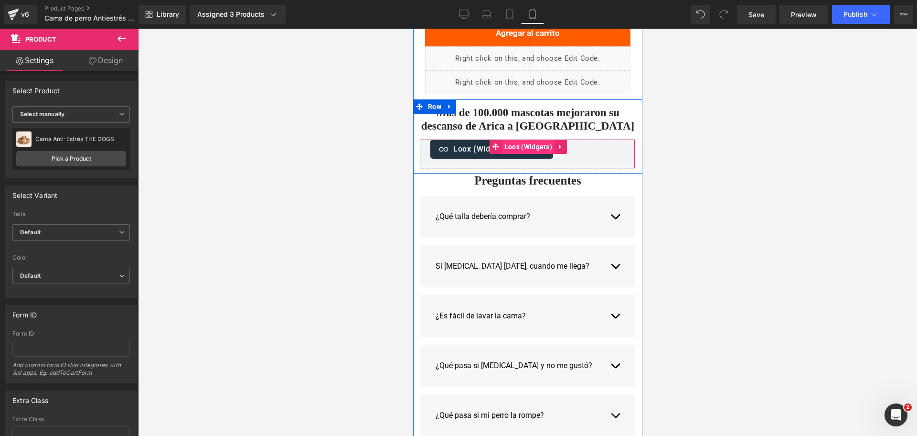
click at [544, 143] on span "Loox (Widgets)" at bounding box center [528, 146] width 53 height 14
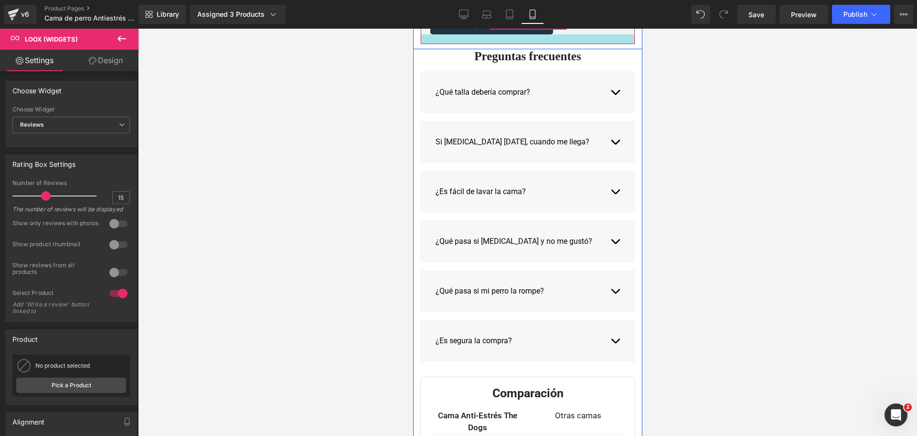
scroll to position [3134, 0]
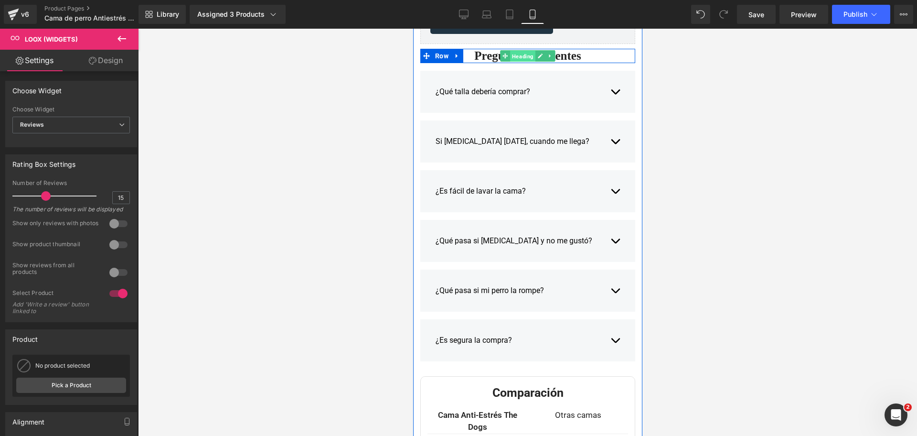
click at [519, 52] on span "Heading" at bounding box center [522, 56] width 25 height 11
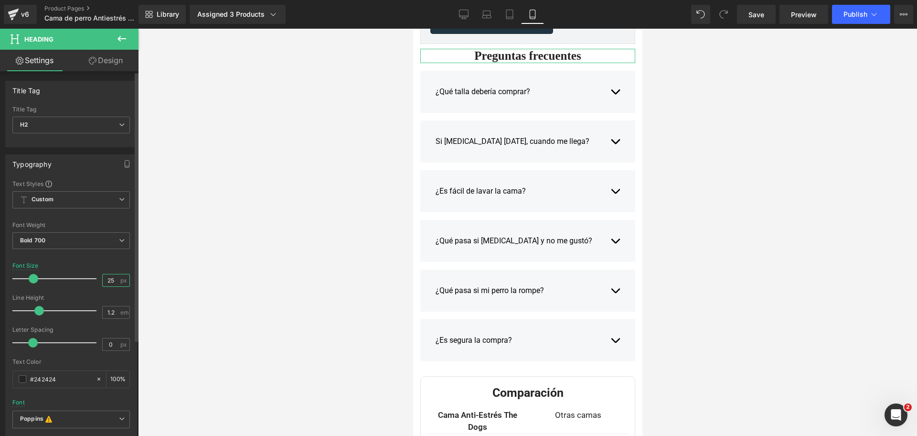
click at [113, 284] on input "25" at bounding box center [111, 280] width 17 height 12
type input "26"
click at [646, 173] on div at bounding box center [527, 232] width 779 height 407
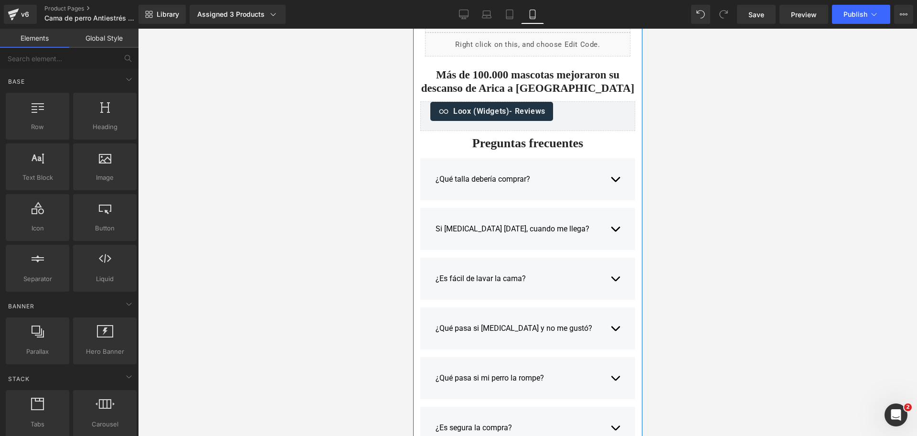
scroll to position [3050, 0]
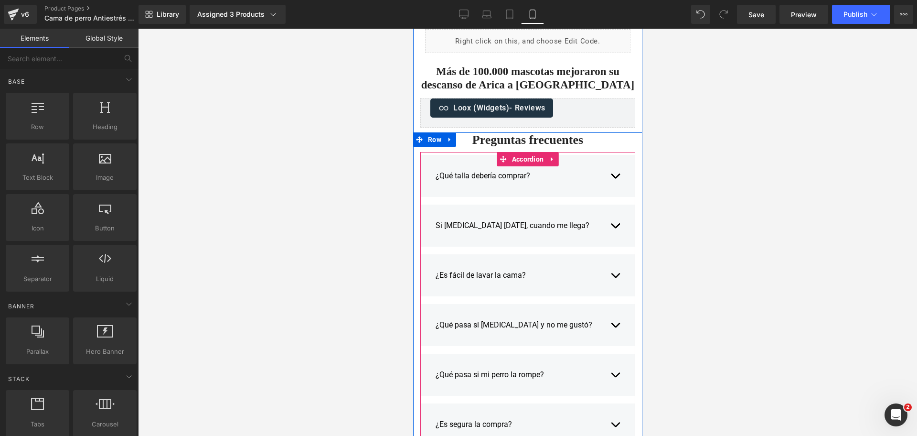
click at [610, 177] on button "button" at bounding box center [615, 176] width 10 height 26
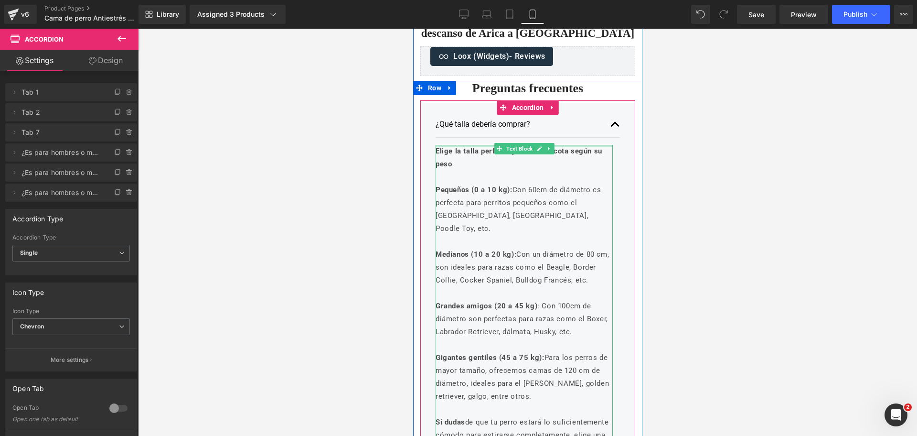
scroll to position [3107, 0]
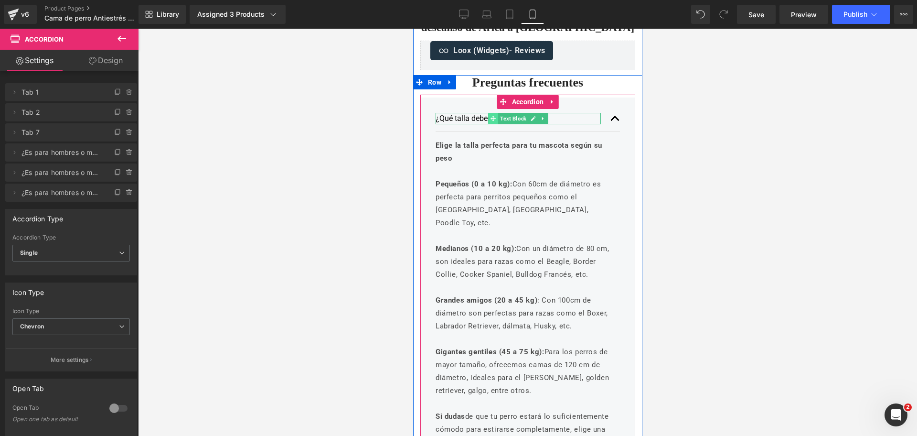
click at [490, 118] on icon at bounding box center [492, 118] width 5 height 5
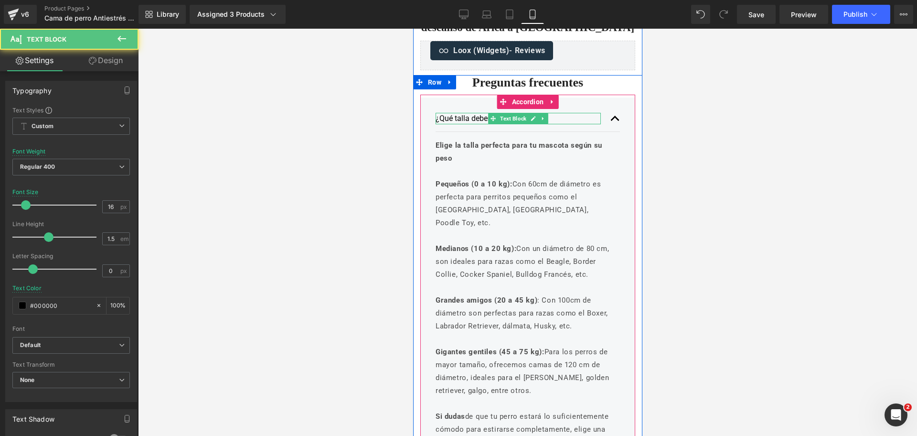
click at [479, 118] on p "¿Qué talla debería comprar?" at bounding box center [517, 118] width 165 height 11
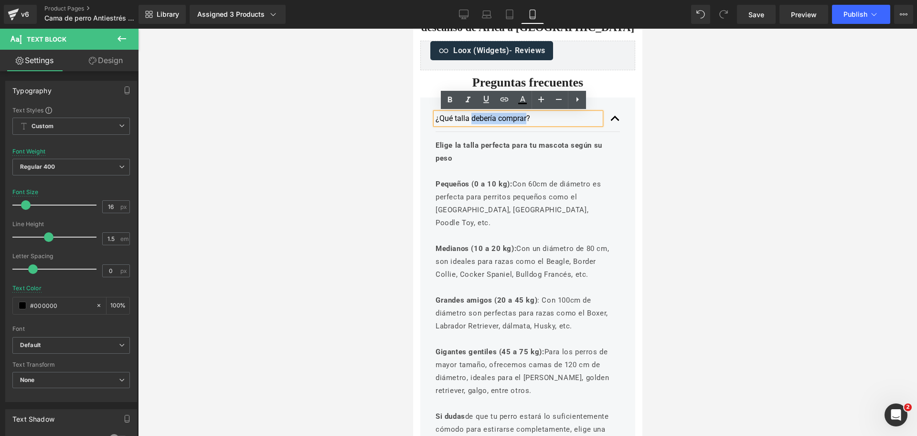
drag, startPoint x: 468, startPoint y: 118, endPoint x: 521, endPoint y: 118, distance: 53.0
click at [521, 118] on p "¿Qué talla debería comprar?" at bounding box center [517, 118] width 165 height 11
click at [509, 190] on p "Pequeños (0 a 10 kg): Con 60cm de diámetro es perfecta para perritos pequeños c…" at bounding box center [523, 204] width 177 height 52
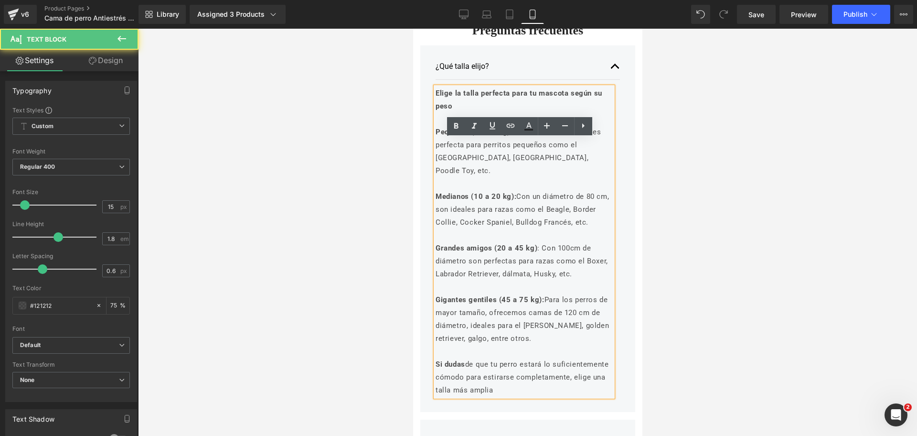
scroll to position [3160, 0]
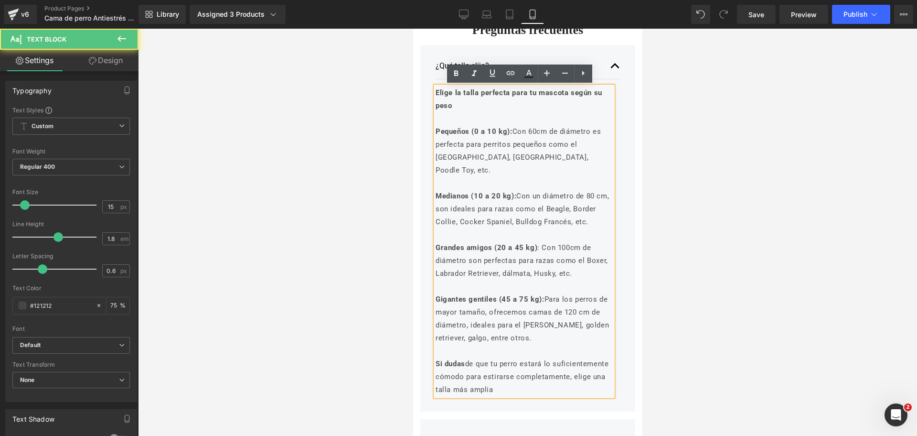
drag, startPoint x: 490, startPoint y: 376, endPoint x: 416, endPoint y: 76, distance: 309.5
click at [413, 72] on div "¿Qué talla elijo? Text Block Elige la talla perfecta para tu mascota según su p…" at bounding box center [527, 352] width 229 height 630
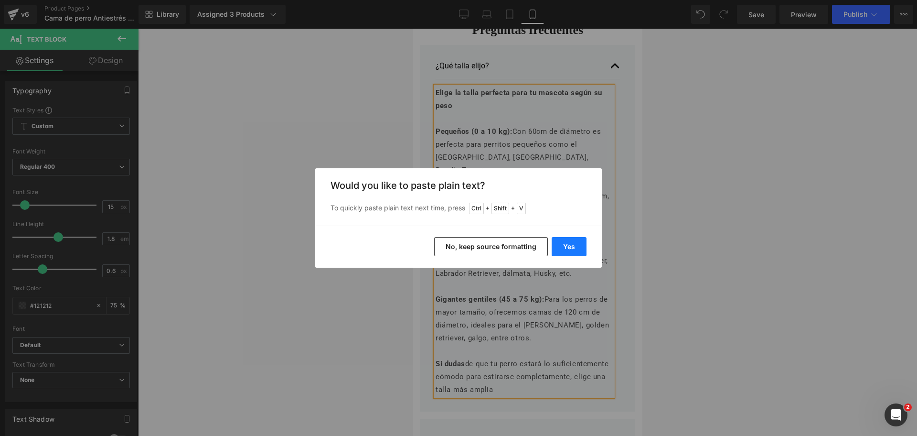
click at [567, 243] on button "Yes" at bounding box center [569, 246] width 35 height 19
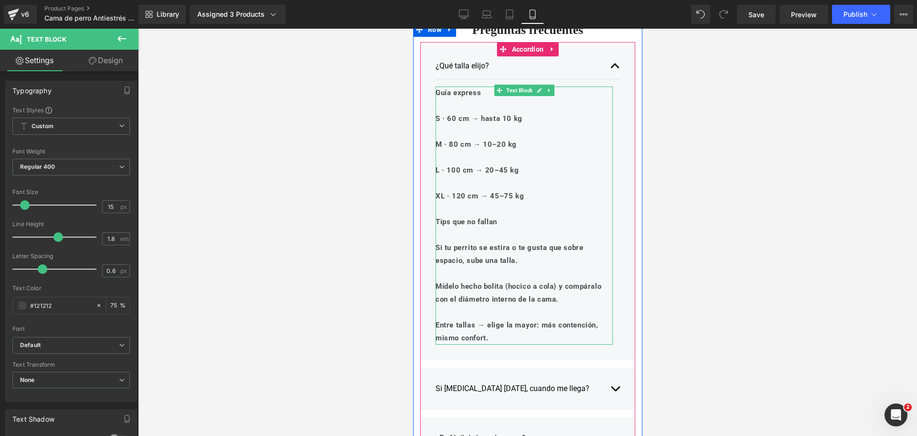
click at [483, 251] on b "Si tu perrito se estira o te gusta que sobre espacio, sube una talla." at bounding box center [509, 253] width 148 height 21
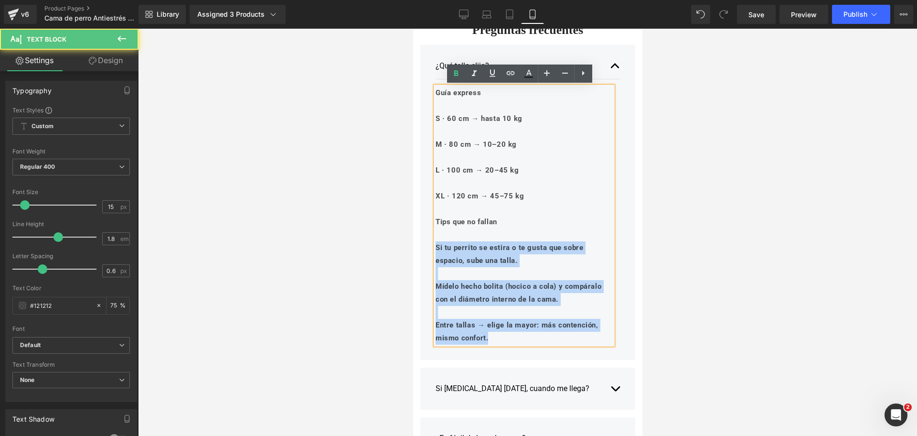
drag, startPoint x: 500, startPoint y: 336, endPoint x: 430, endPoint y: 247, distance: 112.7
click at [435, 247] on div "Guía express S · 60 cm → hasta 10 kg M · 80 cm → 10–20 kg L · 100 cm → 20–45 kg…" at bounding box center [523, 215] width 177 height 258
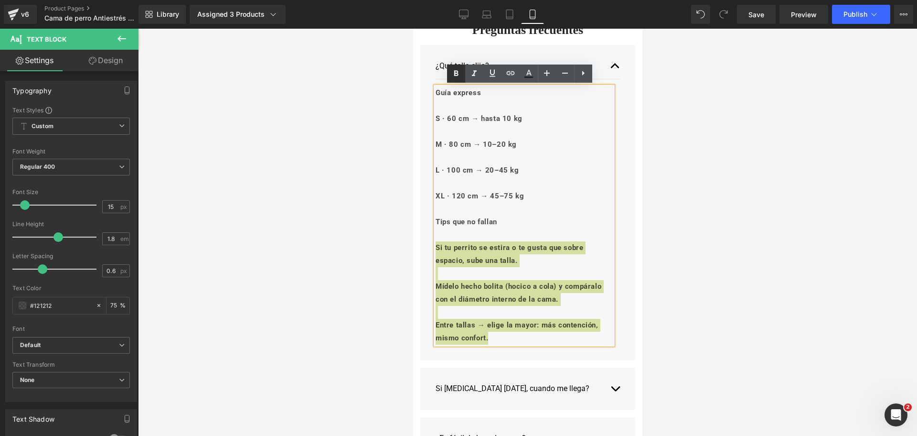
click at [454, 76] on icon at bounding box center [455, 73] width 11 height 11
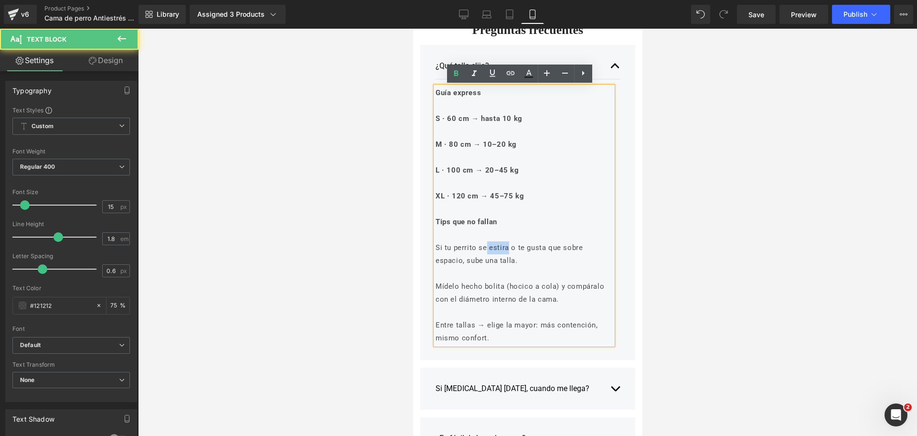
drag, startPoint x: 480, startPoint y: 247, endPoint x: 503, endPoint y: 248, distance: 22.9
click at [503, 248] on p "Si tu perrito se estira o te gusta que sobre espacio, sube una talla." at bounding box center [523, 254] width 177 height 26
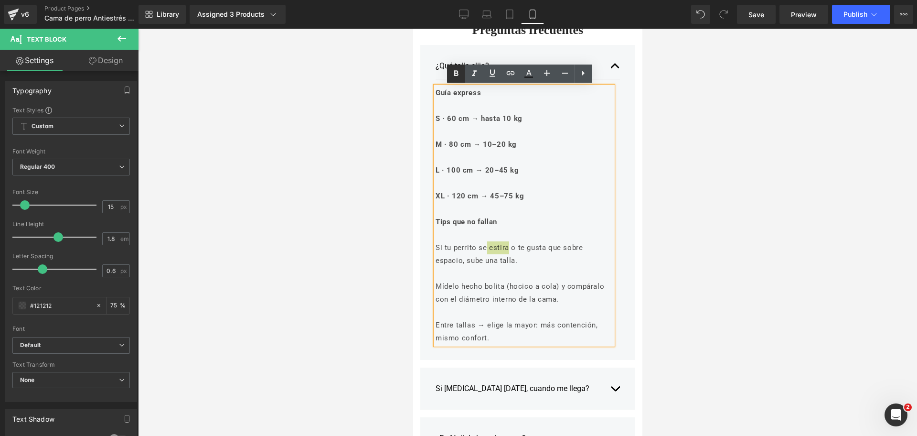
click at [454, 72] on icon at bounding box center [456, 74] width 4 height 6
click at [537, 214] on p at bounding box center [523, 209] width 177 height 13
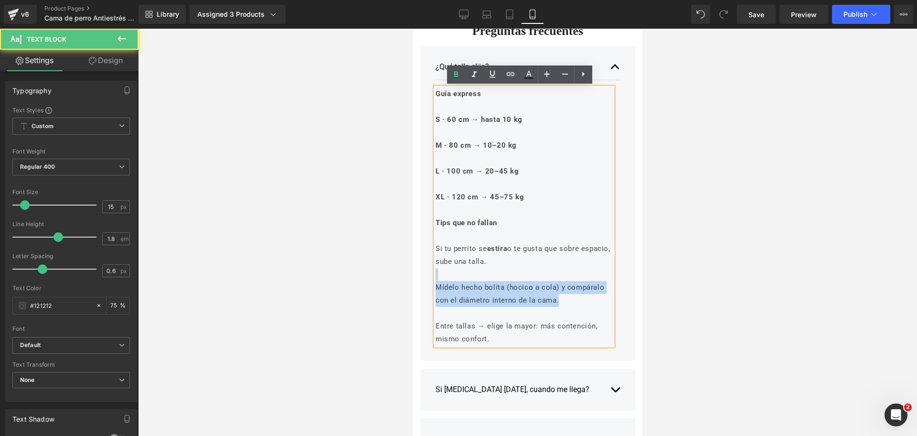
drag, startPoint x: 556, startPoint y: 300, endPoint x: 443, endPoint y: 279, distance: 115.1
click at [443, 279] on div "Guía express S · 60 cm → hasta 10 kg M · 80 cm → 10–20 kg L · 100 cm → 20–45 kg…" at bounding box center [523, 216] width 177 height 258
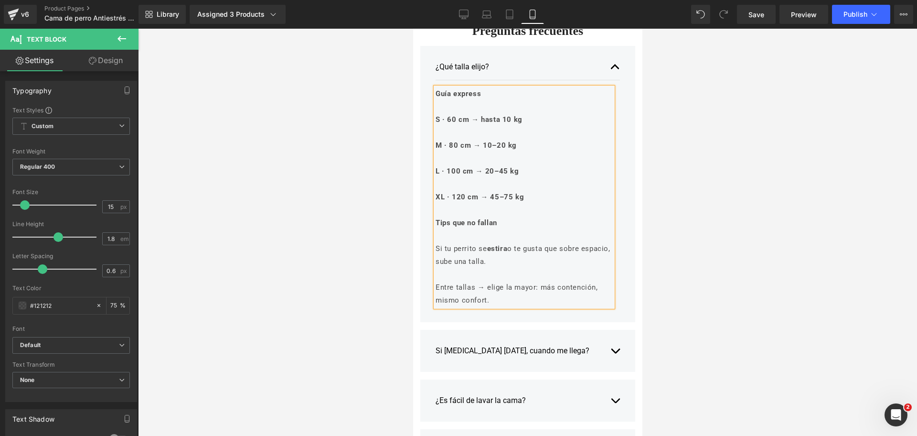
click at [443, 279] on p at bounding box center [523, 274] width 177 height 13
click at [696, 156] on div at bounding box center [527, 232] width 779 height 407
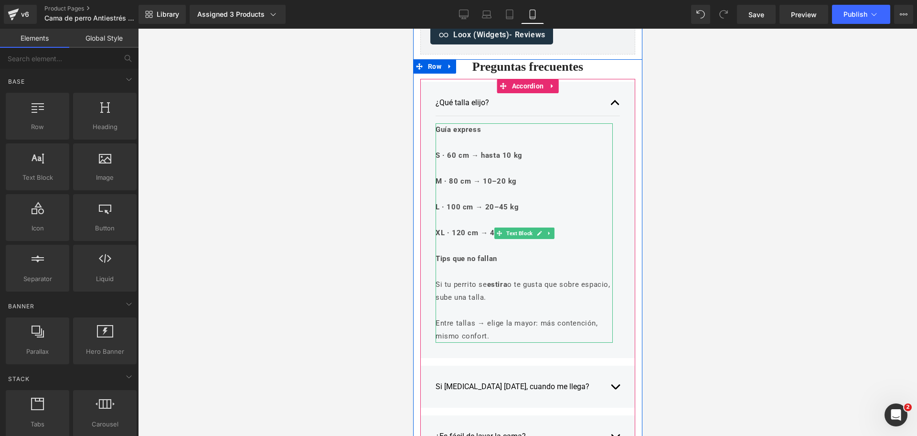
scroll to position [3122, 0]
click at [452, 338] on p "Entre tallas → elige la mayor: más contención, mismo confort." at bounding box center [523, 331] width 177 height 26
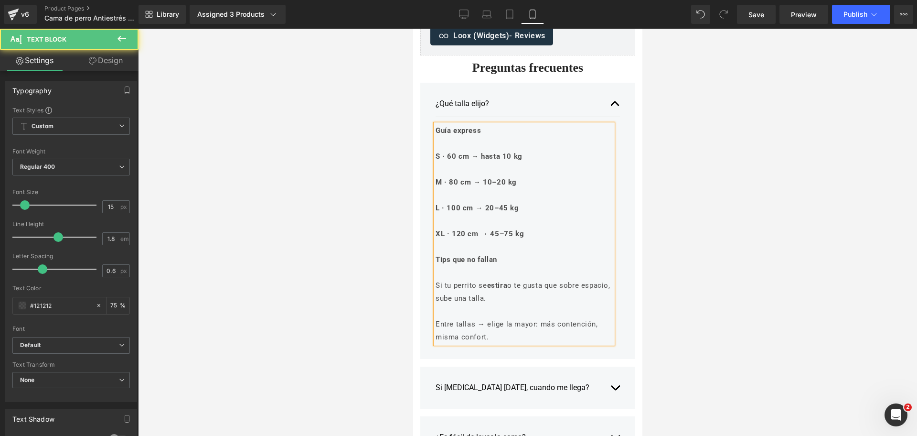
click at [466, 338] on p "Entre tallas → elige la mayor: más contención, misma confort." at bounding box center [523, 331] width 177 height 26
click at [697, 260] on div at bounding box center [527, 232] width 779 height 407
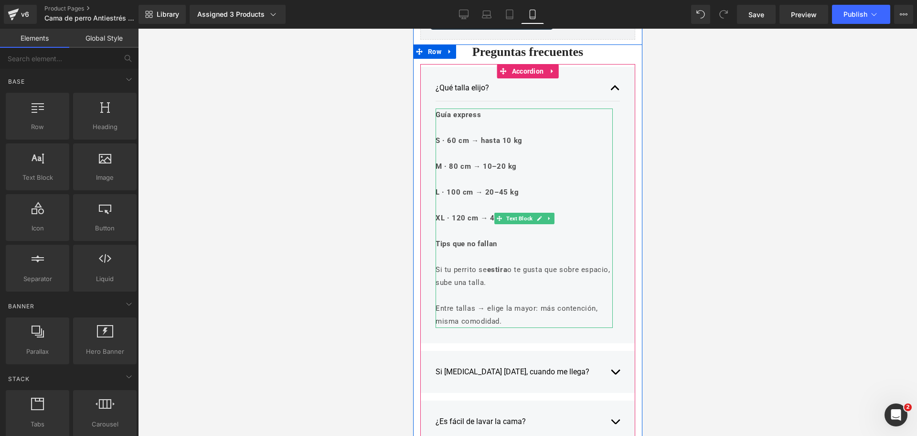
scroll to position [3138, 0]
click at [452, 320] on p "Entre tallas → elige la mayor: más contención, misma comodidad." at bounding box center [523, 314] width 177 height 26
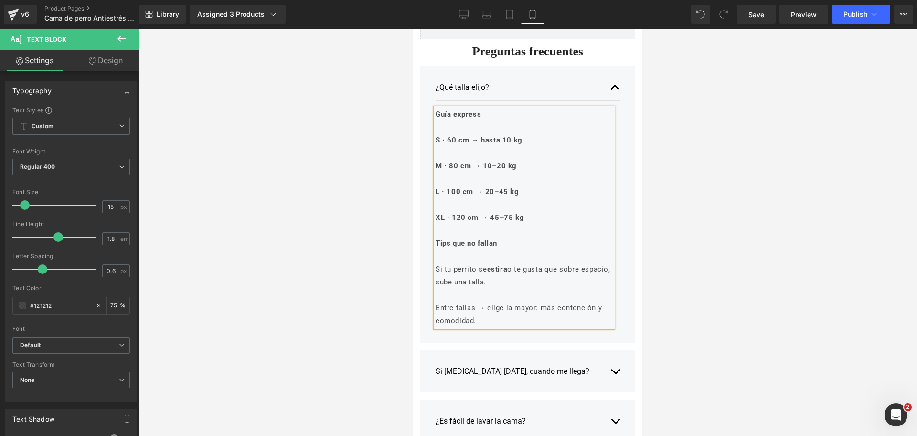
click at [658, 220] on div at bounding box center [527, 232] width 779 height 407
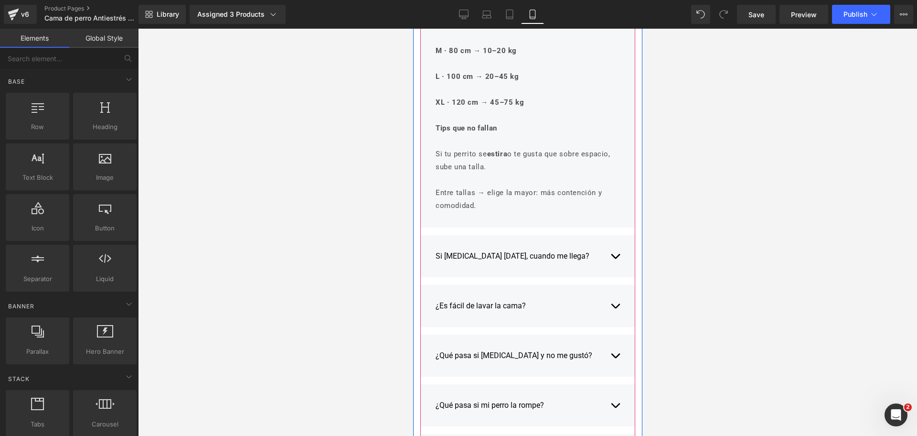
scroll to position [3255, 0]
click at [488, 301] on span at bounding box center [493, 304] width 10 height 11
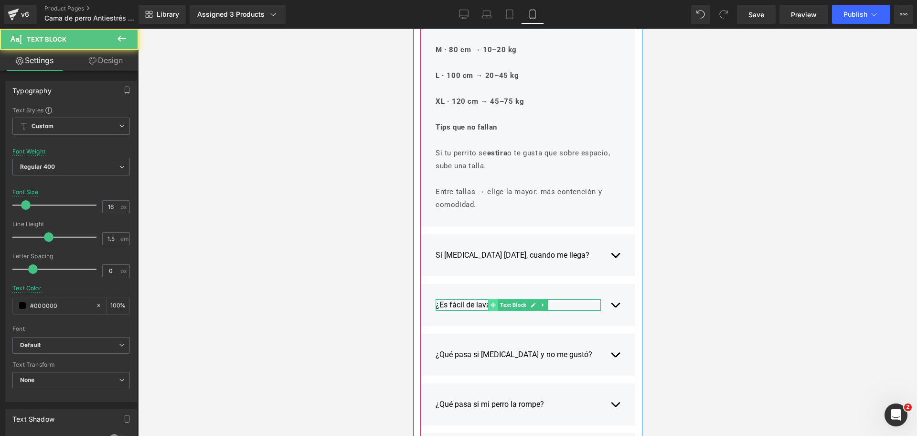
click at [488, 301] on span at bounding box center [493, 304] width 10 height 11
click at [476, 304] on div "¿Es fácil de lavar la cama?" at bounding box center [517, 304] width 165 height 11
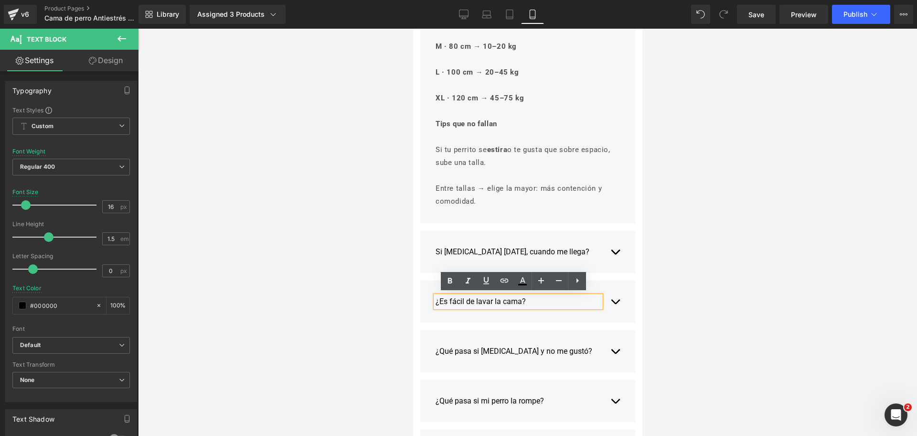
scroll to position [3260, 0]
click at [475, 299] on div "¿Es fácil de lavar la cama?" at bounding box center [517, 299] width 165 height 11
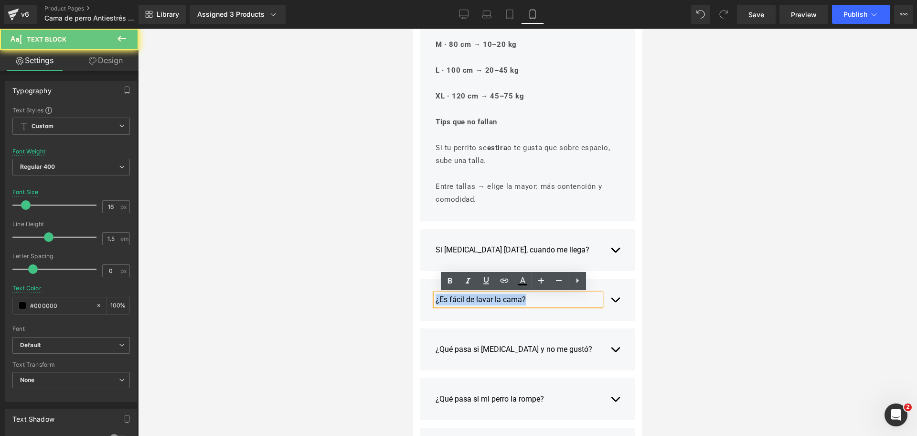
click at [475, 299] on div "¿Es fácil de lavar la cama?" at bounding box center [517, 299] width 165 height 11
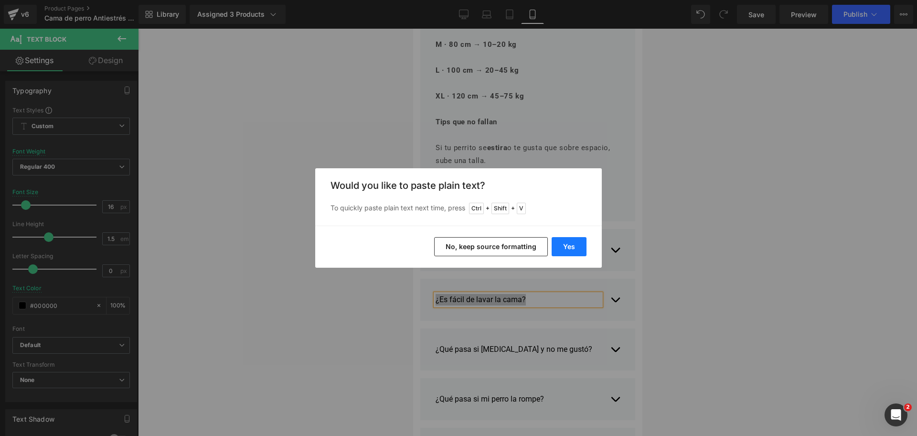
click at [564, 251] on button "Yes" at bounding box center [569, 246] width 35 height 19
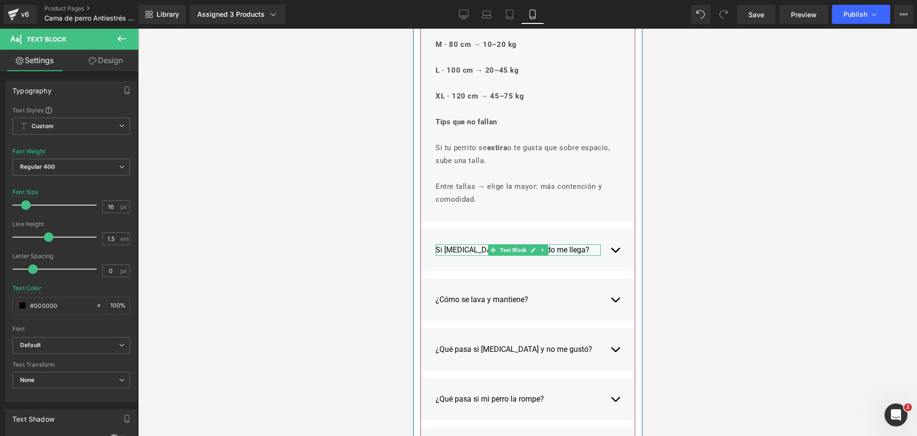
scroll to position [3290, 0]
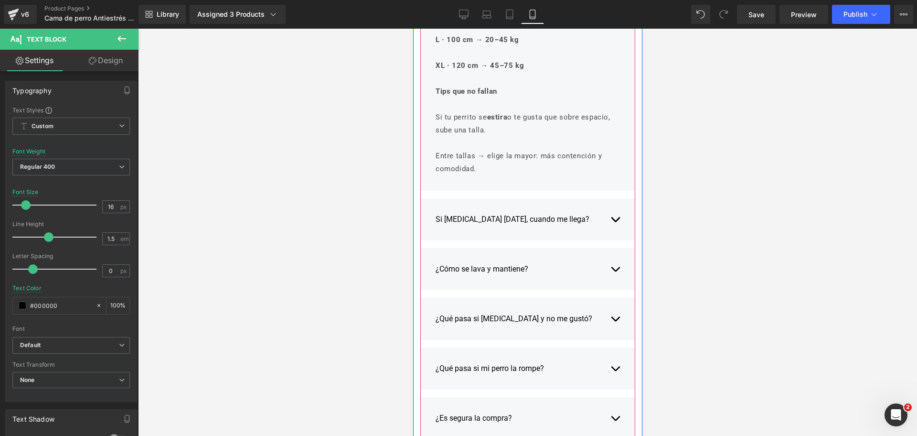
click at [610, 267] on button "button" at bounding box center [615, 269] width 10 height 26
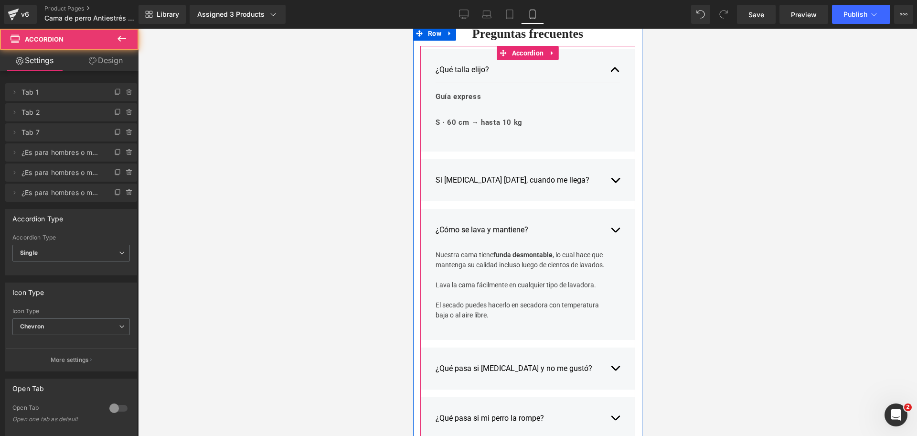
scroll to position [3057, 0]
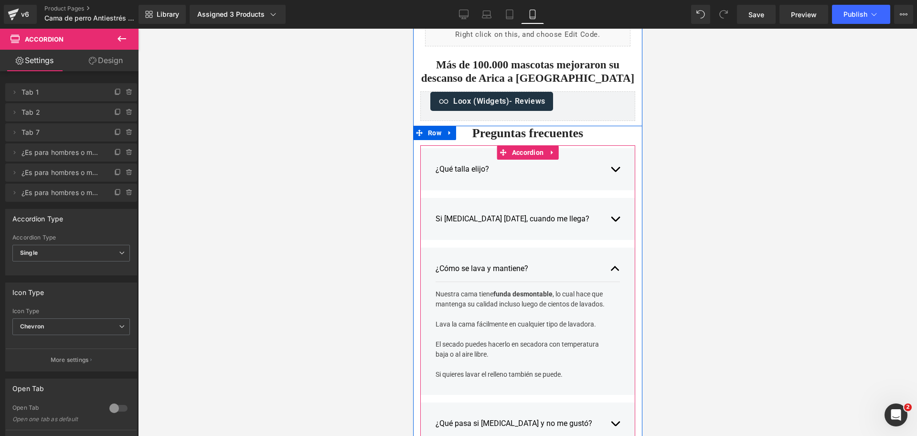
click at [487, 317] on div at bounding box center [523, 314] width 177 height 10
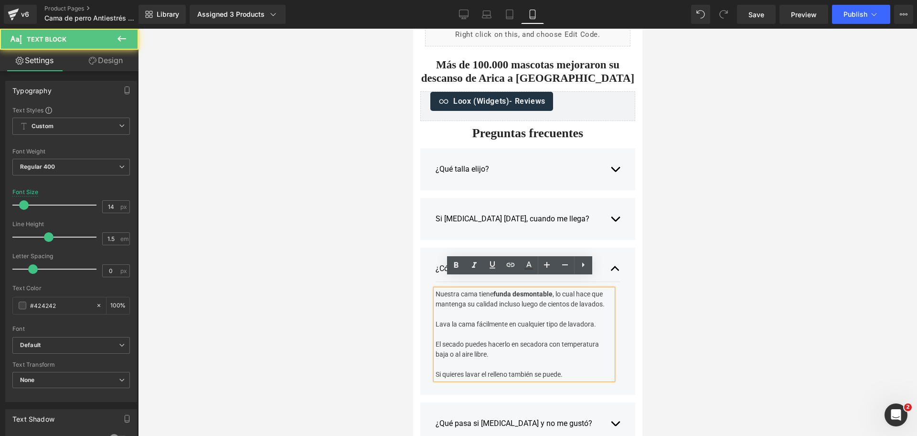
scroll to position [3073, 0]
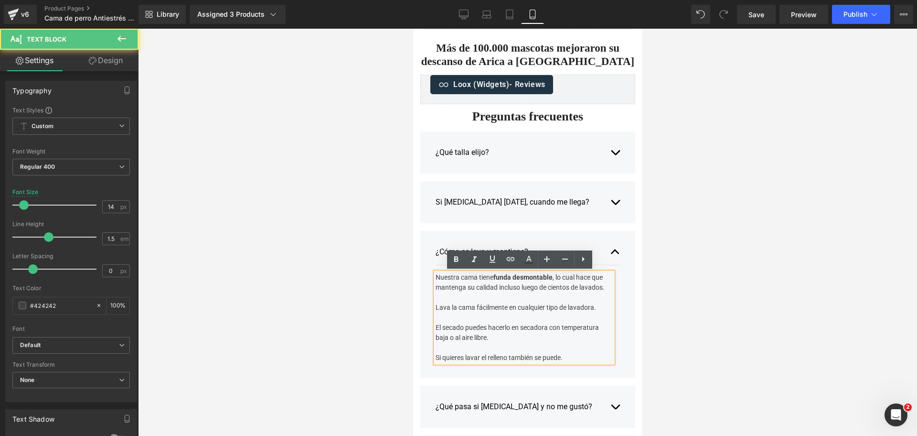
click at [524, 314] on div at bounding box center [523, 317] width 177 height 10
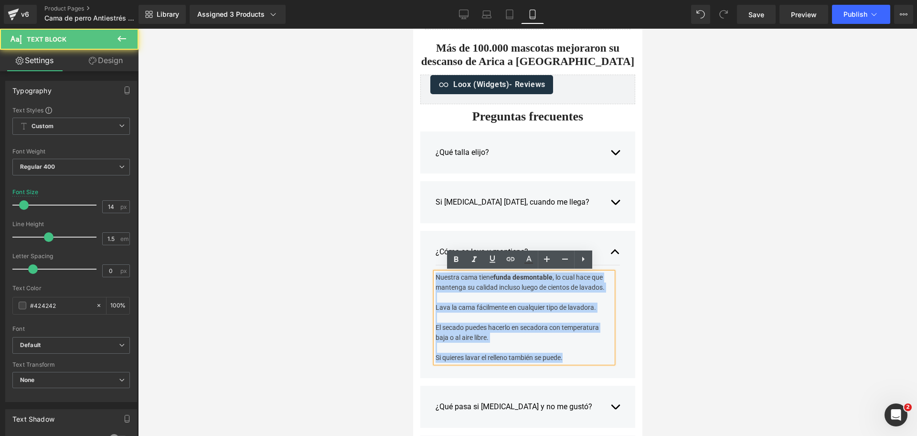
drag, startPoint x: 560, startPoint y: 358, endPoint x: 385, endPoint y: 222, distance: 222.3
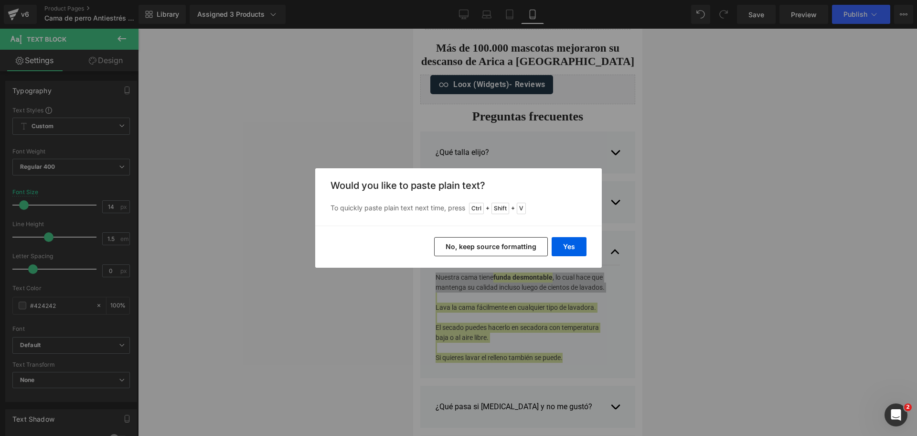
click at [519, 248] on button "No, keep source formatting" at bounding box center [491, 246] width 114 height 19
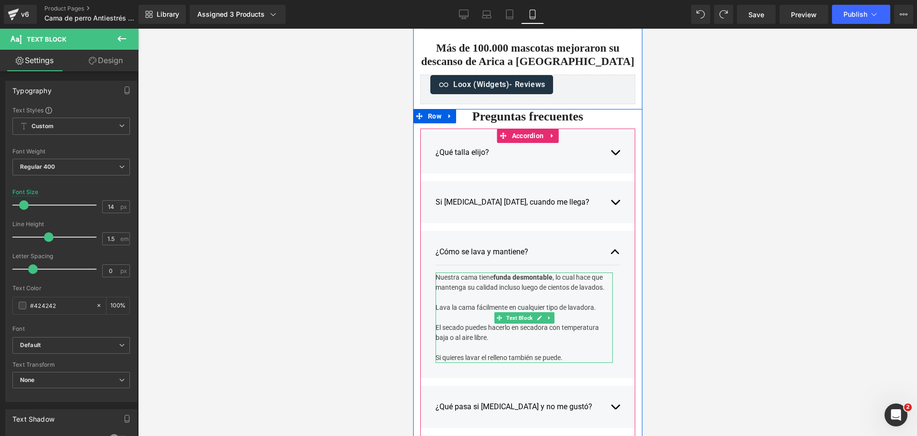
click at [569, 360] on div "Si quieres lavar el relleno también se puede." at bounding box center [523, 358] width 177 height 10
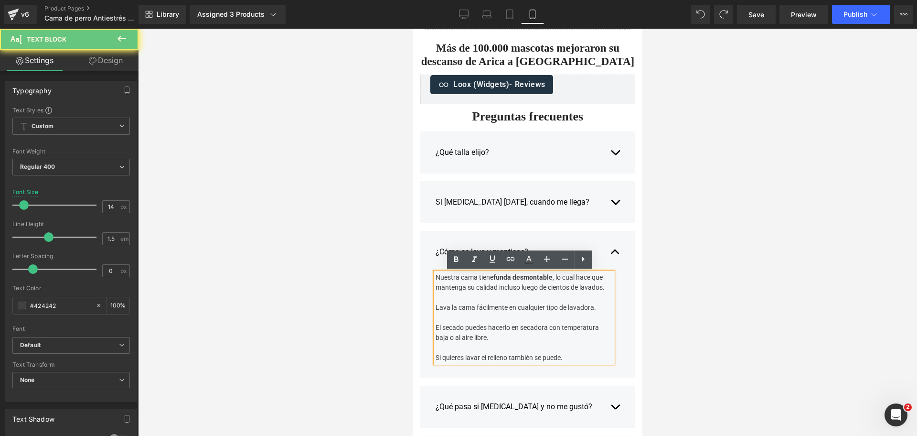
drag, startPoint x: 572, startPoint y: 358, endPoint x: 375, endPoint y: 243, distance: 228.0
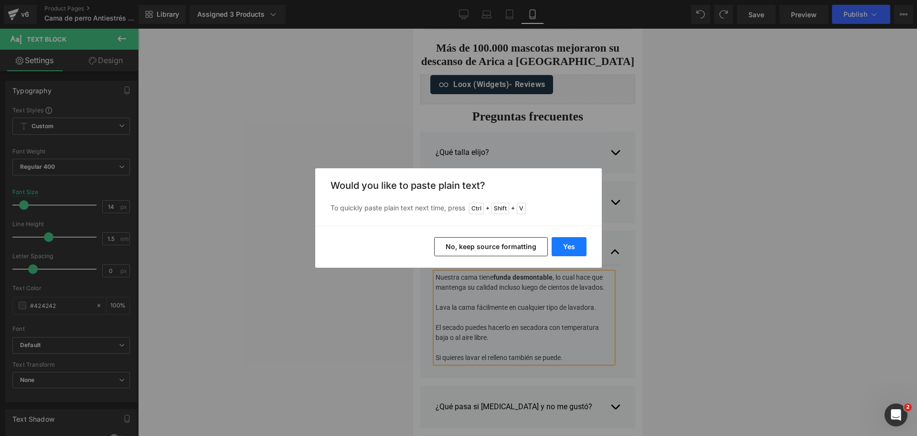
click at [564, 252] on button "Yes" at bounding box center [569, 246] width 35 height 19
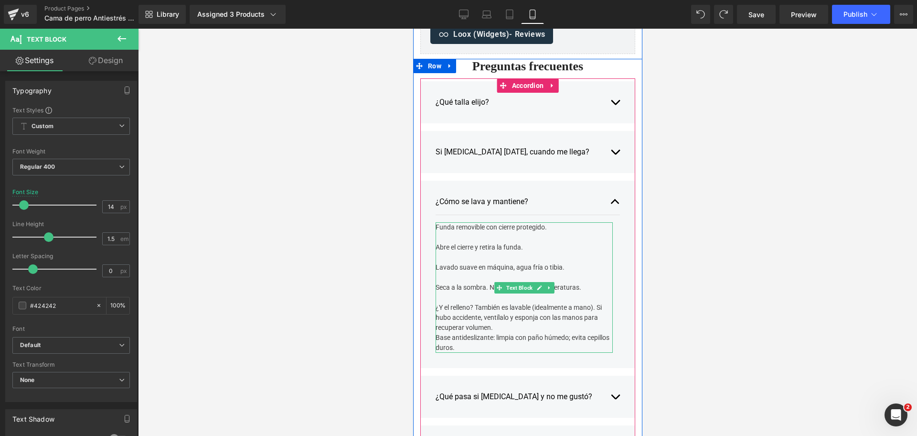
scroll to position [3125, 0]
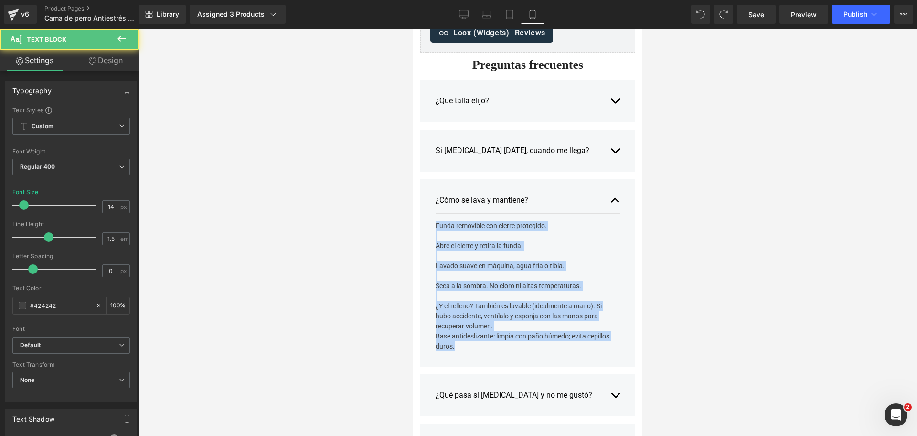
drag, startPoint x: 462, startPoint y: 346, endPoint x: 395, endPoint y: 160, distance: 197.9
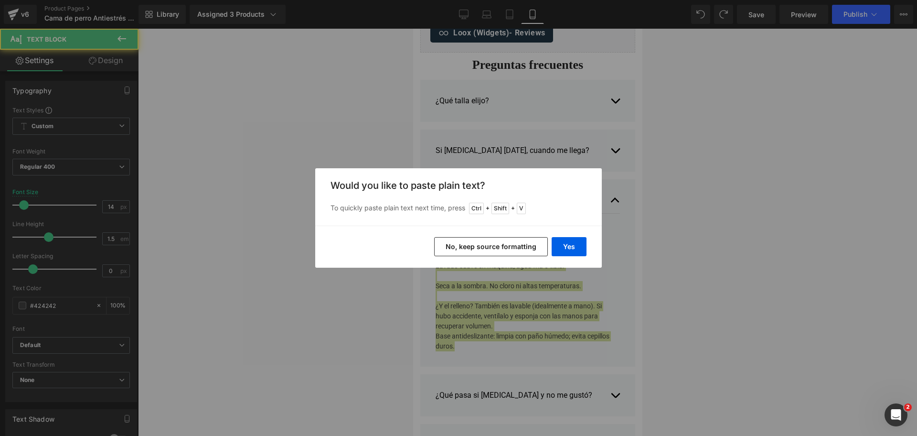
click at [484, 247] on button "No, keep source formatting" at bounding box center [491, 246] width 114 height 19
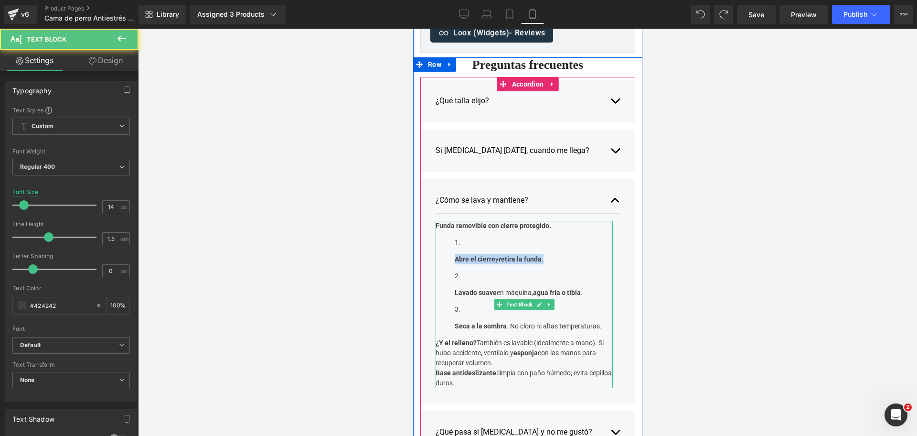
drag, startPoint x: 448, startPoint y: 257, endPoint x: 546, endPoint y: 256, distance: 97.9
click at [546, 256] on ol "Abre el cierre y retira la funda . Lavado suave en máquina, agua fría o tibia .…" at bounding box center [523, 284] width 177 height 94
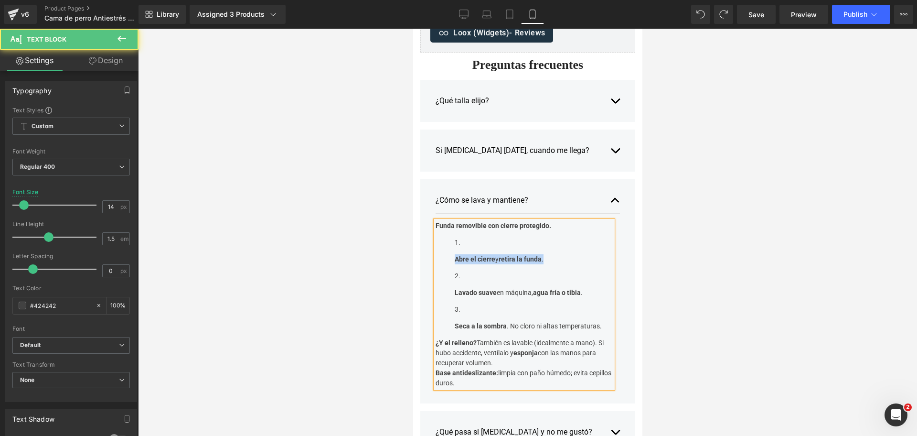
copy p "Abre el cierre y retira la funda ."
click at [525, 245] on li "Abre el cierre y retira la funda ." at bounding box center [533, 250] width 158 height 27
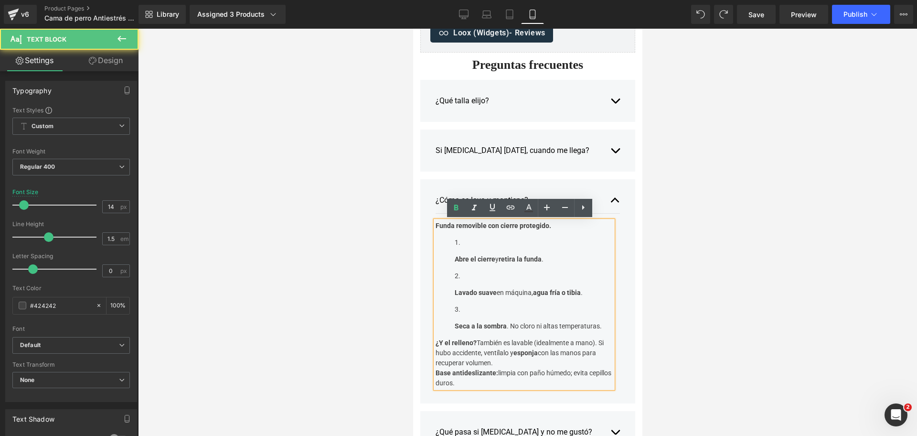
click at [514, 243] on li "Abre el cierre y retira la funda ." at bounding box center [533, 250] width 158 height 27
click at [493, 243] on li "Abre el cierre y retira la funda ." at bounding box center [533, 250] width 158 height 27
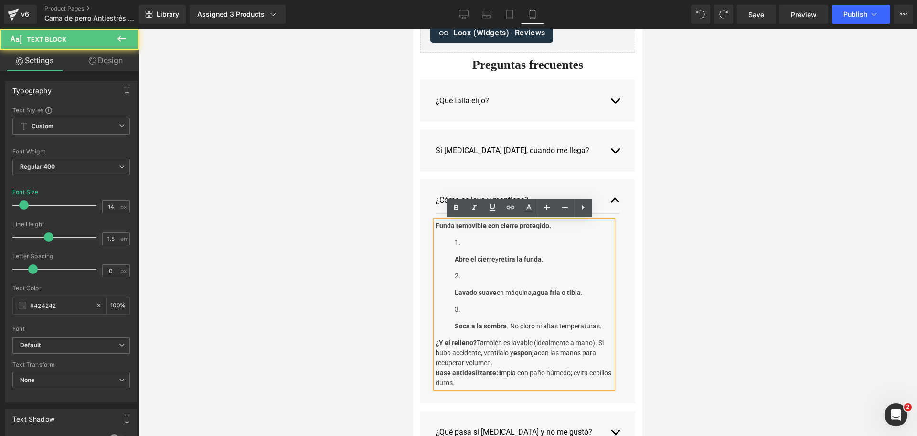
click at [463, 243] on li "Abre el cierre y retira la funda ." at bounding box center [533, 250] width 158 height 27
drag, startPoint x: 489, startPoint y: 385, endPoint x: 791, endPoint y: 199, distance: 354.3
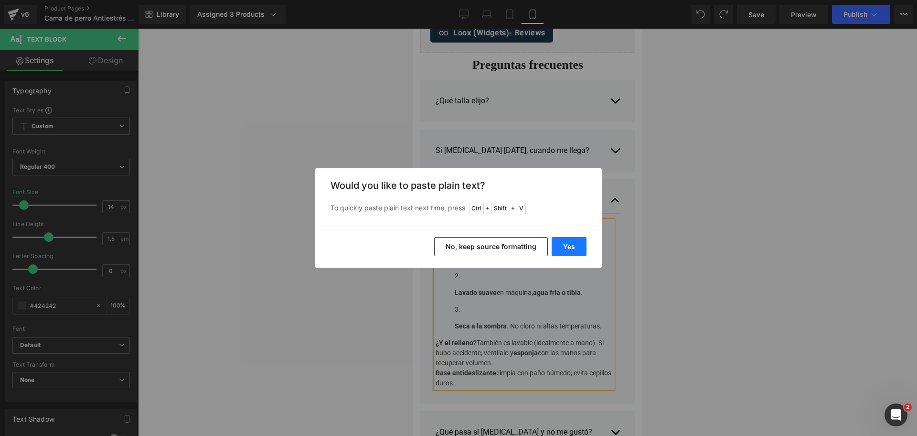
click at [569, 248] on button "Yes" at bounding box center [569, 246] width 35 height 19
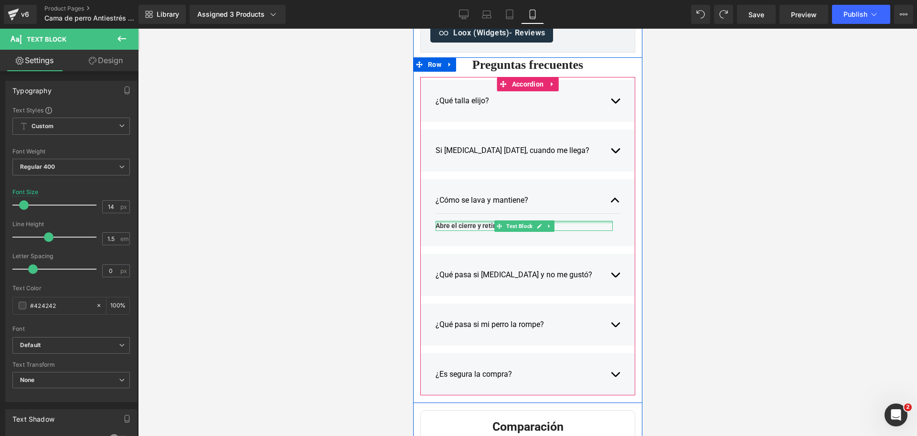
click at [549, 222] on div at bounding box center [523, 222] width 177 height 2
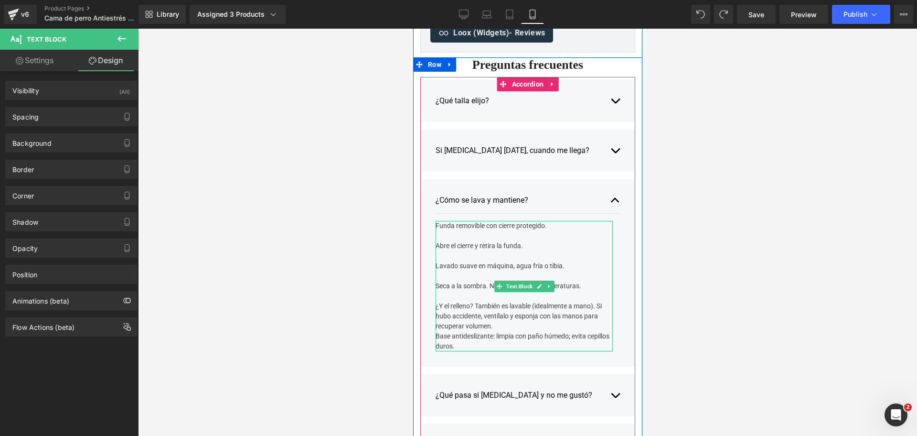
click at [459, 227] on div "Funda removible con cierre protegido. Abre el cierre y retira la funda. Lavado …" at bounding box center [523, 286] width 177 height 130
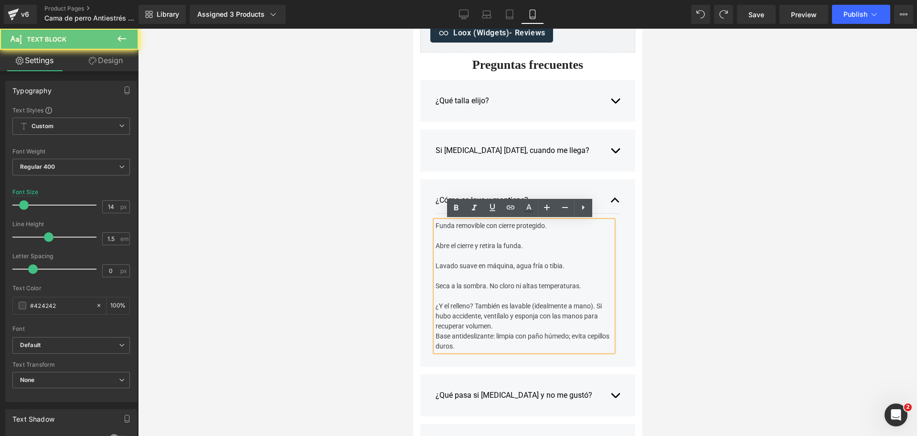
click at [459, 227] on div "Funda removible con cierre protegido. Abre el cierre y retira la funda. Lavado …" at bounding box center [523, 286] width 177 height 130
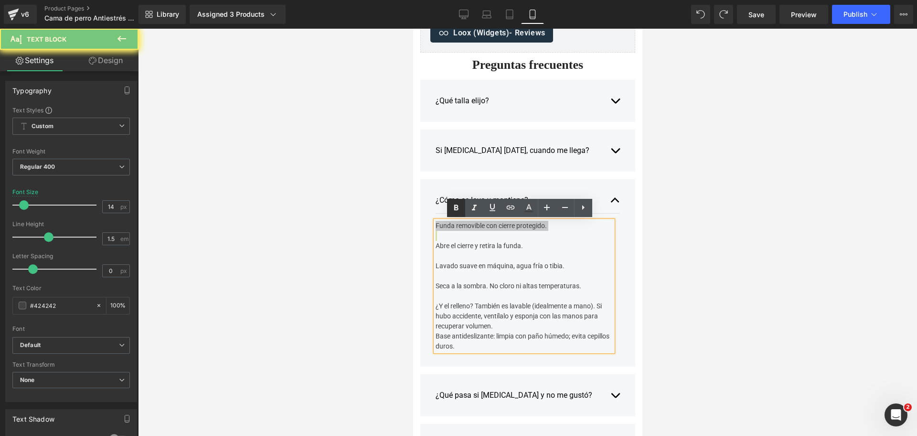
click at [455, 211] on icon at bounding box center [455, 207] width 11 height 11
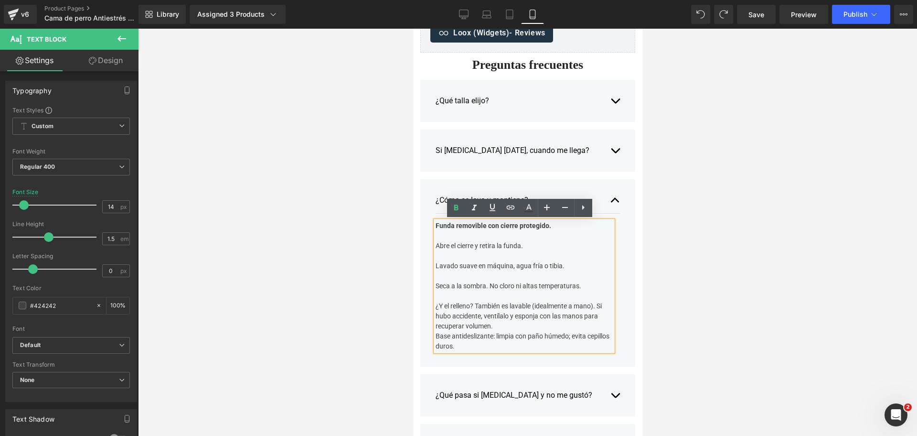
click at [435, 241] on div "Abre el cierre y retira la funda." at bounding box center [523, 246] width 177 height 10
click at [435, 265] on div "Funda removible con cierre protegido. 1) Abre el cierre y retira la funda. Lava…" at bounding box center [523, 286] width 177 height 130
click at [435, 265] on div "Lavado suave en máquina, agua fría o tibia." at bounding box center [523, 266] width 177 height 10
click at [435, 285] on div "Seca a la sombra. No cloro ni altas temperaturas." at bounding box center [523, 286] width 177 height 10
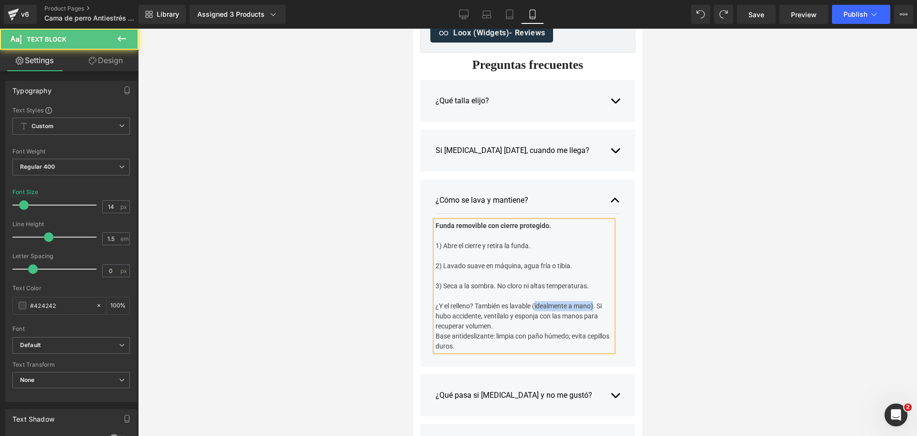
drag, startPoint x: 531, startPoint y: 306, endPoint x: 592, endPoint y: 304, distance: 61.2
click at [592, 304] on div "¿Y el relleno? También es lavable (idealmente a mano). Si hubo accidente, ventí…" at bounding box center [523, 316] width 177 height 30
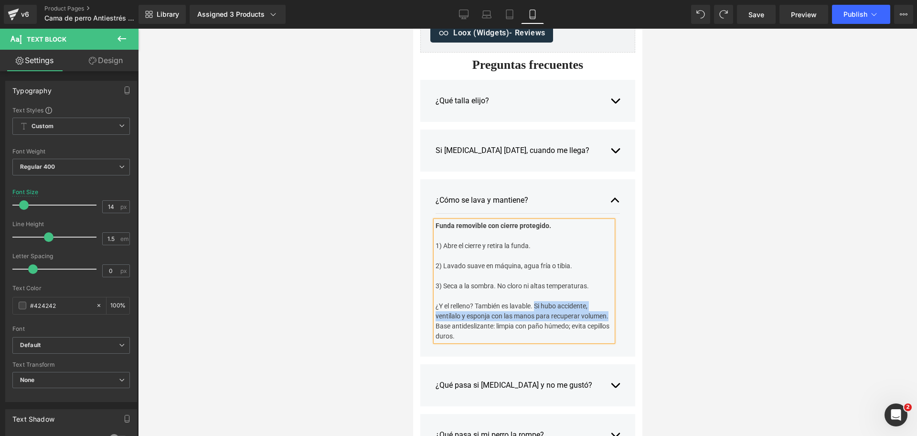
drag, startPoint x: 531, startPoint y: 305, endPoint x: 605, endPoint y: 316, distance: 74.5
click at [605, 316] on div "¿Y el relleno? También es lavable. Si hubo accidente, ventílalo y esponja con l…" at bounding box center [523, 311] width 177 height 20
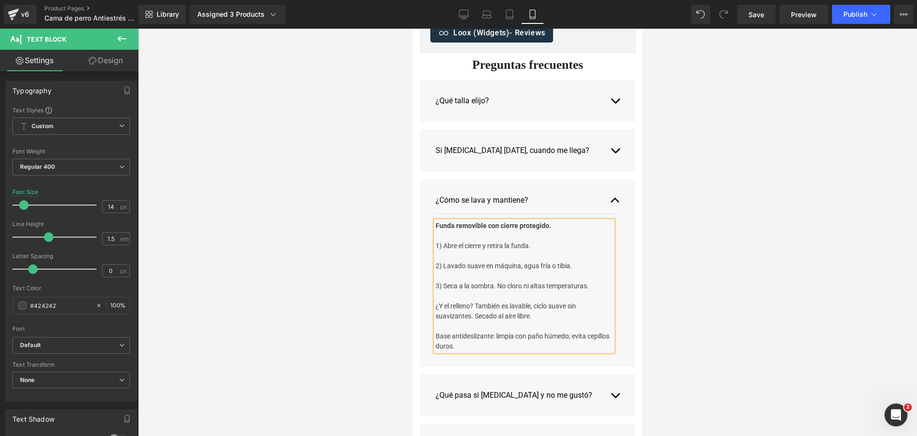
click at [472, 319] on div "¿Y el relleno? También es lavable, ciclo suave sin suavizantes. Secado al aire …" at bounding box center [523, 316] width 177 height 30
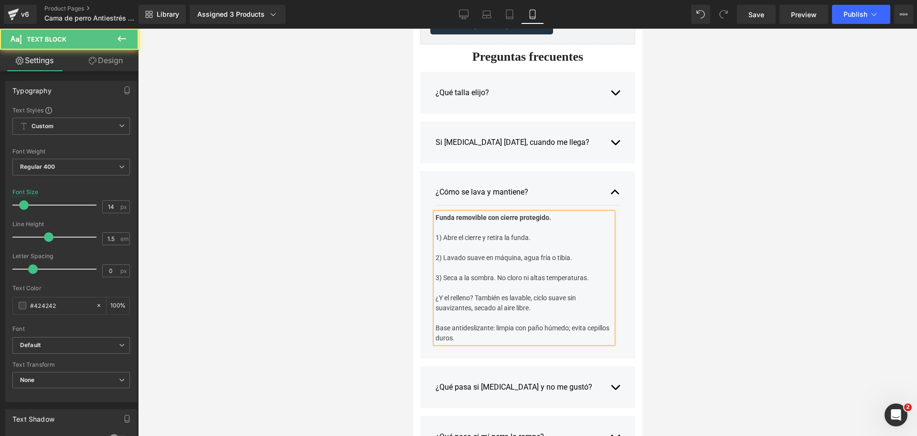
click at [465, 338] on div "Base antideslizante: limpia con paño húmedo; evita cepillos duros." at bounding box center [523, 333] width 177 height 20
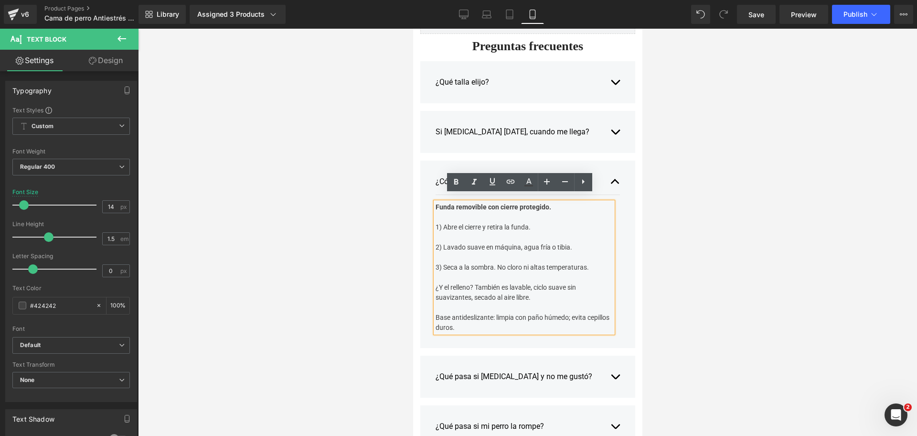
scroll to position [3151, 0]
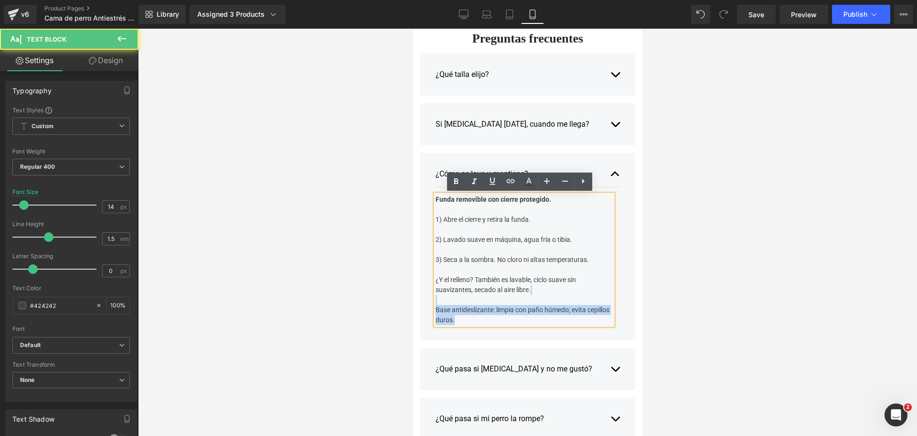
drag, startPoint x: 466, startPoint y: 318, endPoint x: 433, endPoint y: 303, distance: 36.3
click at [435, 303] on div "Funda removible con cierre protegido. 1) Abre el cierre y retira la funda. 2) L…" at bounding box center [523, 259] width 177 height 130
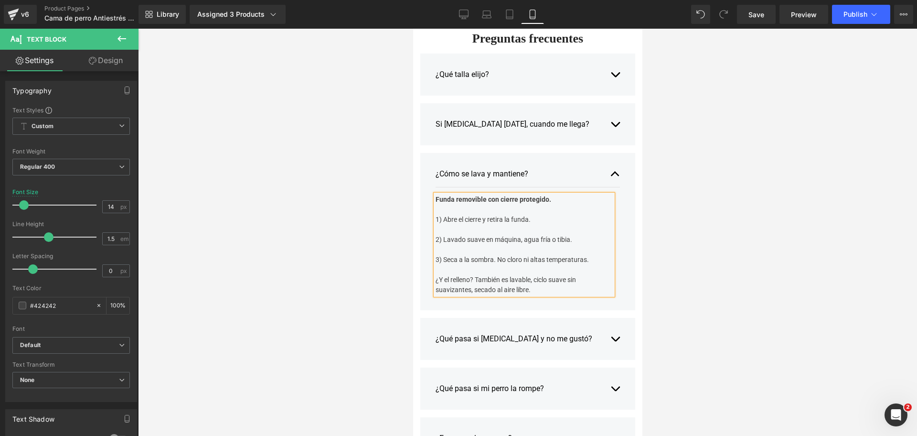
click at [610, 171] on button "button" at bounding box center [615, 174] width 10 height 26
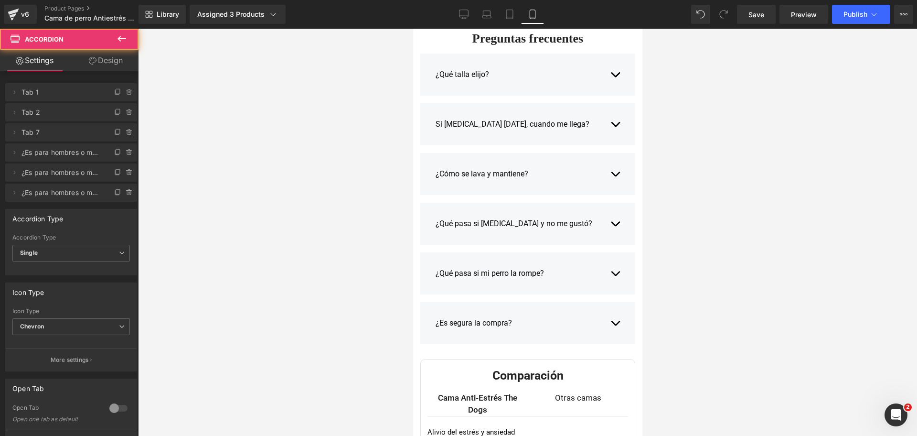
click at [610, 326] on button "button" at bounding box center [615, 323] width 10 height 26
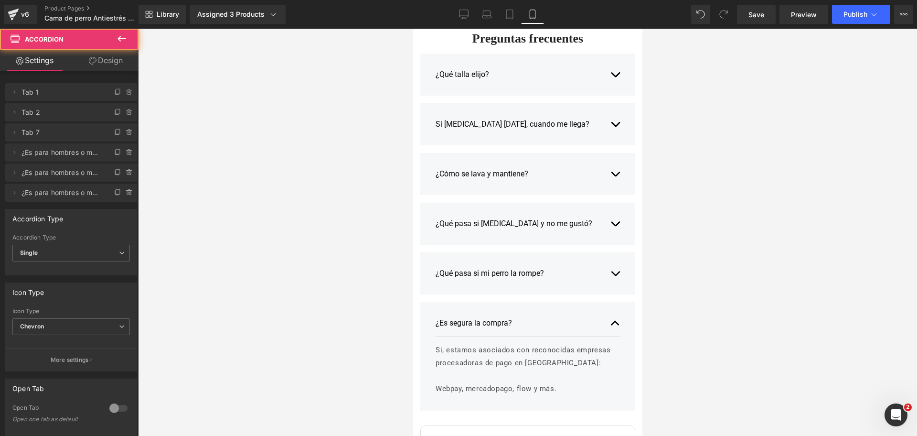
scroll to position [3181, 0]
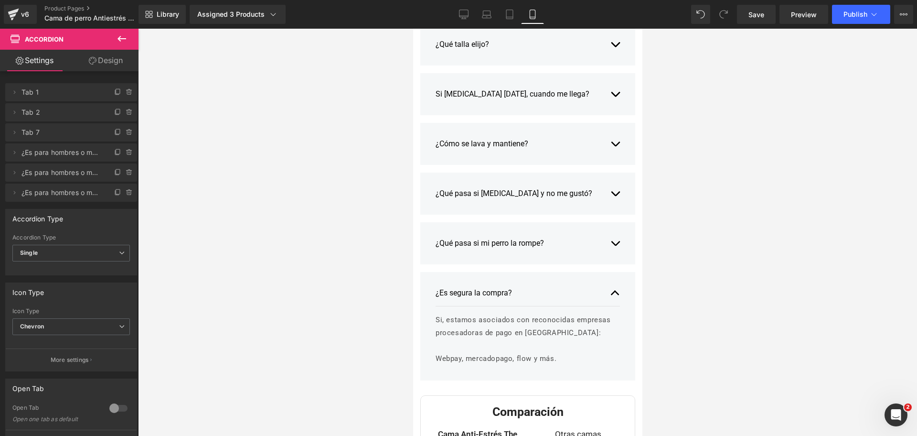
click at [568, 333] on p "Si, estamos asociados con reconocidas empresas procesadoras de pago en [GEOGRAP…" at bounding box center [523, 326] width 177 height 26
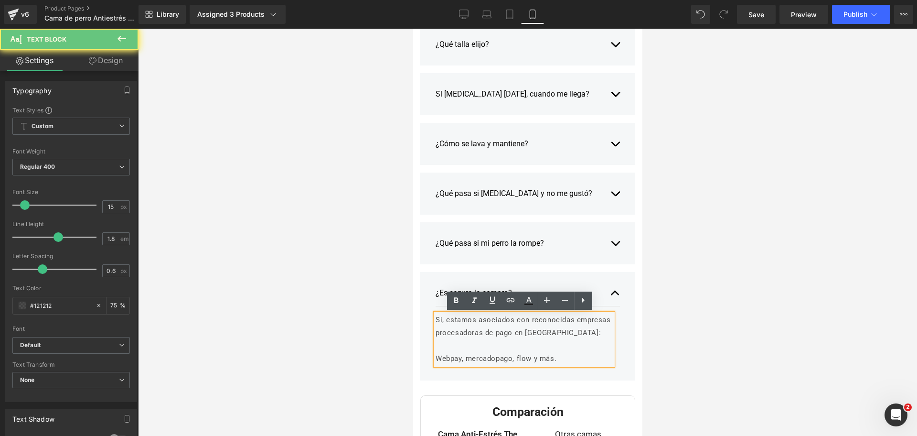
click at [553, 363] on p "Webpay, mercadopago, flow y más." at bounding box center [523, 358] width 177 height 13
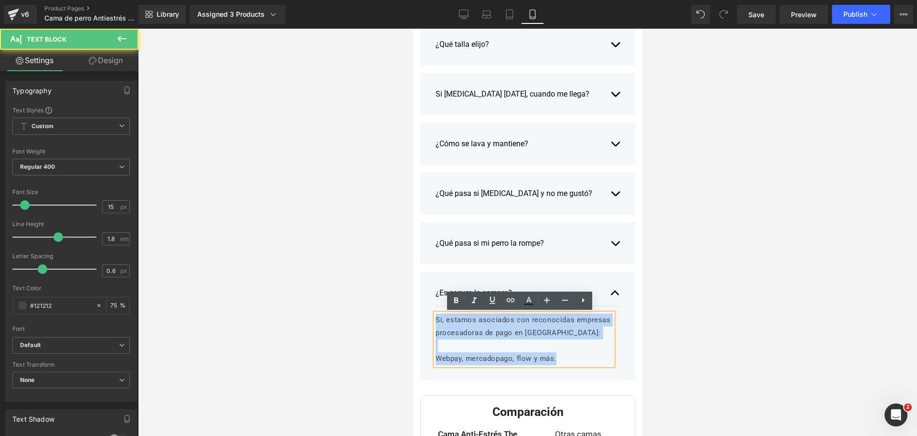
drag, startPoint x: 560, startPoint y: 358, endPoint x: 365, endPoint y: 264, distance: 216.7
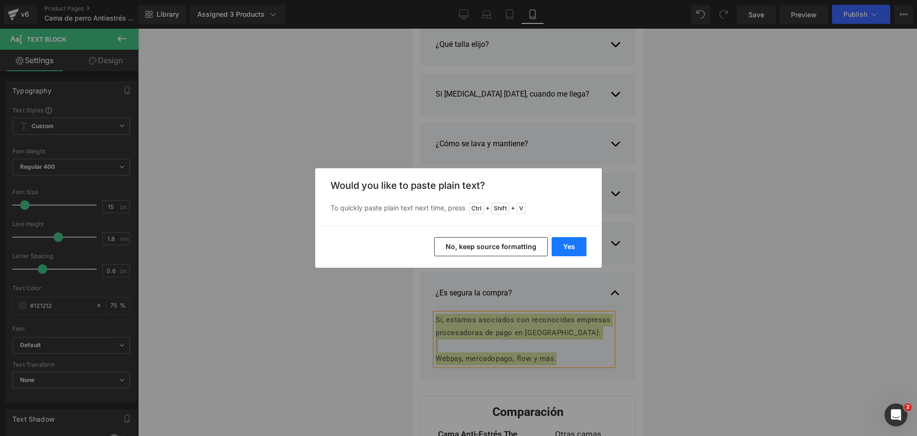
click at [569, 251] on button "Yes" at bounding box center [569, 246] width 35 height 19
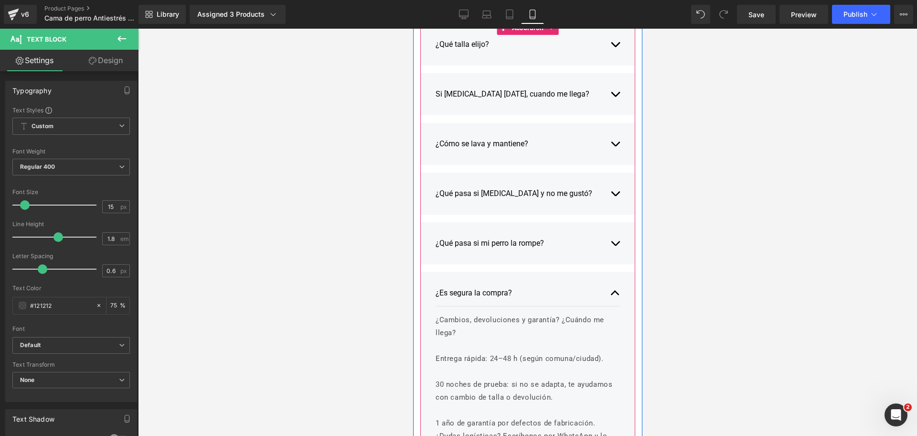
scroll to position [3239, 0]
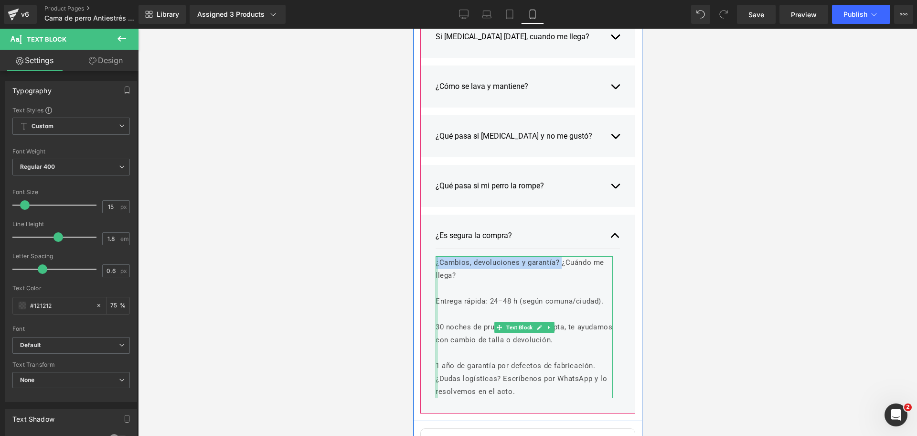
drag, startPoint x: 555, startPoint y: 261, endPoint x: 430, endPoint y: 262, distance: 124.7
click at [430, 262] on div "¿Es segura la compra? Text Block ¿Cambios, devoluciones y garantía? ¿Cuándo me …" at bounding box center [527, 313] width 215 height 199
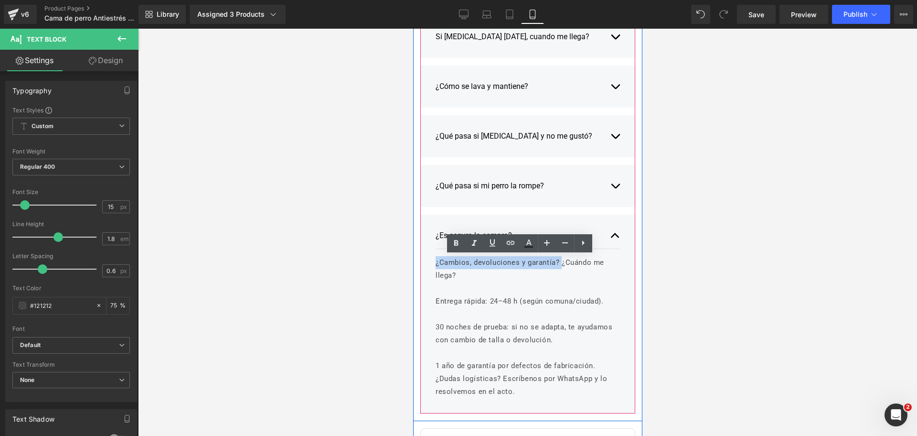
copy p "¿Cambios, devoluciones y garantía?"
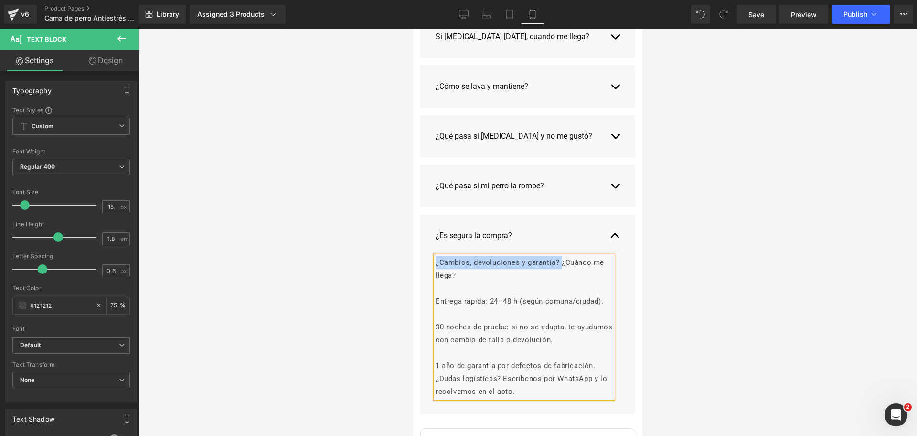
click at [447, 235] on div "¿Es segura la compra?" at bounding box center [517, 235] width 165 height 11
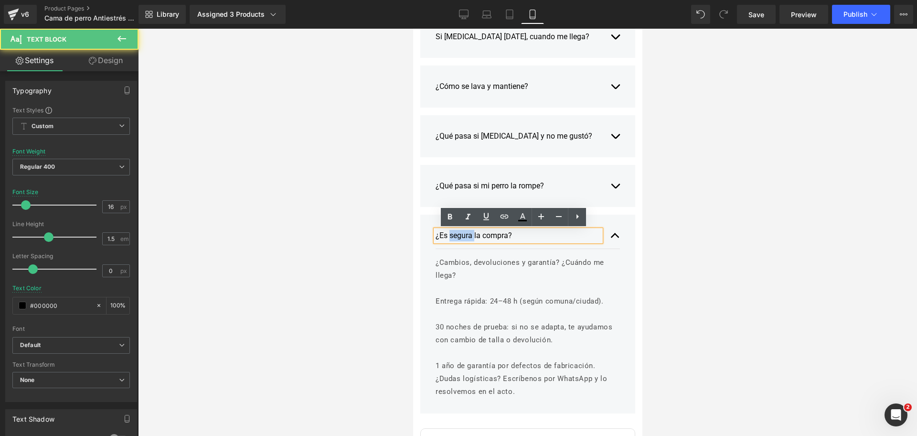
click at [447, 235] on div "¿Es segura la compra?" at bounding box center [517, 235] width 165 height 11
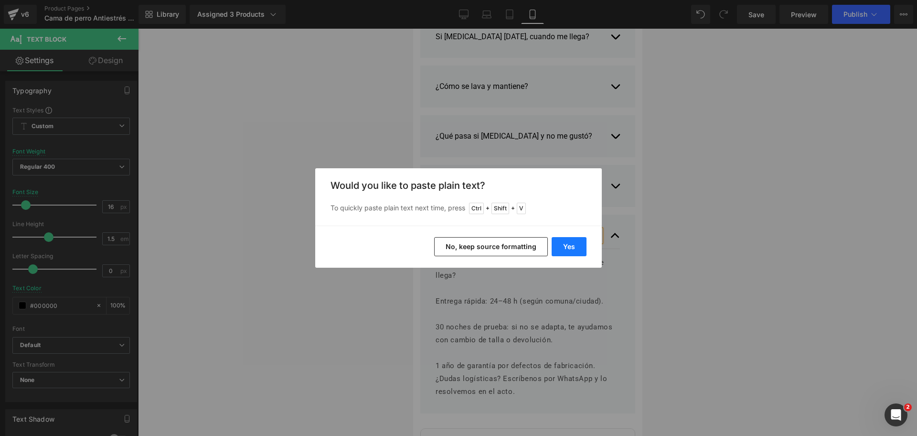
click at [567, 248] on button "Yes" at bounding box center [569, 246] width 35 height 19
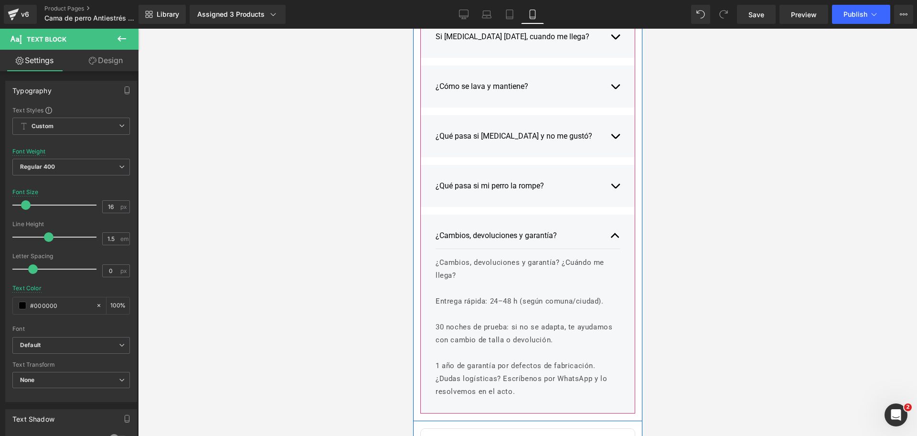
click at [565, 266] on p "¿Cambios, devoluciones y garantía? ¿Cuándo me llega?" at bounding box center [523, 269] width 177 height 26
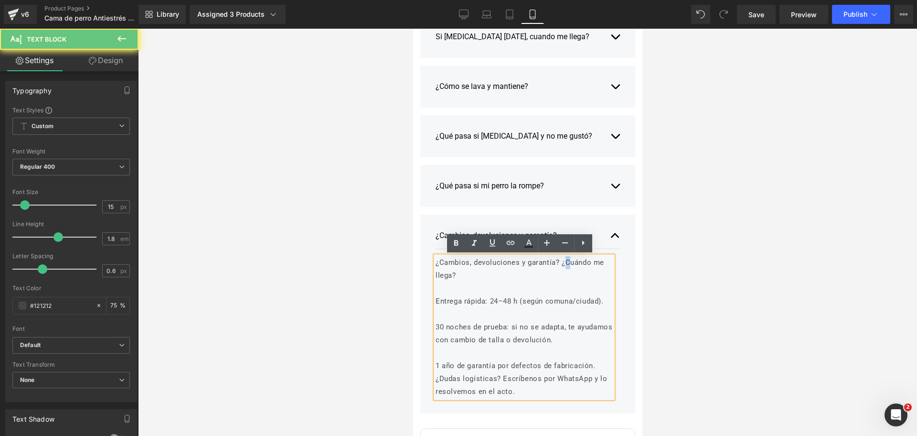
drag, startPoint x: 560, startPoint y: 265, endPoint x: 574, endPoint y: 277, distance: 18.3
click at [574, 277] on p "¿Cambios, devoluciones y garantía? ¿Cuándo me llega?" at bounding box center [523, 269] width 177 height 26
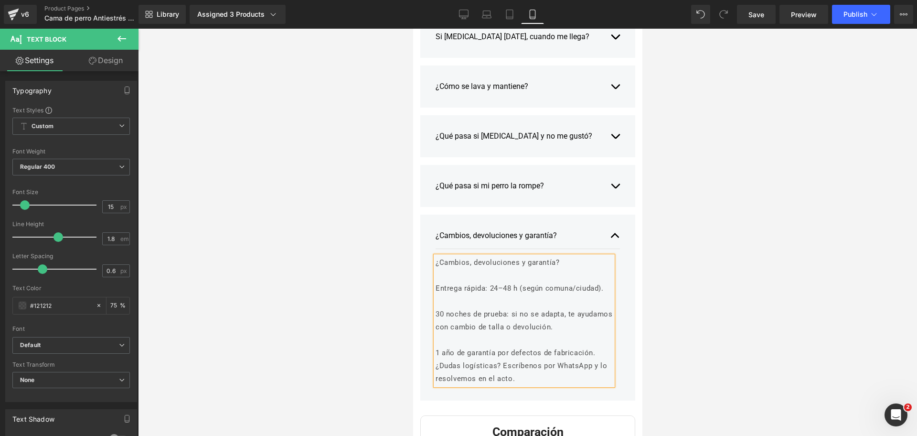
scroll to position [3265, 0]
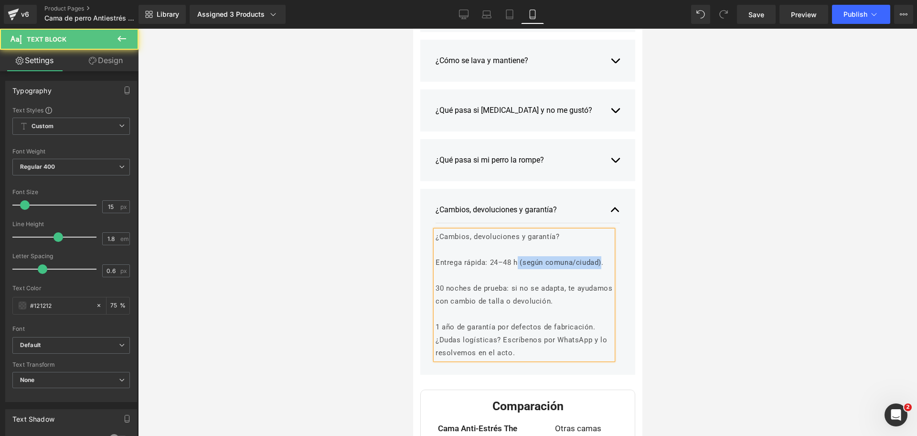
drag, startPoint x: 513, startPoint y: 264, endPoint x: 598, endPoint y: 264, distance: 85.5
click at [598, 264] on p "Entrega rápida: 24–48 h (según comuna/ciudad)." at bounding box center [523, 262] width 177 height 13
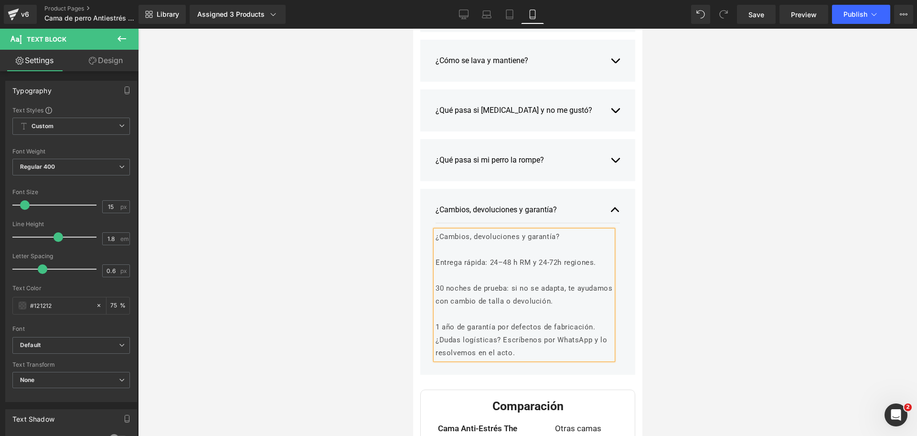
click at [670, 244] on div at bounding box center [527, 232] width 779 height 407
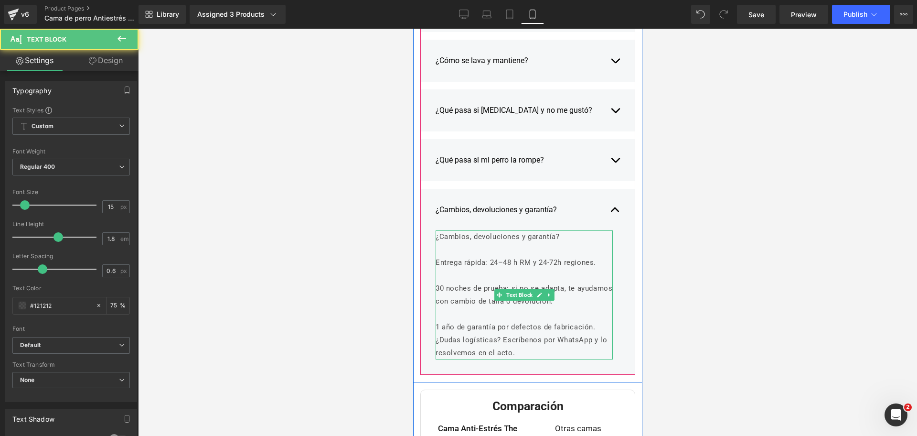
click at [501, 268] on p "Entrega rápida: 24–48 h RM y 24-72h regiones." at bounding box center [523, 262] width 177 height 13
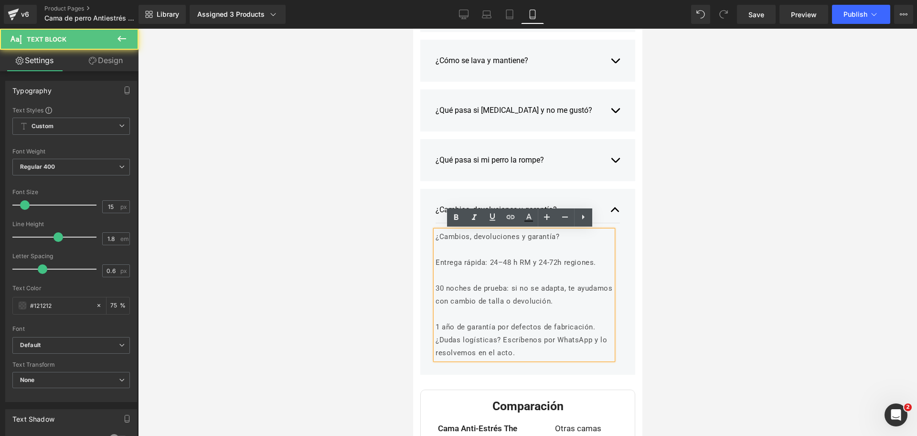
drag, startPoint x: 591, startPoint y: 263, endPoint x: 401, endPoint y: 246, distance: 190.9
click at [446, 257] on p "Entrega rápida: 24–48 h RM y 24-72h regiones." at bounding box center [523, 262] width 177 height 13
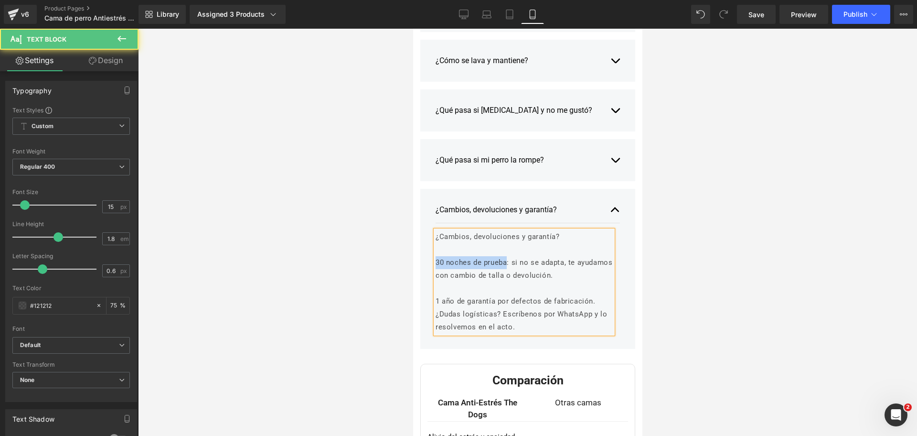
drag, startPoint x: 501, startPoint y: 262, endPoint x: 420, endPoint y: 267, distance: 81.3
click at [420, 267] on div "¿Cambios, devoluciones y garantía? Text Block ¿Cambios, devoluciones y garantía…" at bounding box center [527, 269] width 215 height 160
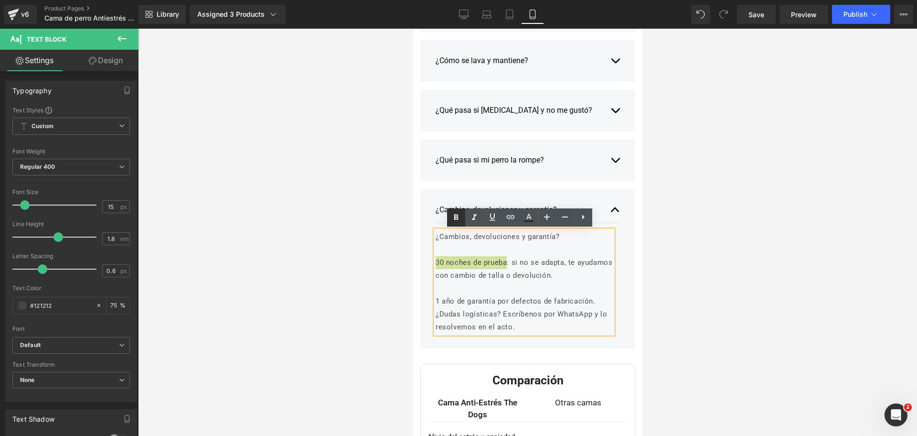
click at [454, 218] on icon at bounding box center [456, 217] width 4 height 6
click at [564, 281] on p "30 noches de prueba : si no se adapta, te ayudamos con cambio de talla o devolu…" at bounding box center [523, 269] width 177 height 26
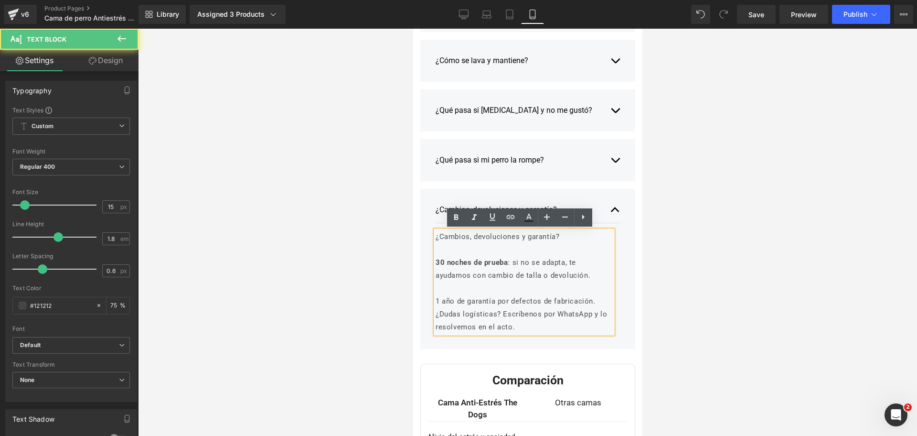
click at [489, 303] on p "1 año de garantía por defectos de fabricación." at bounding box center [523, 301] width 177 height 13
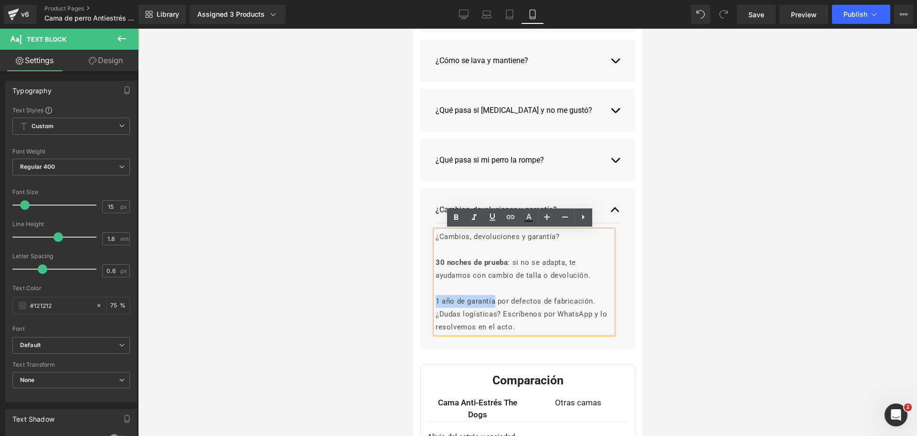
drag, startPoint x: 489, startPoint y: 302, endPoint x: 426, endPoint y: 300, distance: 63.1
click at [426, 300] on div "¿Cambios, devoluciones y garantía? Text Block ¿Cambios, devoluciones y garantía…" at bounding box center [527, 269] width 215 height 160
click at [457, 222] on icon at bounding box center [455, 217] width 11 height 11
click at [599, 303] on p "1 año de garantía por defectos de fabricación." at bounding box center [523, 301] width 177 height 13
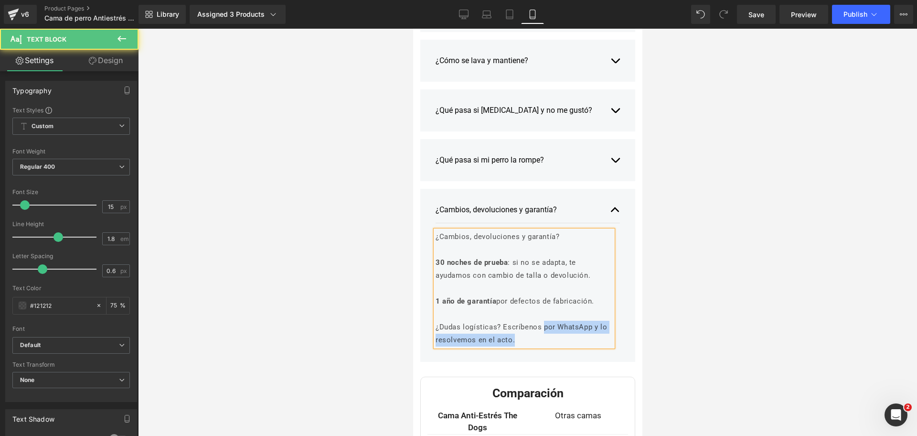
drag, startPoint x: 537, startPoint y: 325, endPoint x: 544, endPoint y: 338, distance: 13.9
click at [544, 338] on p "¿Dudas logísticas? Escríbenos por WhatsApp y lo resolvemos en el acto." at bounding box center [523, 334] width 177 height 26
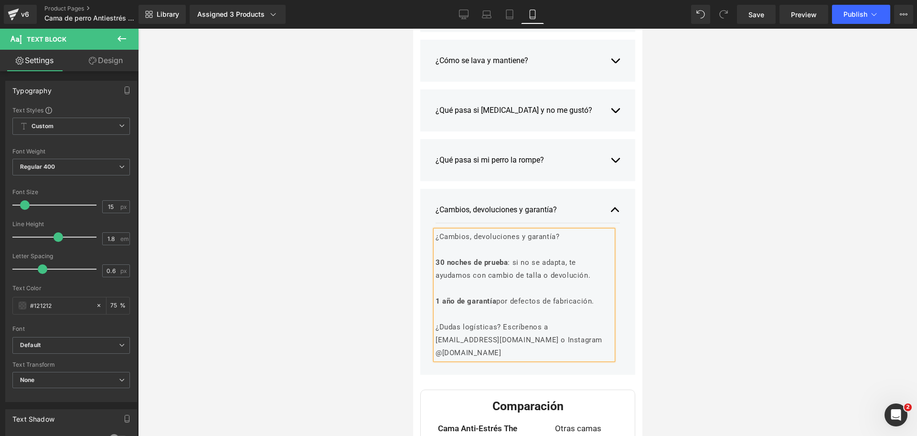
click at [676, 311] on div at bounding box center [527, 232] width 779 height 407
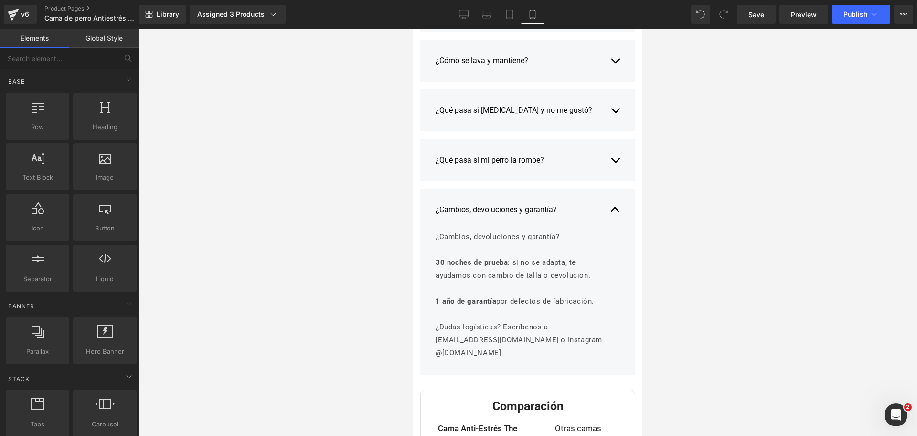
click at [691, 141] on div at bounding box center [527, 232] width 779 height 407
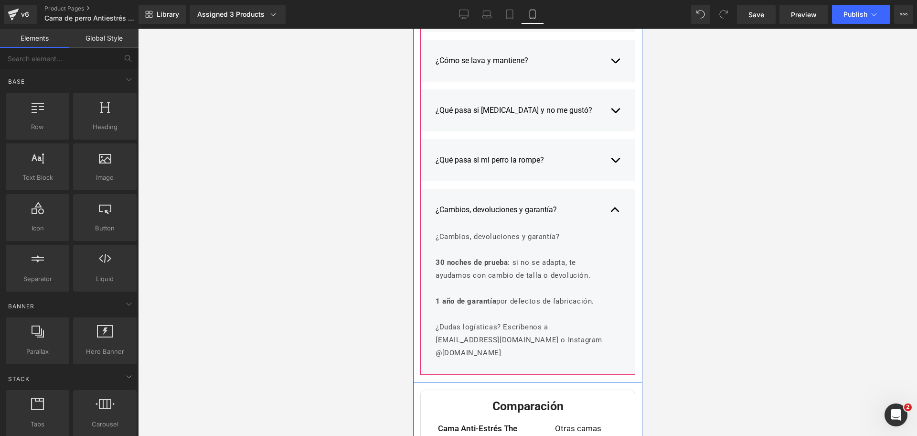
click at [610, 157] on button "button" at bounding box center [615, 160] width 10 height 26
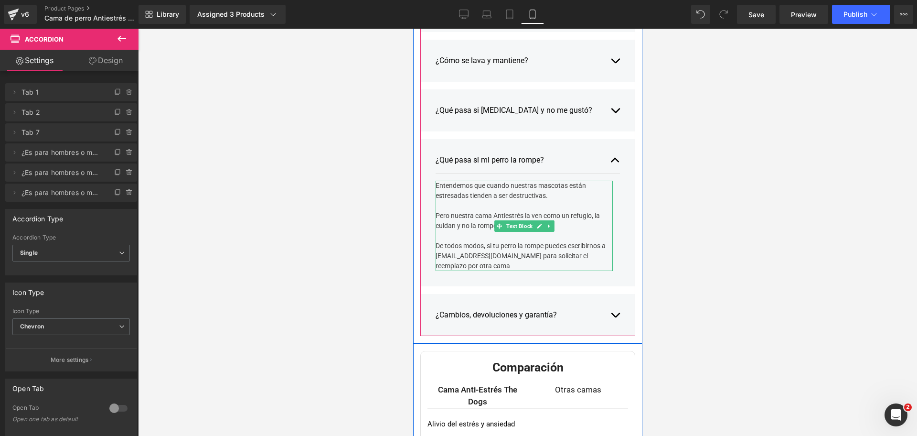
click at [568, 271] on div at bounding box center [523, 269] width 177 height 2
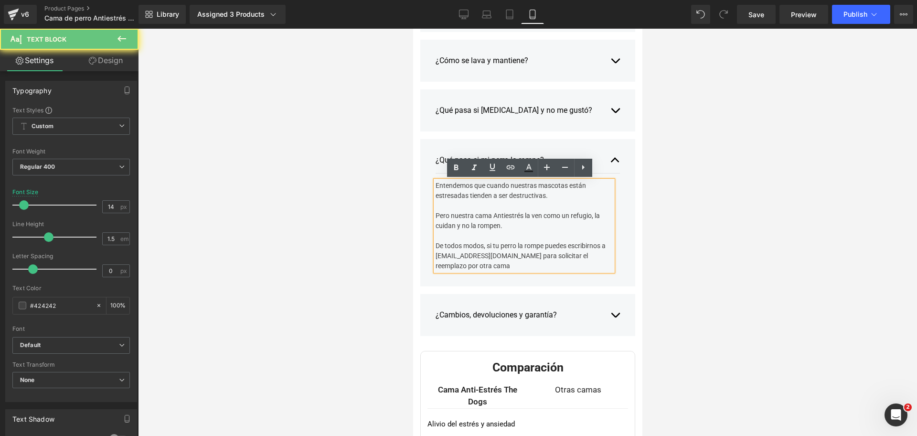
click at [572, 271] on div "De todos modos, si tu perro la rompe puedes escribirnos a [EMAIL_ADDRESS][DOMAI…" at bounding box center [523, 256] width 177 height 30
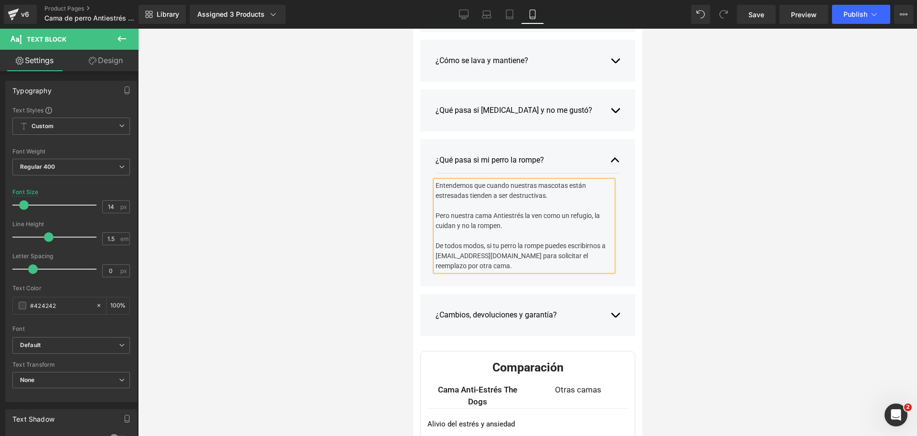
click at [615, 317] on span "button" at bounding box center [615, 317] width 0 height 0
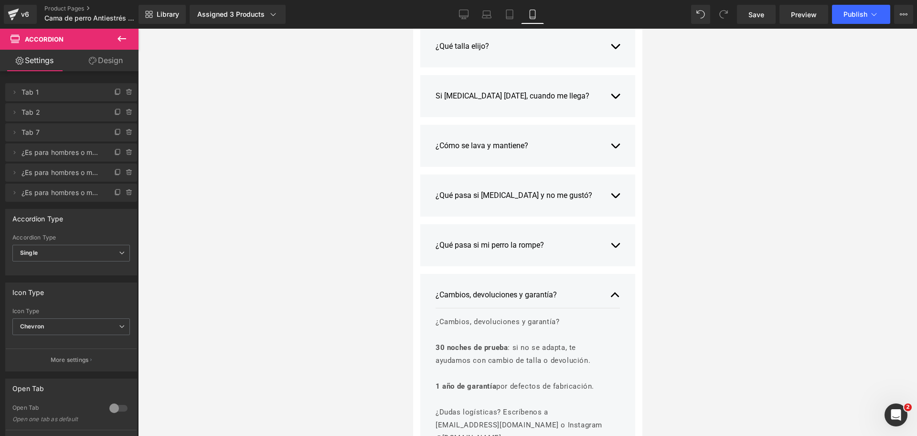
scroll to position [3246, 0]
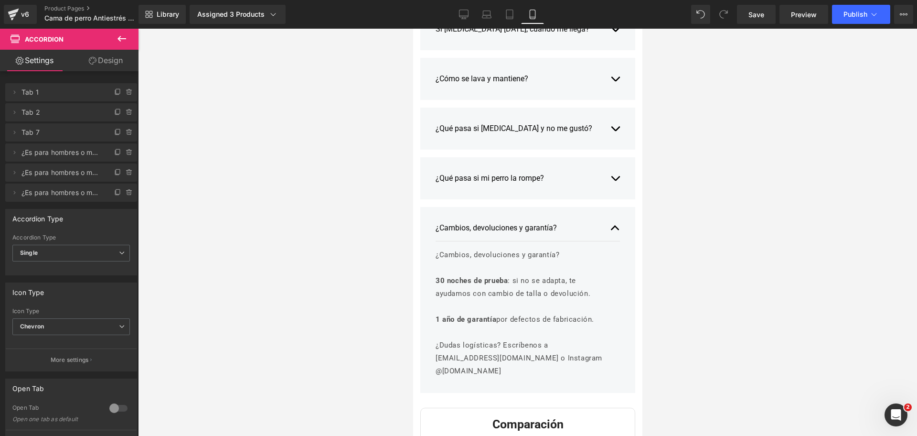
click at [559, 326] on p at bounding box center [523, 332] width 177 height 13
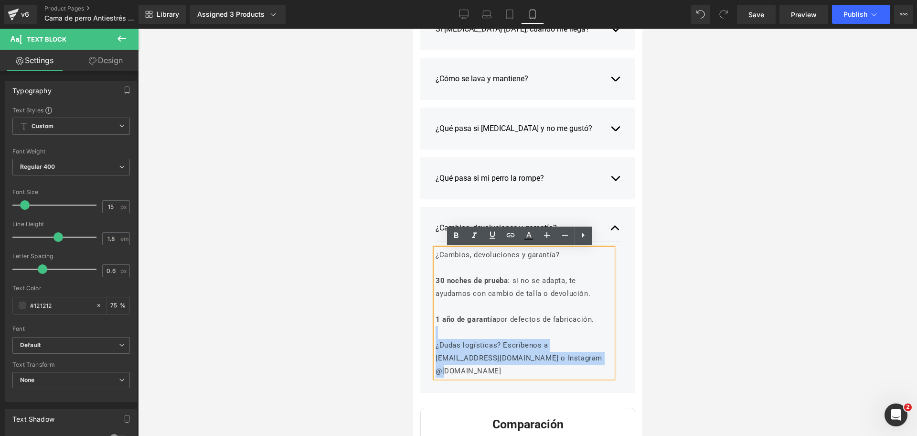
drag, startPoint x: 596, startPoint y: 355, endPoint x: 439, endPoint y: 337, distance: 157.3
click at [439, 337] on div "¿Cambios, devoluciones y garantía? 30 noches de prueba : si no se adapta, te ay…" at bounding box center [523, 312] width 177 height 129
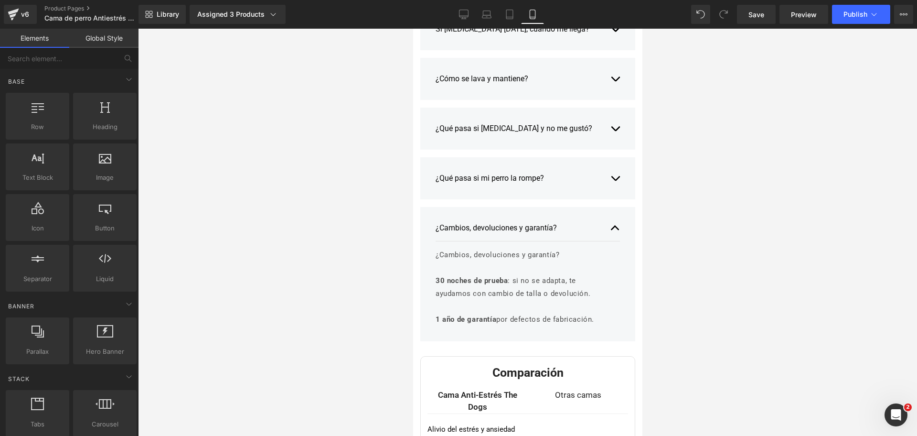
click at [692, 241] on div at bounding box center [527, 232] width 779 height 407
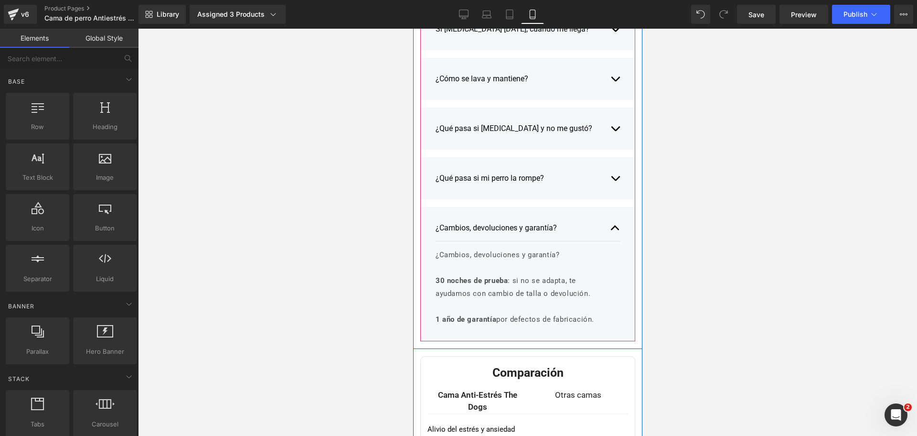
click at [615, 230] on span "button" at bounding box center [615, 230] width 0 height 0
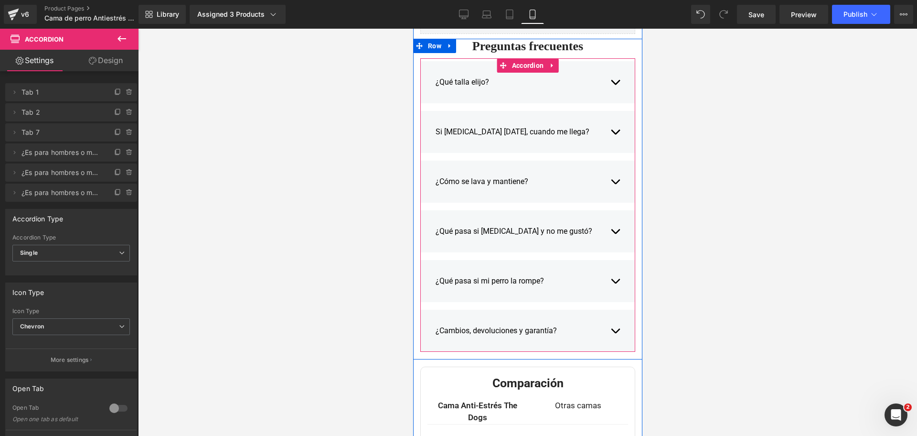
scroll to position [3134, 0]
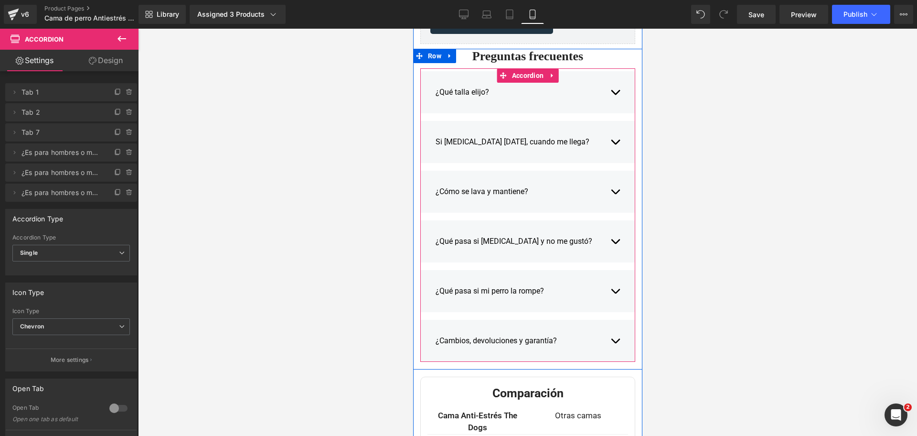
click at [610, 152] on button "button" at bounding box center [615, 142] width 10 height 26
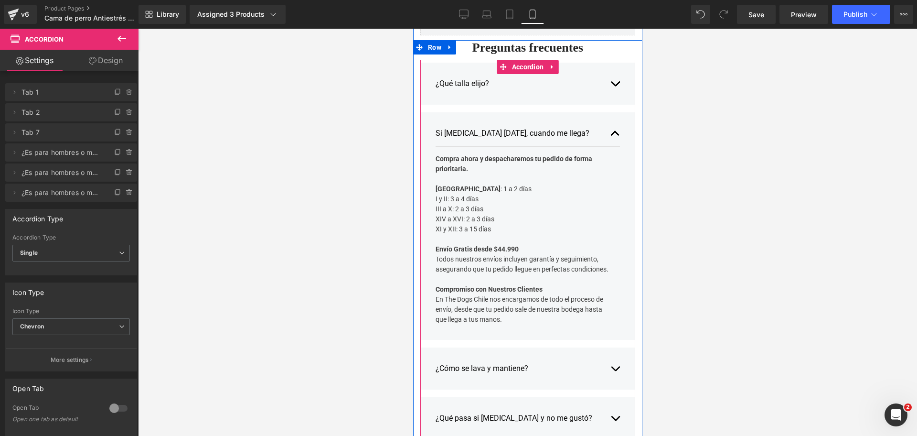
scroll to position [3143, 0]
click at [472, 191] on strong "[GEOGRAPHIC_DATA]" at bounding box center [467, 188] width 65 height 8
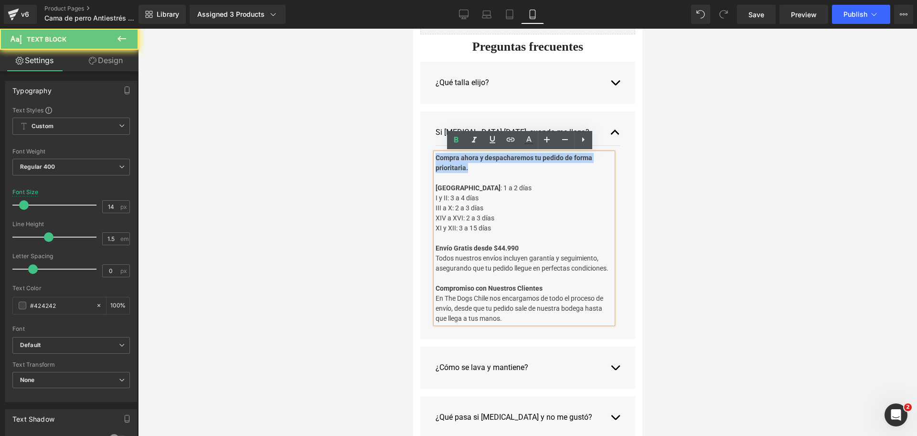
drag, startPoint x: 471, startPoint y: 171, endPoint x: 416, endPoint y: 153, distance: 58.3
click at [420, 153] on div "Si compro hoy, cuando me llega? Text Block Compra ahora y despacharemos tu pedi…" at bounding box center [527, 224] width 215 height 227
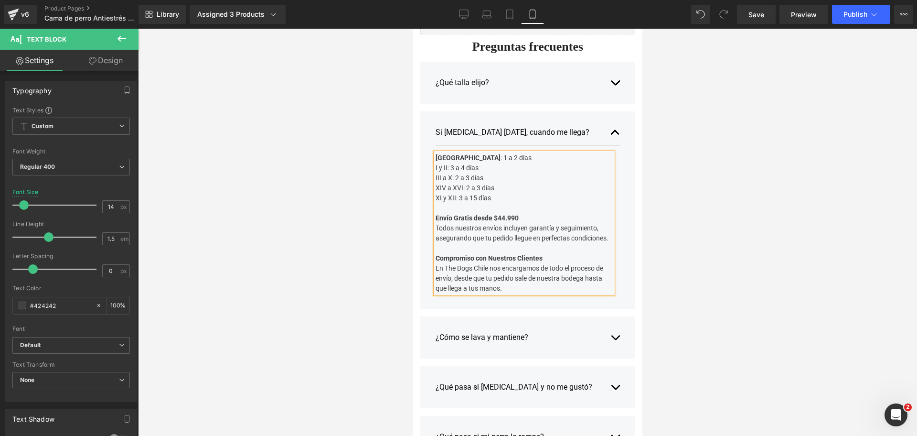
click at [546, 158] on div "Región Metropolitana : 1 a 2 días" at bounding box center [523, 158] width 177 height 10
drag, startPoint x: 493, startPoint y: 200, endPoint x: 428, endPoint y: 167, distance: 72.0
click at [435, 167] on div "Región Metropolitana : 1 a 2 días, regiones 1 a 3 días I y II: 3 a 4 días III a…" at bounding box center [523, 223] width 177 height 140
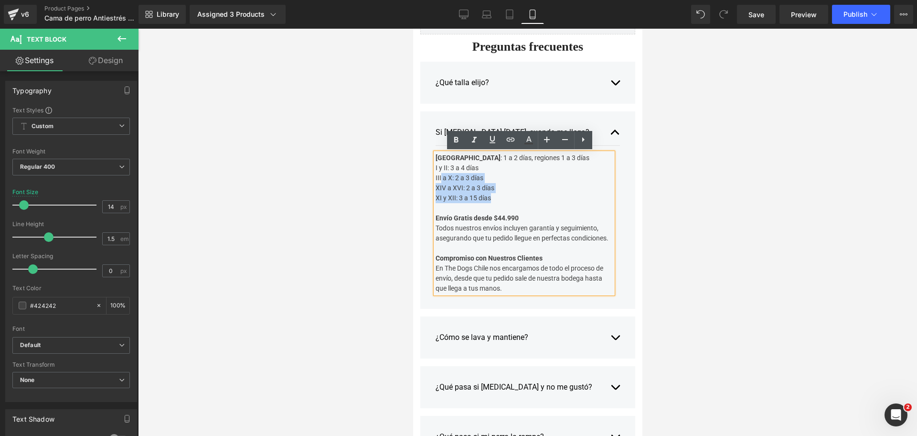
drag, startPoint x: 488, startPoint y: 200, endPoint x: 436, endPoint y: 172, distance: 59.2
click at [436, 172] on div "Región Metropolitana : 1 a 2 días, regiones 1 a 3 días I y II: 3 a 4 días III a…" at bounding box center [523, 223] width 177 height 140
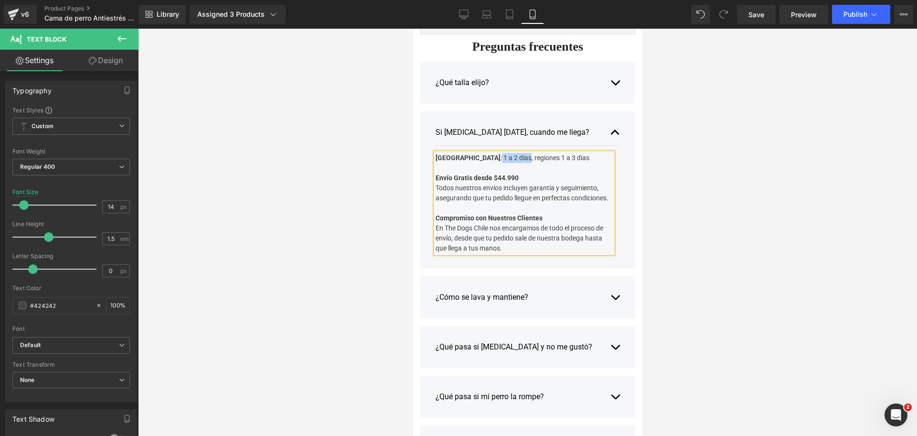
drag, startPoint x: 497, startPoint y: 158, endPoint x: 525, endPoint y: 159, distance: 28.2
click at [525, 159] on div "Región Metropolitana : 1 a 2 días, regiones 1 a 3 días" at bounding box center [523, 158] width 177 height 10
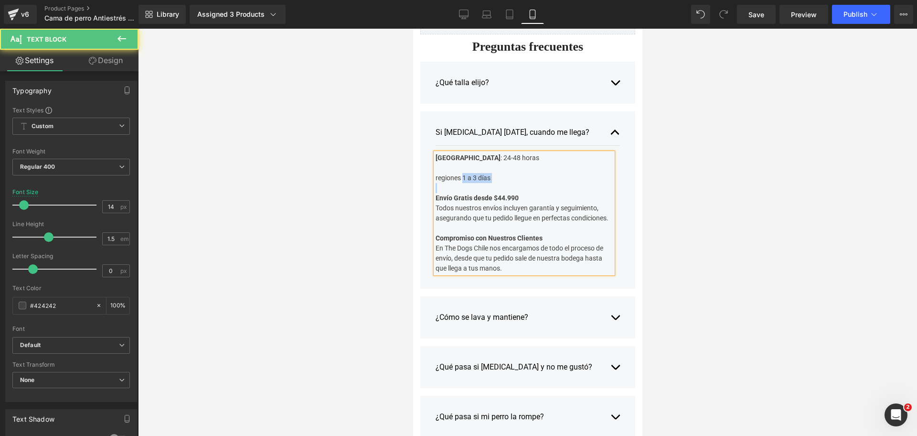
drag, startPoint x: 458, startPoint y: 180, endPoint x: 514, endPoint y: 183, distance: 55.5
click at [514, 183] on div "Región Metropolitana : 24-48 horas regiones 1 a 3 días Envío Gratis desde $44.9…" at bounding box center [523, 213] width 177 height 120
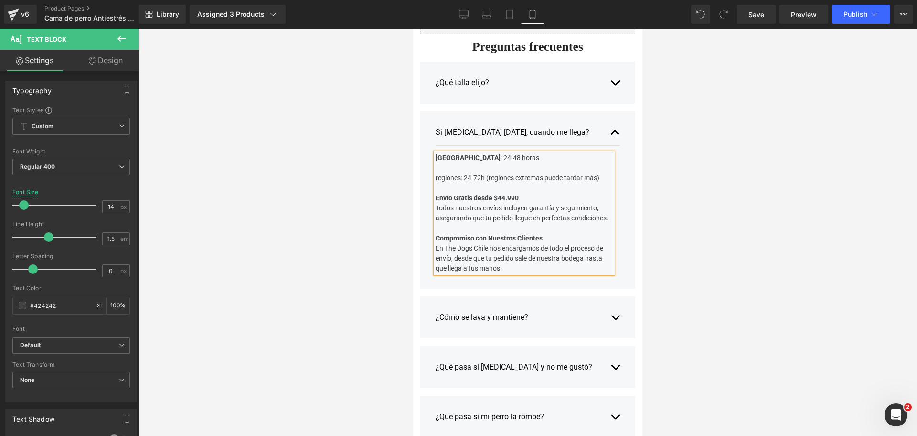
drag, startPoint x: 482, startPoint y: 179, endPoint x: 600, endPoint y: 176, distance: 118.0
click at [600, 176] on div "Región Metropolitana : 24-48 horas regiones: 24-72h (regiones extremas puede ta…" at bounding box center [523, 168] width 177 height 30
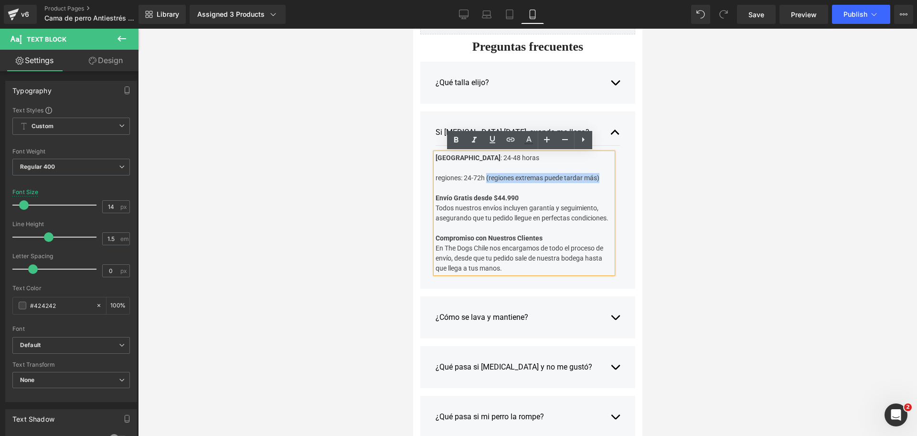
drag, startPoint x: 600, startPoint y: 176, endPoint x: 482, endPoint y: 183, distance: 119.2
click at [482, 183] on div "Región Metropolitana : 24-48 horas regiones: 24-72h (regiones extremas puede ta…" at bounding box center [523, 168] width 177 height 30
click at [478, 139] on icon at bounding box center [474, 139] width 11 height 11
click at [498, 187] on div at bounding box center [523, 188] width 177 height 10
click at [435, 178] on div "Región Metropolitana : 24-48 horas regiones: 24-72h (regiones extremas puede ta…" at bounding box center [523, 168] width 177 height 30
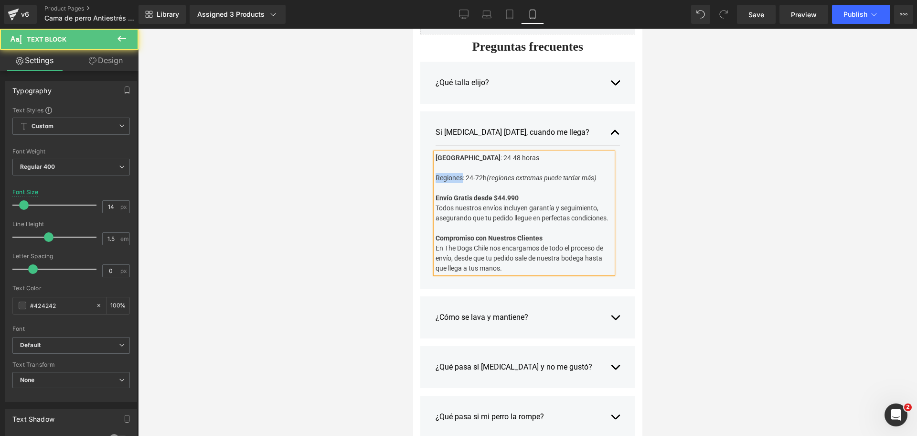
drag, startPoint x: 458, startPoint y: 178, endPoint x: 426, endPoint y: 178, distance: 32.0
click at [426, 178] on div "Si compro hoy, cuando me llega? Text Block Región Metropolitana : 24-48 horas R…" at bounding box center [527, 199] width 215 height 177
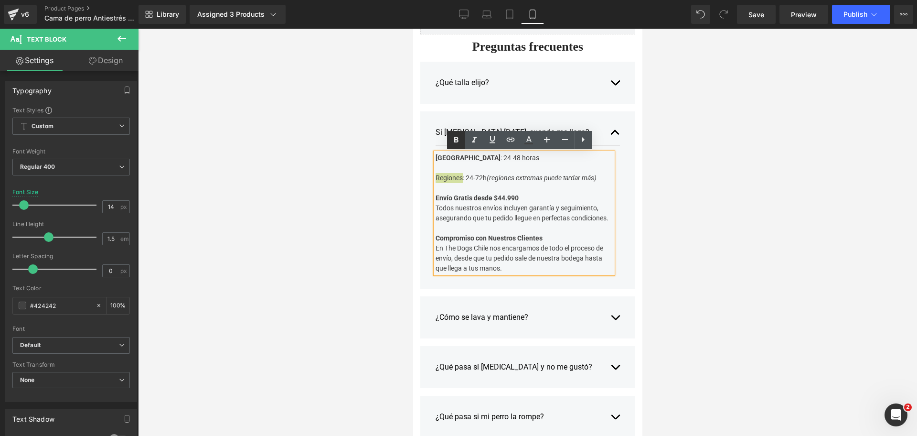
click at [453, 137] on icon at bounding box center [455, 139] width 11 height 11
click at [511, 190] on div at bounding box center [523, 188] width 177 height 10
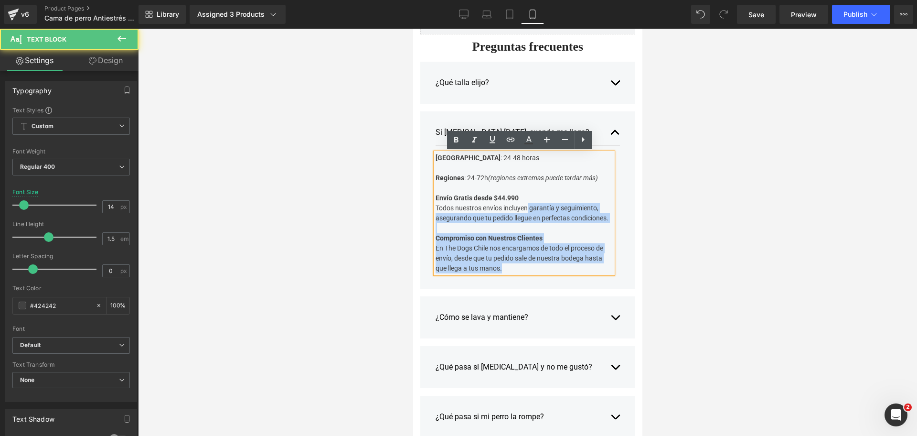
drag, startPoint x: 523, startPoint y: 207, endPoint x: 429, endPoint y: 211, distance: 93.2
click at [435, 211] on div "Región Metropolitana : 24-48 horas Regiones : 24-72h (regiones extremas puede t…" at bounding box center [523, 213] width 177 height 120
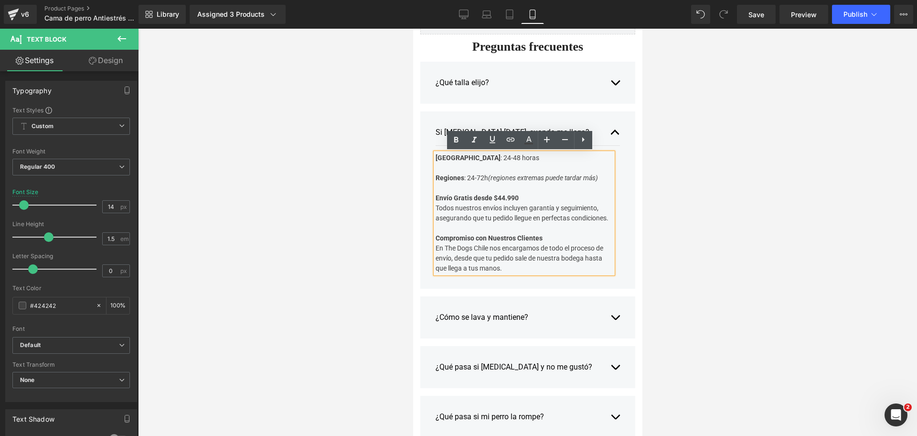
click at [435, 211] on div "Todos nuestros envíos incluyen garantía y seguimiento, asegurando que tu pedido…" at bounding box center [523, 213] width 177 height 20
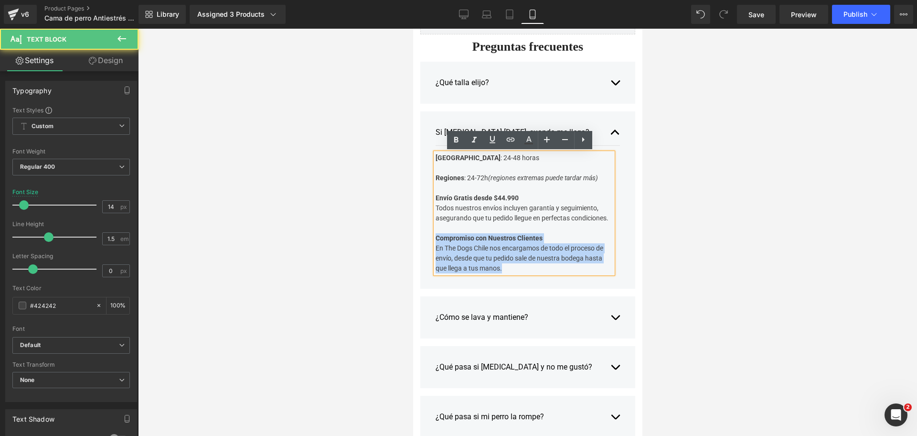
drag, startPoint x: 503, startPoint y: 270, endPoint x: 431, endPoint y: 239, distance: 78.7
click at [435, 239] on div "Región Metropolitana : 24-48 horas Regiones : 24-72h (regiones extremas puede t…" at bounding box center [523, 213] width 177 height 120
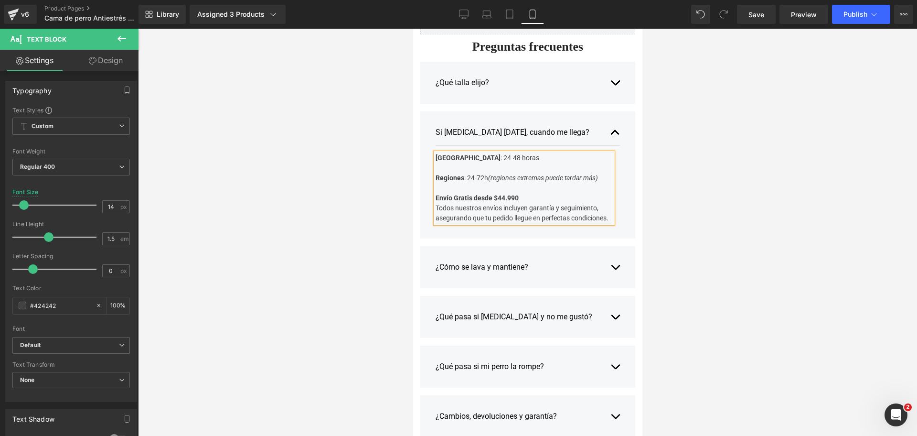
click at [708, 202] on div at bounding box center [527, 232] width 779 height 407
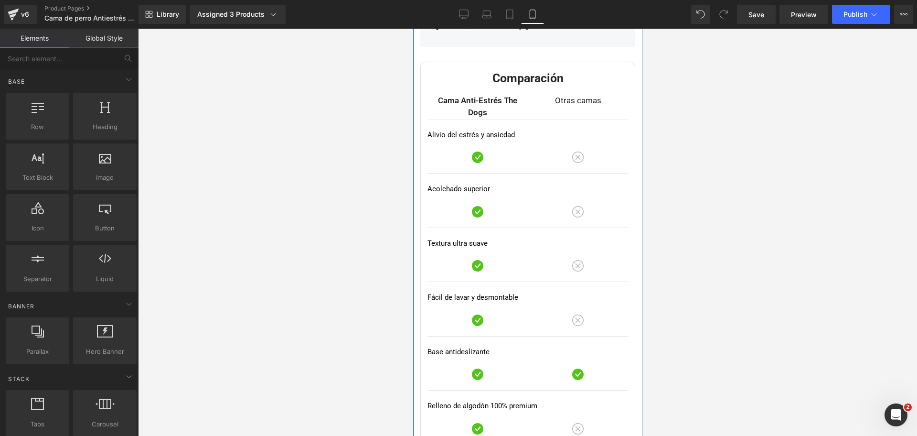
scroll to position [3536, 0]
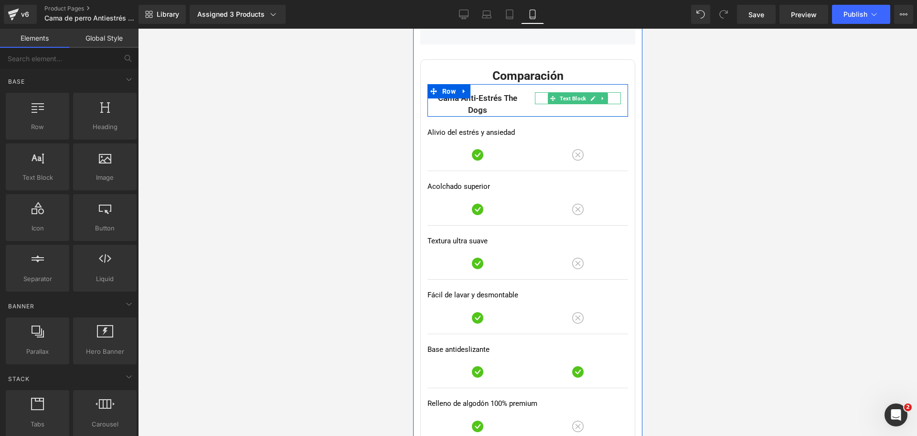
click at [541, 98] on p "Otras camas" at bounding box center [578, 98] width 86 height 12
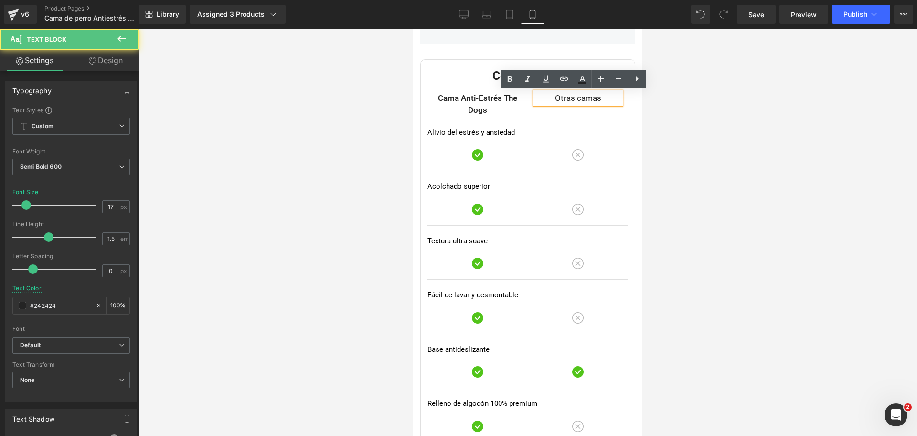
click at [541, 98] on p "Otras camas" at bounding box center [578, 98] width 86 height 12
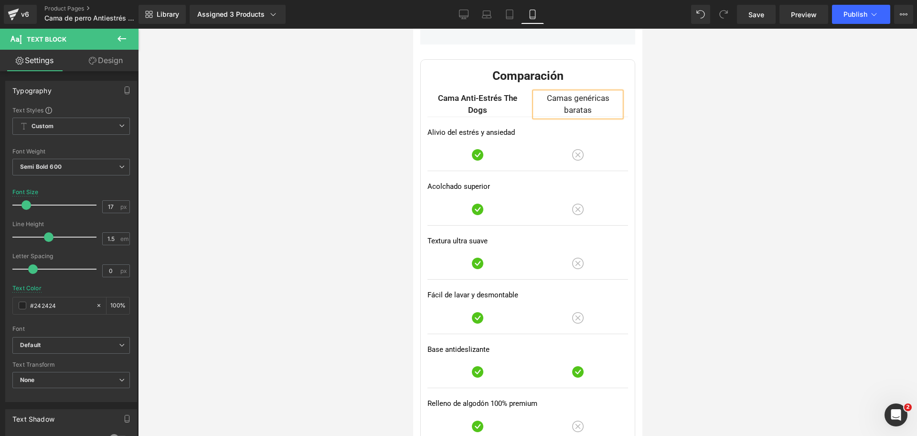
click at [552, 99] on span "Camas genéricas baratas" at bounding box center [577, 104] width 63 height 22
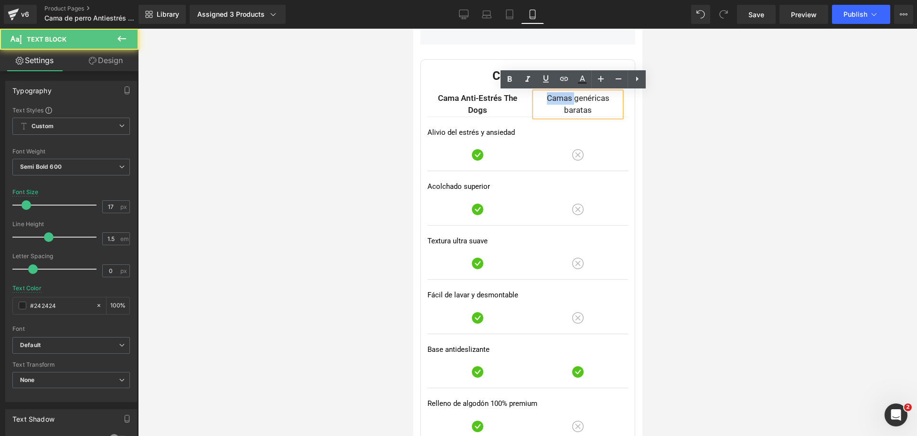
click at [552, 99] on span "Camas genéricas baratas" at bounding box center [577, 104] width 63 height 22
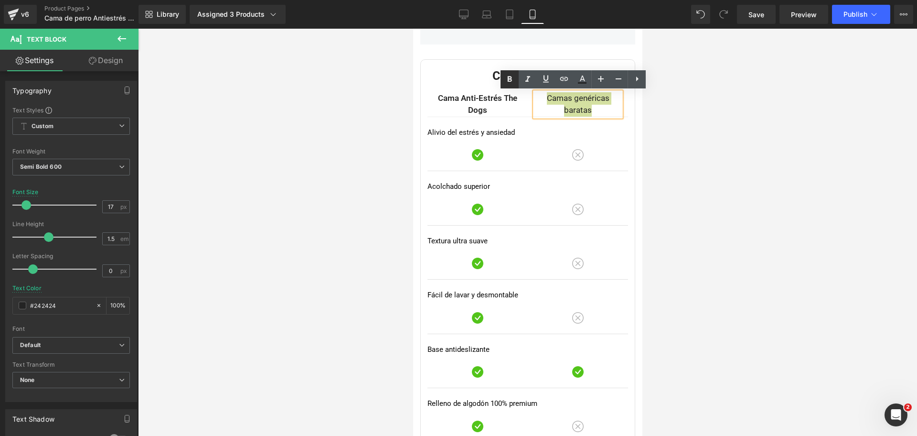
click at [507, 83] on icon at bounding box center [509, 79] width 11 height 11
click at [502, 97] on p "Cama Anti-Estrés The Dogs" at bounding box center [477, 104] width 86 height 24
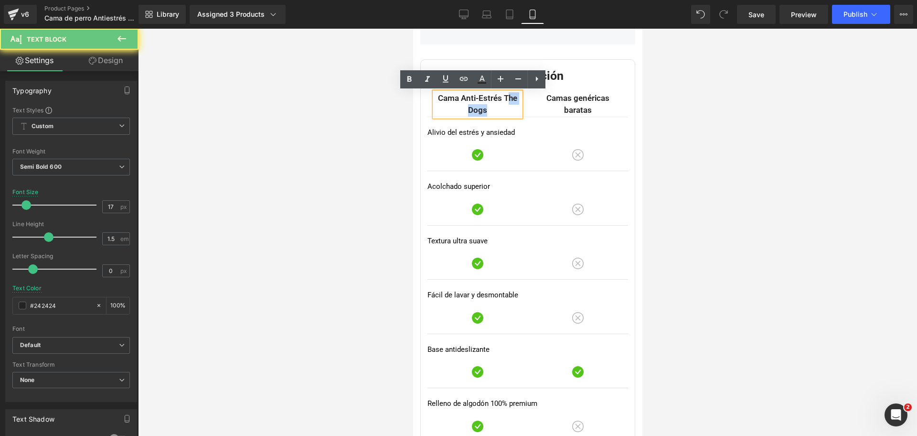
drag, startPoint x: 501, startPoint y: 98, endPoint x: 505, endPoint y: 111, distance: 13.6
click at [505, 111] on p "Cama Anti-Estrés The Dogs" at bounding box center [477, 104] width 86 height 24
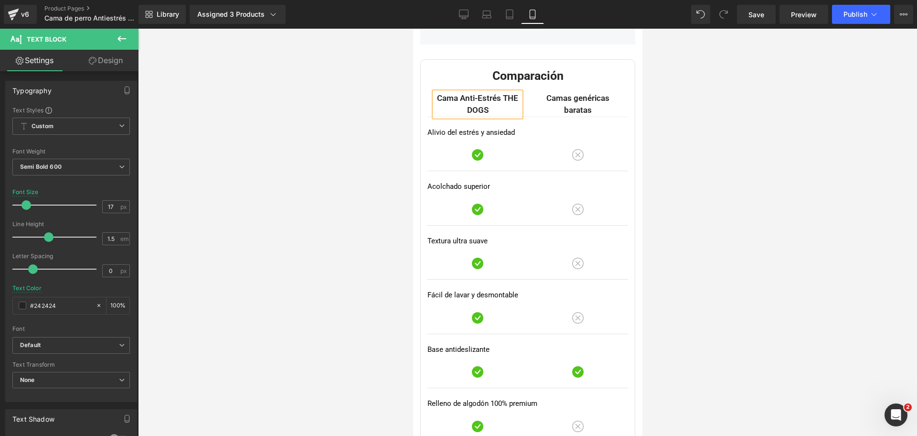
click at [707, 113] on div at bounding box center [527, 232] width 779 height 407
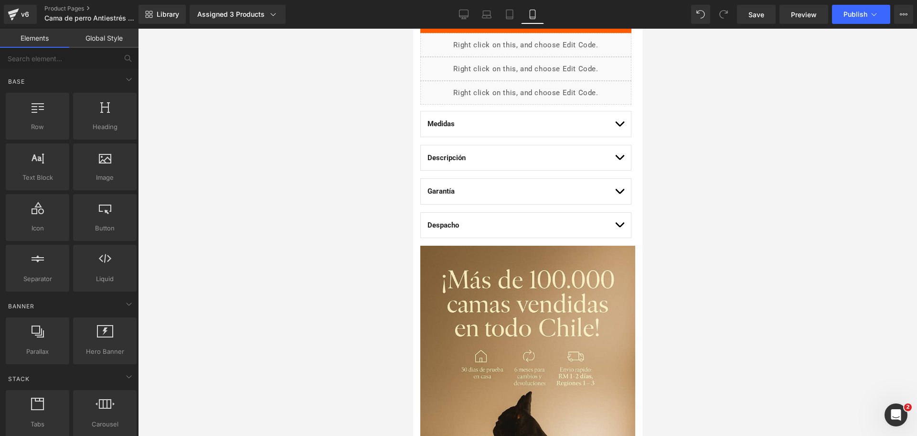
scroll to position [630, 0]
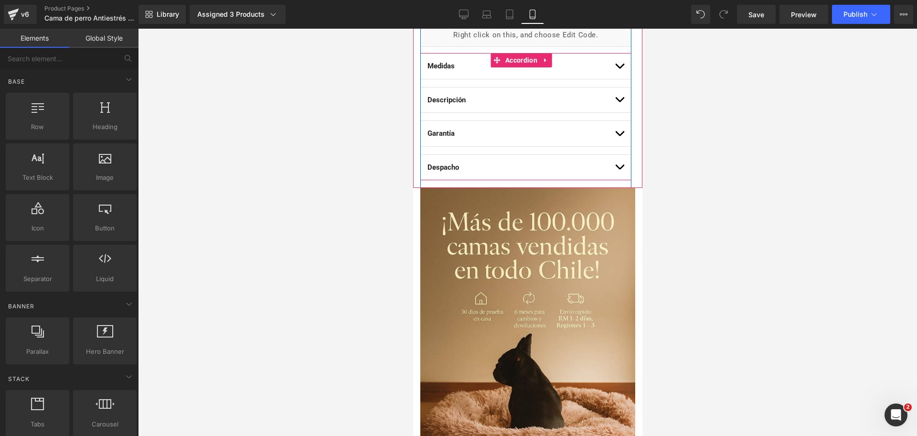
click at [614, 62] on button "button" at bounding box center [619, 66] width 10 height 25
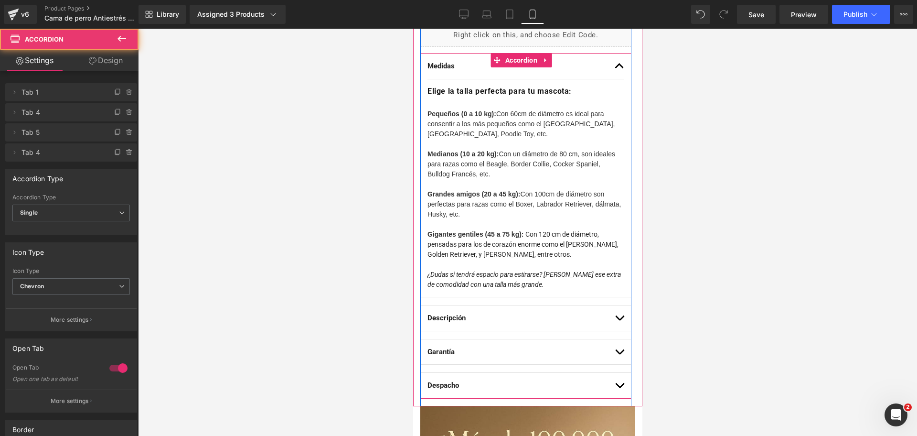
click at [614, 62] on button "button" at bounding box center [619, 66] width 10 height 25
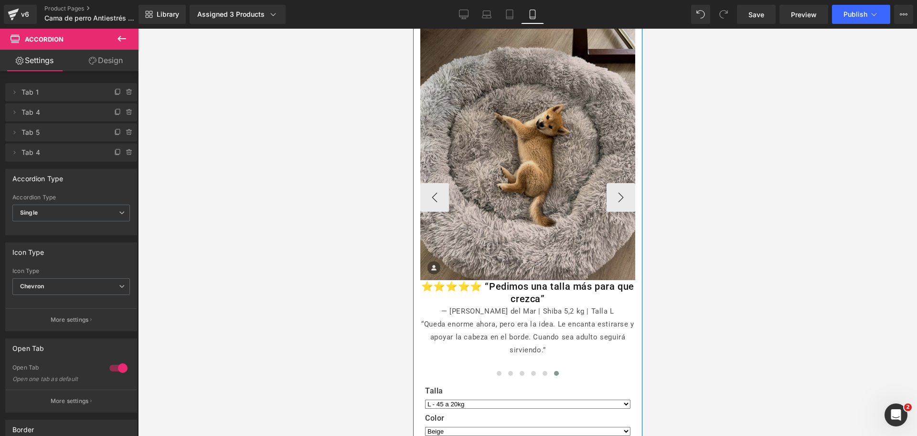
scroll to position [4451, 0]
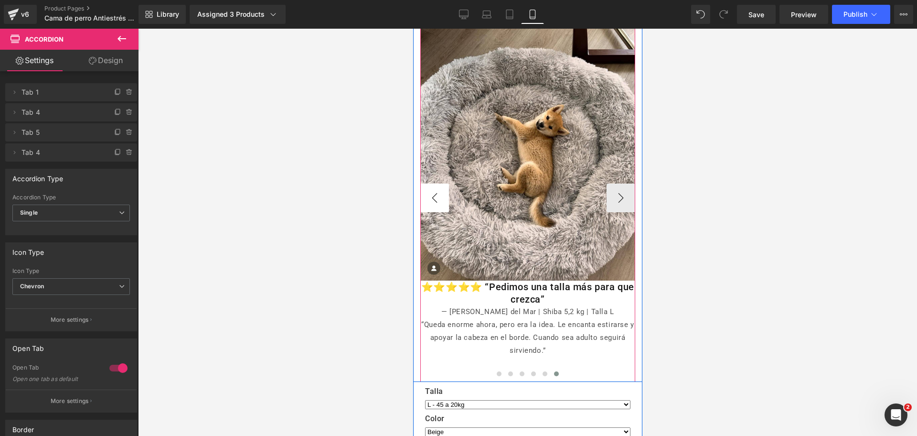
click at [428, 184] on button "‹" at bounding box center [434, 197] width 29 height 29
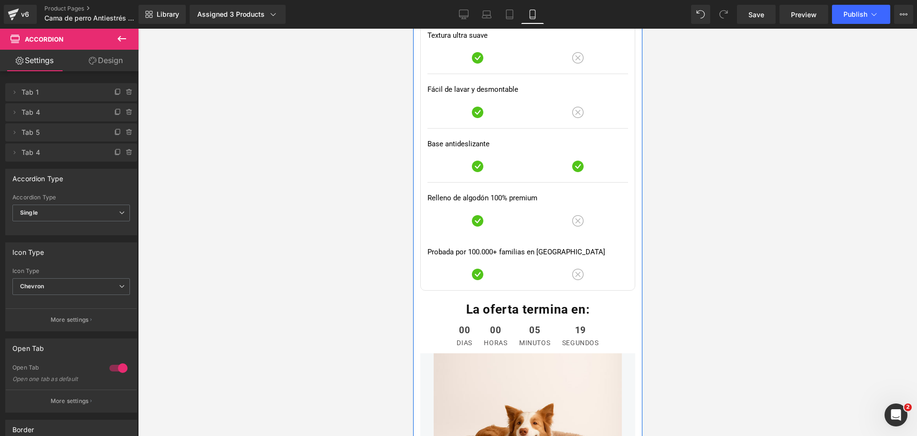
scroll to position [3739, 0]
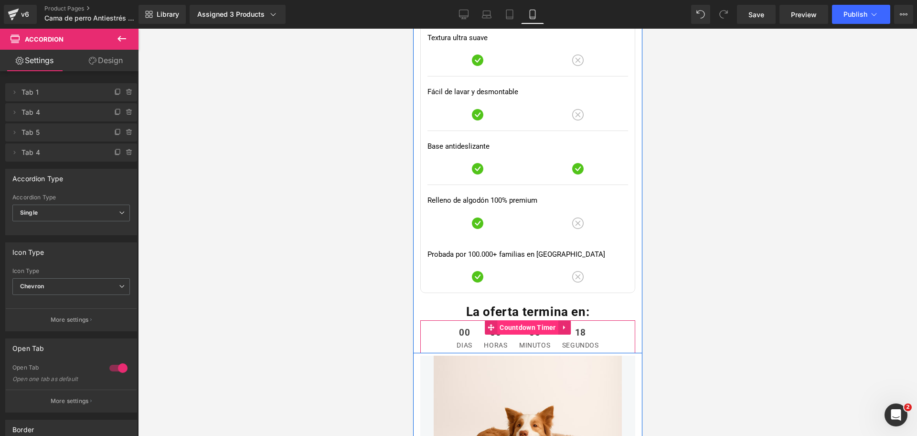
click at [524, 326] on span "Countdown Timer" at bounding box center [527, 327] width 61 height 14
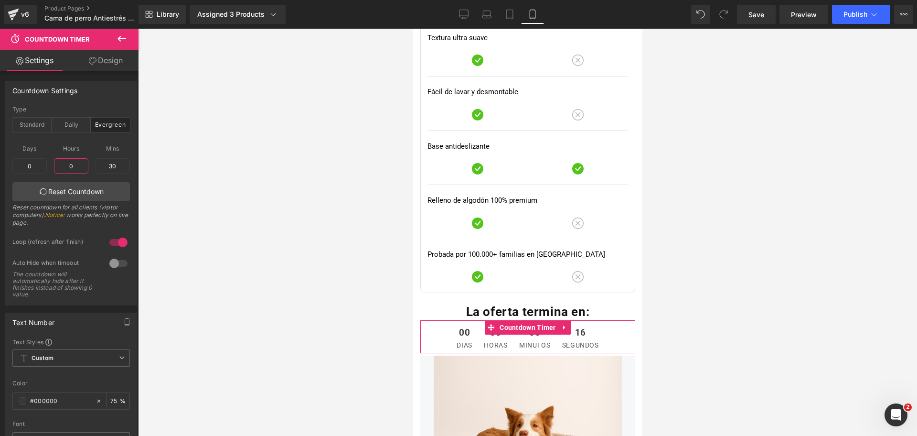
click at [71, 165] on input "0" at bounding box center [71, 165] width 34 height 15
type input "1"
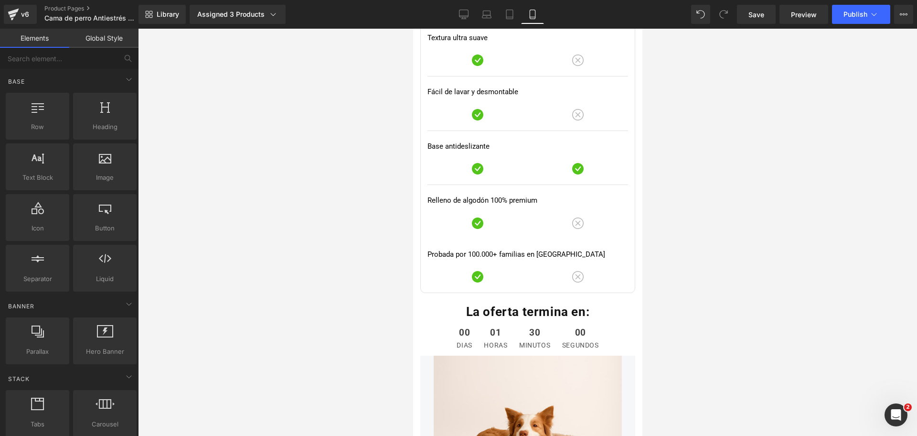
click at [719, 189] on div at bounding box center [527, 232] width 779 height 407
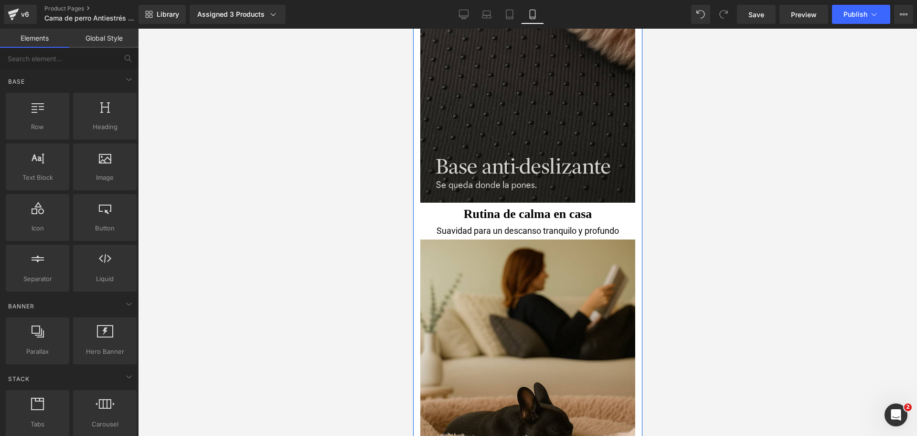
scroll to position [1133, 0]
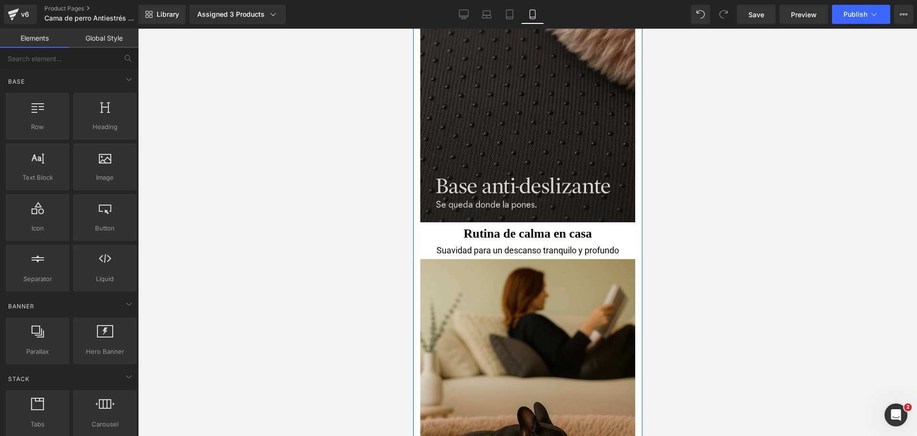
click at [535, 110] on div "Image" at bounding box center [527, 114] width 215 height 215
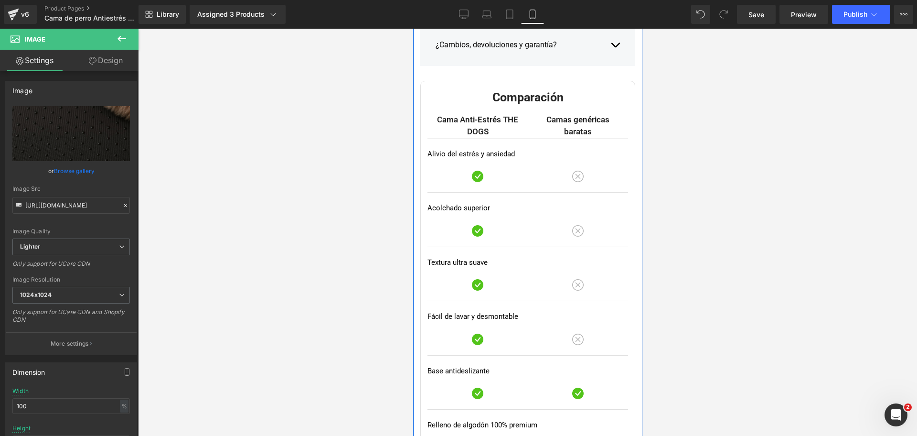
scroll to position [3532, 0]
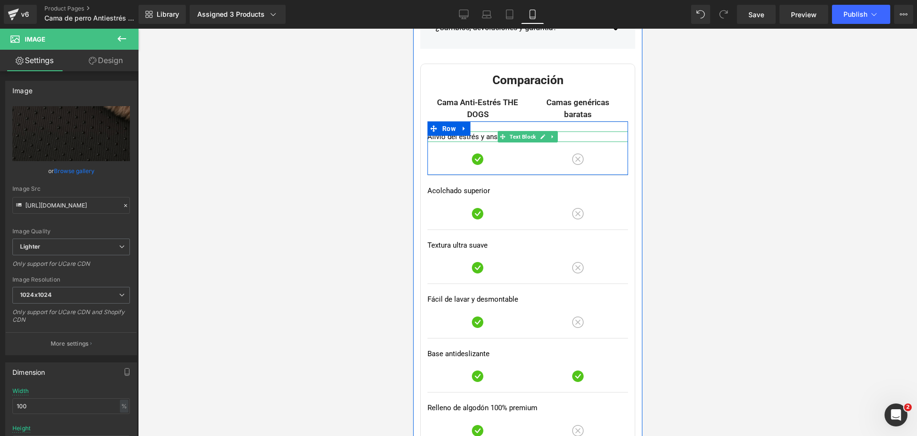
click at [456, 137] on p "Alivio del estrés y ansiedad" at bounding box center [527, 136] width 201 height 11
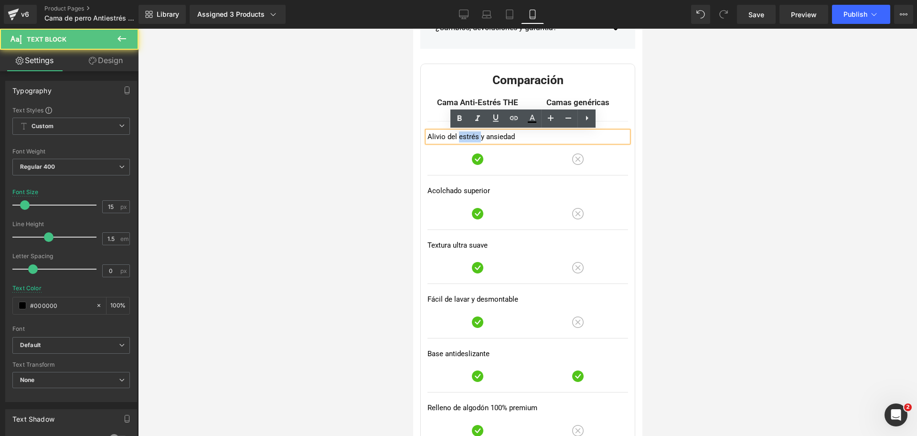
click at [456, 137] on p "Alivio del estrés y ansiedad" at bounding box center [527, 136] width 201 height 11
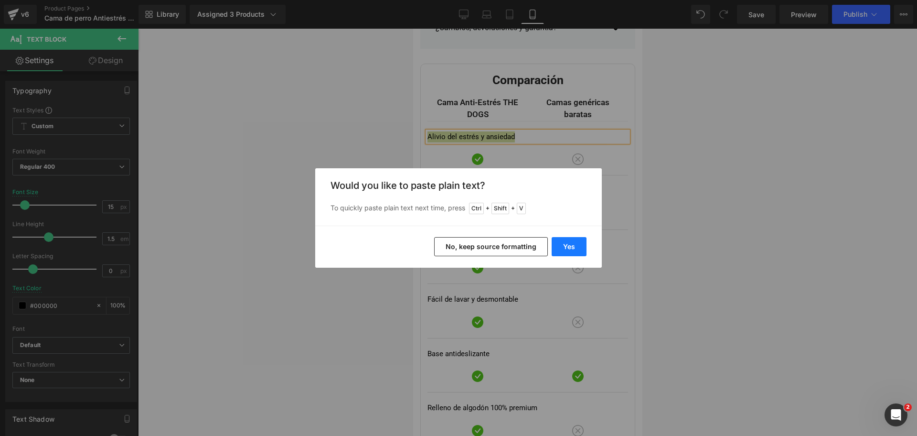
click at [562, 251] on button "Yes" at bounding box center [569, 246] width 35 height 19
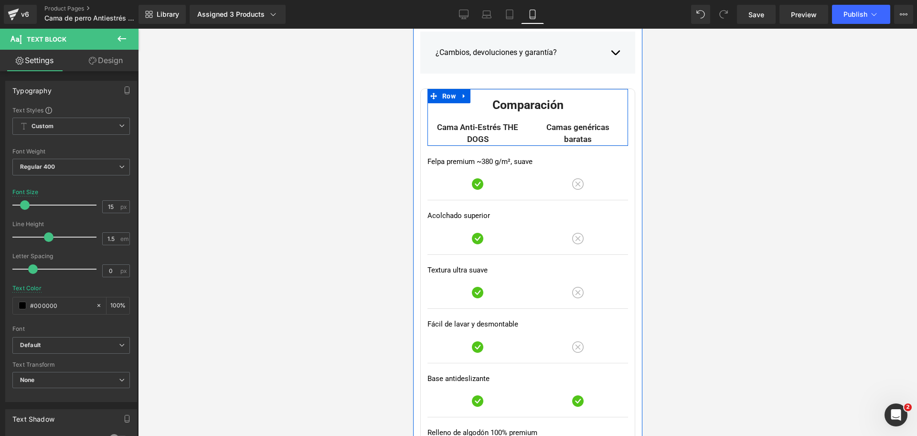
scroll to position [3506, 0]
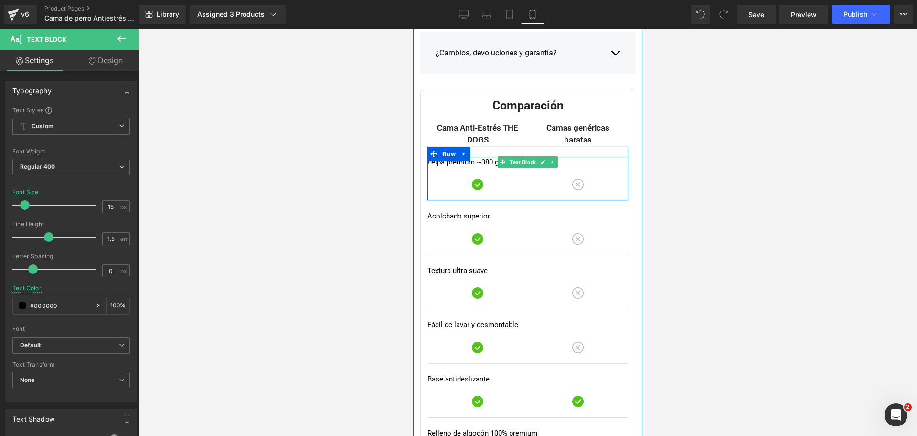
click at [565, 162] on p "Felpa premium ~380 g/m², suave" at bounding box center [527, 162] width 201 height 11
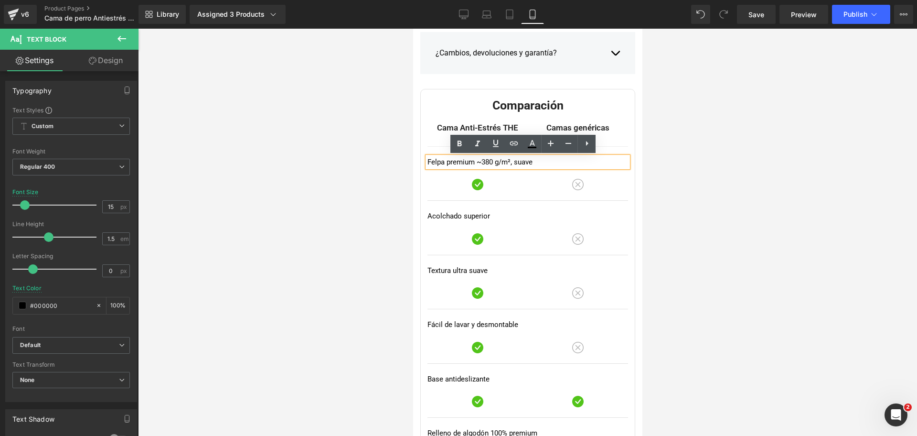
click at [509, 162] on p "Felpa premium ~380 g/m², suave" at bounding box center [527, 162] width 201 height 11
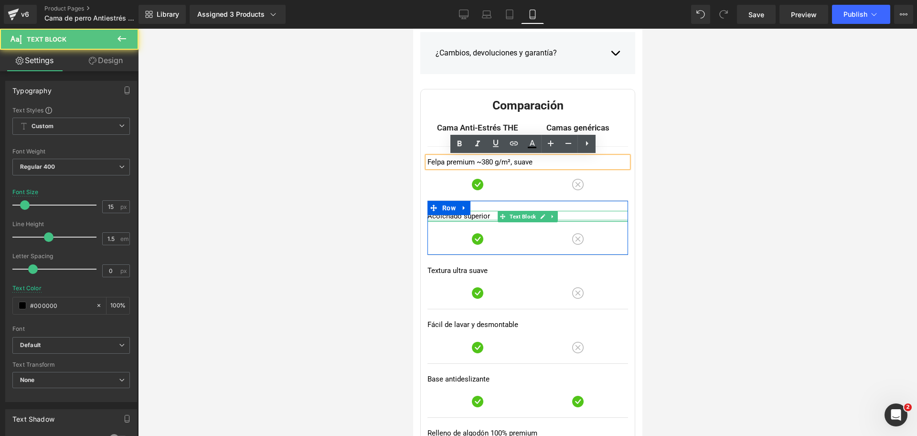
click at [439, 219] on div at bounding box center [527, 220] width 201 height 2
click at [439, 219] on p "Acolchado superior" at bounding box center [527, 216] width 201 height 11
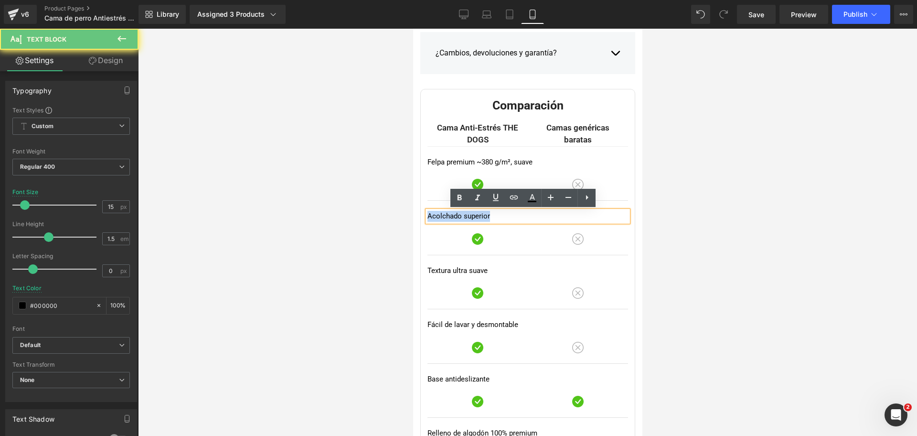
click at [439, 219] on p "Acolchado superior" at bounding box center [527, 216] width 201 height 11
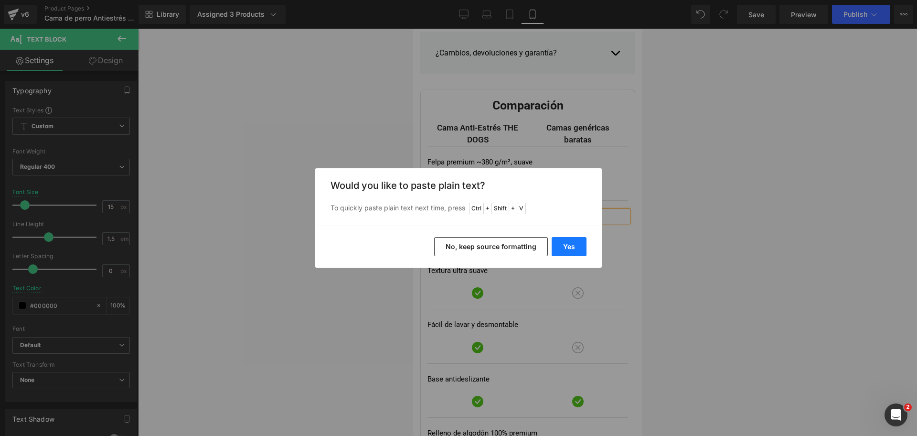
click at [565, 237] on button "Yes" at bounding box center [569, 246] width 35 height 19
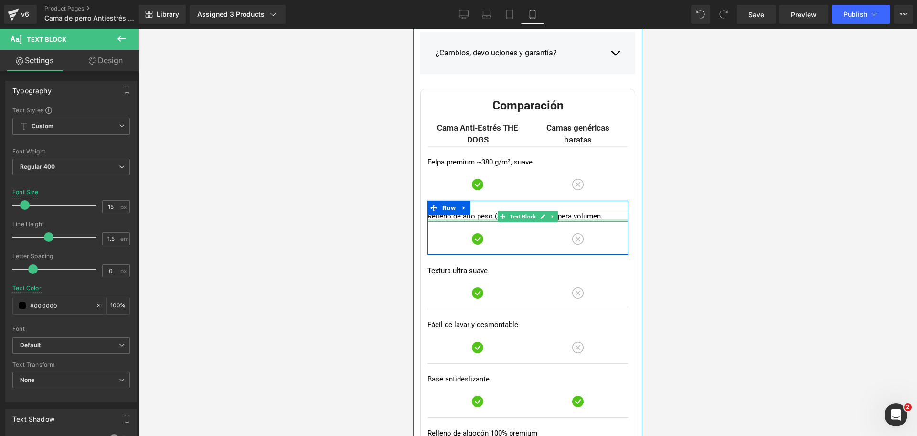
click at [574, 218] on p "Relleno de alto peso (30–40% más), recupera volumen." at bounding box center [527, 216] width 201 height 11
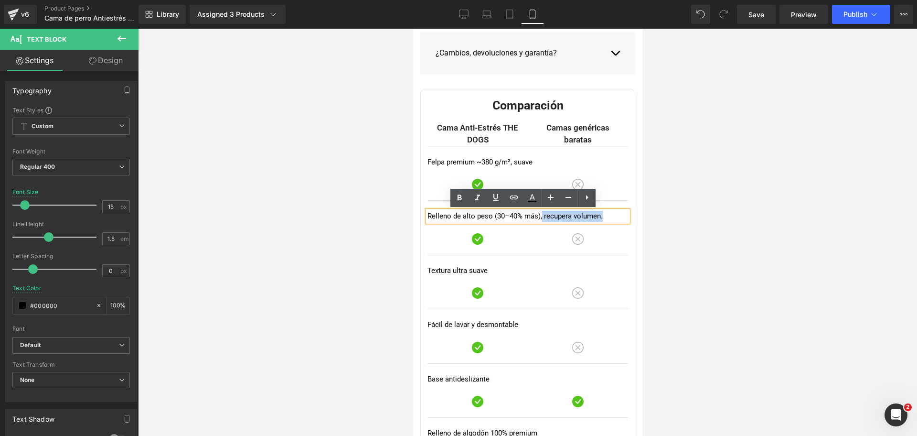
drag, startPoint x: 536, startPoint y: 217, endPoint x: 602, endPoint y: 214, distance: 66.5
click at [602, 214] on p "Relleno de alto peso (30–40% más), recupera volumen." at bounding box center [527, 216] width 201 height 11
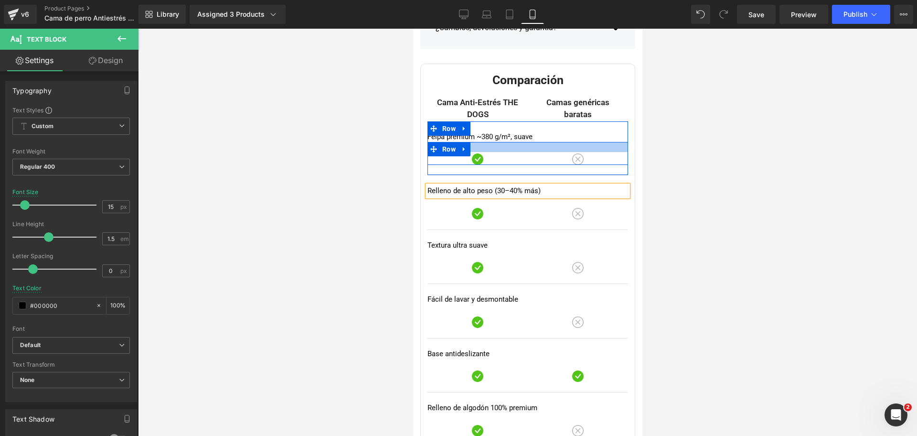
scroll to position [3534, 0]
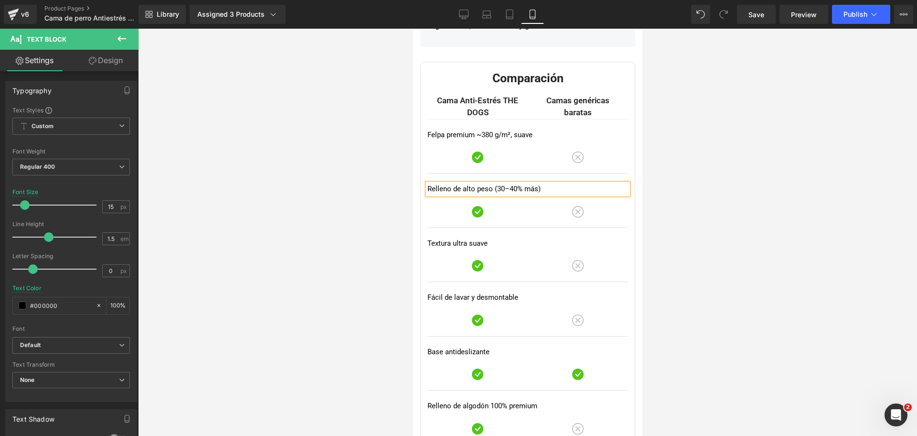
click at [675, 170] on div at bounding box center [527, 232] width 779 height 407
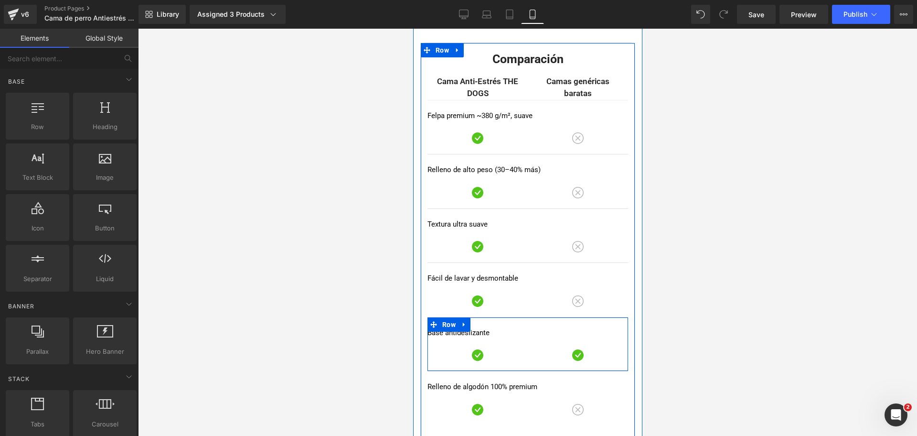
scroll to position [3552, 0]
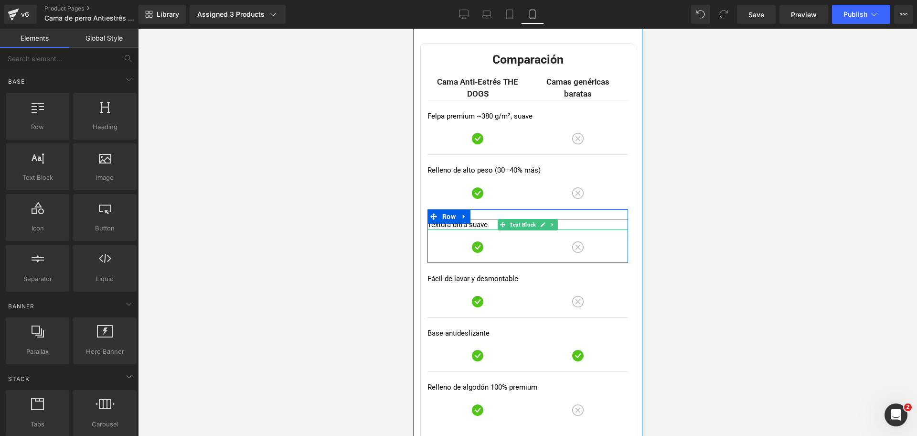
click at [447, 226] on p "Textura ultra suave" at bounding box center [527, 224] width 201 height 11
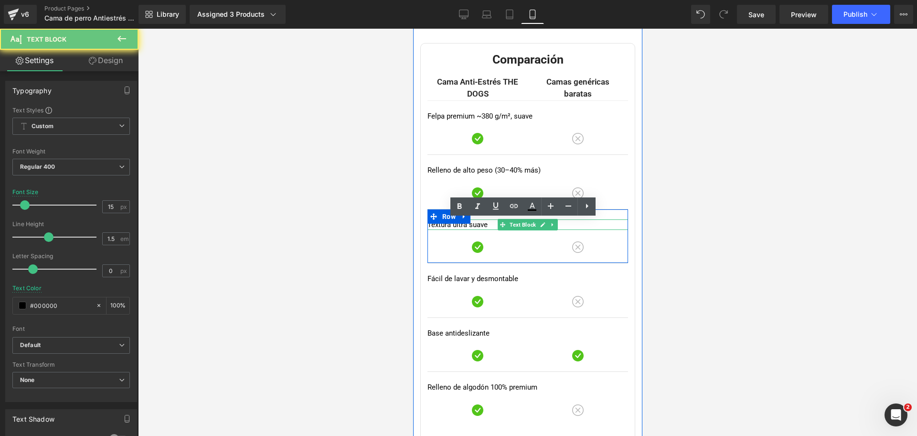
click at [447, 226] on p "Textura ultra suave" at bounding box center [527, 224] width 201 height 11
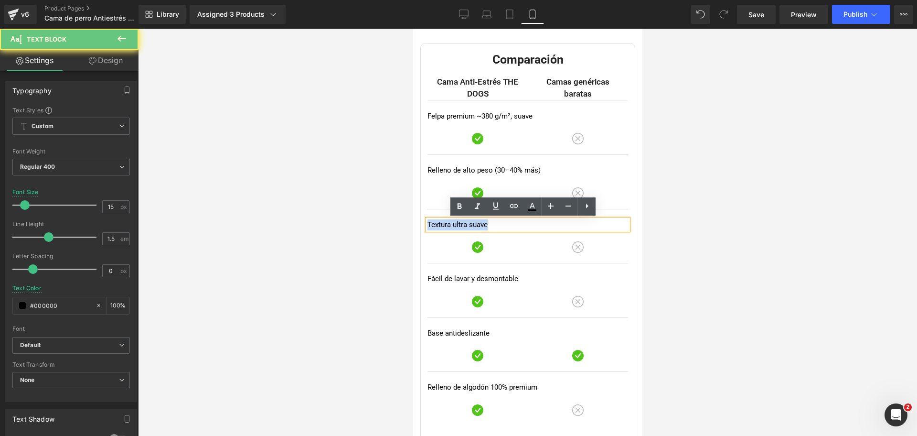
click at [447, 226] on p "Textura ultra suave" at bounding box center [527, 224] width 201 height 11
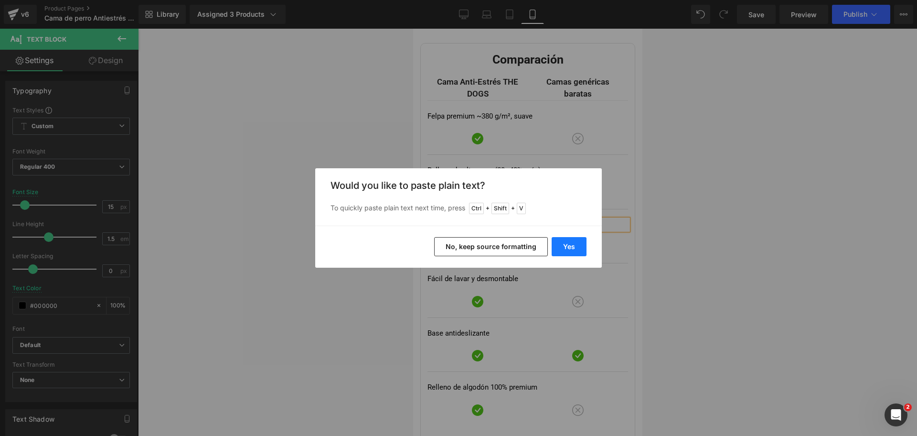
click at [563, 246] on button "Yes" at bounding box center [569, 246] width 35 height 19
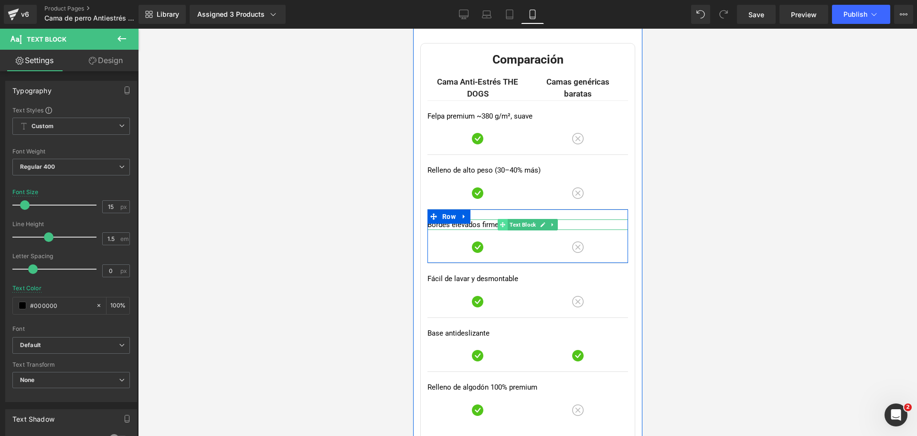
click at [500, 224] on icon at bounding box center [502, 225] width 5 height 6
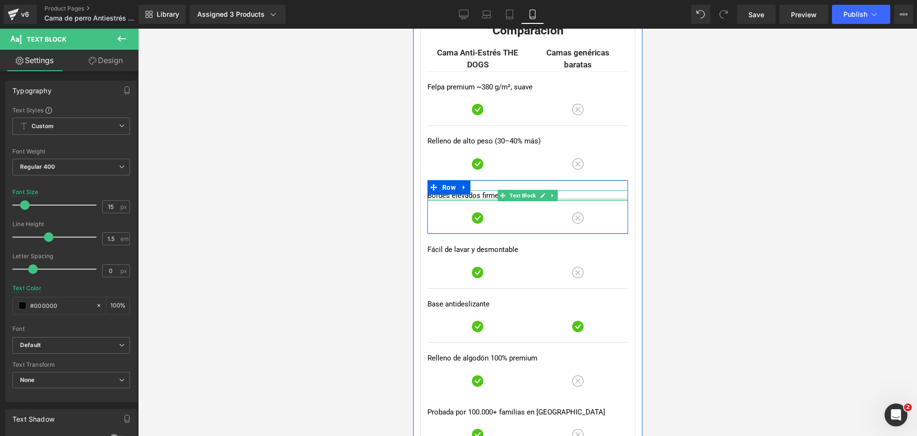
scroll to position [3630, 0]
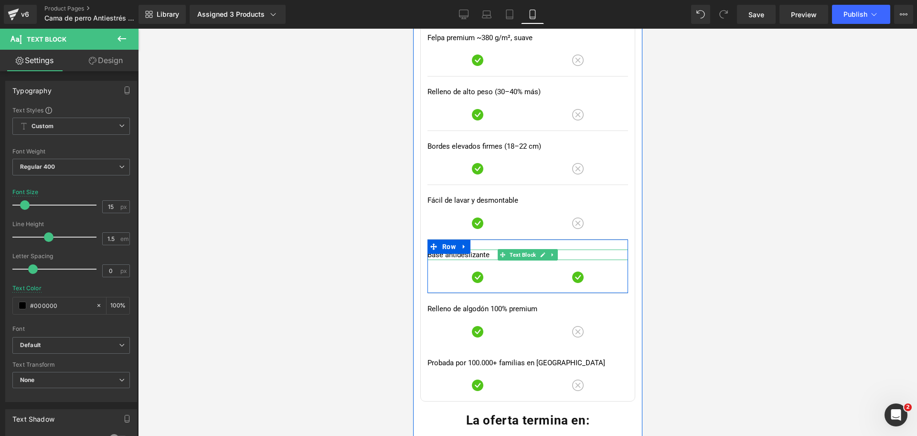
click at [449, 255] on p "Base antideslizante" at bounding box center [527, 254] width 201 height 11
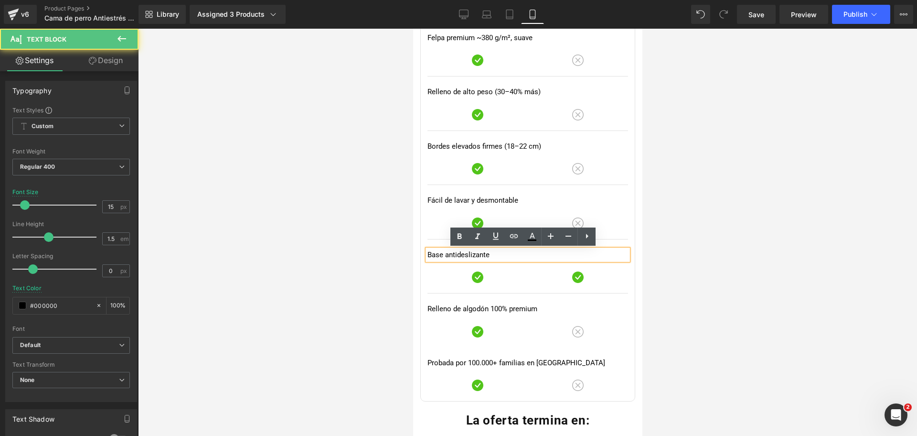
click at [449, 255] on p "Base antideslizante" at bounding box center [527, 254] width 201 height 11
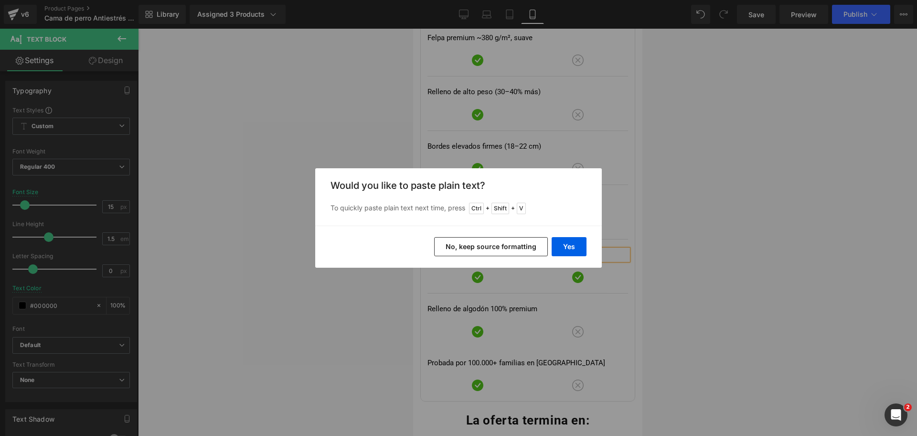
click at [650, 237] on div "Back to Library Insert Would you like to paste plain text? To quickly paste pla…" at bounding box center [458, 218] width 917 height 436
click at [520, 245] on button "No, keep source formatting" at bounding box center [491, 246] width 114 height 19
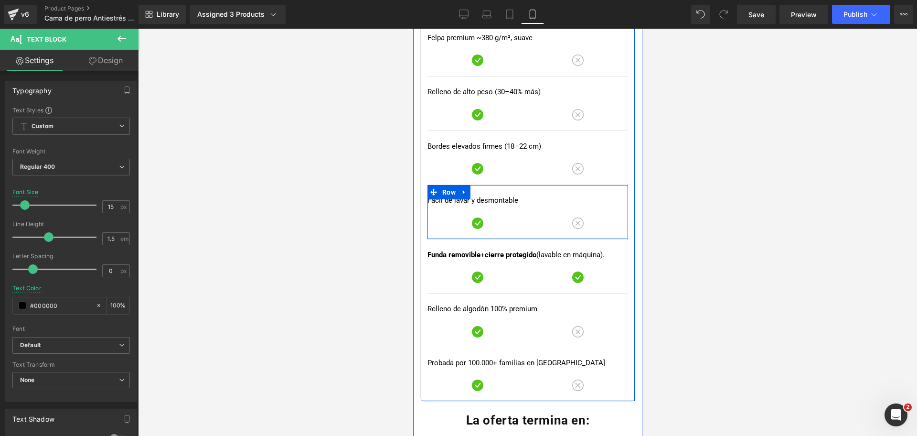
click at [520, 194] on div "Fácil de lavar y desmontable Text Block Image Image Row Row" at bounding box center [527, 212] width 201 height 54
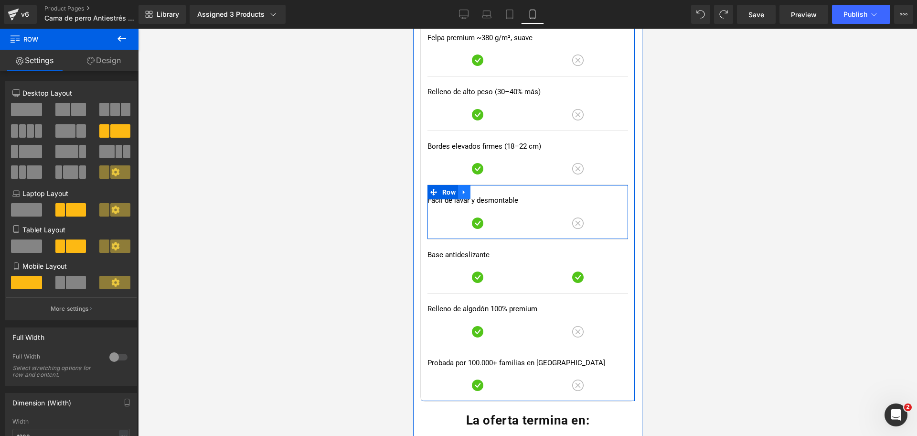
click at [463, 191] on link at bounding box center [464, 192] width 12 height 14
click at [475, 194] on icon at bounding box center [476, 192] width 7 height 7
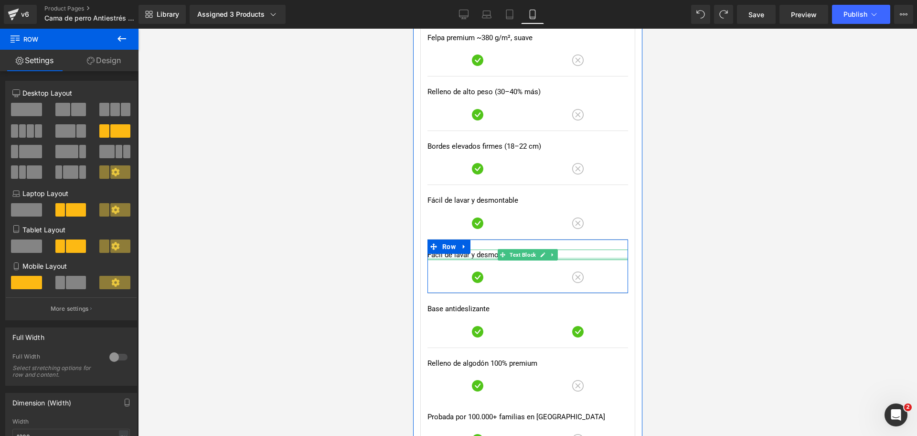
click at [455, 257] on div at bounding box center [527, 258] width 201 height 2
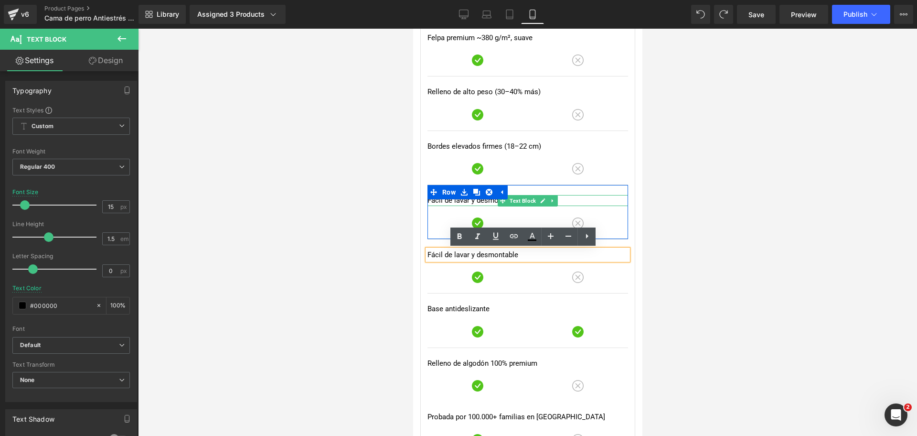
click at [444, 202] on p "Fácil de lavar y desmontable" at bounding box center [527, 200] width 201 height 11
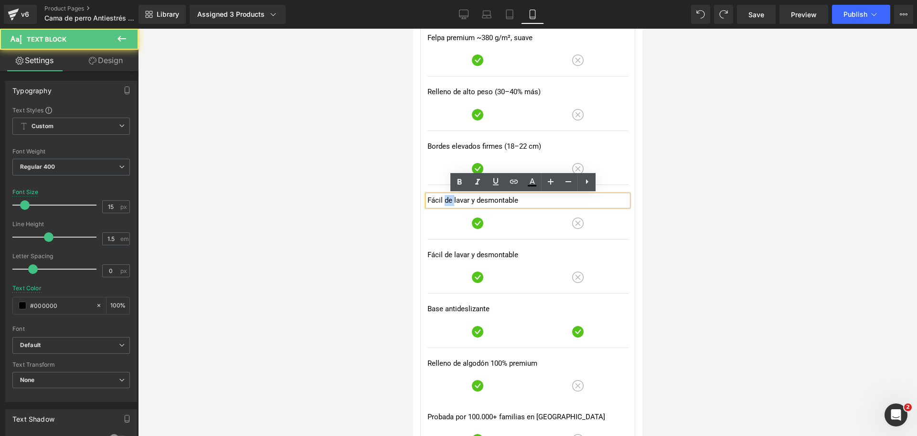
click at [444, 202] on p "Fácil de lavar y desmontable" at bounding box center [527, 200] width 201 height 11
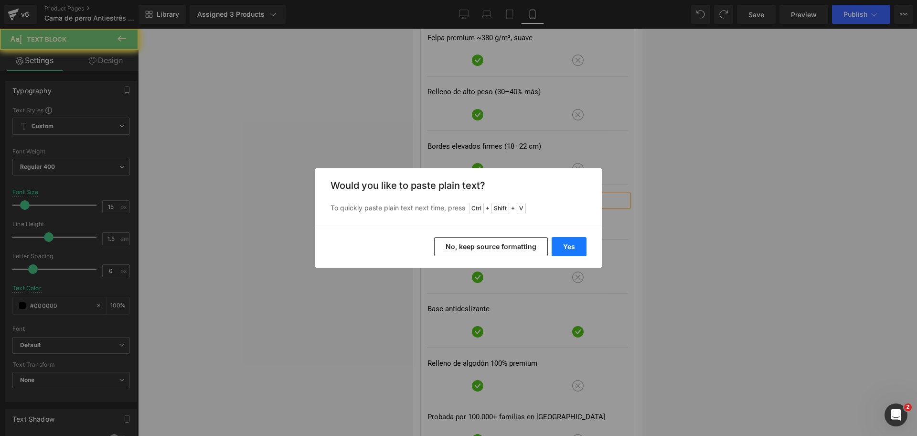
click at [559, 243] on button "Yes" at bounding box center [569, 246] width 35 height 19
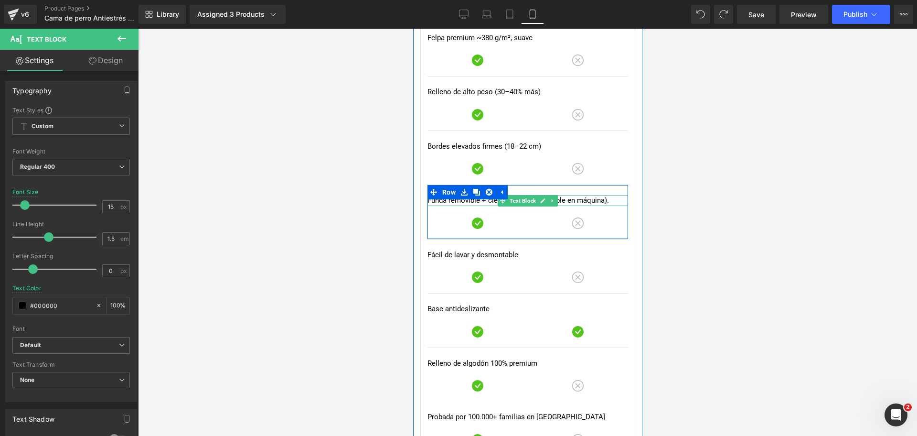
click at [479, 203] on p "Funda removible + cierre protegido (lavable en máquina)." at bounding box center [527, 200] width 201 height 11
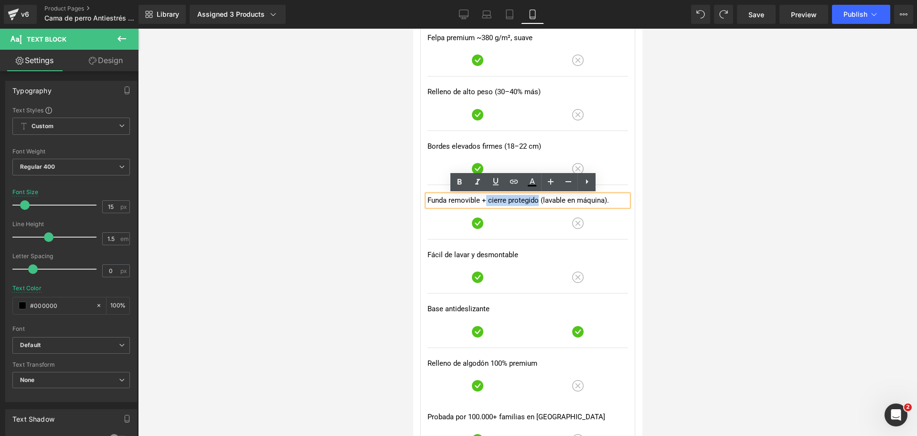
drag, startPoint x: 480, startPoint y: 201, endPoint x: 531, endPoint y: 201, distance: 51.1
click at [531, 201] on p "Funda removible + cierre protegido (lavable en máquina)." at bounding box center [527, 200] width 201 height 11
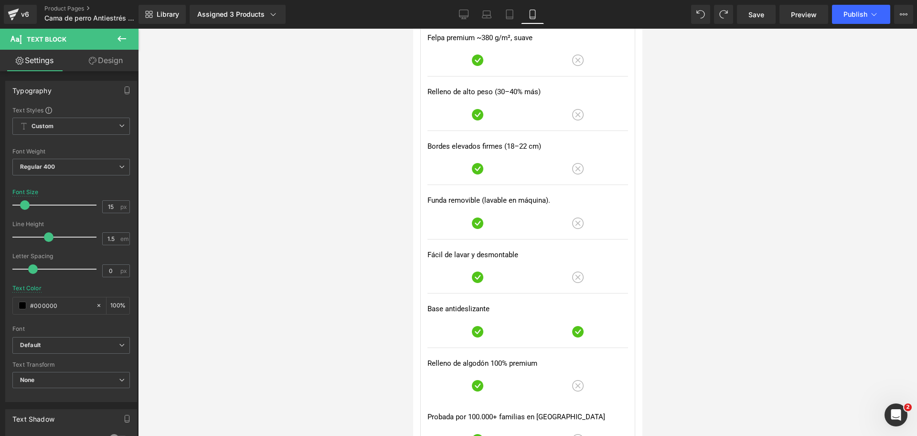
click at [674, 198] on div at bounding box center [527, 232] width 779 height 407
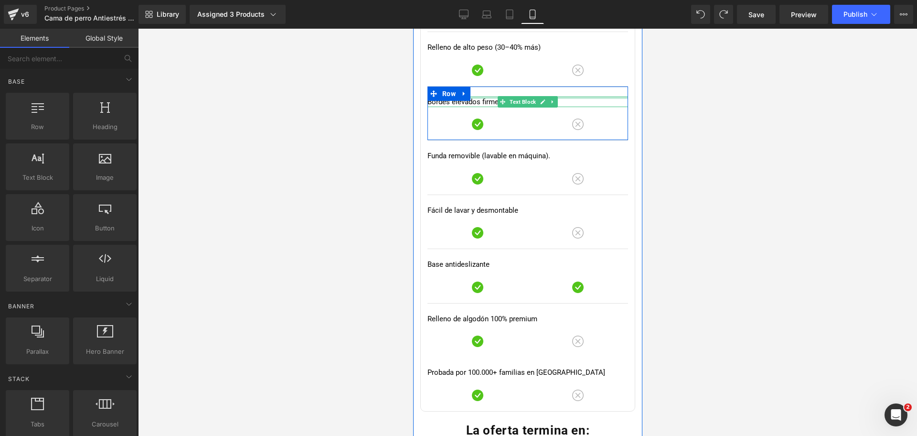
scroll to position [3676, 0]
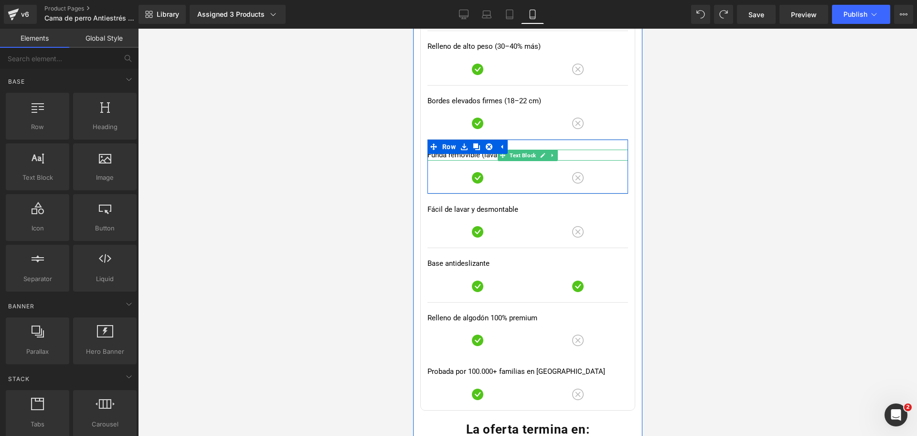
click at [565, 155] on p "Funda removible (lavable en máquina)." at bounding box center [527, 155] width 201 height 11
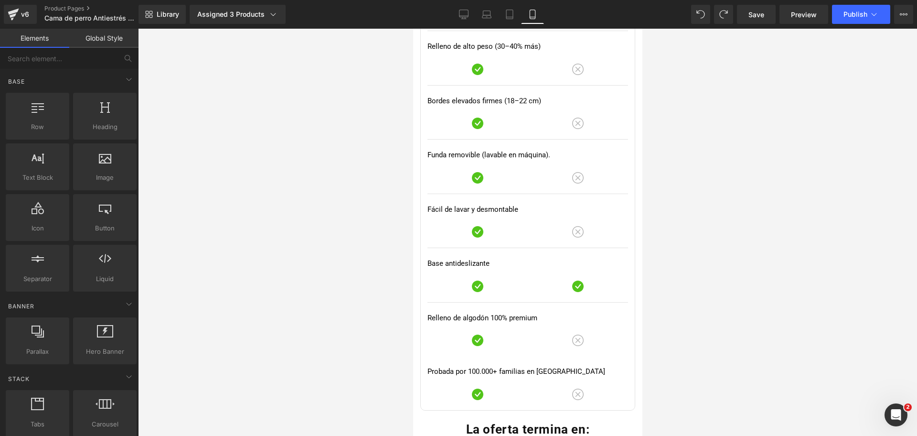
click at [677, 162] on div at bounding box center [527, 232] width 779 height 407
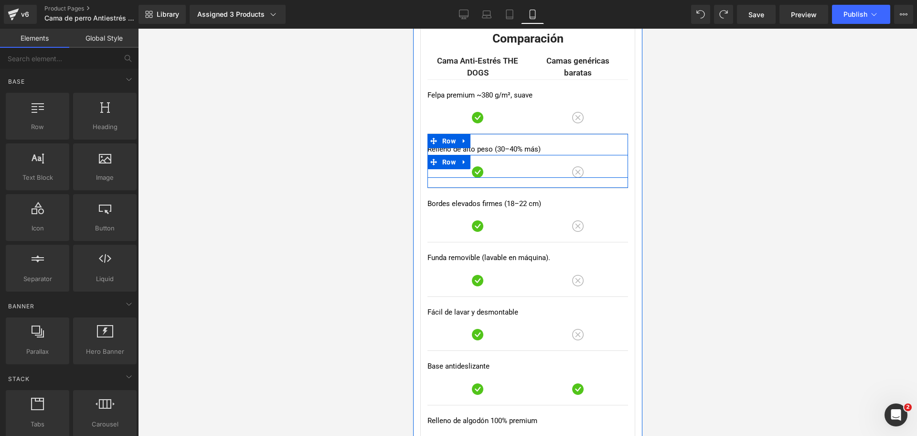
scroll to position [3562, 0]
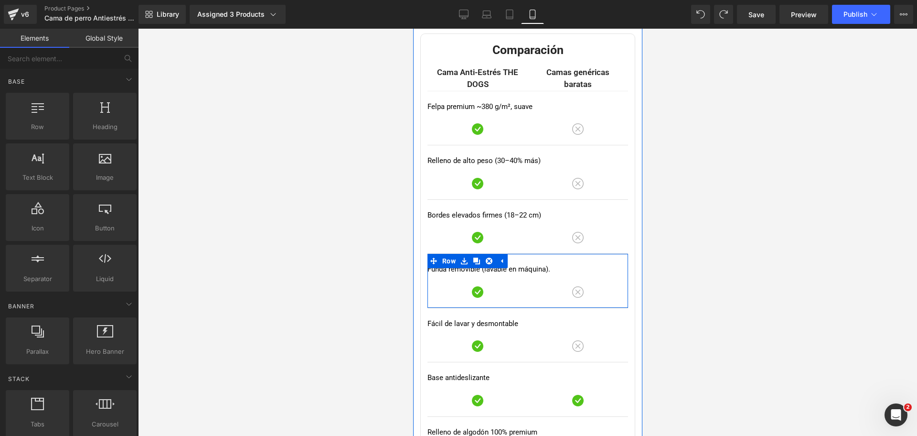
click at [572, 269] on p "Funda removible (lavable en máquina)." at bounding box center [527, 269] width 201 height 11
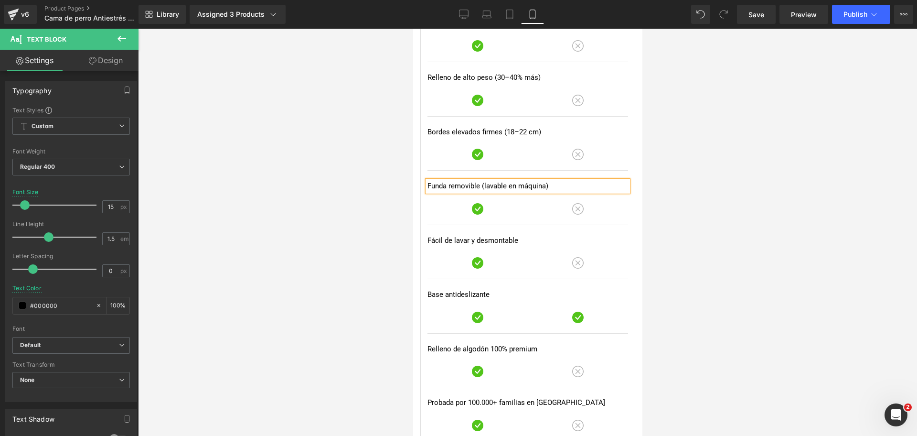
scroll to position [3645, 0]
click at [705, 244] on div at bounding box center [527, 232] width 779 height 407
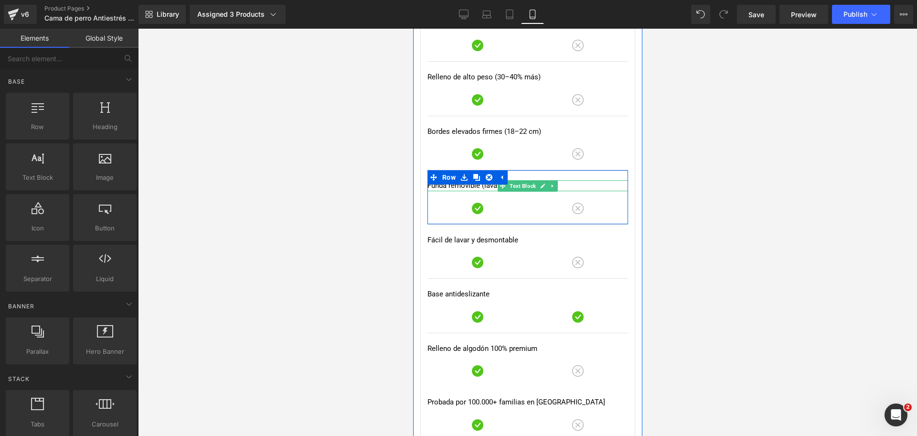
click at [464, 186] on p "Funda removible (lavable en máquina)" at bounding box center [527, 185] width 201 height 11
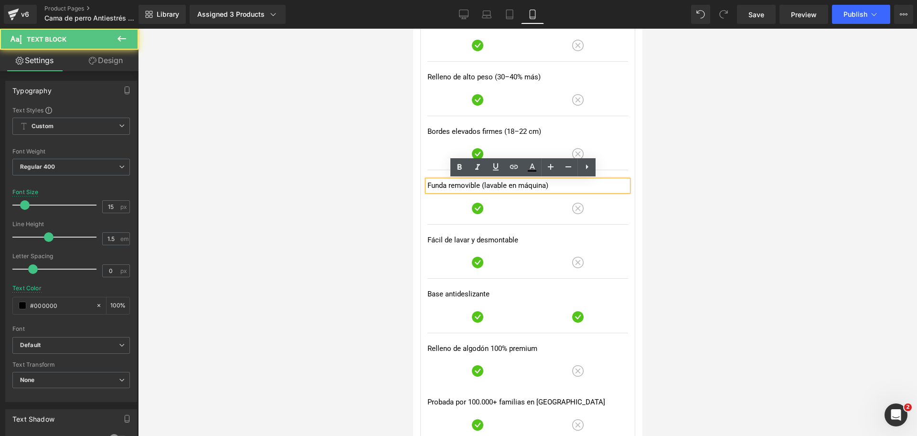
click at [475, 186] on p "Funda removible (lavable en máquina)" at bounding box center [527, 185] width 201 height 11
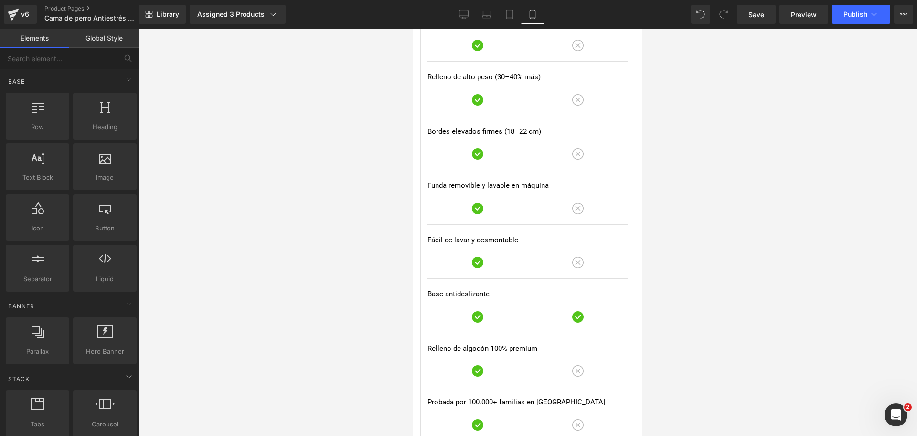
click at [654, 165] on div at bounding box center [527, 232] width 779 height 407
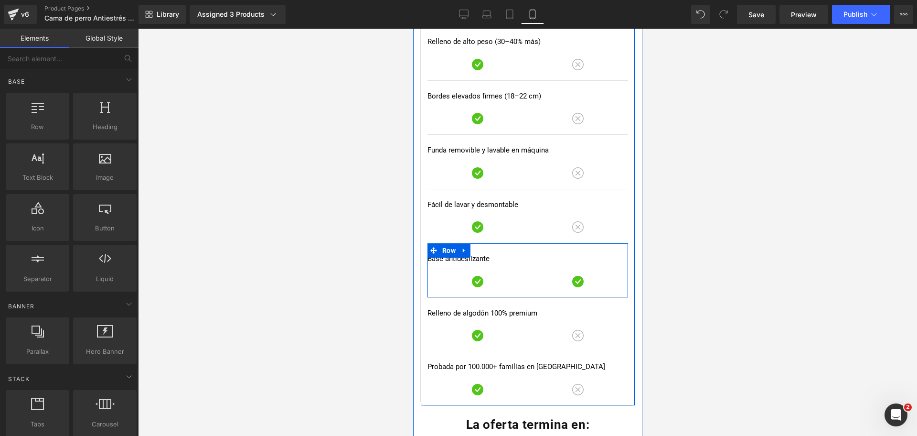
scroll to position [3748, 0]
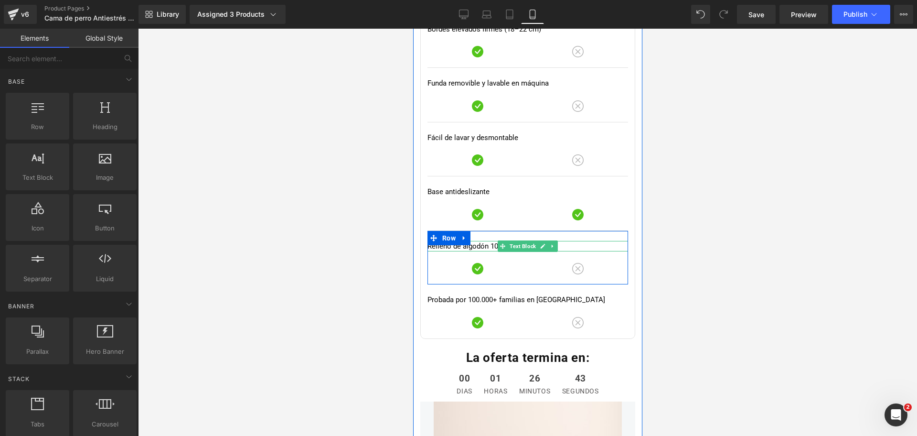
click at [459, 246] on p "Relleno de algodón 100% premium" at bounding box center [527, 246] width 201 height 11
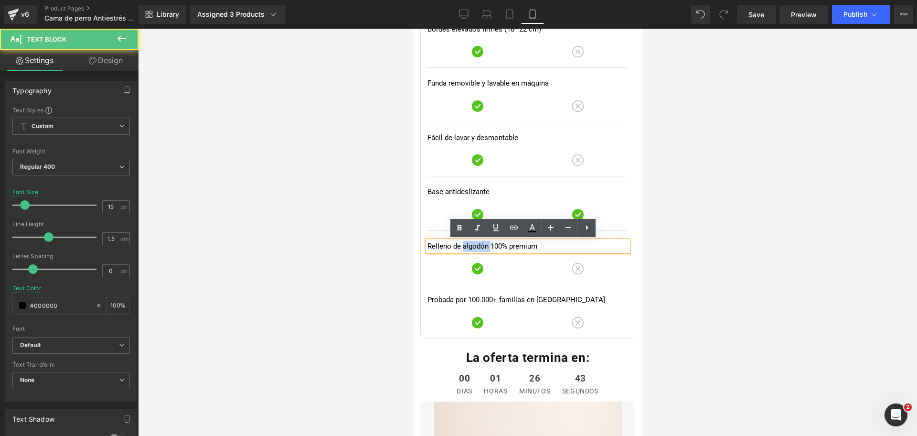
click at [459, 246] on p "Relleno de algodón 100% premium" at bounding box center [527, 246] width 201 height 11
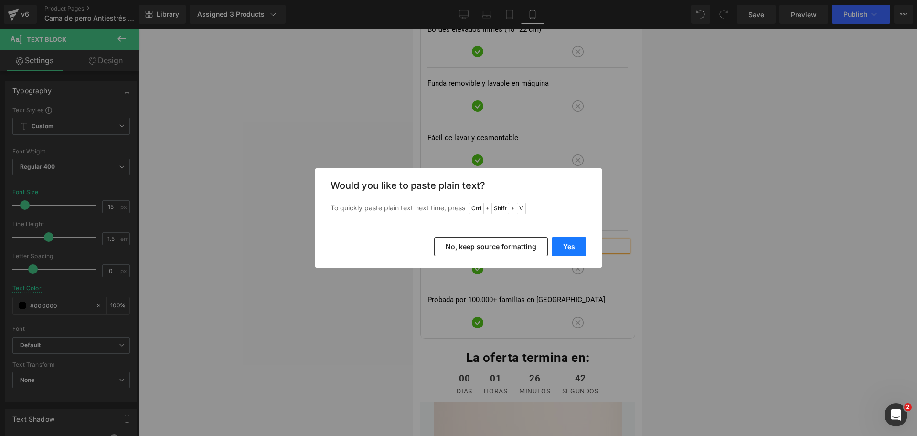
click at [562, 246] on button "Yes" at bounding box center [569, 246] width 35 height 19
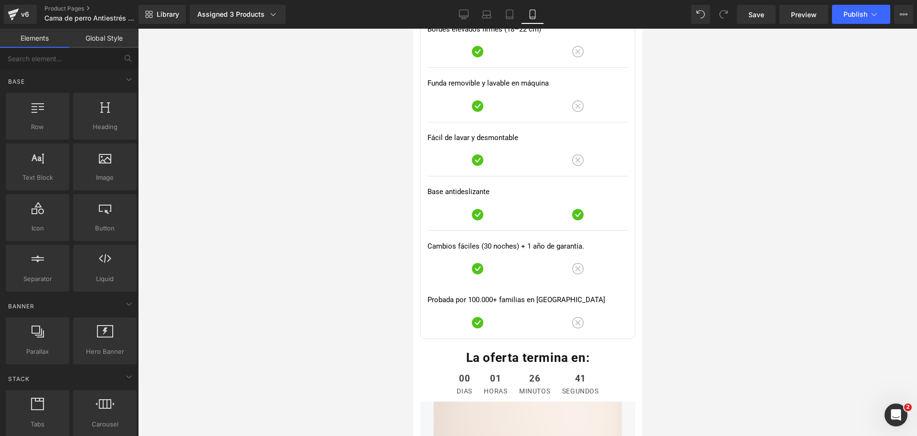
click at [691, 227] on div at bounding box center [527, 232] width 779 height 407
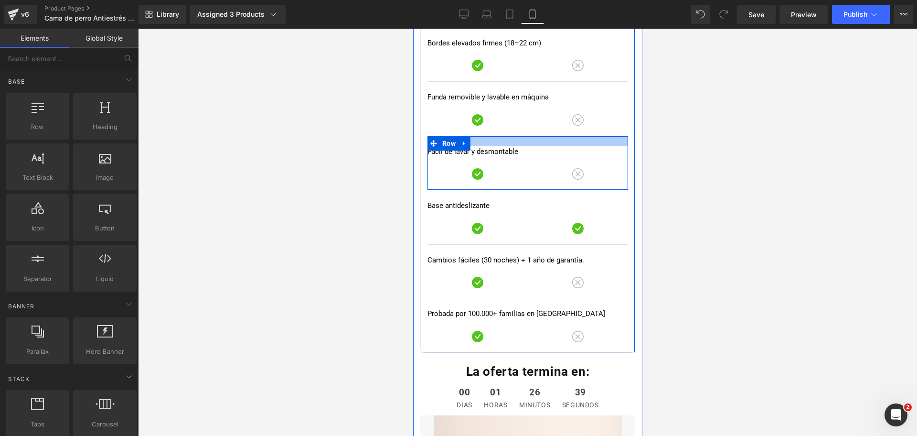
scroll to position [3733, 0]
click at [462, 140] on icon at bounding box center [463, 143] width 7 height 7
click at [470, 142] on link at bounding box center [476, 144] width 12 height 14
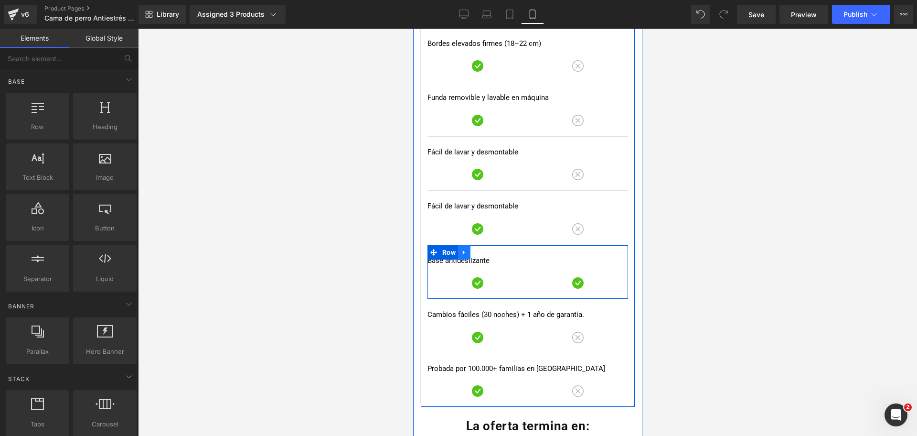
click at [464, 253] on link at bounding box center [464, 252] width 12 height 14
click at [485, 254] on icon at bounding box center [488, 252] width 7 height 7
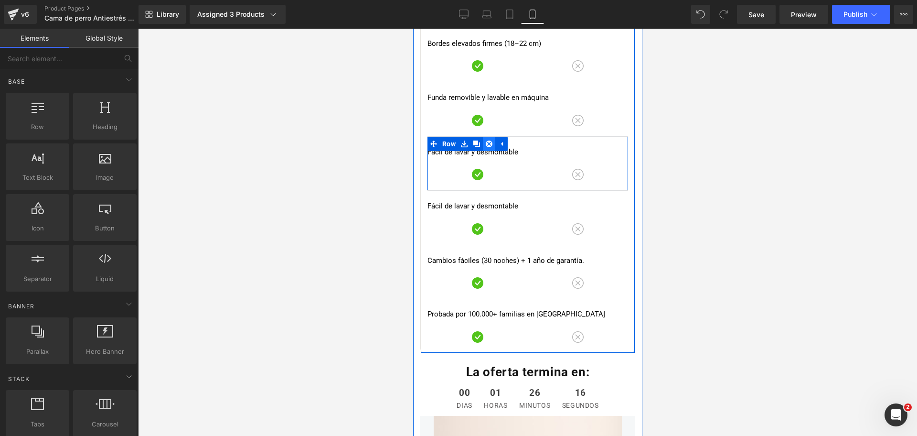
click at [485, 146] on icon at bounding box center [488, 143] width 7 height 7
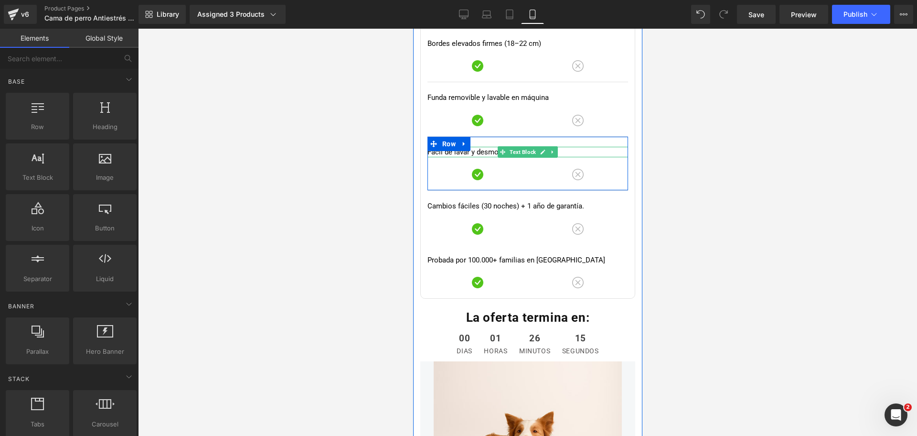
click at [456, 154] on p "Fácil de lavar y desmontable" at bounding box center [527, 152] width 201 height 11
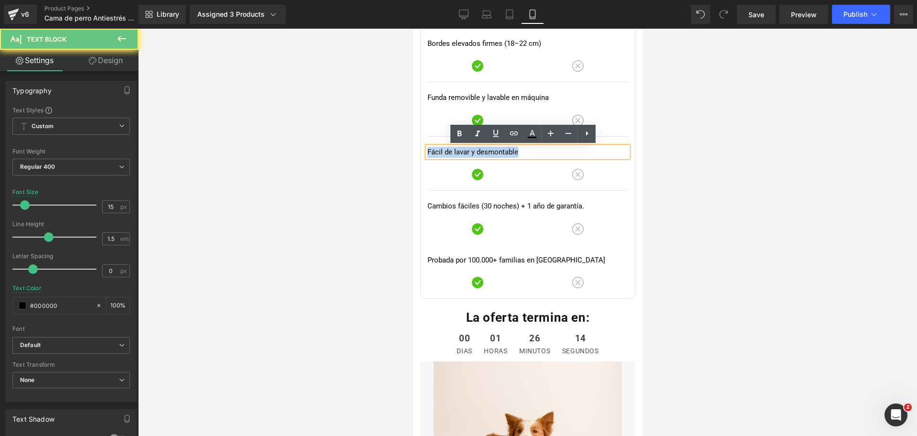
click at [456, 154] on p "Fácil de lavar y desmontable" at bounding box center [527, 152] width 201 height 11
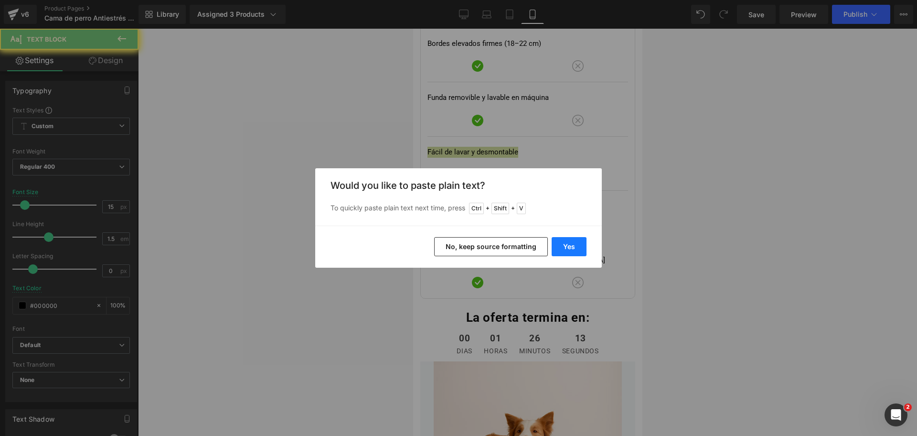
click at [568, 244] on button "Yes" at bounding box center [569, 246] width 35 height 19
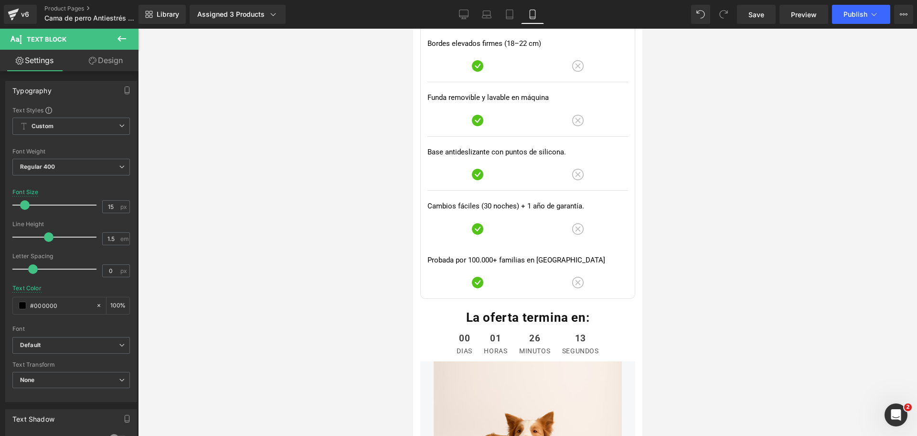
click at [692, 209] on div at bounding box center [527, 232] width 779 height 407
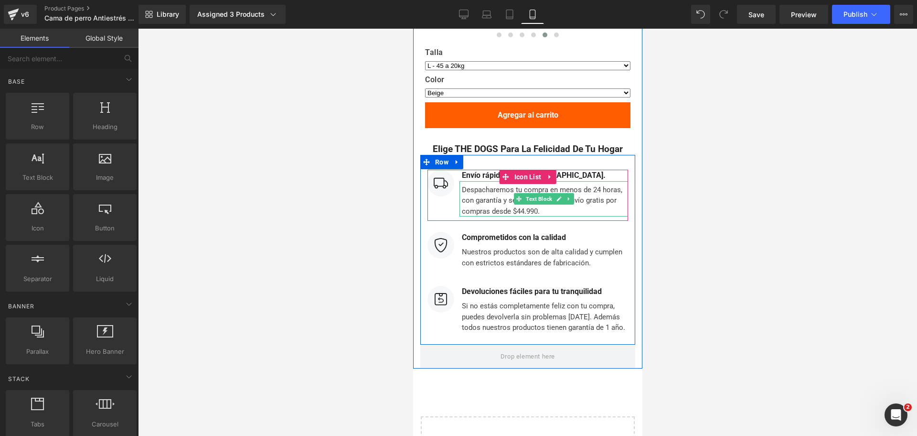
scroll to position [4808, 0]
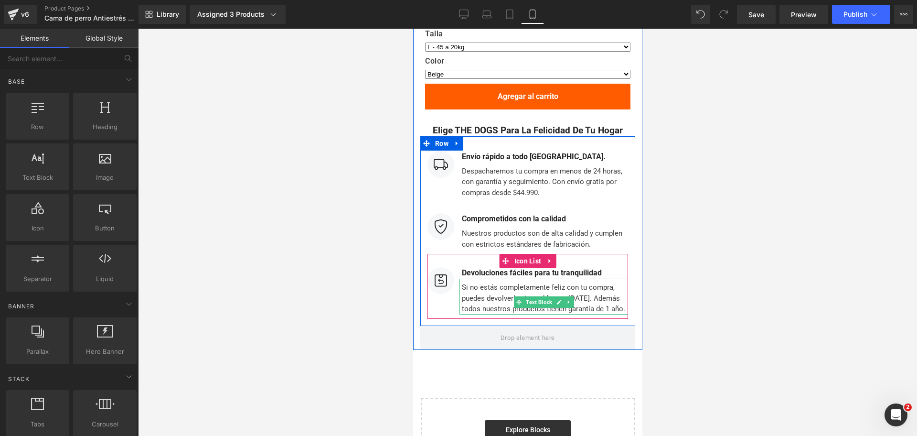
click at [600, 303] on div "Si no estás completamente feliz con tu compra, puedes devolverla sin problemas …" at bounding box center [543, 296] width 169 height 36
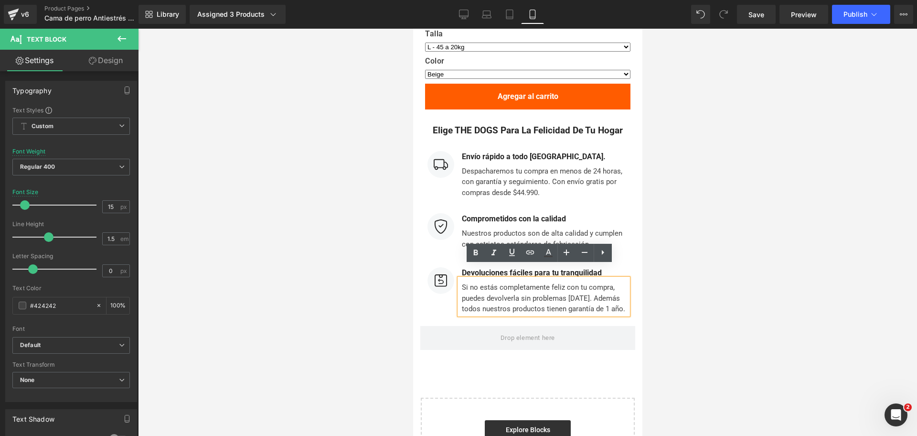
click at [690, 227] on div at bounding box center [527, 232] width 779 height 407
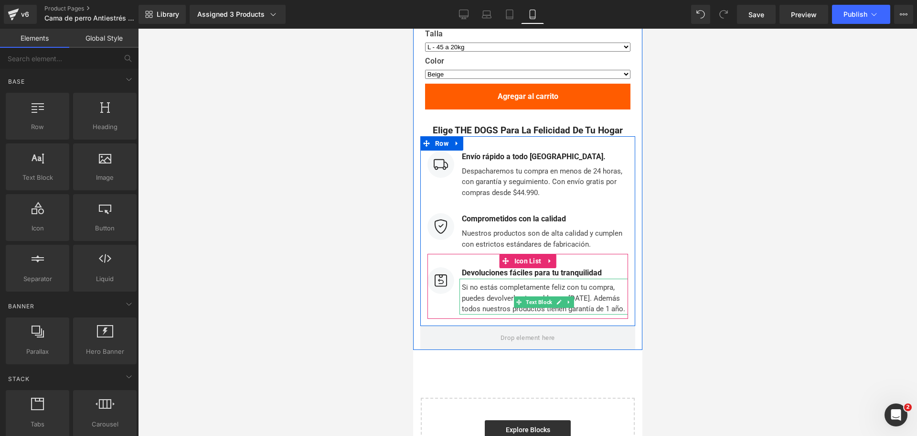
click at [569, 303] on div "Si no estás completamente feliz con tu compra, puedes devolverla sin problemas …" at bounding box center [543, 296] width 169 height 36
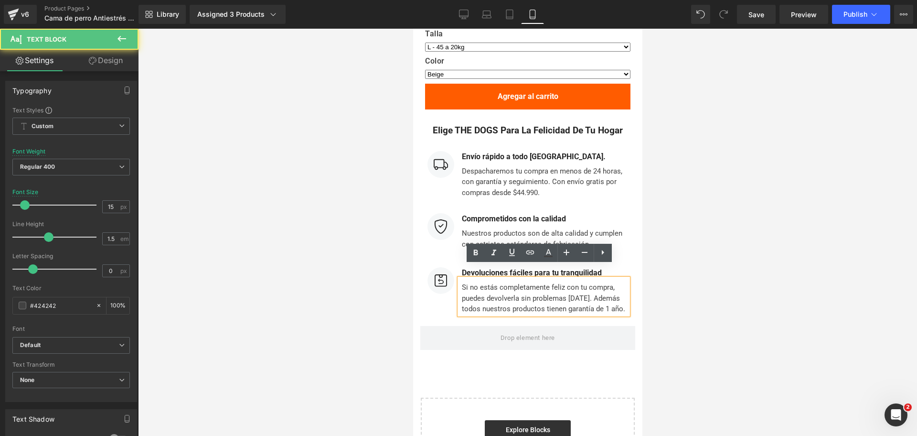
drag, startPoint x: 495, startPoint y: 308, endPoint x: 457, endPoint y: 299, distance: 39.4
click at [459, 299] on div "Si no estás completamente feliz con tu compra, puedes devolverla sin problemas …" at bounding box center [543, 296] width 169 height 36
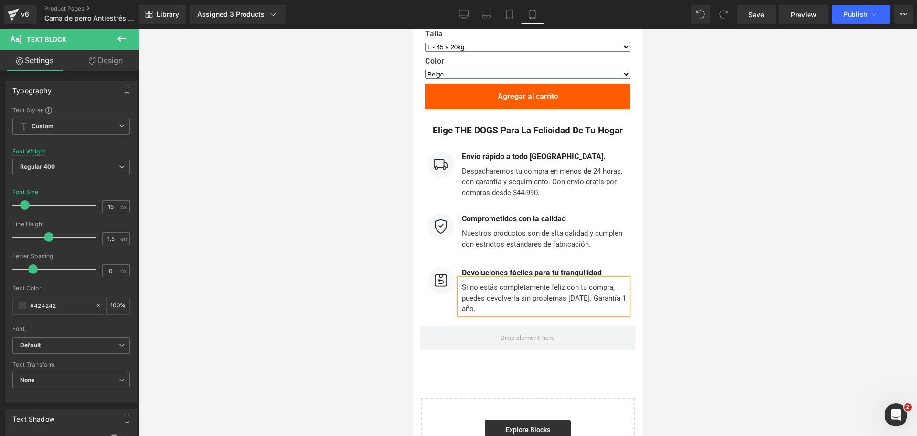
click at [687, 263] on div at bounding box center [527, 232] width 779 height 407
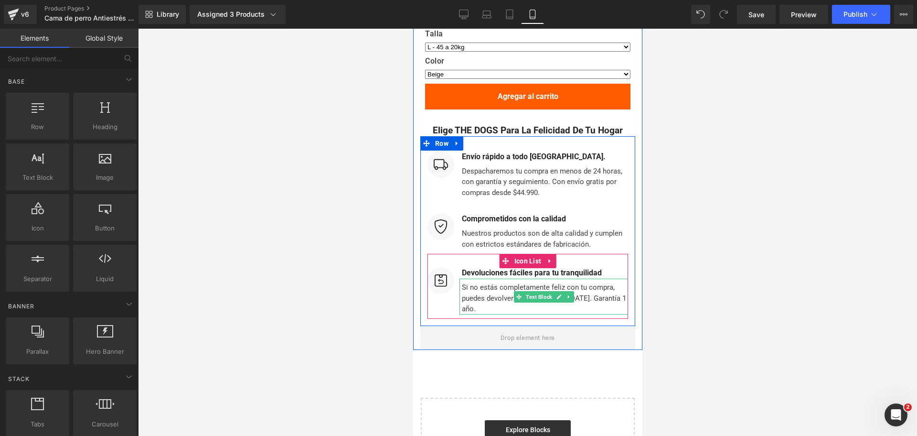
click at [610, 287] on div "Si no estás completamente feliz con tu compra, puedes devolverla sin problemas …" at bounding box center [543, 296] width 169 height 36
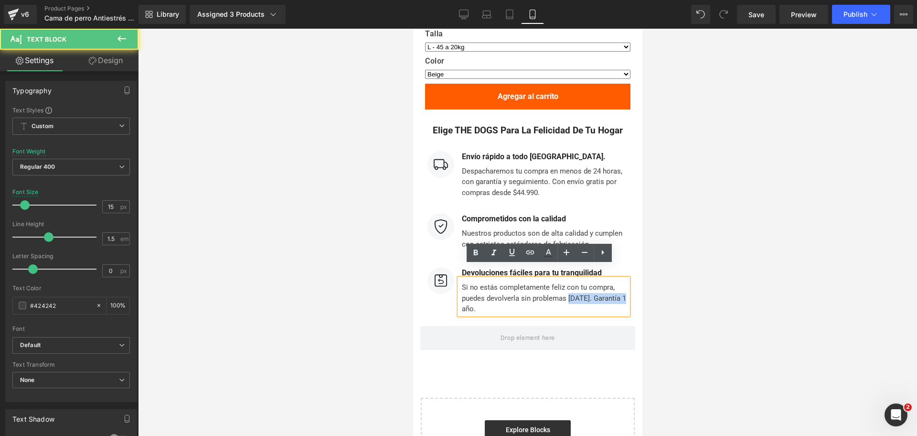
drag, startPoint x: 562, startPoint y: 286, endPoint x: 620, endPoint y: 289, distance: 57.4
click at [620, 289] on div "Si no estás completamente feliz con tu compra, puedes devolverla sin problemas …" at bounding box center [543, 296] width 169 height 36
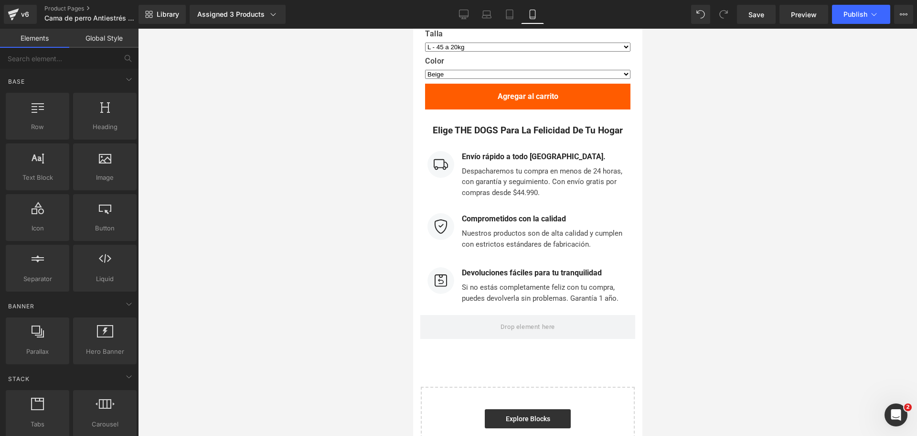
click at [674, 275] on div at bounding box center [527, 232] width 779 height 407
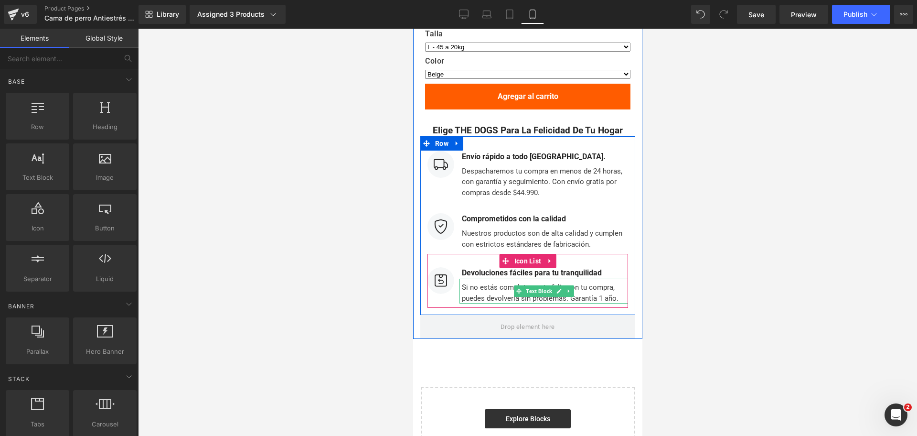
click at [606, 283] on div "Si no estás completamente feliz con tu compra, puedes devolverla sin problemas.…" at bounding box center [543, 290] width 169 height 25
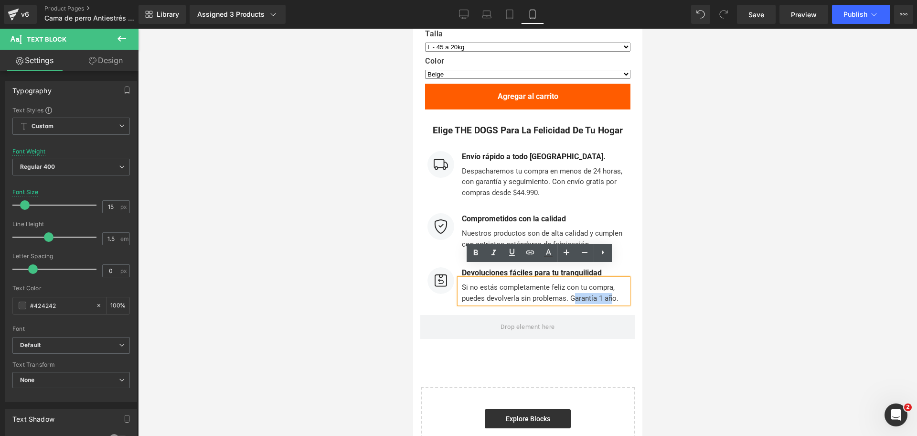
drag, startPoint x: 567, startPoint y: 285, endPoint x: 607, endPoint y: 288, distance: 39.7
click at [607, 288] on div "Si no estás completamente feliz con tu compra, puedes devolverla sin problemas.…" at bounding box center [543, 290] width 169 height 25
click at [618, 285] on div "Si no estás completamente feliz con tu compra, puedes devolverla sin problemas.…" at bounding box center [543, 290] width 169 height 25
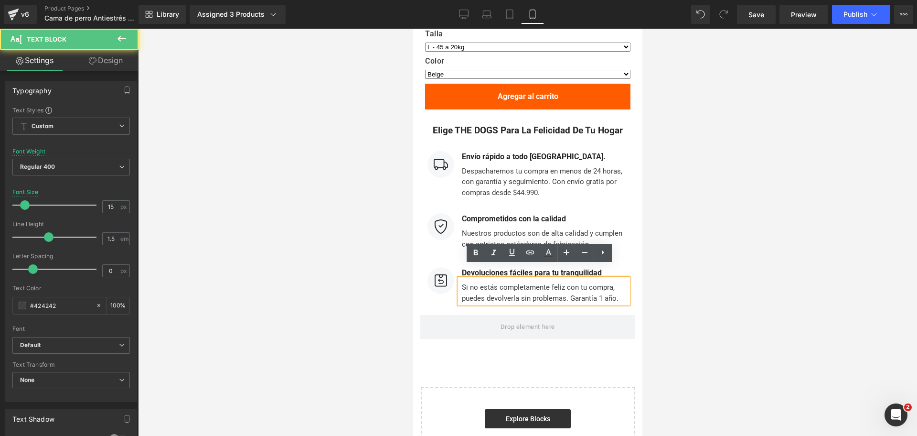
click at [681, 261] on div at bounding box center [527, 232] width 779 height 407
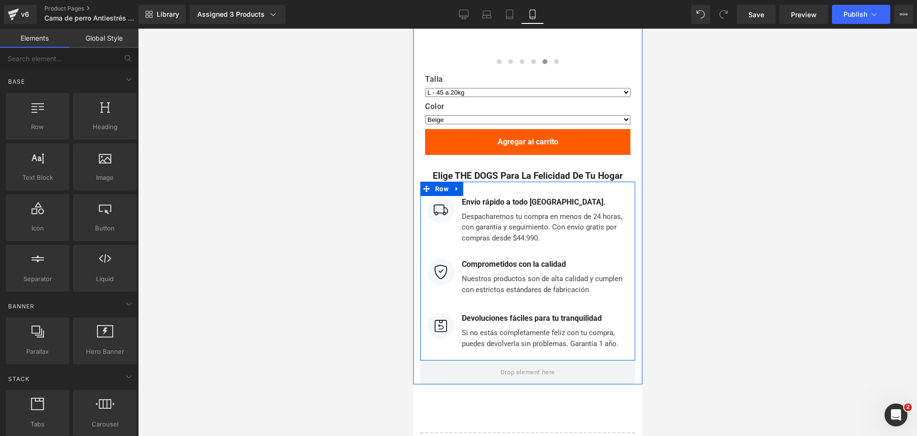
scroll to position [4820, 0]
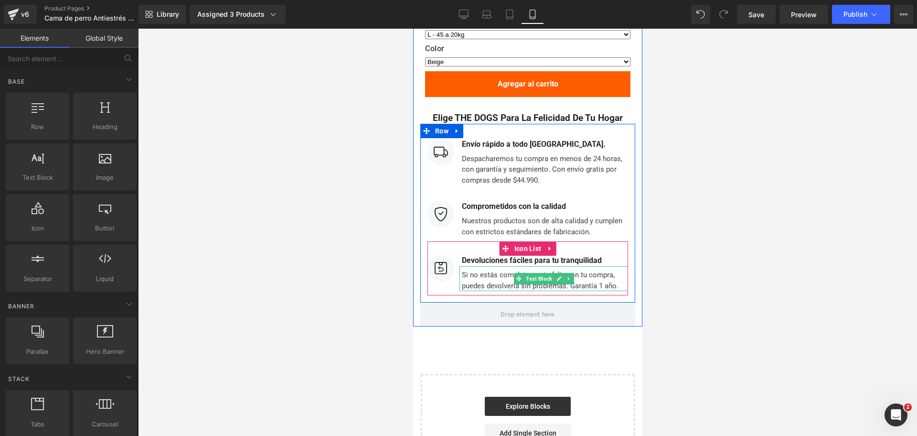
click at [612, 272] on div "Si no estás completamente feliz con tu compra, puedes devolverla sin problemas.…" at bounding box center [543, 278] width 169 height 25
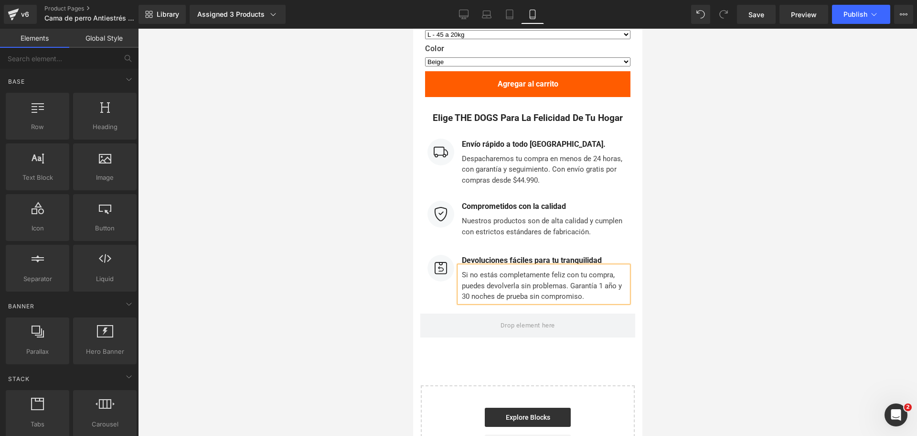
click at [686, 262] on div at bounding box center [527, 232] width 779 height 407
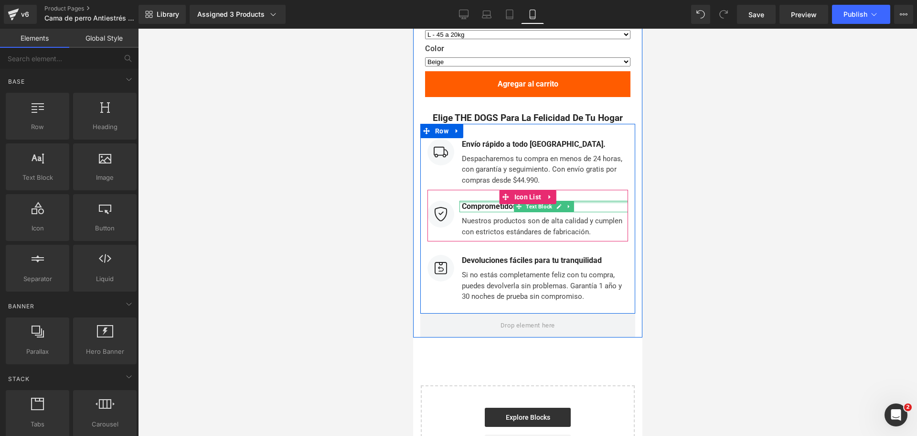
scroll to position [4806, 0]
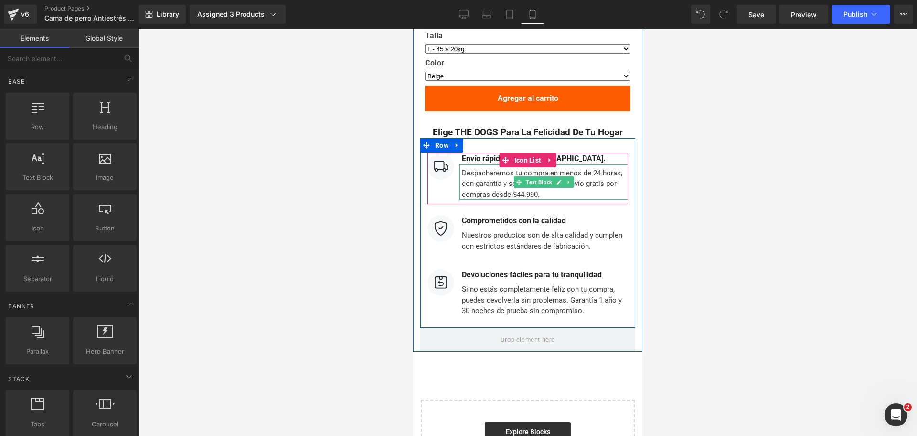
click at [594, 179] on div "Despacharemos tu compra en menos de 24 horas, con garantía y seguimiento. Con e…" at bounding box center [543, 182] width 169 height 36
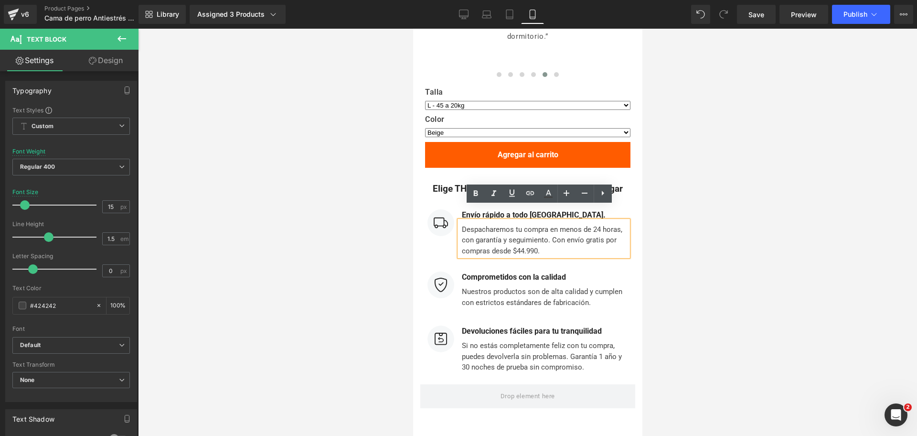
scroll to position [4749, 0]
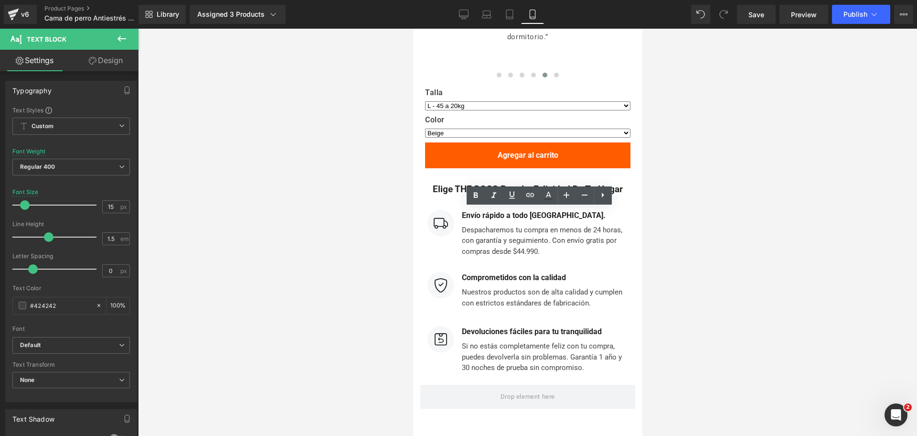
click at [690, 217] on div at bounding box center [527, 232] width 779 height 407
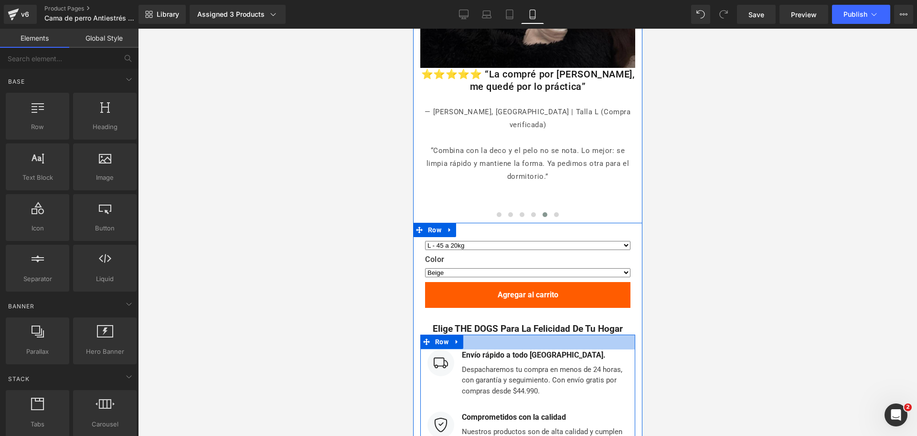
scroll to position [4575, 0]
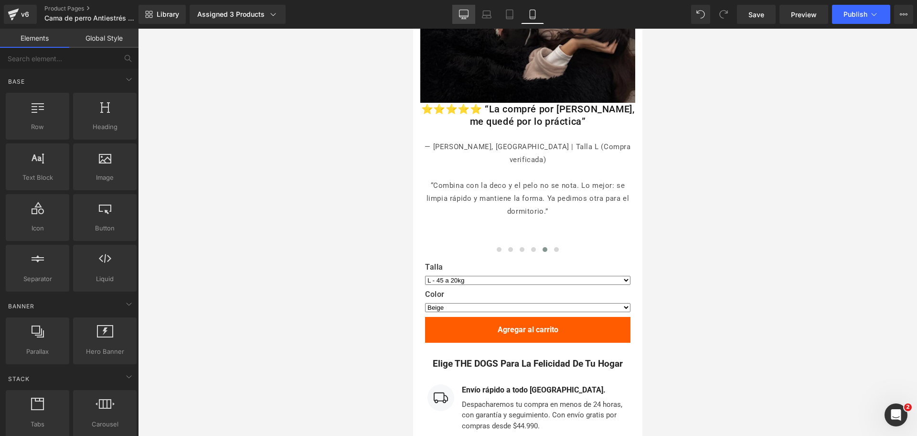
click at [467, 14] on icon at bounding box center [464, 15] width 10 height 10
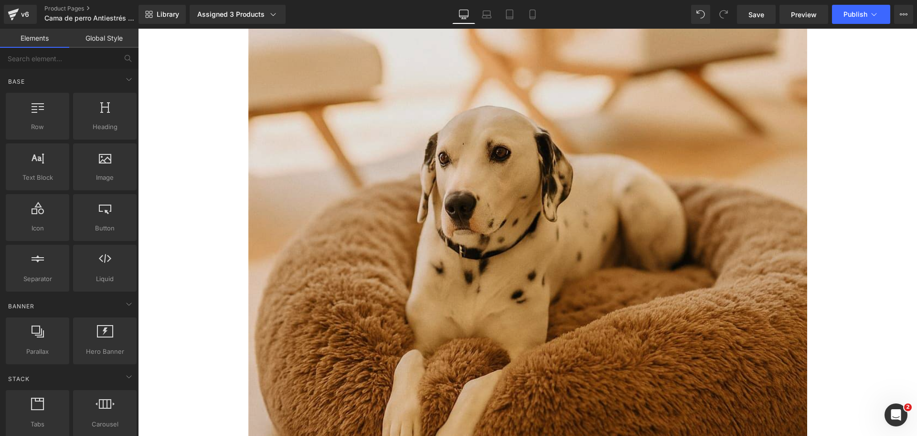
scroll to position [892, 0]
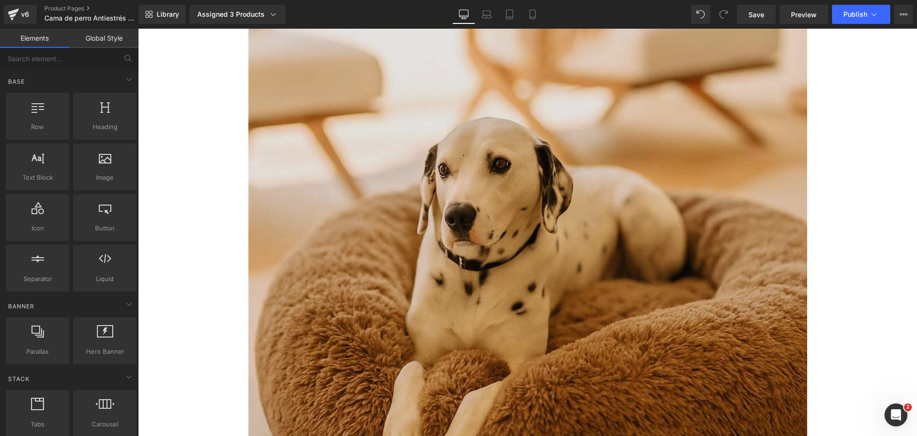
click at [523, 230] on img at bounding box center [527, 200] width 559 height 838
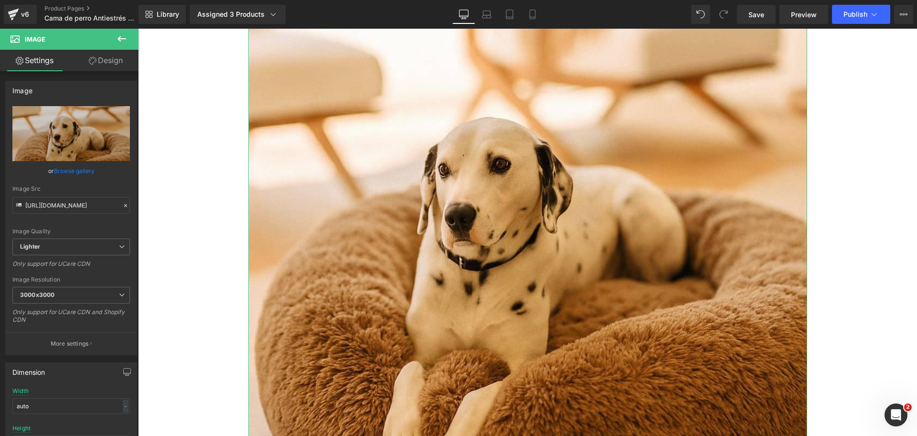
click at [98, 64] on link "Design" at bounding box center [105, 60] width 69 height 21
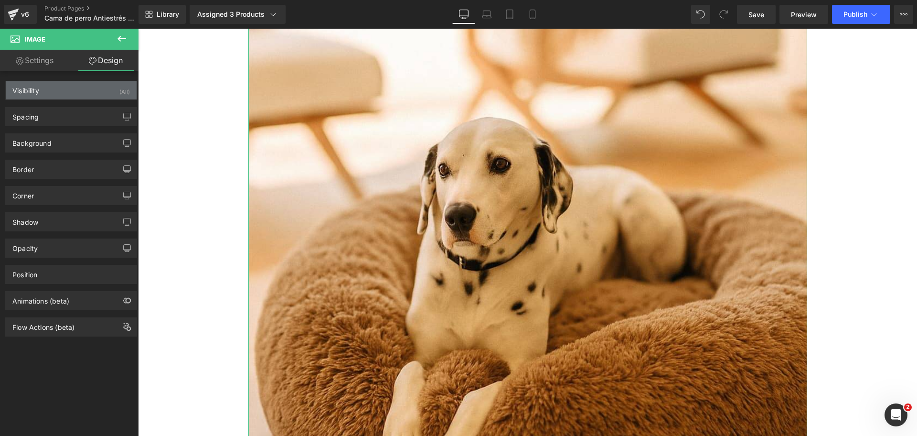
click at [106, 90] on div "Visibility (All)" at bounding box center [71, 90] width 131 height 18
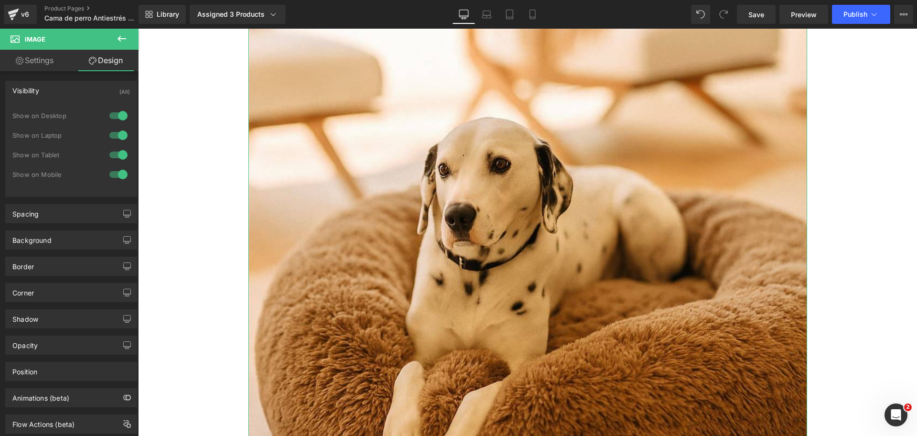
click at [120, 137] on div at bounding box center [118, 135] width 23 height 15
click at [118, 119] on div at bounding box center [118, 115] width 23 height 15
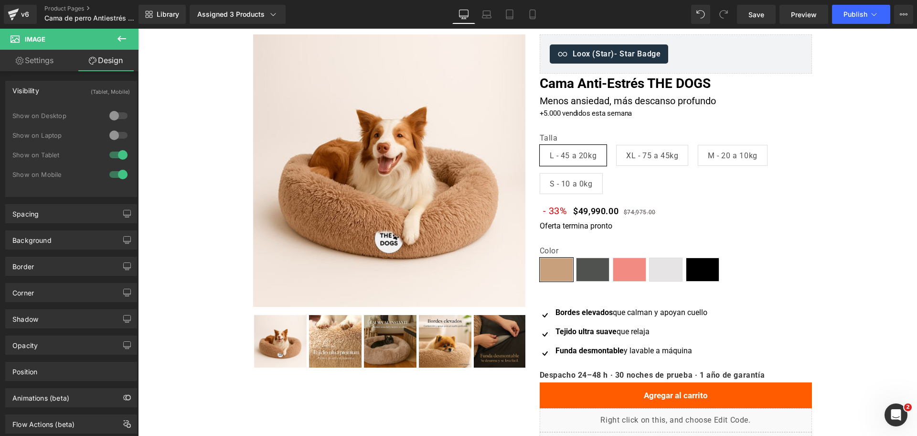
scroll to position [0, 0]
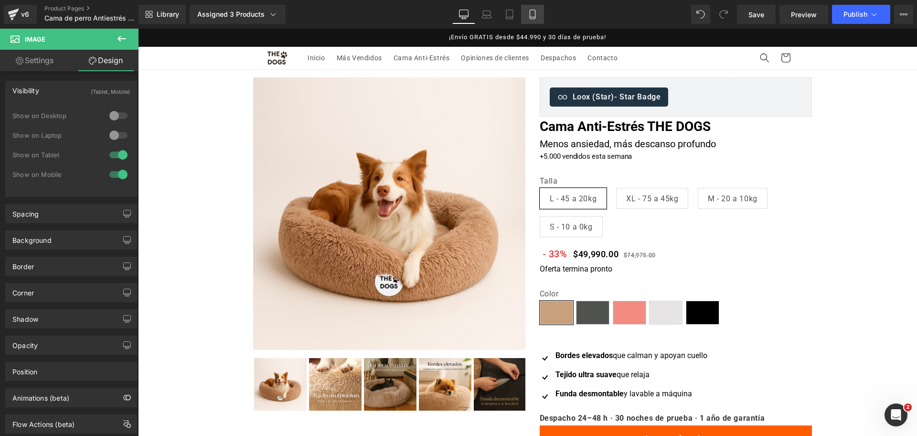
click at [532, 18] on icon at bounding box center [533, 15] width 10 height 10
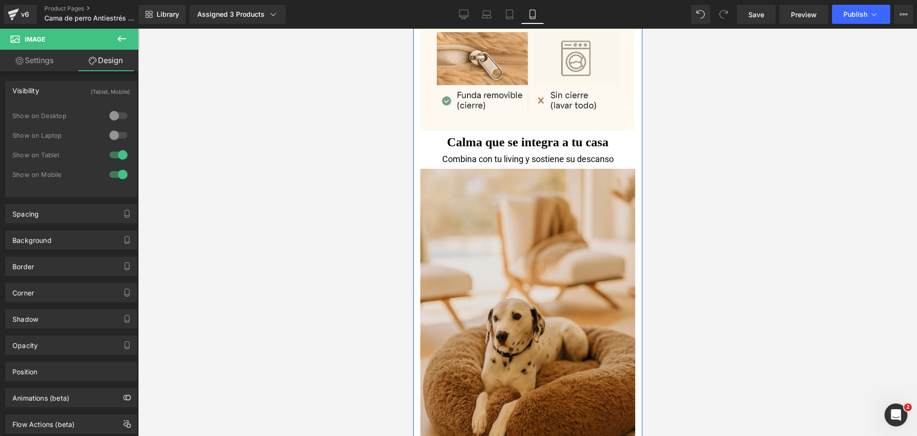
click at [540, 228] on img at bounding box center [527, 328] width 215 height 325
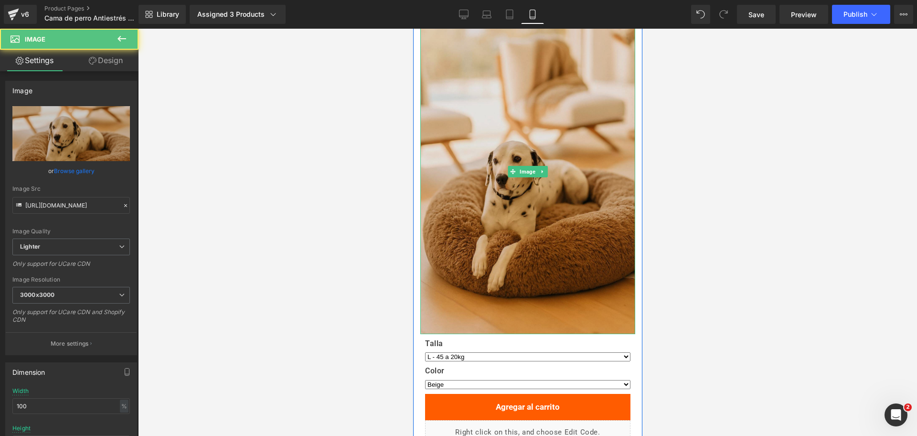
scroll to position [2653, 0]
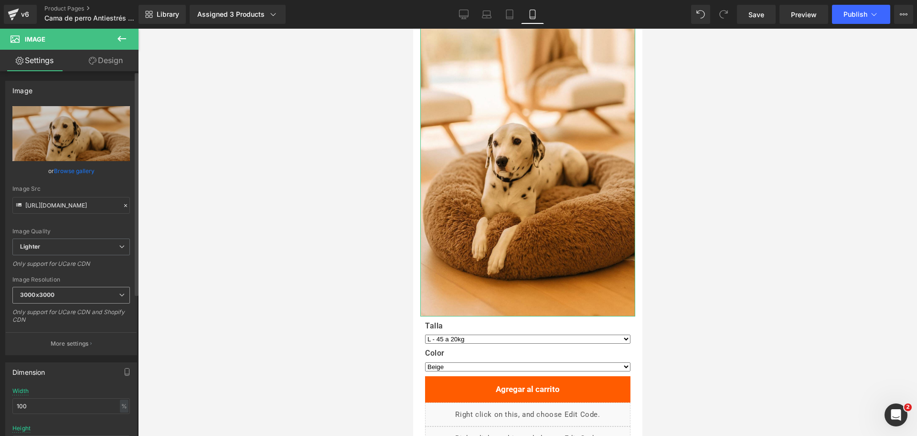
click at [106, 295] on span "3000x3000" at bounding box center [71, 295] width 118 height 17
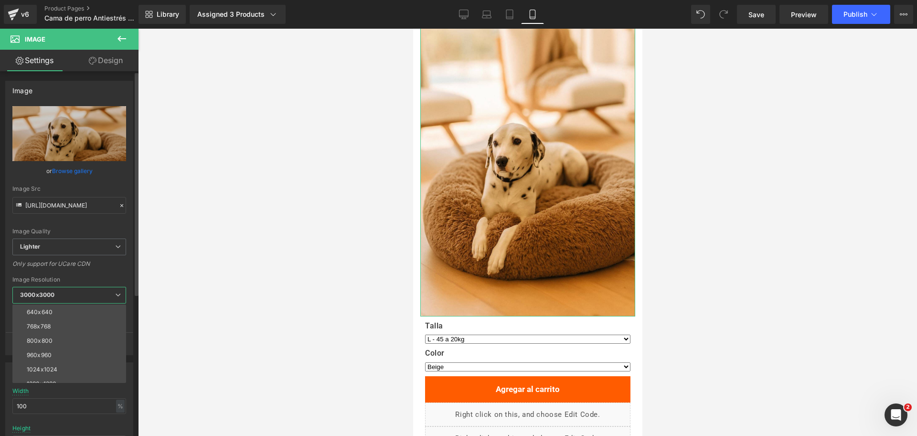
scroll to position [58, 0]
click at [90, 365] on li "1024x1024" at bounding box center [71, 368] width 118 height 14
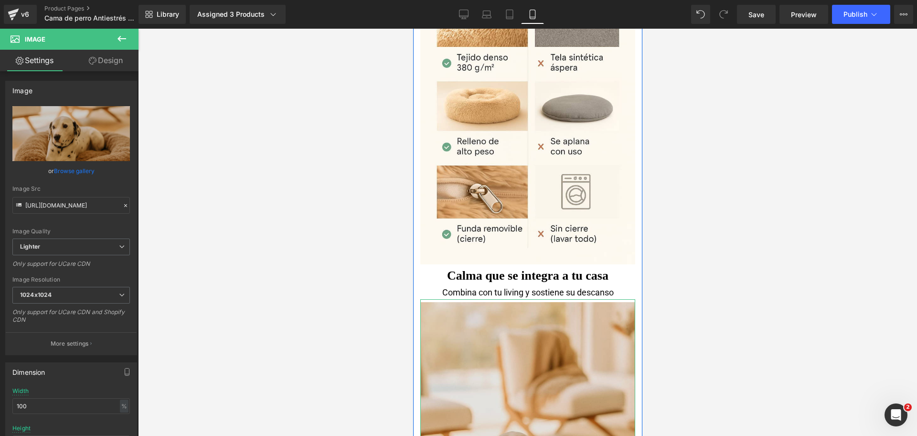
scroll to position [2339, 0]
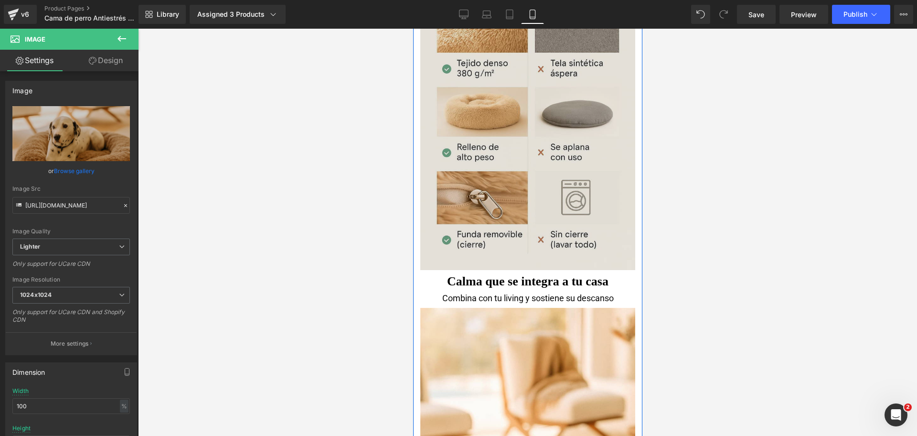
click at [528, 148] on img at bounding box center [527, 108] width 215 height 322
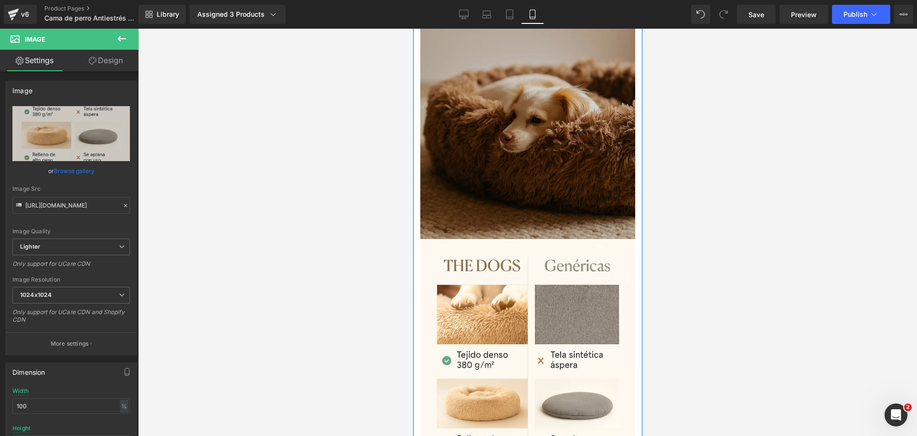
click at [528, 115] on img at bounding box center [527, 78] width 215 height 322
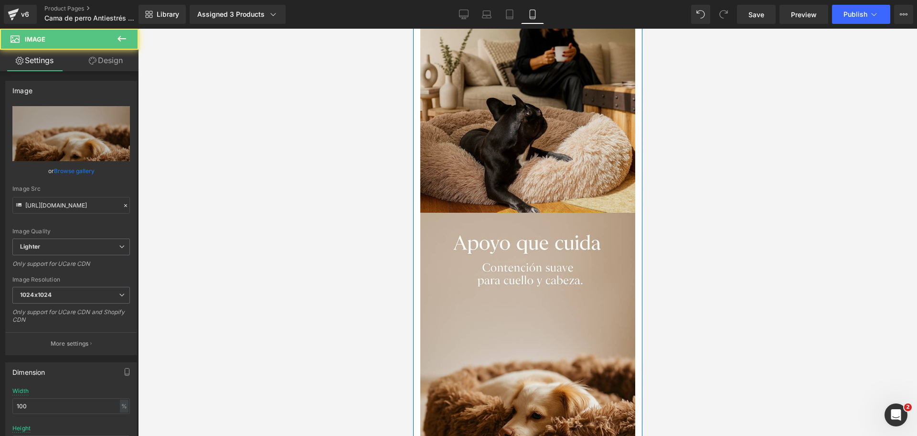
click at [511, 114] on img at bounding box center [527, 105] width 215 height 216
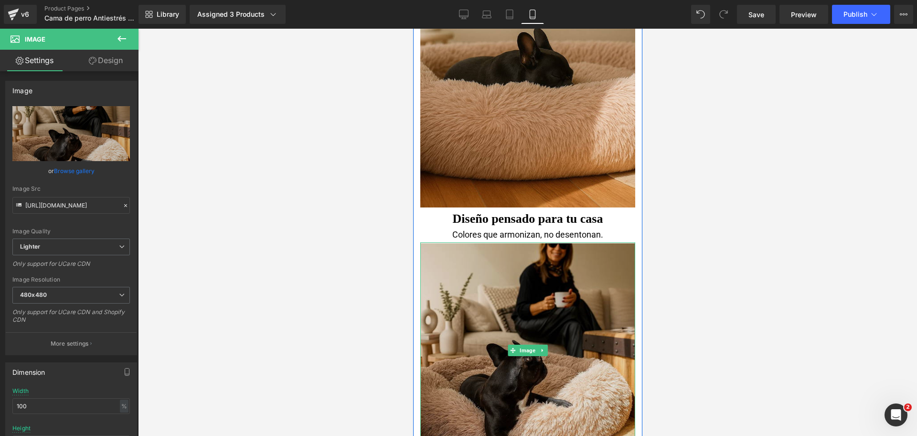
scroll to position [1506, 0]
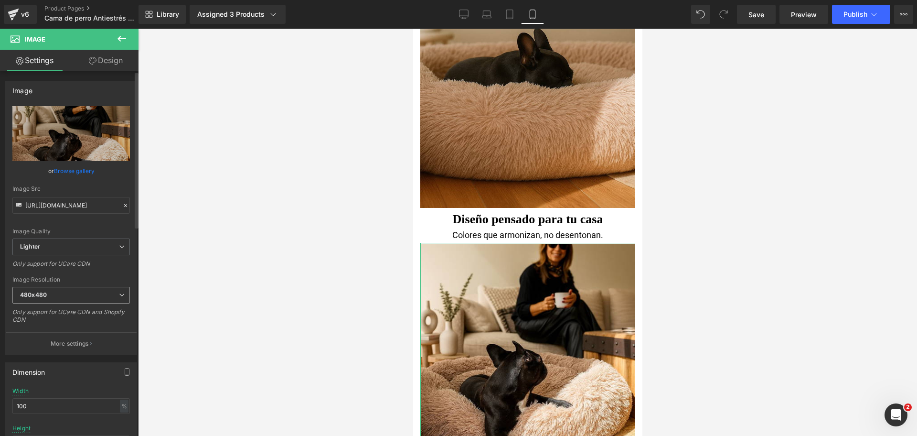
click at [94, 298] on span "480x480" at bounding box center [71, 295] width 118 height 17
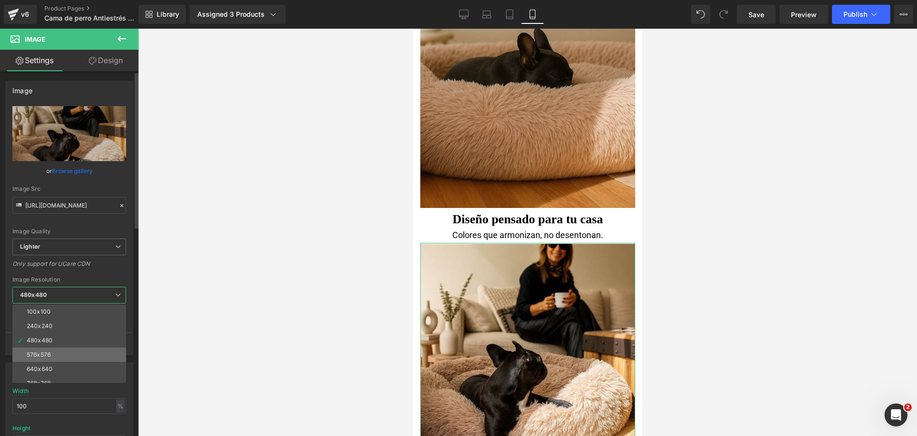
click at [88, 352] on li "576x576" at bounding box center [71, 354] width 118 height 14
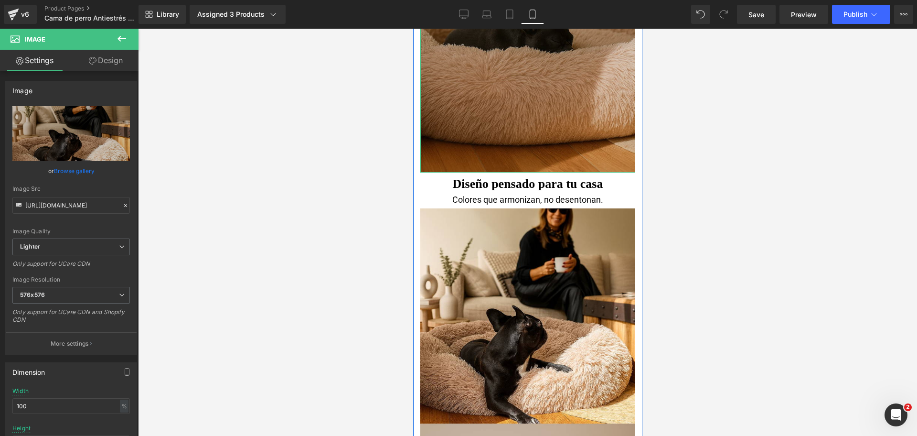
type input "https://ucarecdn.com/0d1acaec-2dcd-4d86-9248-cd703218ec96/-/format/auto/-/previ…"
click at [499, 128] on img at bounding box center [527, 10] width 215 height 324
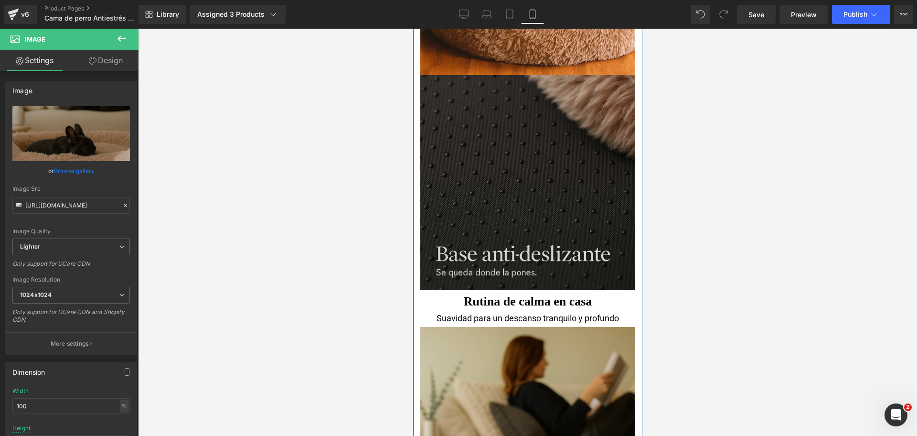
click at [531, 136] on img at bounding box center [527, 182] width 215 height 215
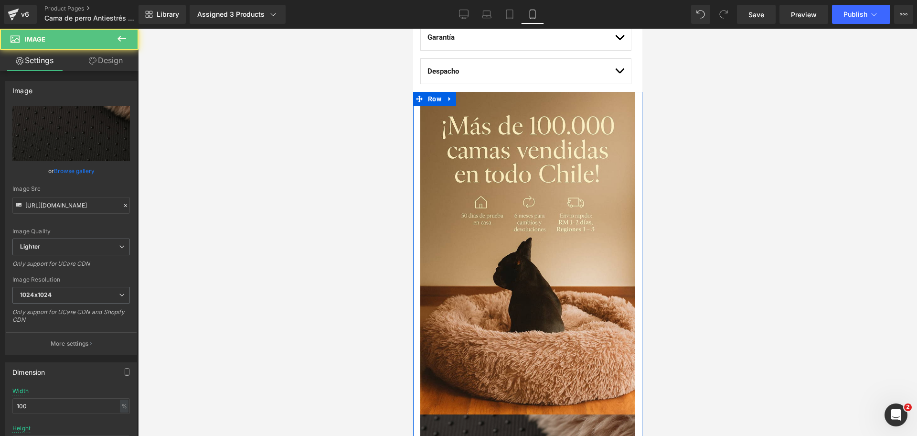
scroll to position [707, 0]
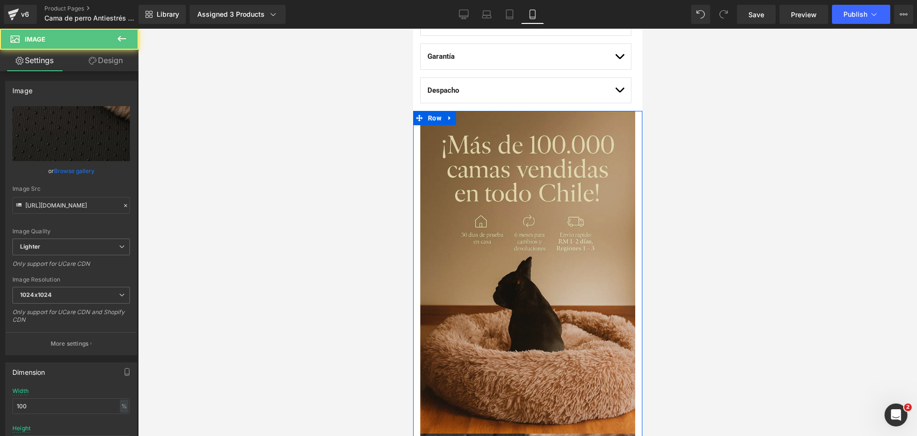
click at [523, 182] on img at bounding box center [527, 272] width 215 height 322
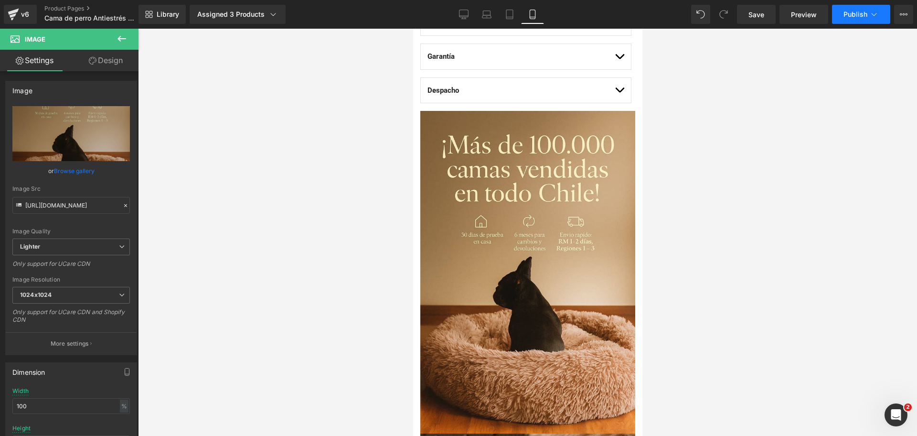
click at [875, 15] on icon at bounding box center [874, 15] width 10 height 10
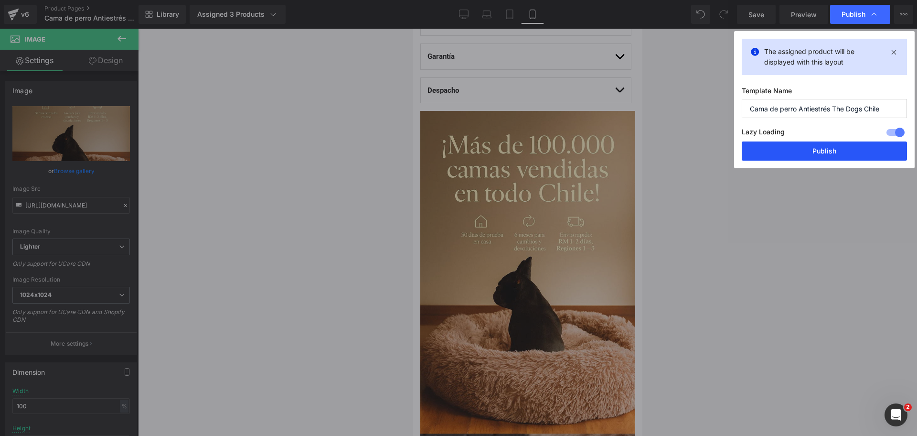
click at [814, 150] on button "Publish" at bounding box center [824, 150] width 165 height 19
